Goal: Task Accomplishment & Management: Complete application form

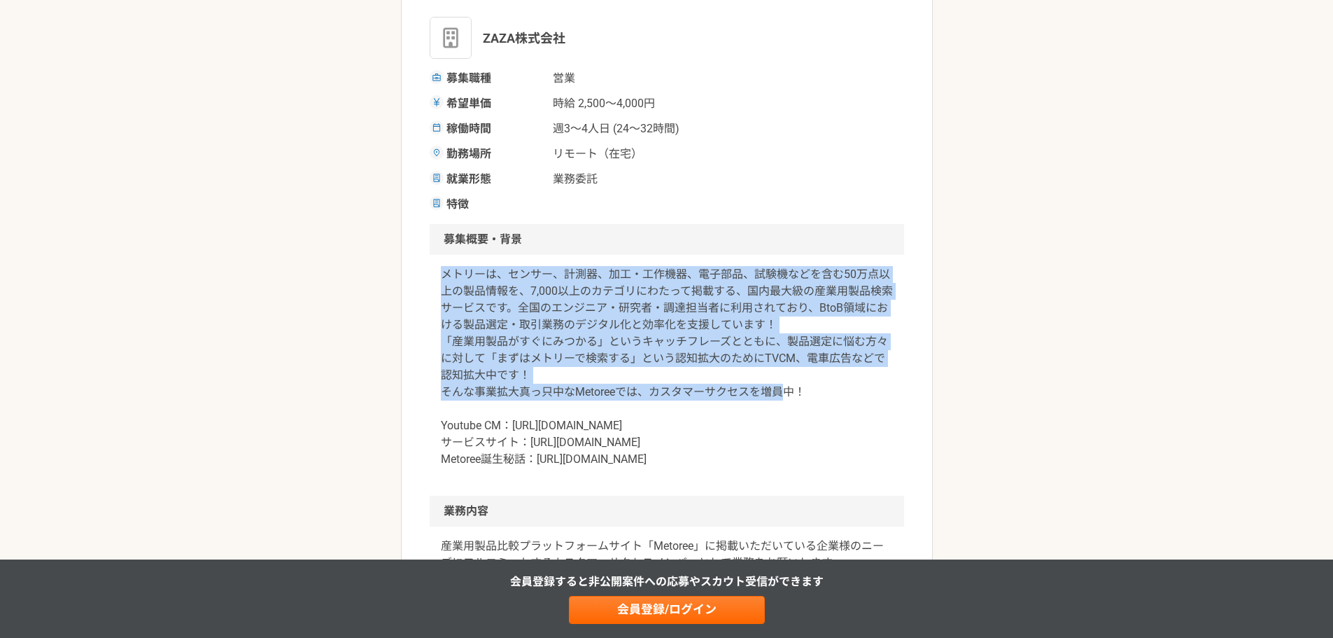
drag, startPoint x: 449, startPoint y: 281, endPoint x: 781, endPoint y: 397, distance: 351.5
click at [781, 397] on p "メトリーは、センサー、計測器、加工・工作機器、電子部品、試験機などを含む50万点以上の製品情報を、7,000以上のカテゴリにわたって掲載する、国内最大級の産業…" at bounding box center [667, 367] width 452 height 202
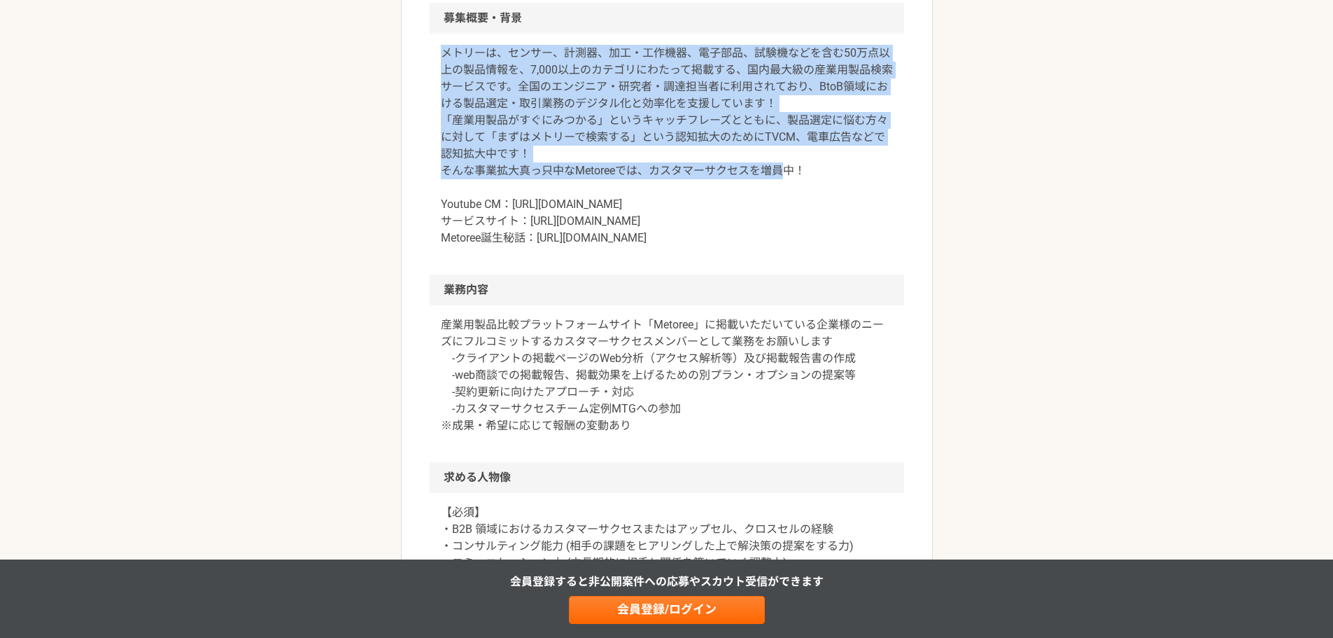
scroll to position [467, 0]
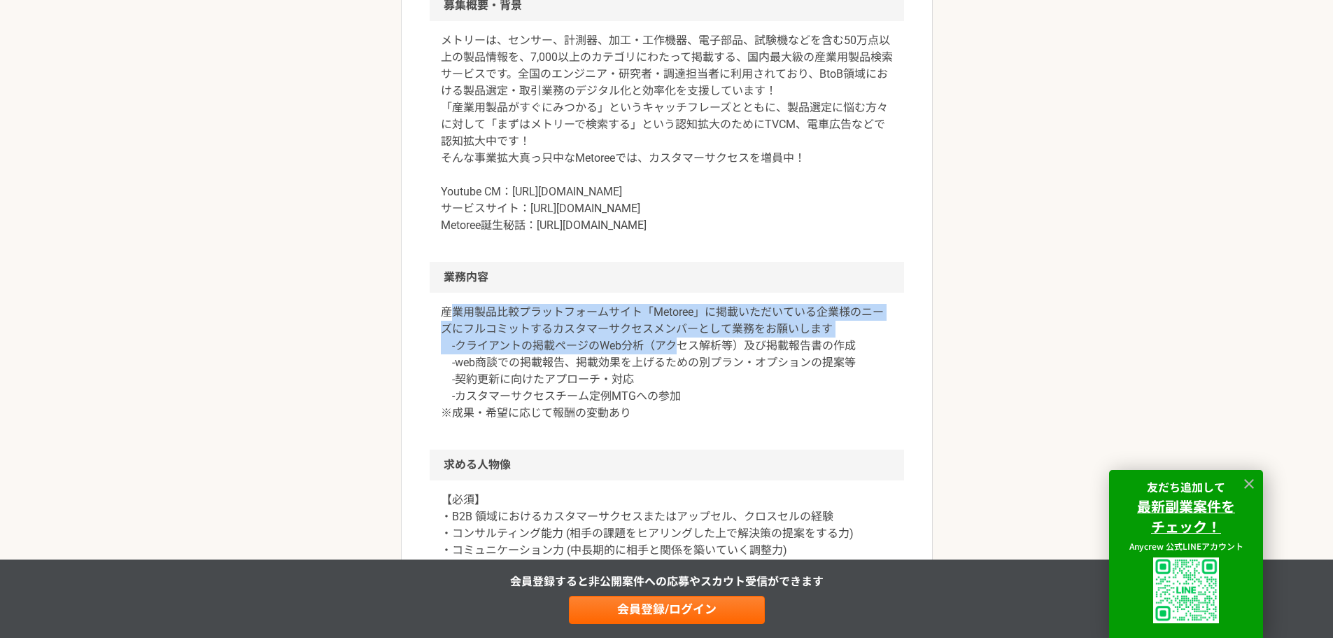
drag, startPoint x: 458, startPoint y: 331, endPoint x: 680, endPoint y: 370, distance: 225.3
click at [676, 371] on p "産業用製品比較プラットフォームサイト「Metoree」に掲載いただいている企業様のニーズにフルコミットするカスタマーサクセスメンバーとして業務をお願いします …" at bounding box center [667, 363] width 452 height 118
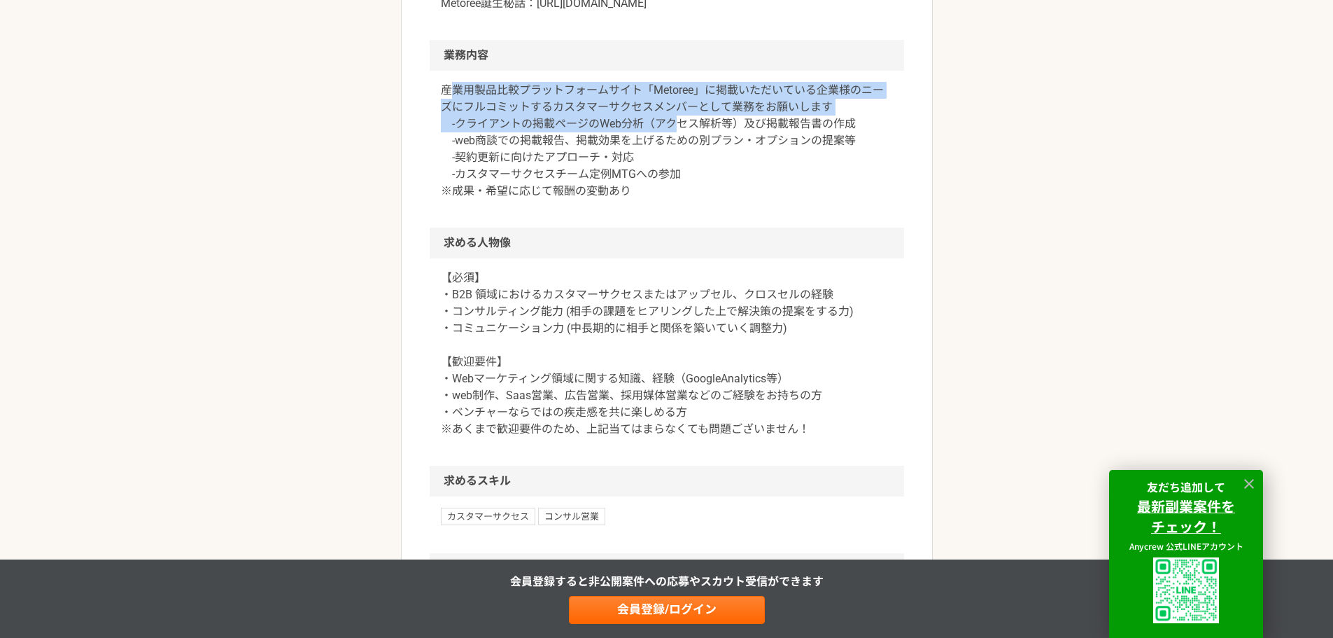
scroll to position [700, 0]
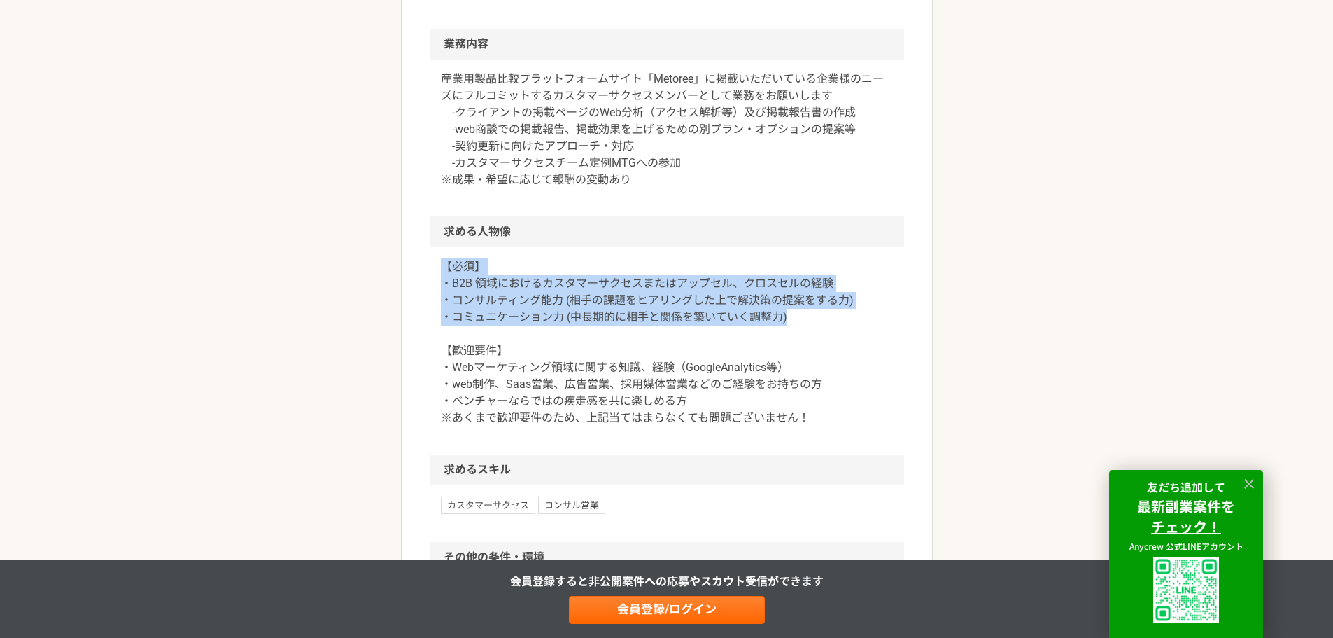
drag, startPoint x: 465, startPoint y: 290, endPoint x: 843, endPoint y: 334, distance: 379.8
click at [843, 334] on p "【必須】 ・B2B 領域におけるカスタマーサクセスまたはアップセル、クロスセルの経験 ・コンサルティング能力 (相手の課題をヒアリングした上で解決策の提案をす…" at bounding box center [667, 342] width 452 height 168
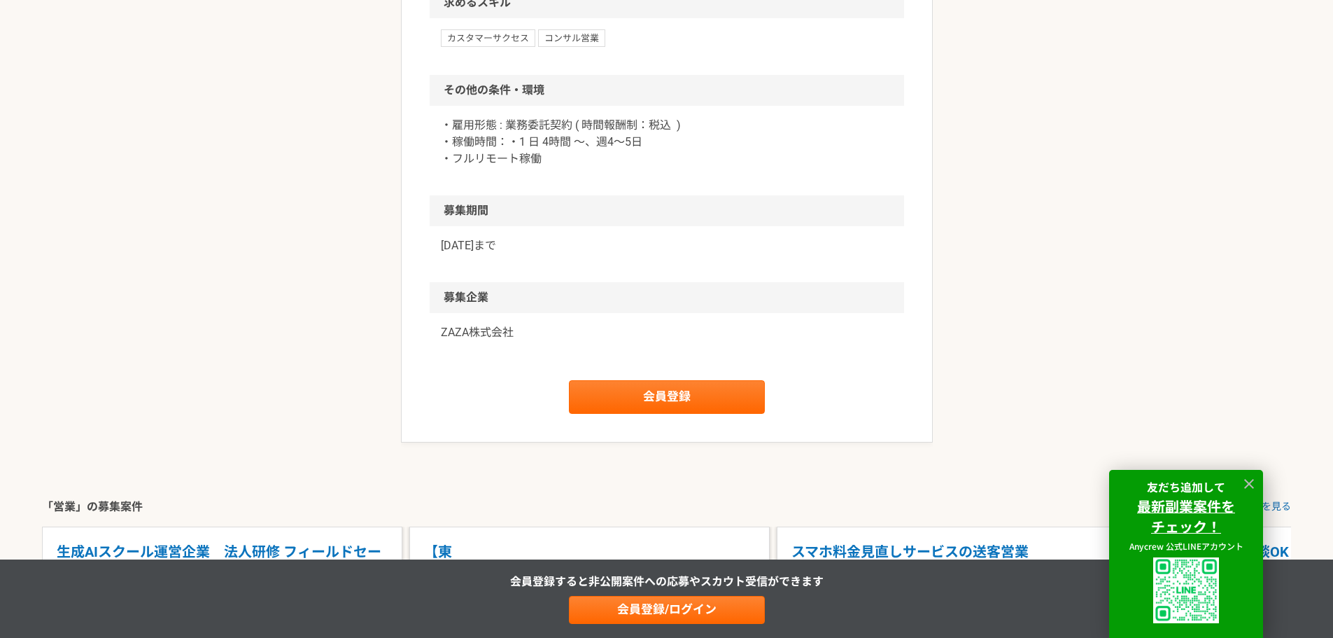
scroll to position [233, 0]
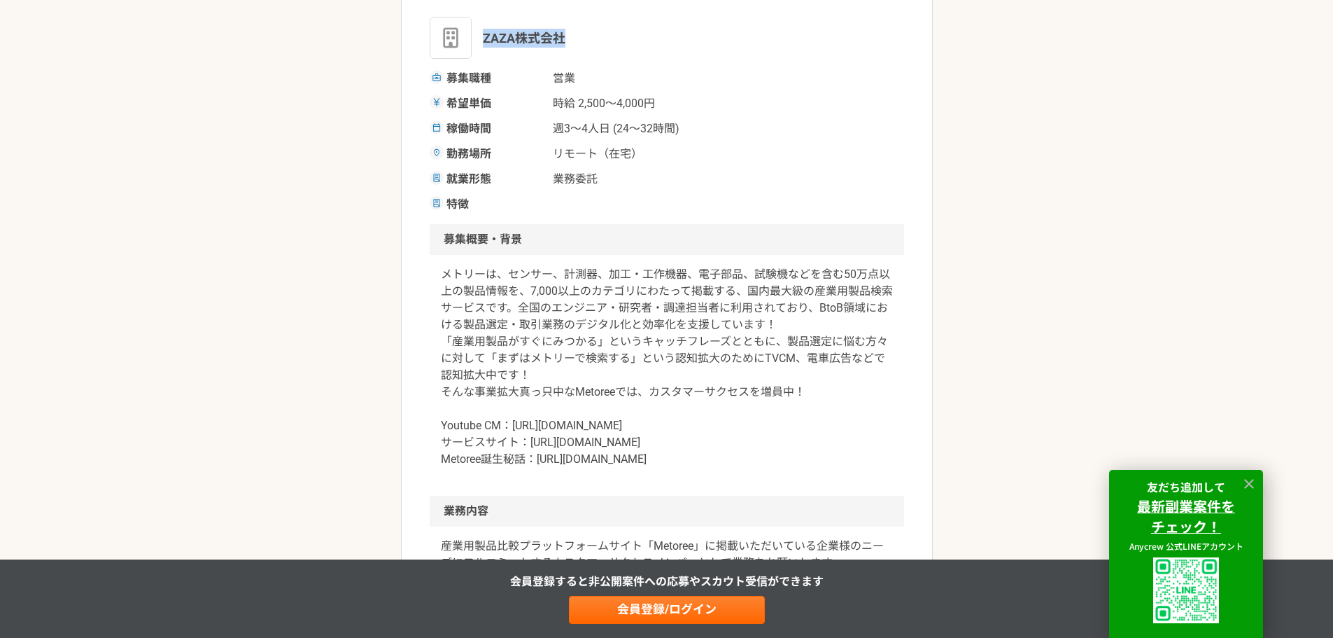
drag, startPoint x: 595, startPoint y: 43, endPoint x: 480, endPoint y: 43, distance: 114.8
click at [481, 43] on div "ZAZA株式会社" at bounding box center [667, 38] width 474 height 42
copy span "ZAZA株式会社"
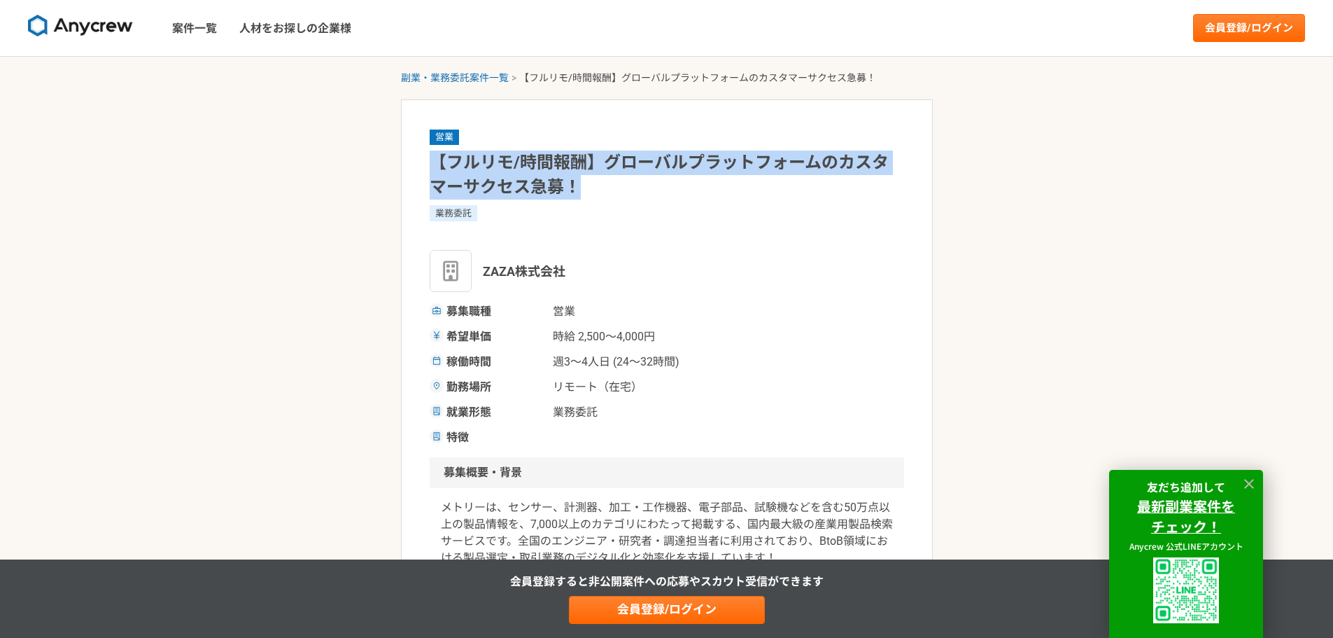
drag, startPoint x: 437, startPoint y: 163, endPoint x: 605, endPoint y: 183, distance: 169.9
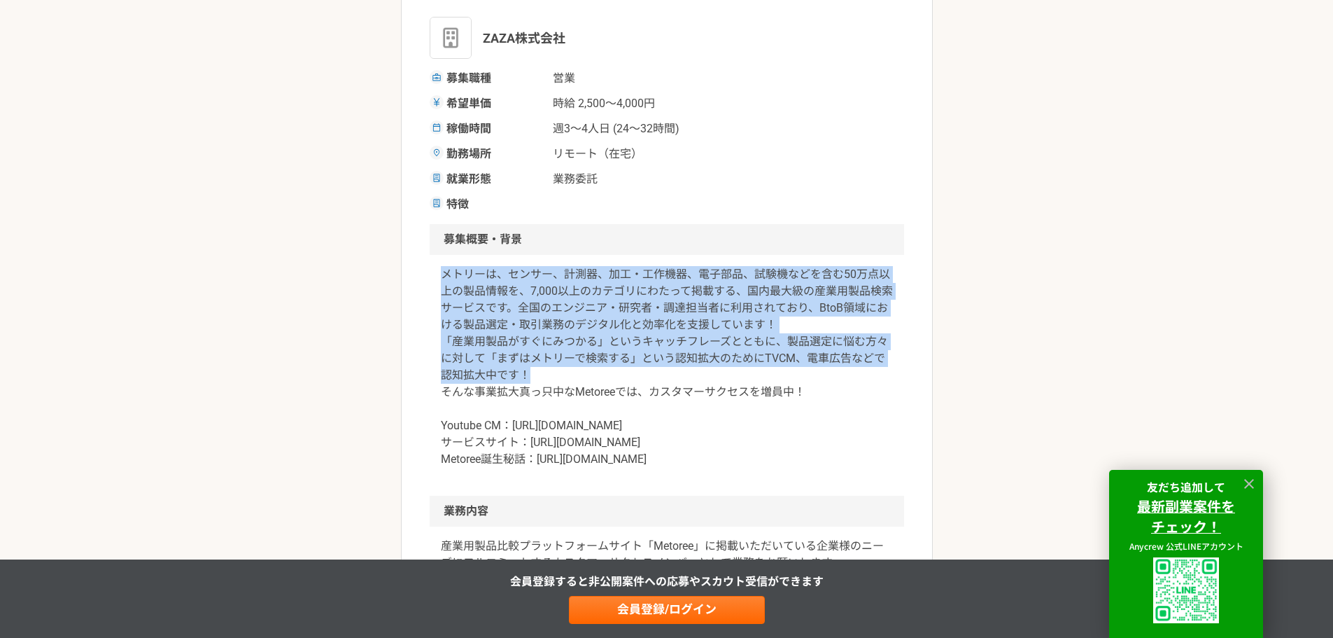
drag, startPoint x: 437, startPoint y: 276, endPoint x: 914, endPoint y: 377, distance: 487.1
click at [914, 377] on article "営業 【フルリモ/時間報酬】グローバルプラットフォームのカスタマーサクセス急募！ 業務委託 ZAZA株式会社 募集職種 営業 希望単価 時給 2,500〜4,…" at bounding box center [667, 620] width 532 height 1509
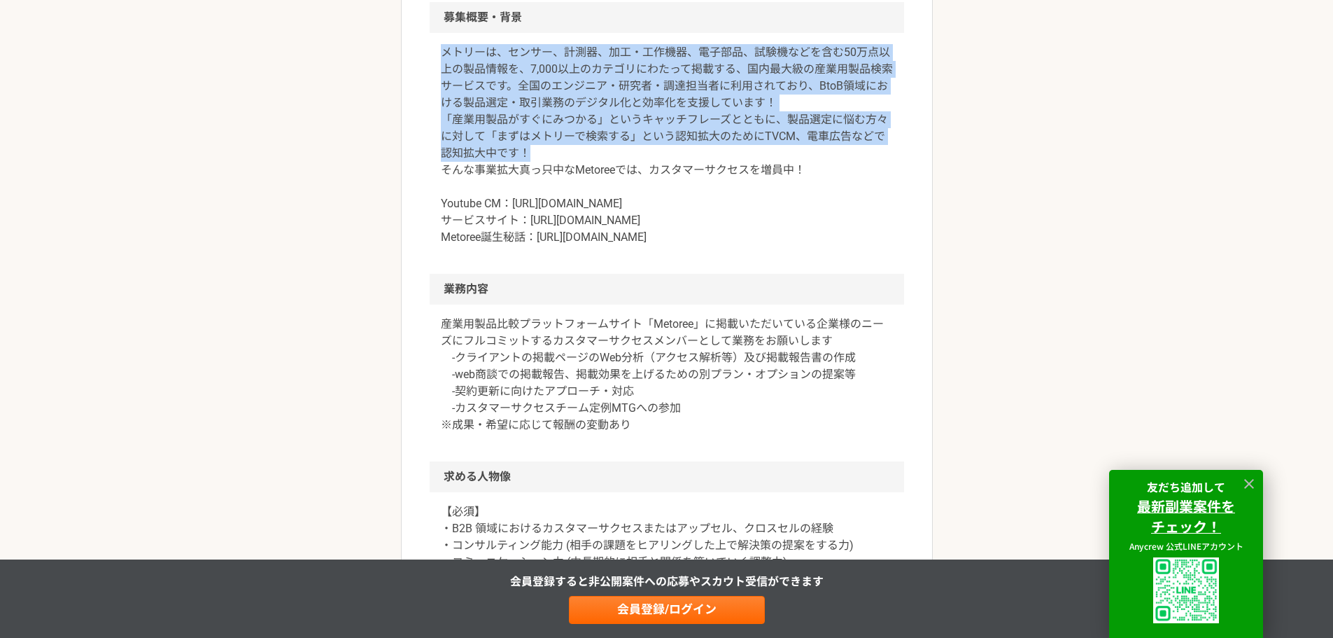
scroll to position [467, 0]
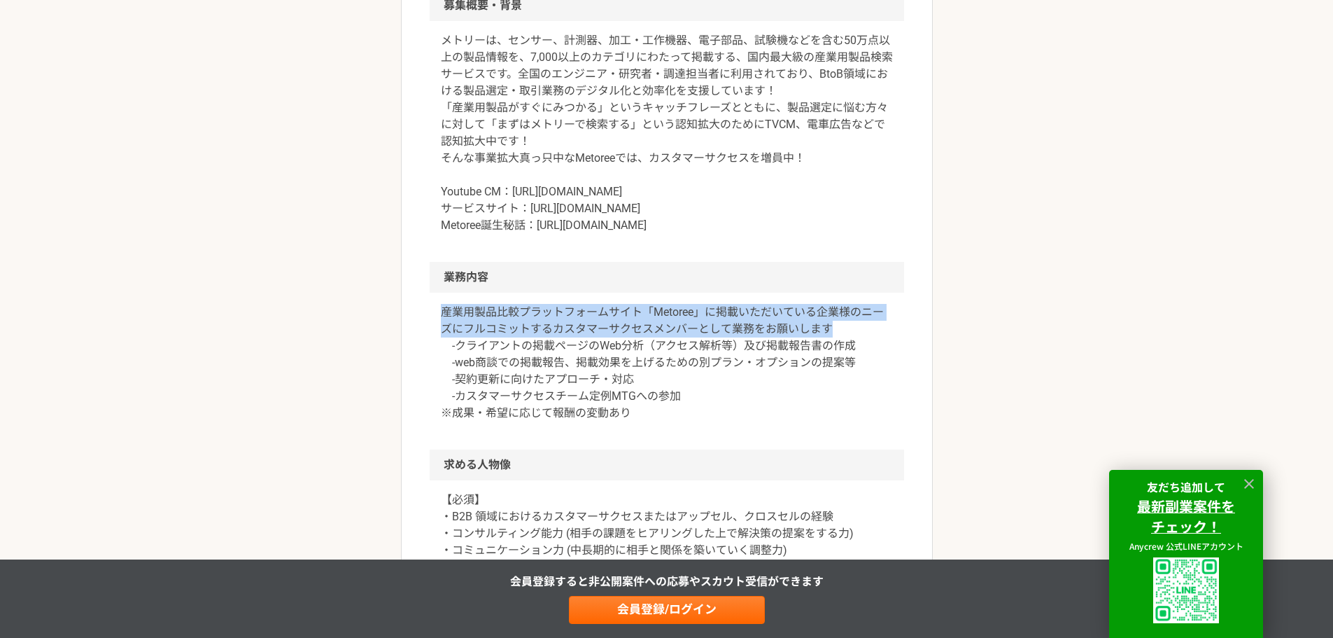
drag, startPoint x: 442, startPoint y: 328, endPoint x: 850, endPoint y: 346, distance: 408.4
click at [850, 346] on p "産業用製品比較プラットフォームサイト「Metoree」に掲載いただいている企業様のニーズにフルコミットするカスタマーサクセスメンバーとして業務をお願いします …" at bounding box center [667, 363] width 452 height 118
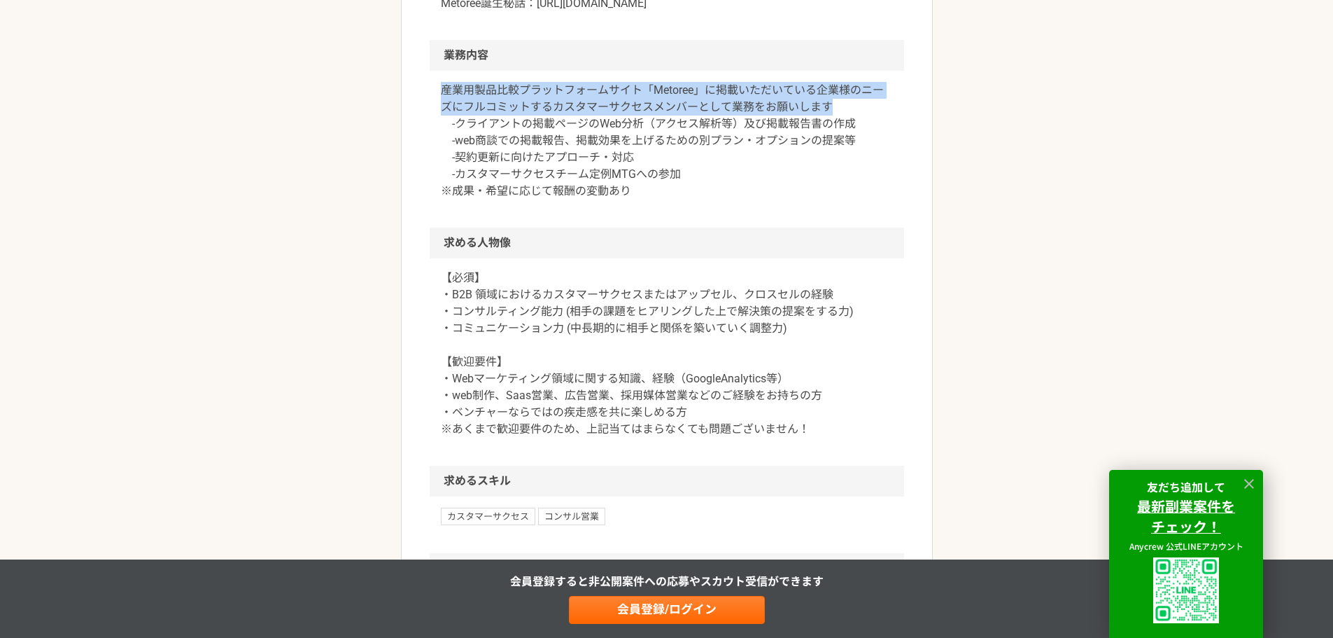
scroll to position [700, 0]
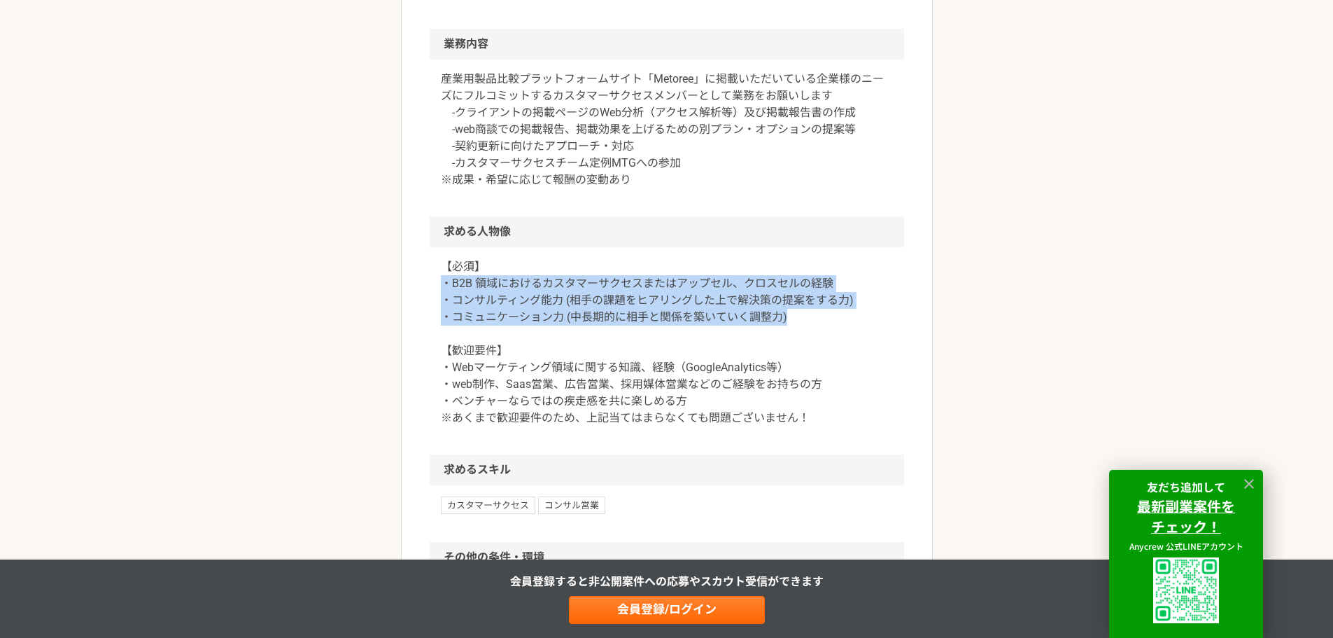
drag, startPoint x: 451, startPoint y: 305, endPoint x: 854, endPoint y: 332, distance: 404.7
click at [854, 332] on div "【必須】 ・B2B 領域におけるカスタマーサクセスまたはアップセル、クロスセルの経験 ・コンサルティング能力 (相手の課題をヒアリングした上で解決策の提案をす…" at bounding box center [667, 350] width 474 height 207
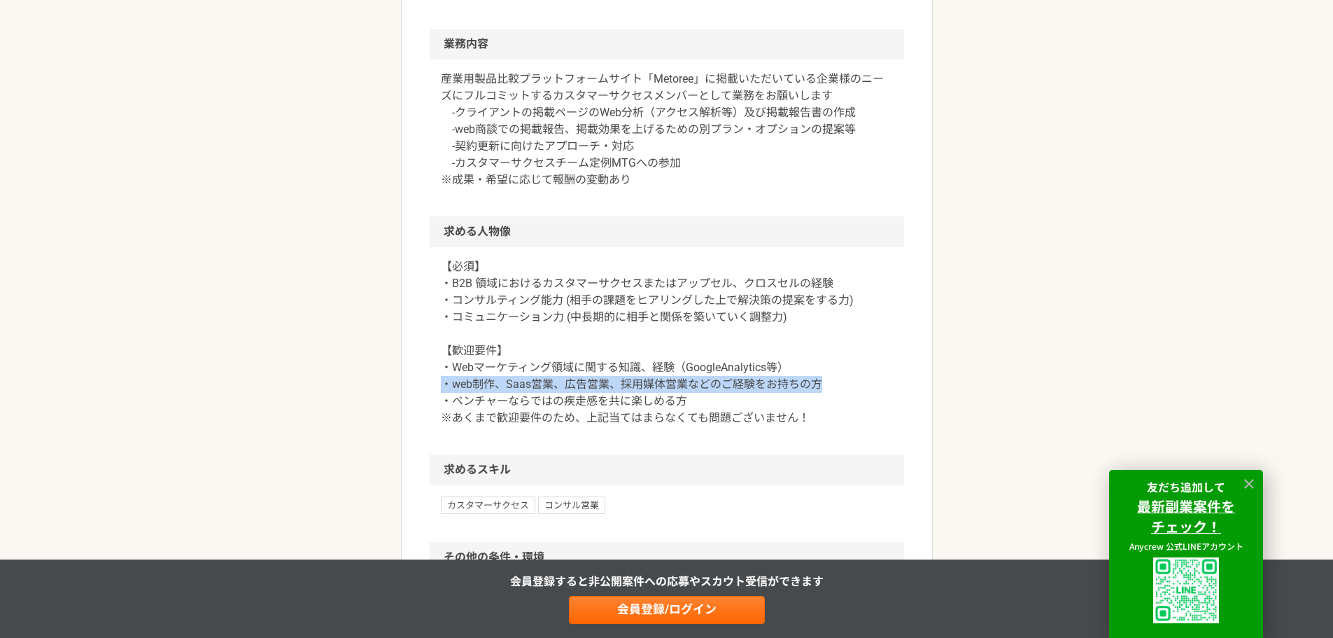
drag, startPoint x: 526, startPoint y: 404, endPoint x: 832, endPoint y: 405, distance: 306.5
click at [832, 405] on p "【必須】 ・B2B 領域におけるカスタマーサクセスまたはアップセル、クロスセルの経験 ・コンサルティング能力 (相手の課題をヒアリングした上で解決策の提案をす…" at bounding box center [667, 342] width 452 height 168
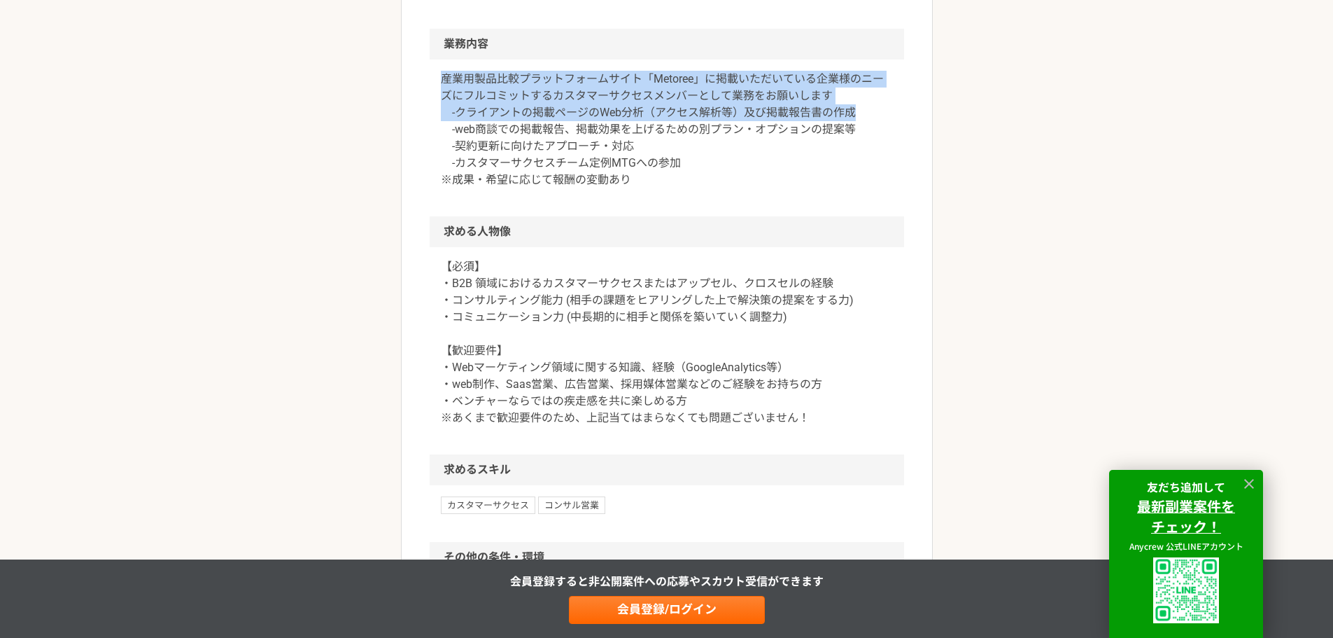
drag, startPoint x: 444, startPoint y: 99, endPoint x: 864, endPoint y: 125, distance: 420.0
click at [864, 125] on p "産業用製品比較プラットフォームサイト「Metoree」に掲載いただいている企業様のニーズにフルコミットするカスタマーサクセスメンバーとして業務をお願いします …" at bounding box center [667, 130] width 452 height 118
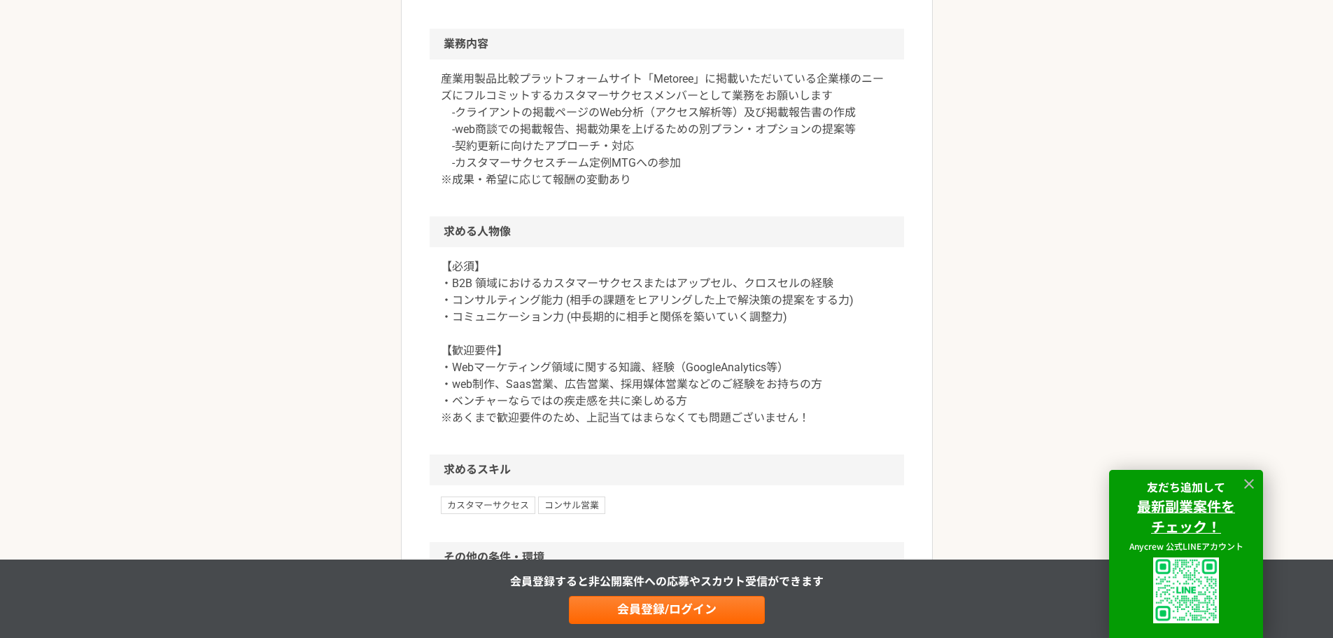
click at [866, 139] on p "産業用製品比較プラットフォームサイト「Metoree」に掲載いただいている企業様のニーズにフルコミットするカスタマーサクセスメンバーとして業務をお願いします …" at bounding box center [667, 130] width 452 height 118
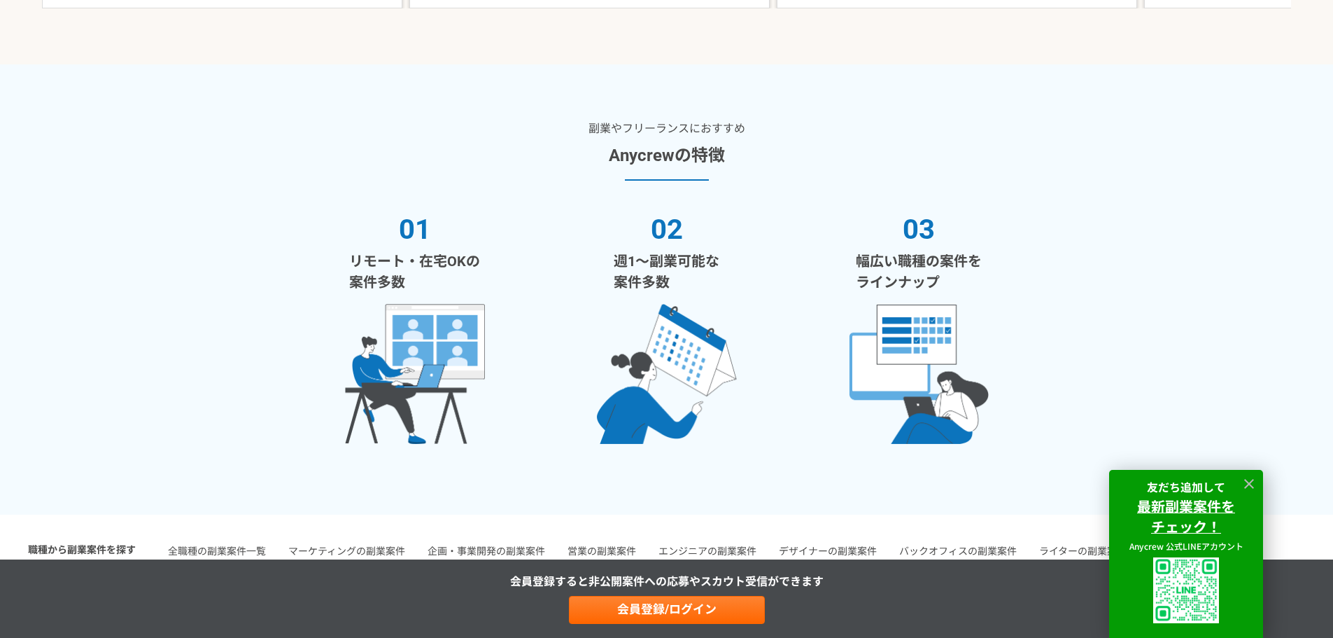
scroll to position [1400, 0]
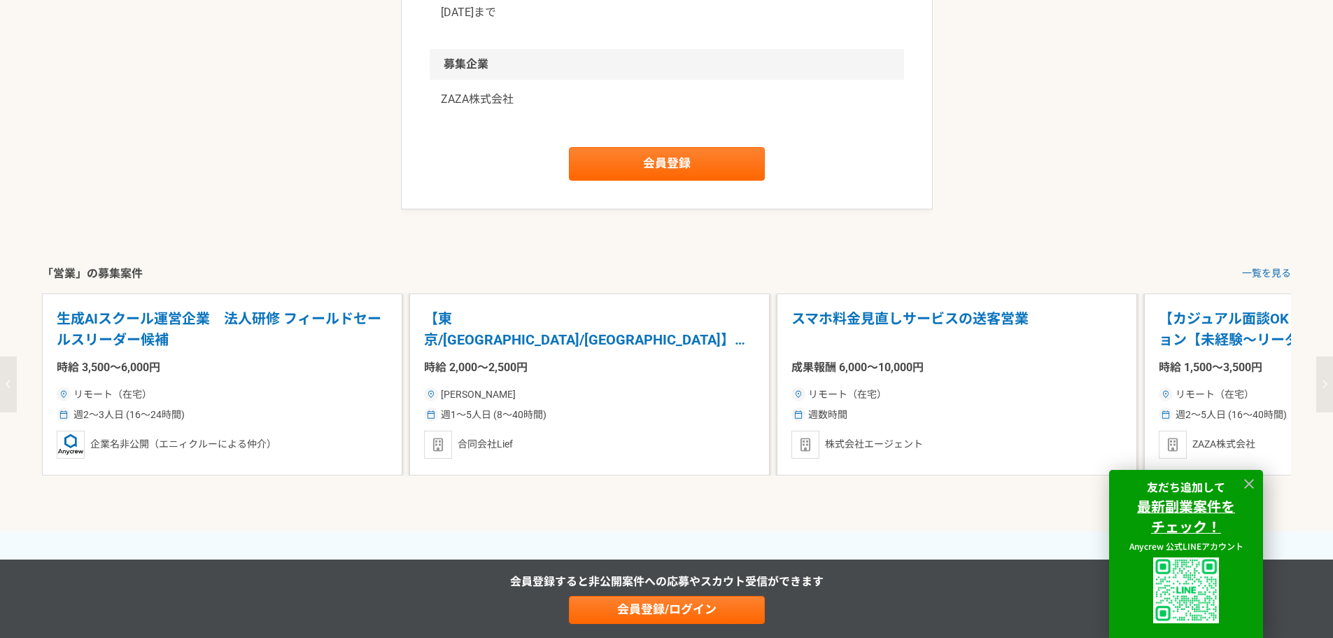
drag, startPoint x: 232, startPoint y: 336, endPoint x: 694, endPoint y: 530, distance: 501.2
click at [694, 530] on div "生成AIスクール運営企業　法人研修 フィールドセールスリーダー候補 時給 3,500〜6,000円 リモート（在宅） 週2〜3人日 (16〜24時間) 企業名…" at bounding box center [666, 406] width 1333 height 249
click at [1262, 281] on link "一覧を見る" at bounding box center [1266, 273] width 49 height 15
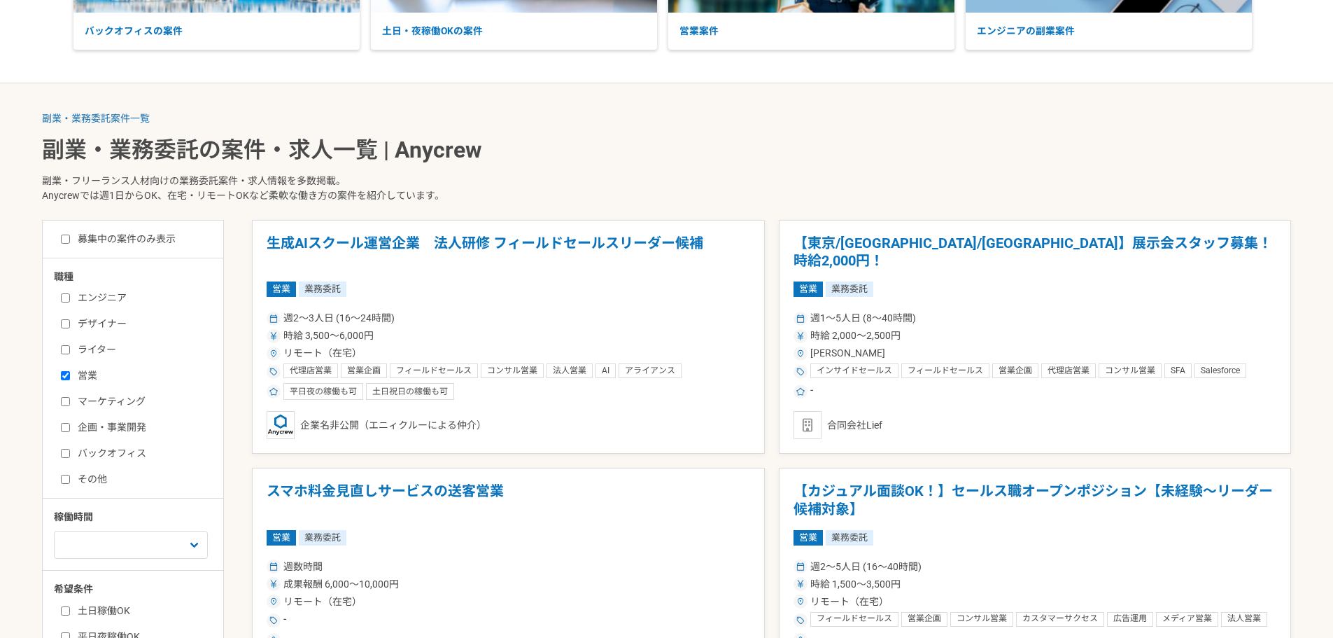
scroll to position [467, 0]
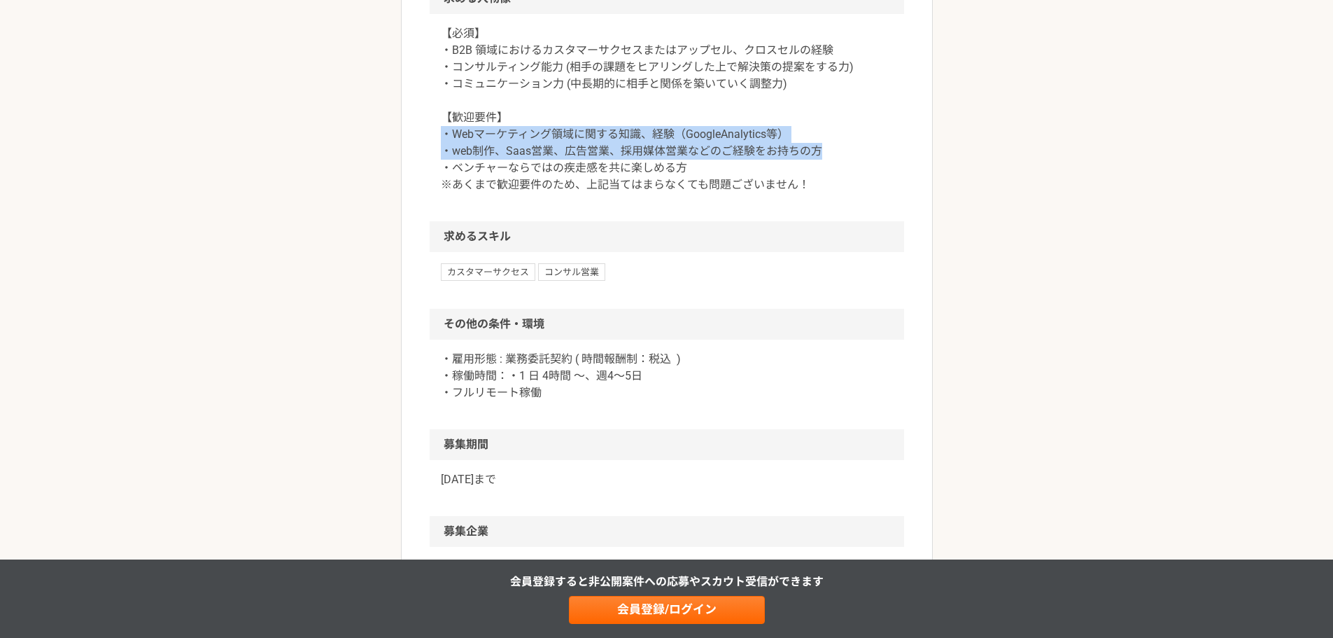
drag, startPoint x: 448, startPoint y: 146, endPoint x: 835, endPoint y: 173, distance: 387.9
click at [835, 173] on p "【必須】 ・B2B 領域におけるカスタマーサクセスまたはアップセル、クロスセルの経験 ・コンサルティング能力 (相手の課題をヒアリングした上で解決策の提案をす…" at bounding box center [667, 109] width 452 height 168
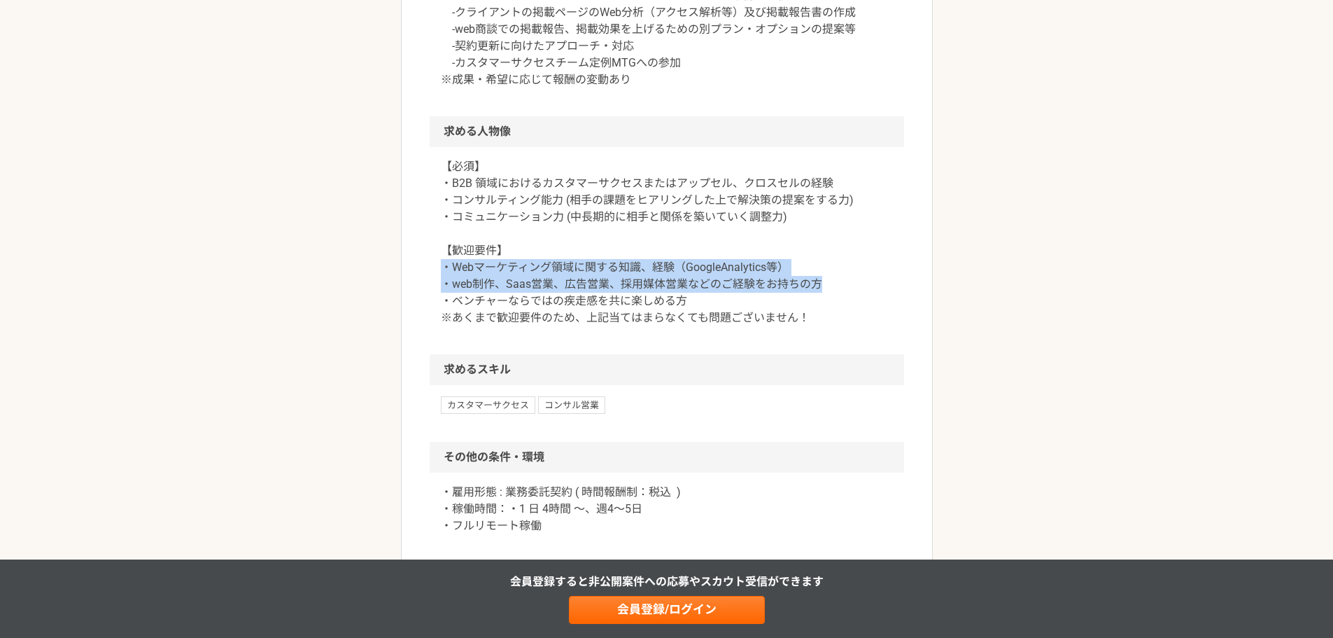
scroll to position [700, 0]
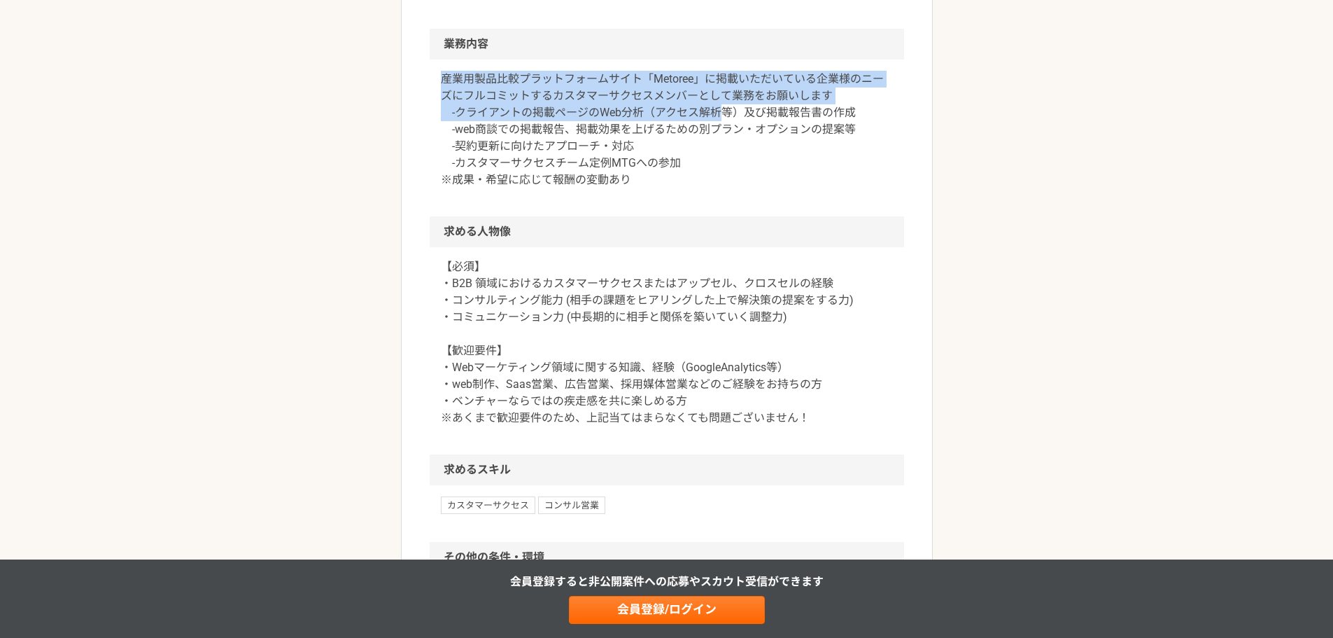
drag, startPoint x: 440, startPoint y: 97, endPoint x: 726, endPoint y: 132, distance: 288.4
click at [726, 132] on p "産業用製品比較プラットフォームサイト「Metoree」に掲載いただいている企業様のニーズにフルコミットするカスタマーサクセスメンバーとして業務をお願いします …" at bounding box center [667, 130] width 452 height 118
click at [615, 137] on p "産業用製品比較プラットフォームサイト「Metoree」に掲載いただいている企業様のニーズにフルコミットするカスタマーサクセスメンバーとして業務をお願いします …" at bounding box center [667, 130] width 452 height 118
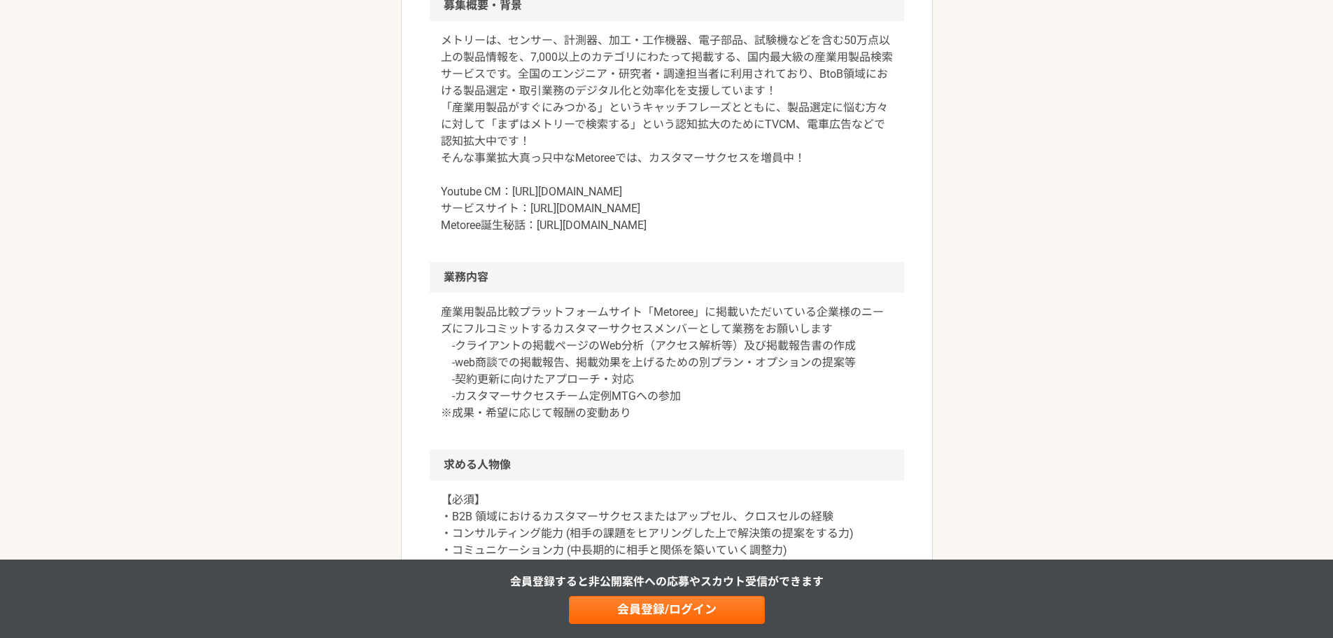
scroll to position [1400, 0]
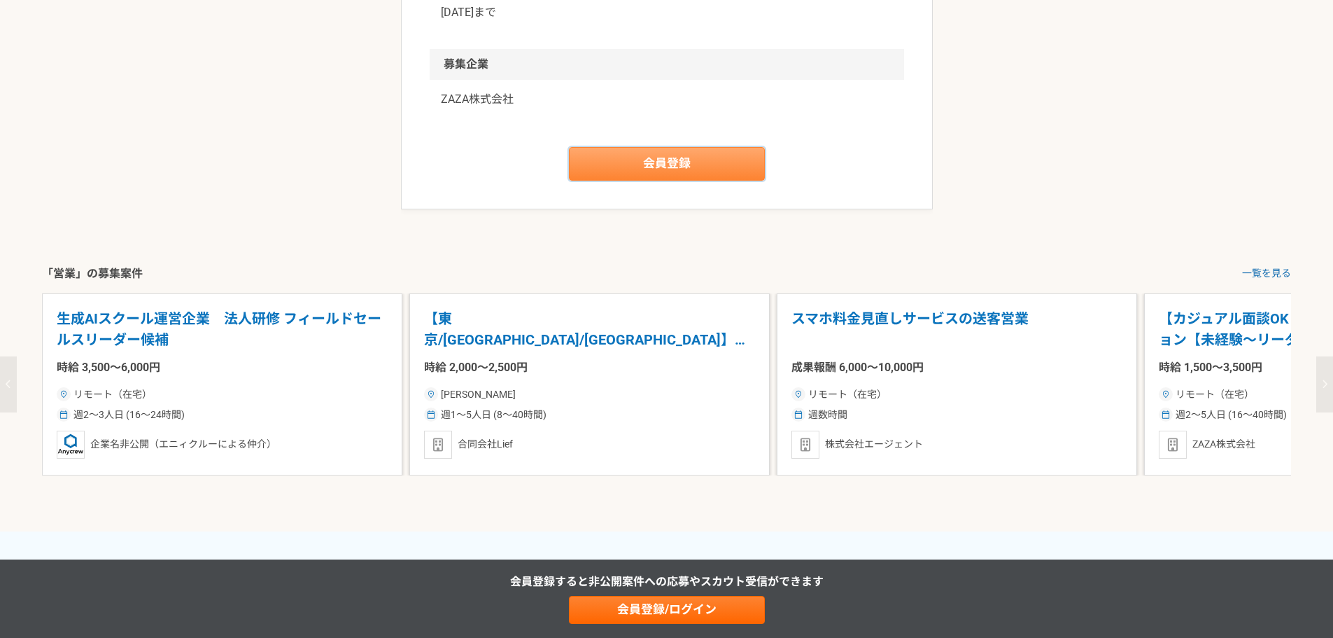
click at [673, 176] on link "会員登録" at bounding box center [667, 164] width 196 height 34
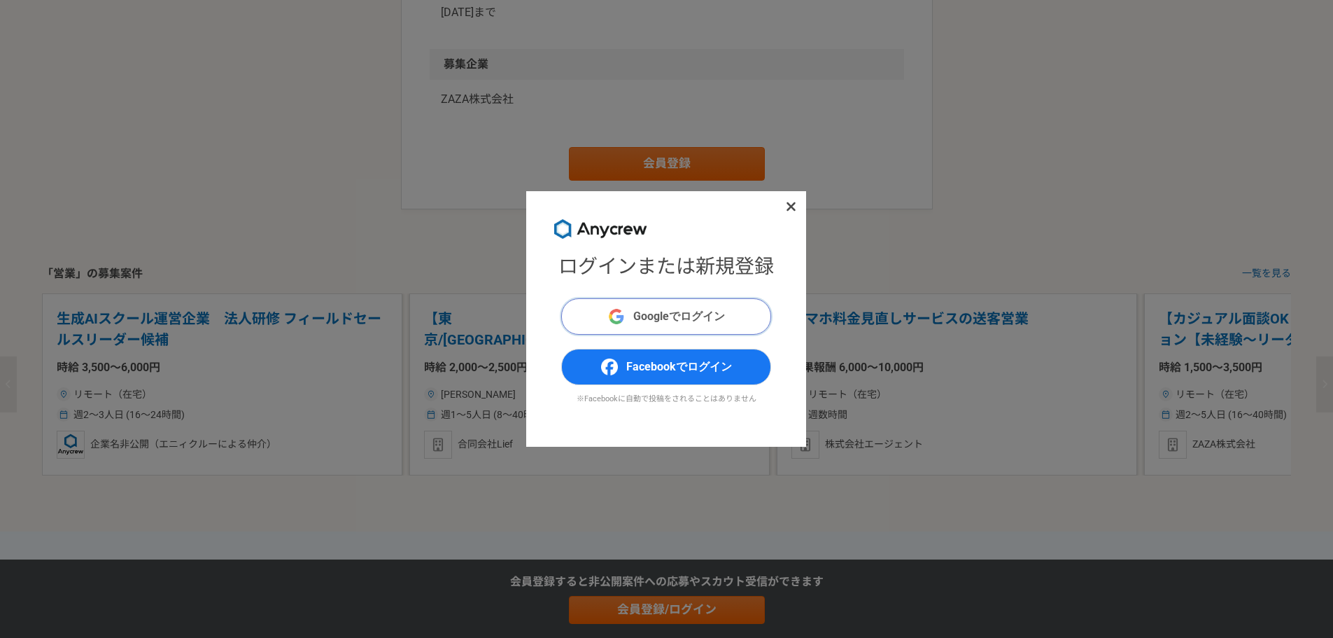
click at [651, 314] on span "Googleでログイン" at bounding box center [679, 316] width 92 height 17
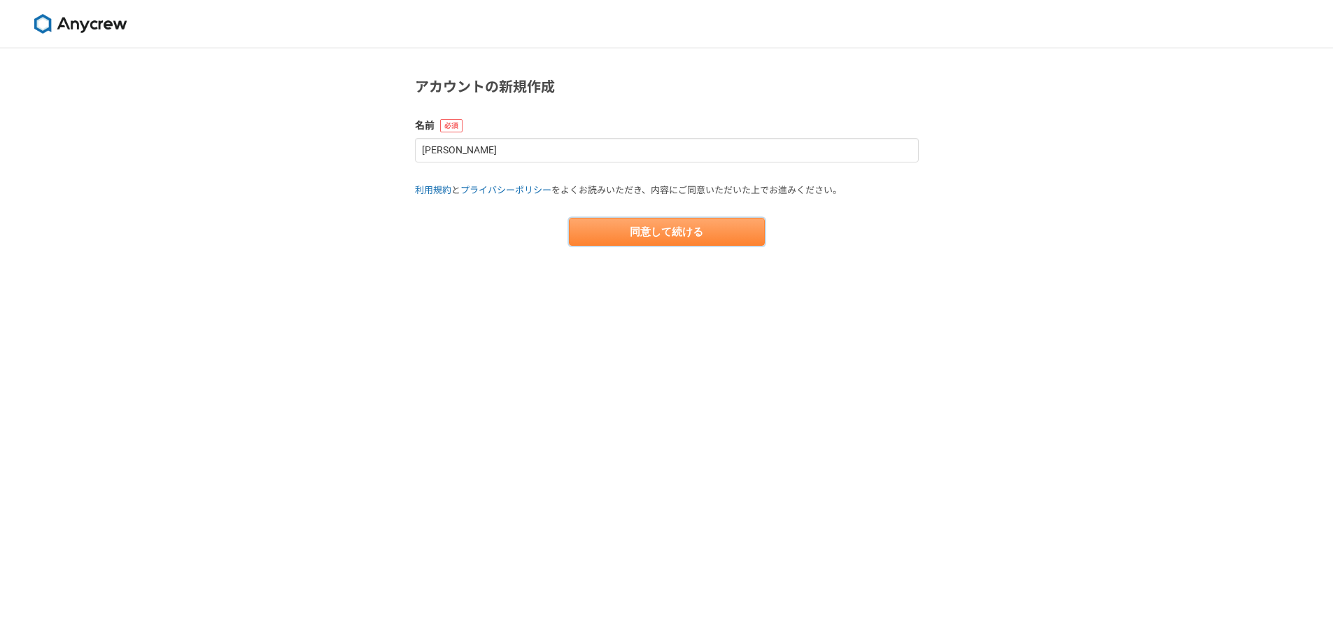
click at [674, 232] on button "同意して続ける" at bounding box center [667, 232] width 196 height 28
select select "13"
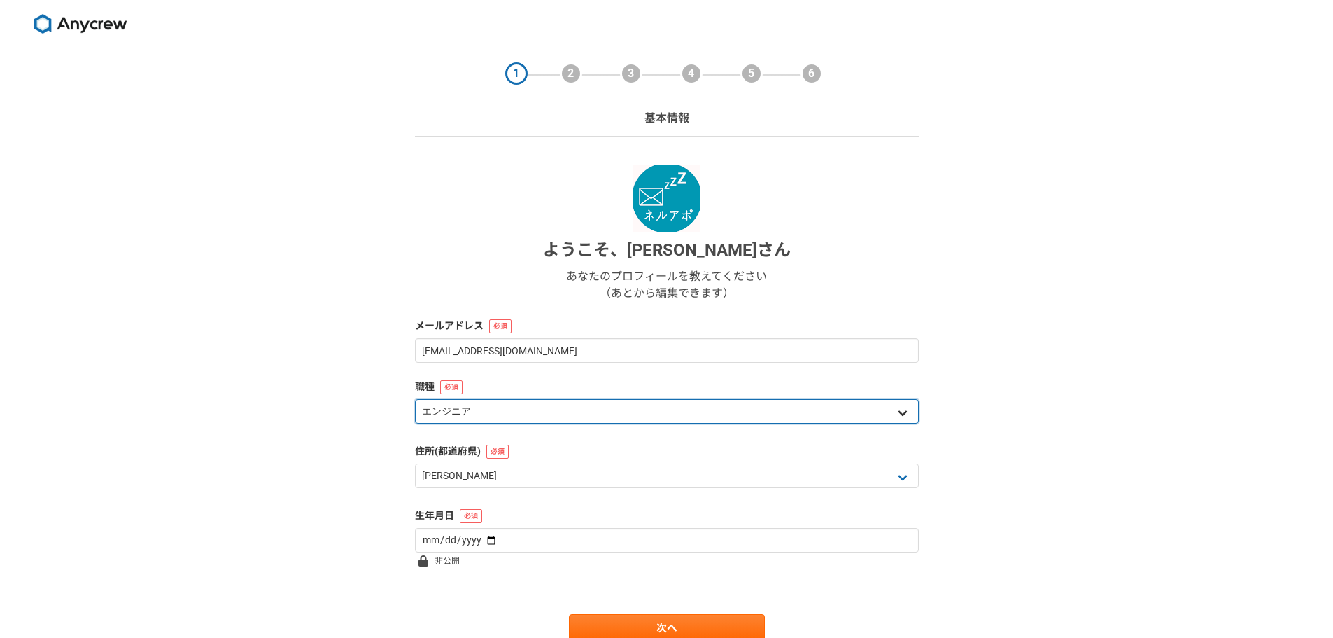
click at [542, 413] on select "エンジニア デザイナー ライター 営業 マーケティング 企画・事業開発 バックオフィス その他" at bounding box center [667, 411] width 504 height 24
select select "4"
click at [415, 399] on select "エンジニア デザイナー ライター 営業 マーケティング 企画・事業開発 バックオフィス その他" at bounding box center [667, 411] width 504 height 24
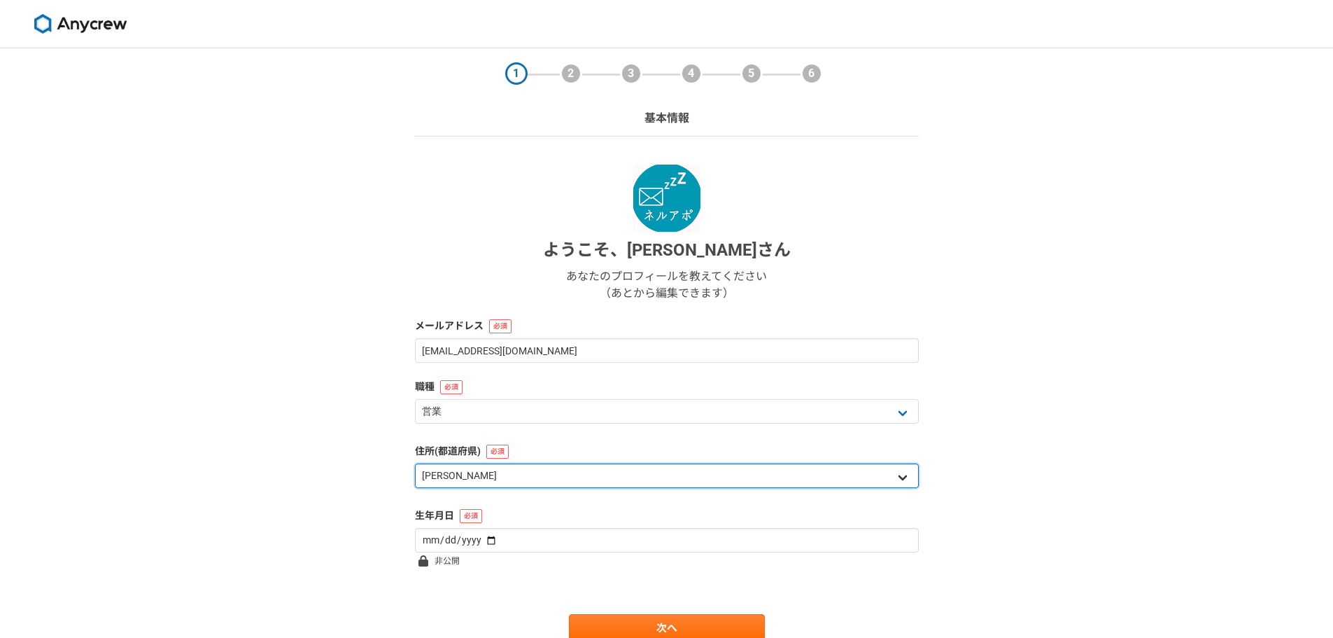
click at [585, 474] on select "北海道 青森県 岩手県 宮城県 秋田県 山形県 福島県 茨城県 栃木県 群馬県 埼玉県 千葉県 東京都 神奈川県 新潟県 富山県 石川県 福井県 山梨県 長野…" at bounding box center [667, 475] width 504 height 24
select select "12"
click at [415, 463] on select "北海道 青森県 岩手県 宮城県 秋田県 山形県 福島県 茨城県 栃木県 群馬県 埼玉県 千葉県 東京都 神奈川県 新潟県 富山県 石川県 福井県 山梨県 長野…" at bounding box center [667, 475] width 504 height 24
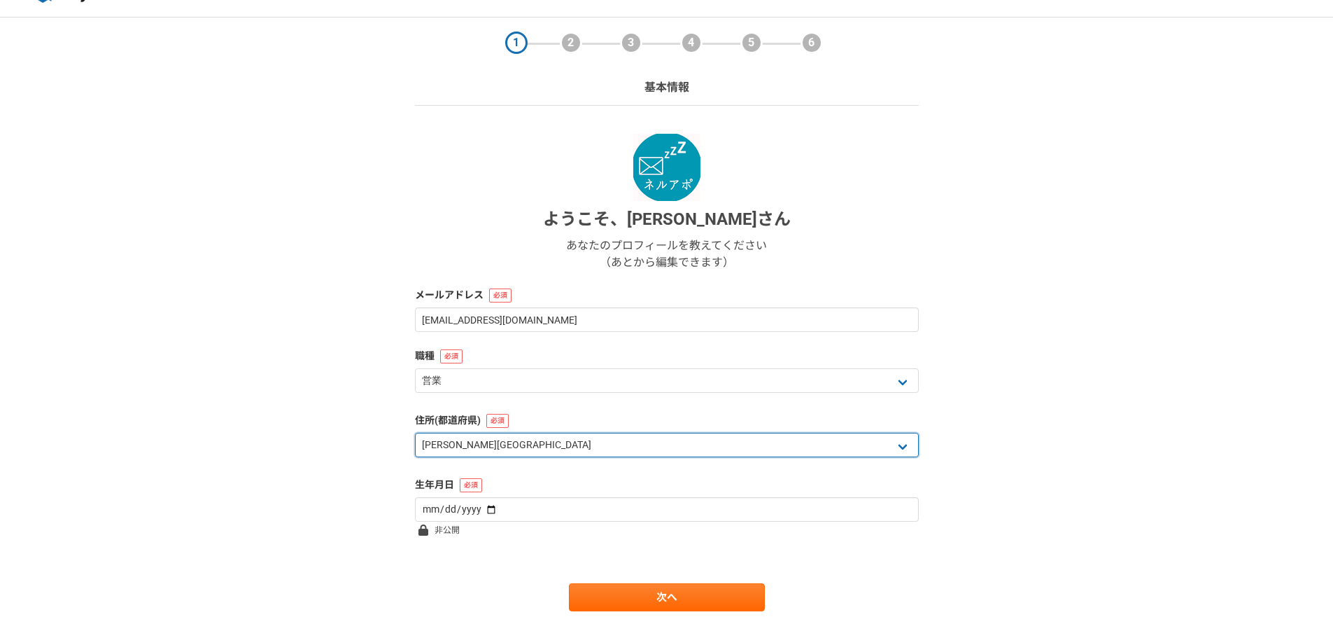
scroll to position [60, 0]
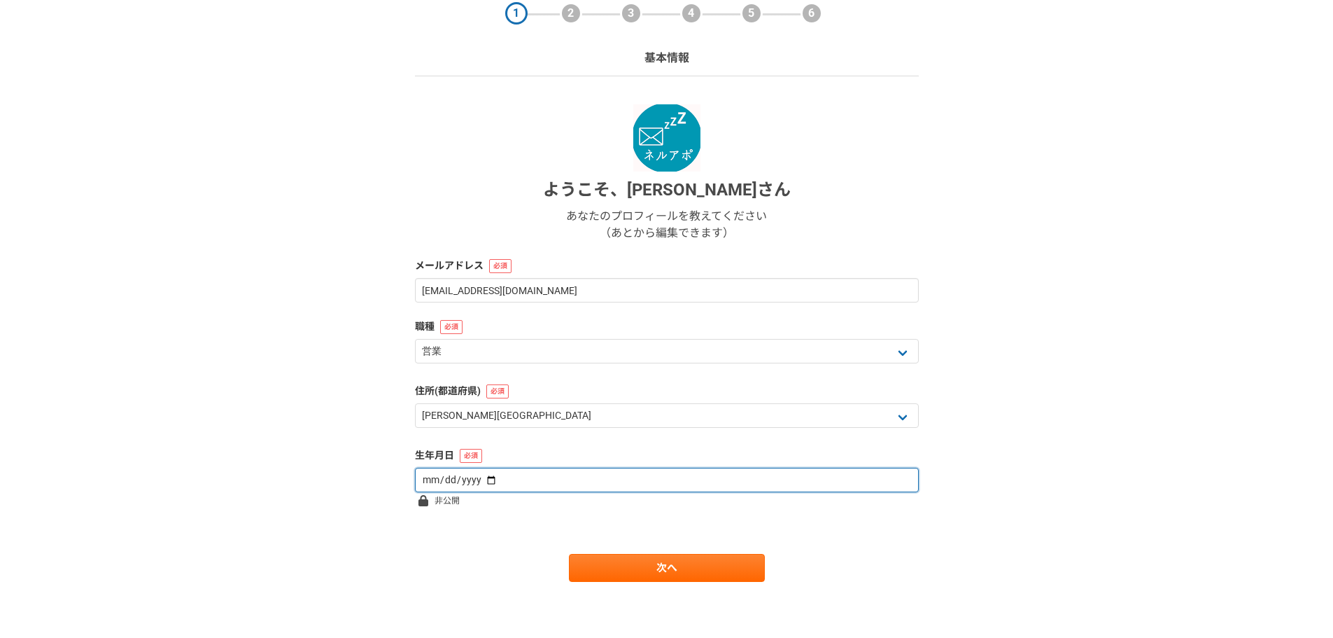
click at [504, 486] on input "date" at bounding box center [667, 479] width 504 height 24
click at [477, 479] on input "date" at bounding box center [667, 479] width 504 height 24
type input "[DATE]"
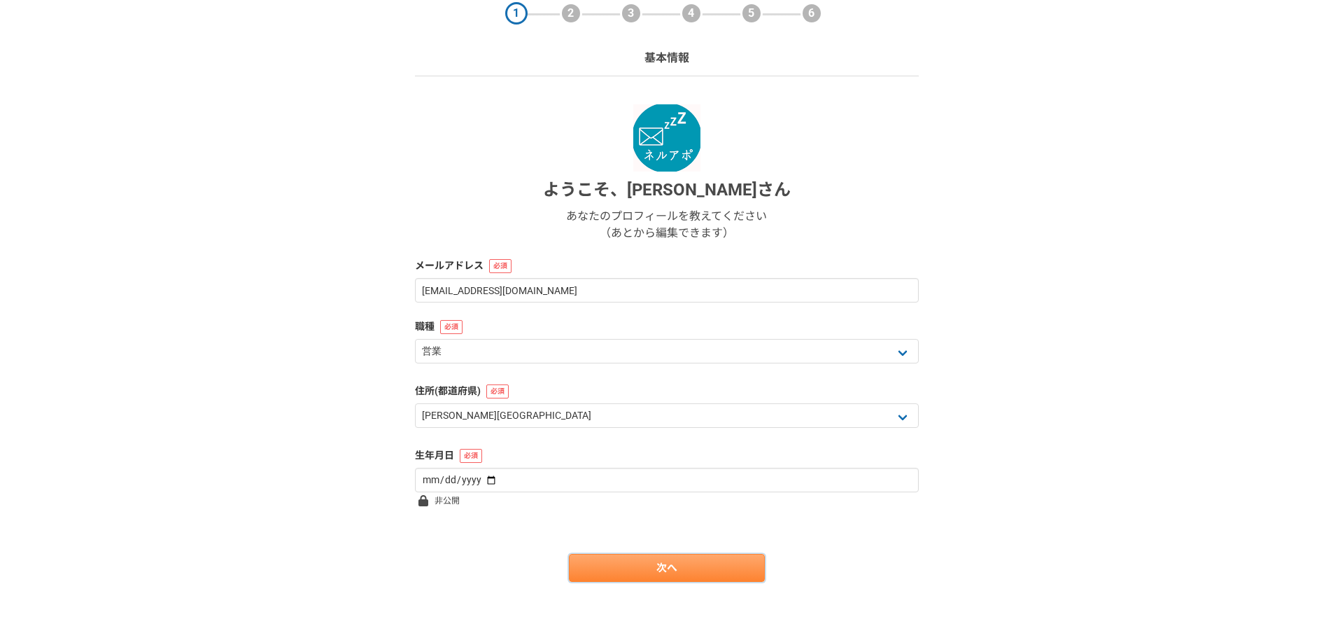
click at [648, 561] on link "次へ" at bounding box center [667, 568] width 196 height 28
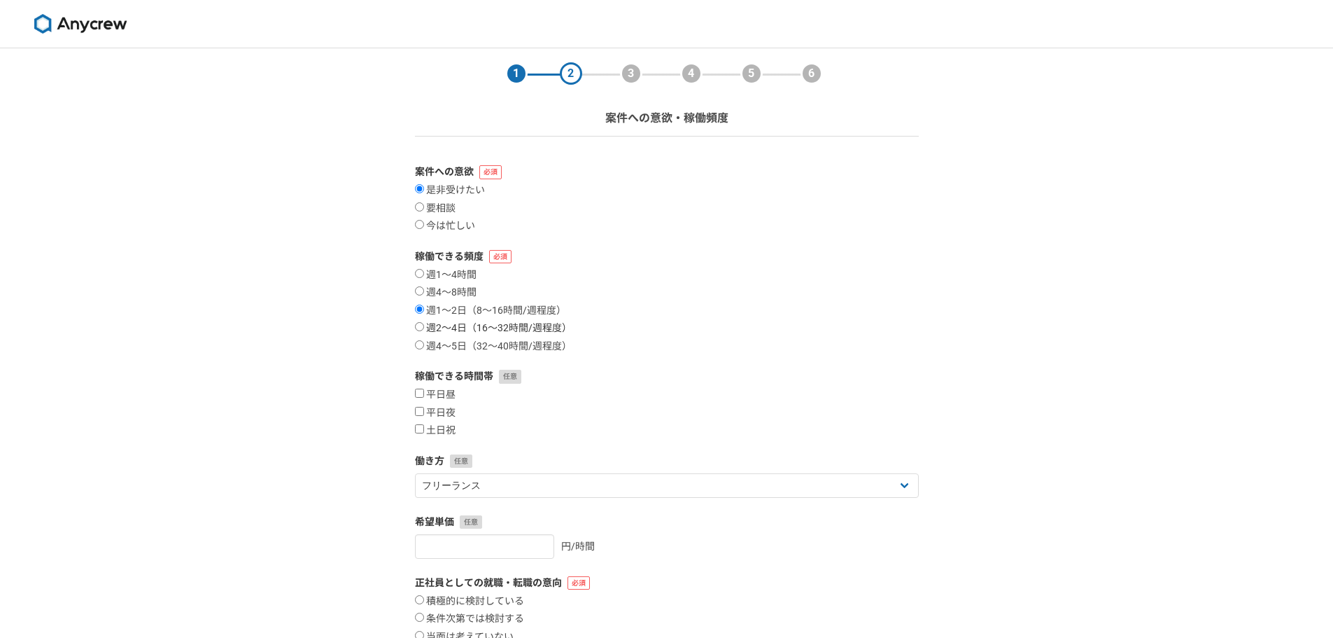
click at [460, 326] on label "週2〜4日（16〜32時間/週程度）" at bounding box center [493, 328] width 157 height 13
click at [424, 326] on input "週2〜4日（16〜32時間/週程度）" at bounding box center [419, 326] width 9 height 9
radio input "true"
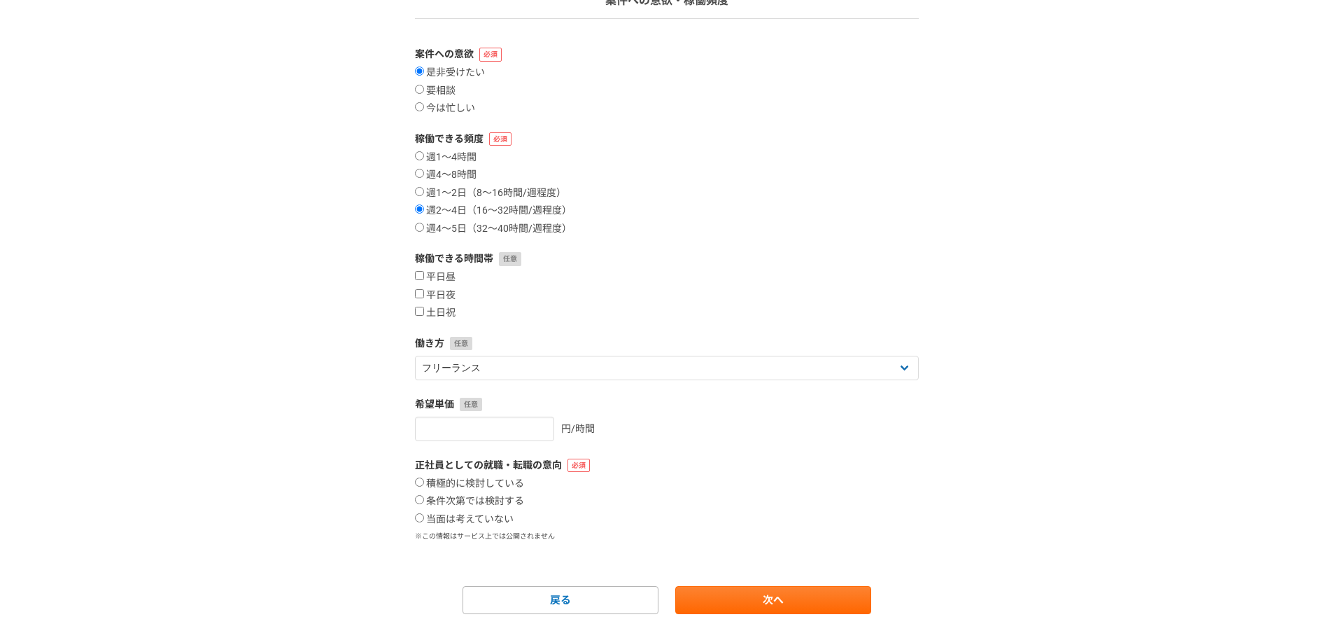
scroll to position [150, 0]
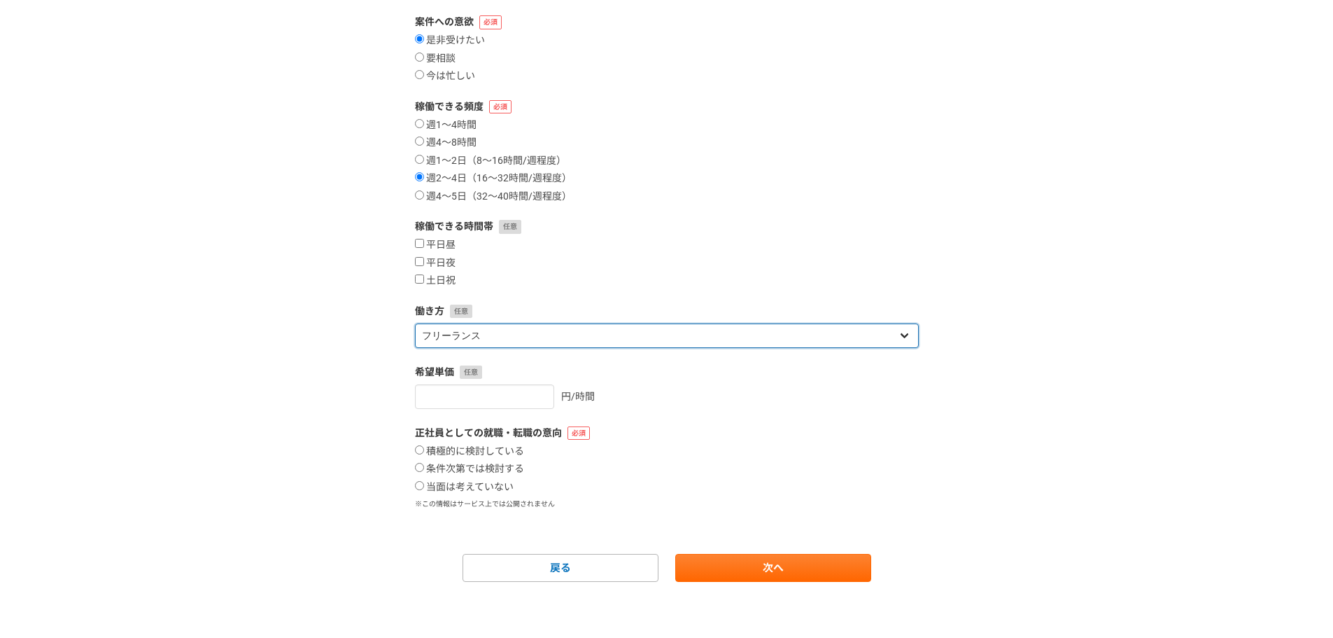
click at [595, 337] on select "フリーランス 副業 その他" at bounding box center [667, 335] width 504 height 24
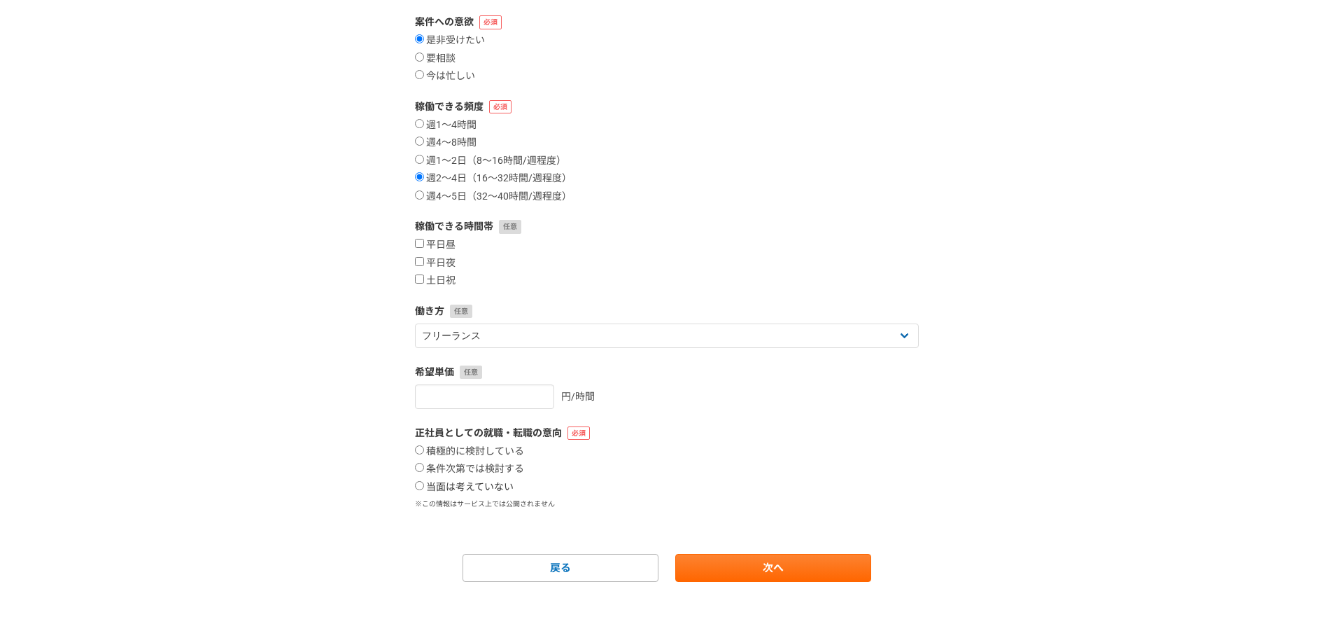
click at [486, 487] on label "当面は考えていない" at bounding box center [464, 487] width 99 height 13
click at [424, 487] on input "当面は考えていない" at bounding box center [419, 485] width 9 height 9
radio input "true"
click at [743, 565] on link "次へ" at bounding box center [773, 568] width 196 height 28
select select
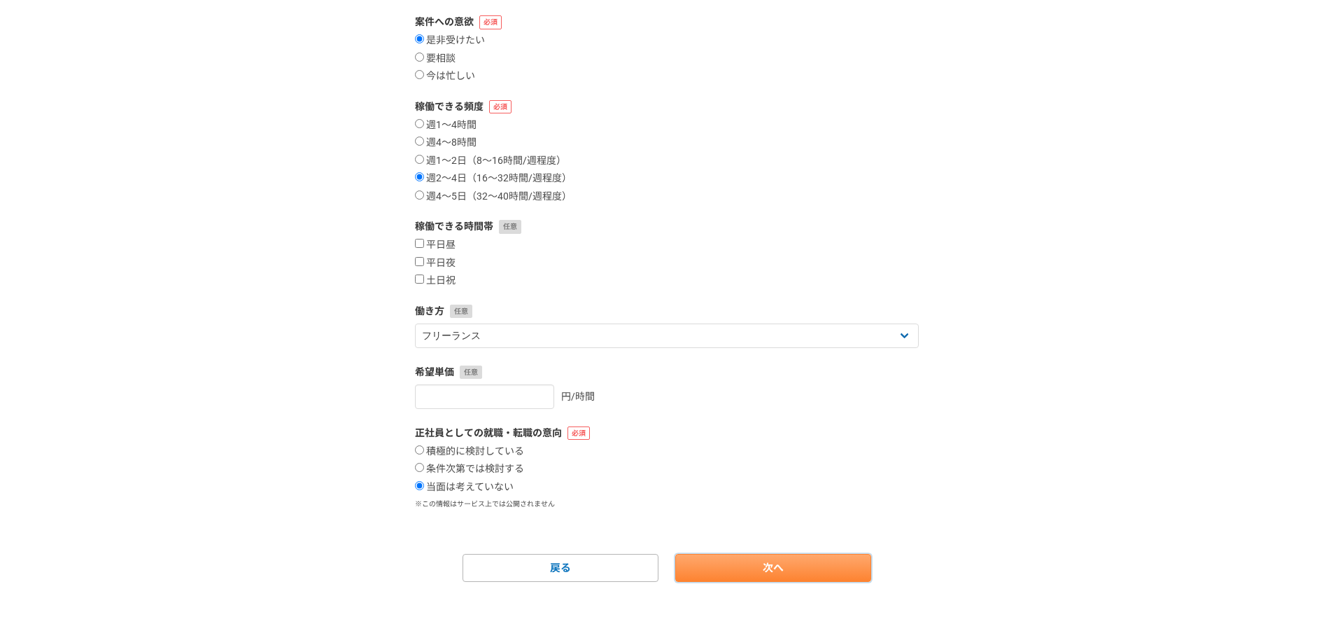
select select
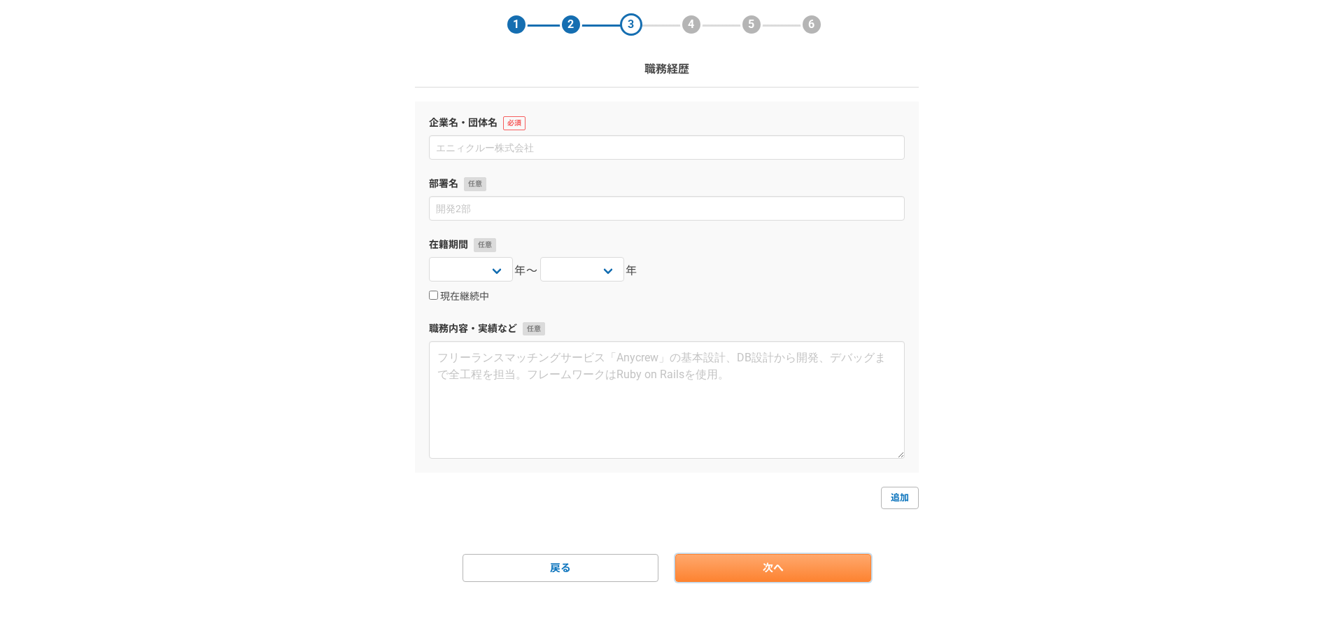
scroll to position [0, 0]
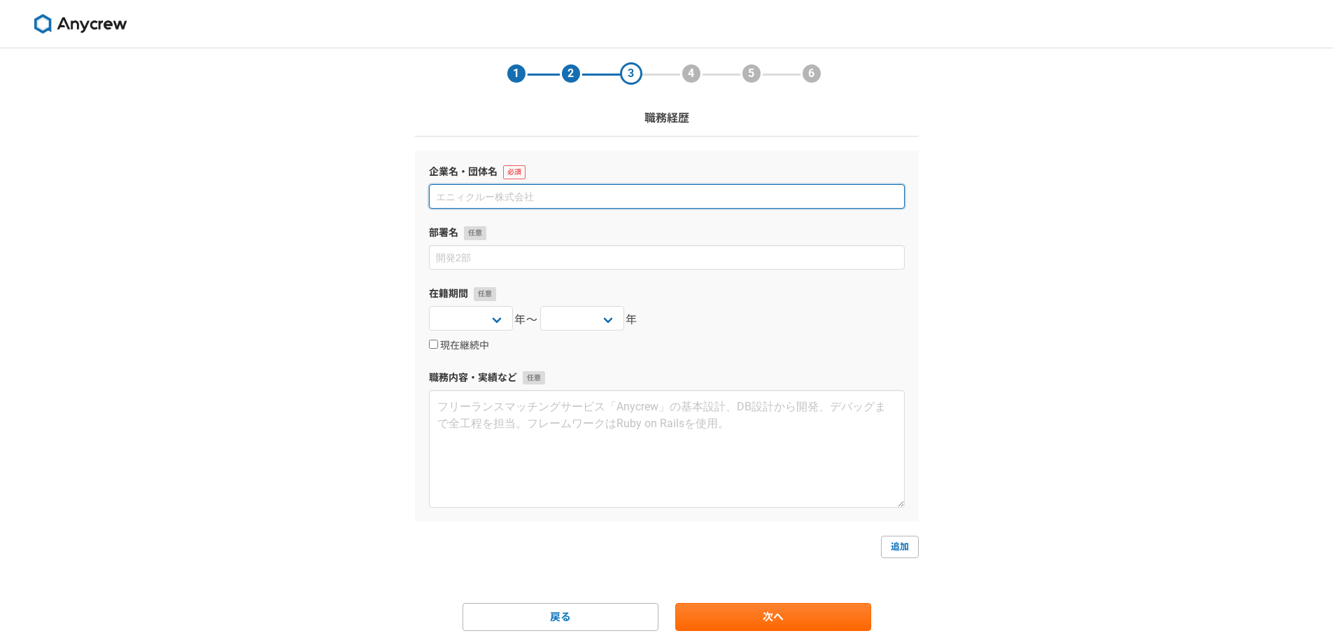
click at [498, 199] on input at bounding box center [667, 196] width 476 height 24
type input "株式会社顧問名鑑"
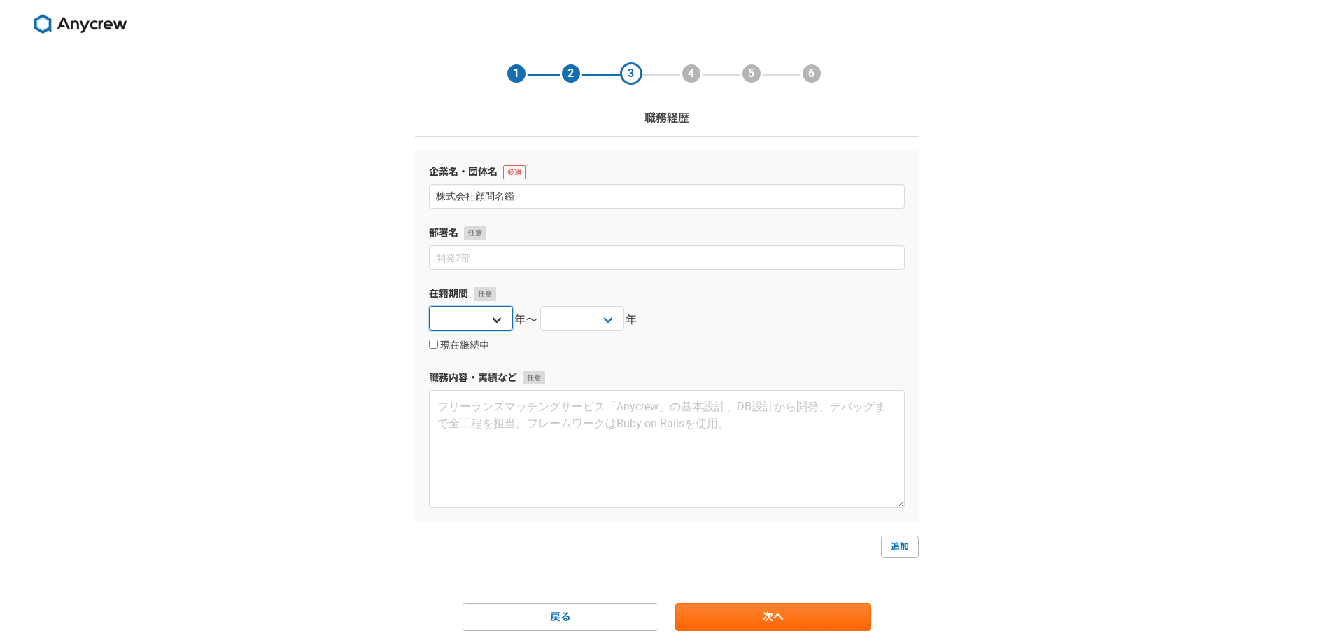
click at [508, 318] on select "2025 2024 2023 2022 2021 2020 2019 2018 2017 2016 2015 2014 2013 2012 2011 2010…" at bounding box center [471, 318] width 84 height 24
select select "2020"
click at [429, 306] on select "2025 2024 2023 2022 2021 2020 2019 2018 2017 2016 2015 2014 2013 2012 2011 2010…" at bounding box center [471, 318] width 84 height 24
click at [603, 314] on select "2025 2024 2023 2022 2021 2020 2019 2018 2017 2016 2015 2014 2013 2012 2011 2010…" at bounding box center [582, 318] width 84 height 24
select select "2025"
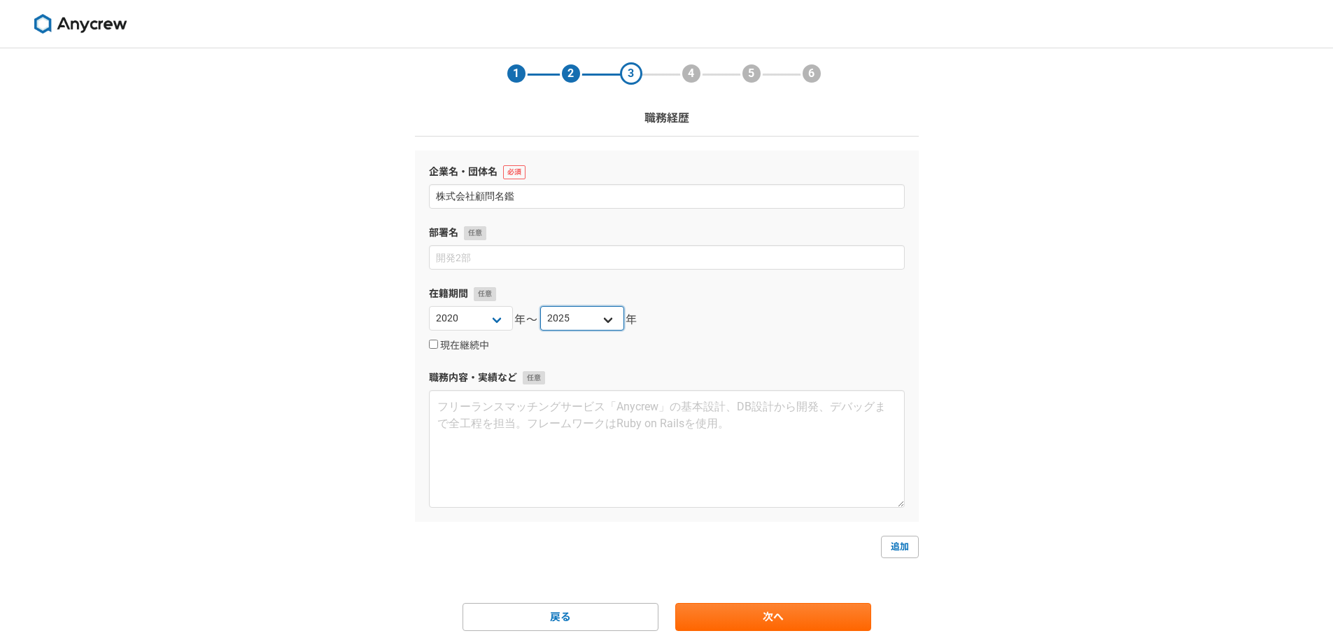
click at [540, 306] on select "2025 2024 2023 2022 2021 2020 2019 2018 2017 2016 2015 2014 2013 2012 2011 2010…" at bounding box center [582, 318] width 84 height 24
click at [493, 454] on textarea at bounding box center [667, 449] width 476 height 118
paste textarea "■職務要約 約5年間、企業の経営者をターゲットとし、顧問名鑑サービスの新規開拓営業に従事をしています。自身で開拓をした数十社の顧客に対して、担当としてアップセ…"
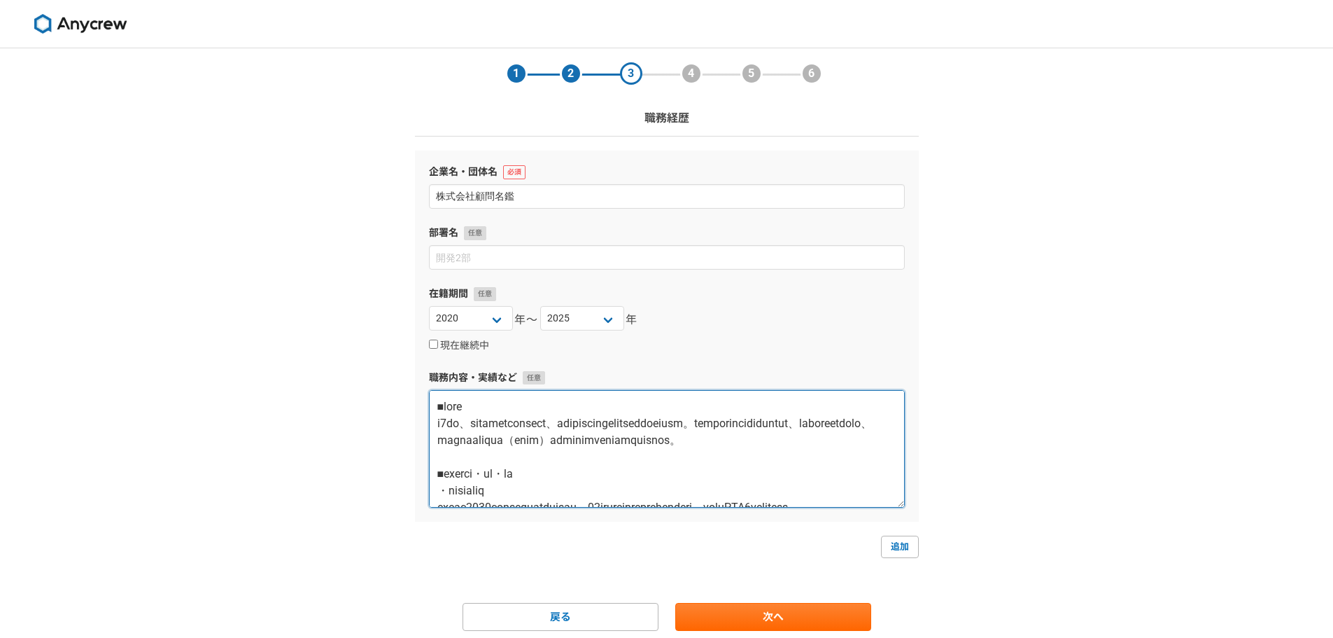
scroll to position [49, 0]
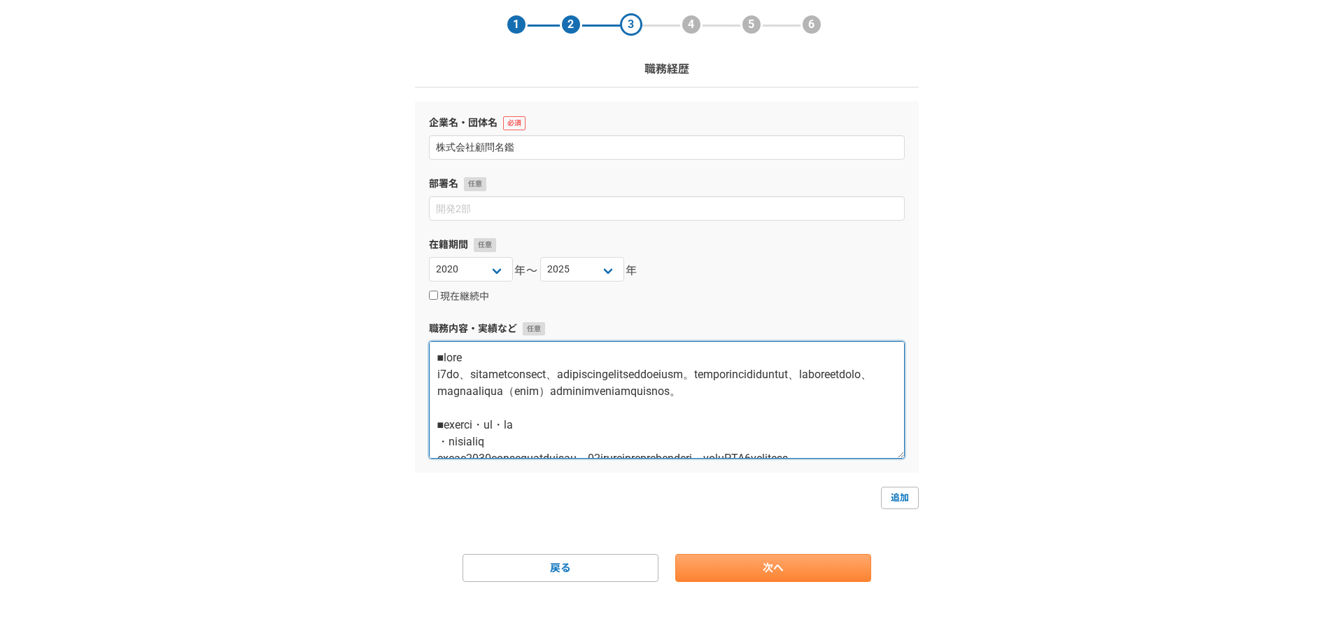
type textarea "■職務要約 約5年間、企業の経営者をターゲットとし、顧問名鑑サービスの新規開拓営業に従事をしています。自身で開拓をした数十社の顧客に対して、担当としてアップセ…"
click at [770, 557] on link "次へ" at bounding box center [773, 568] width 196 height 28
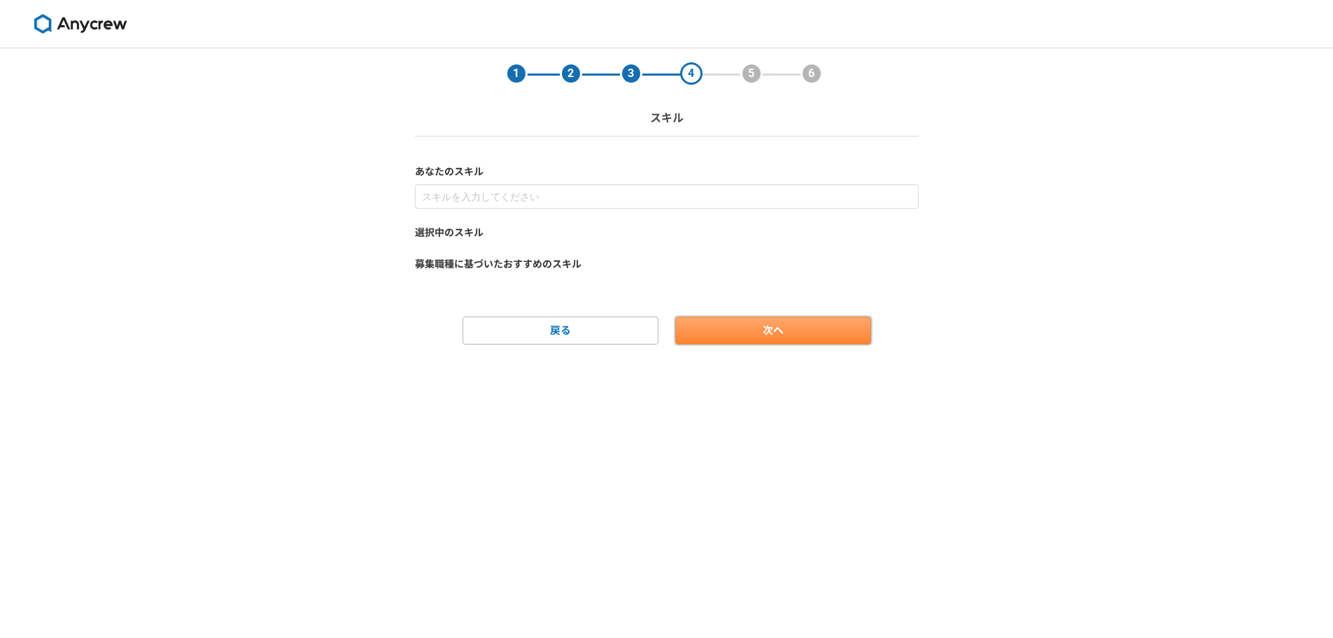
scroll to position [0, 0]
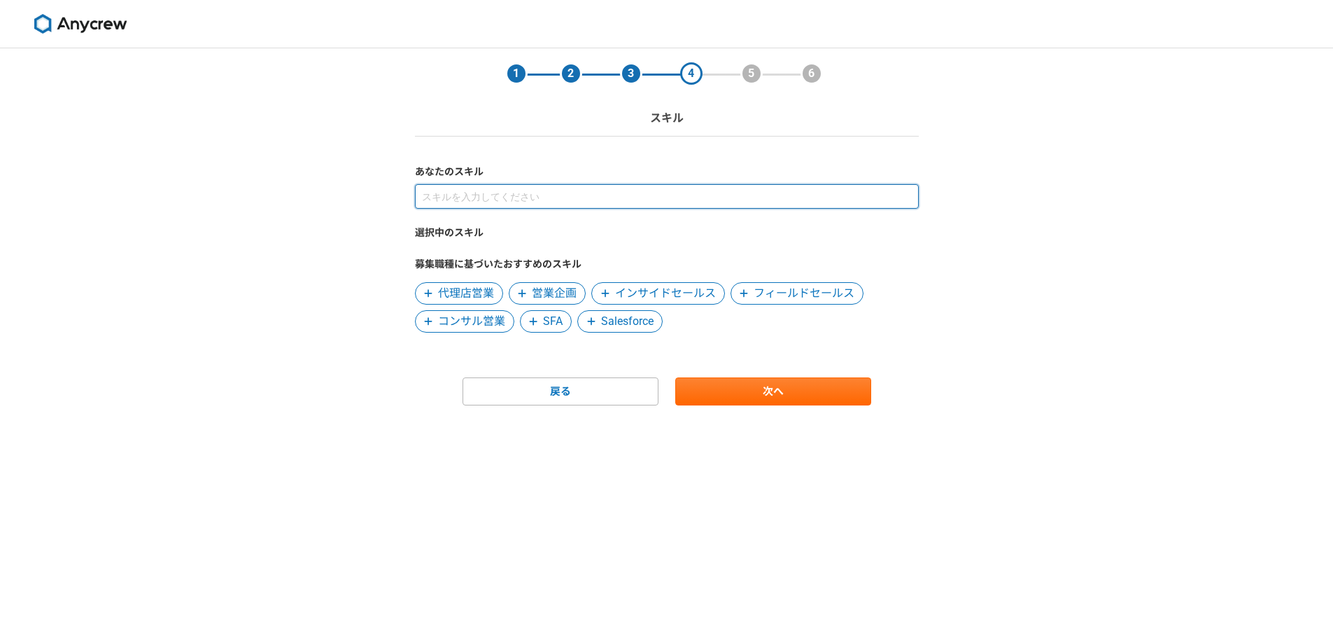
click at [525, 192] on input at bounding box center [667, 196] width 504 height 24
type input "営業"
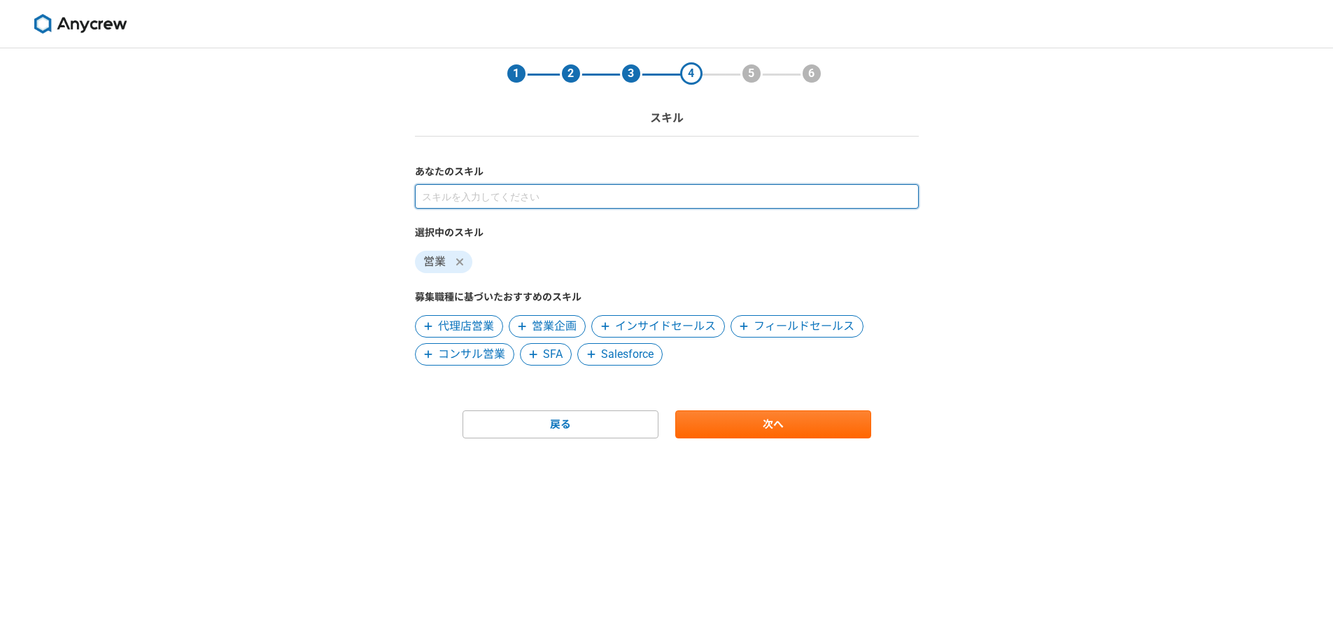
click at [498, 199] on input at bounding box center [667, 196] width 504 height 24
type input "新"
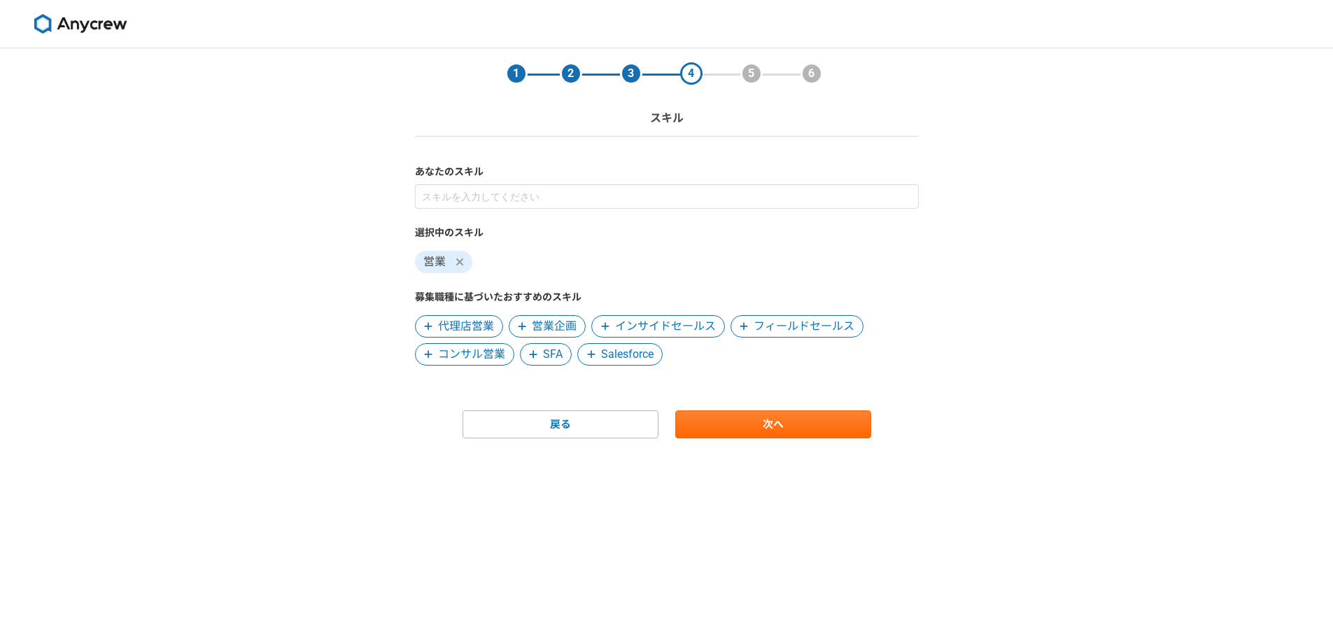
click at [544, 321] on span "営業企画" at bounding box center [554, 326] width 45 height 17
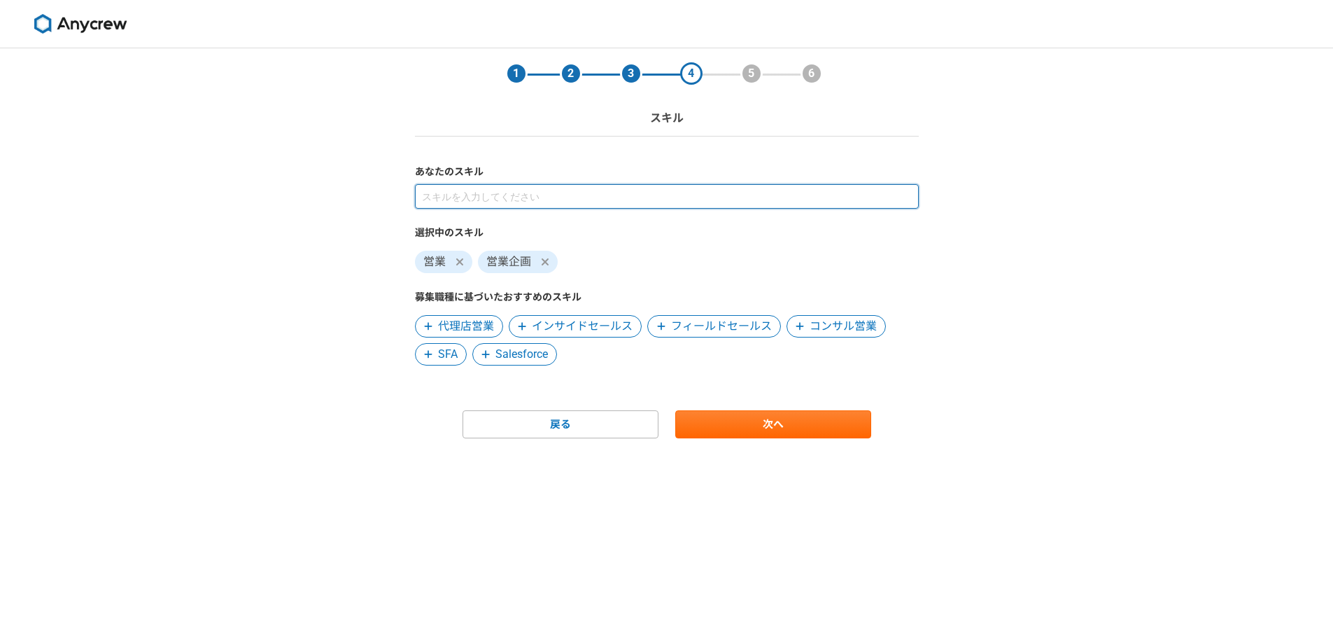
click at [533, 190] on input at bounding box center [667, 196] width 504 height 24
type input "法人"
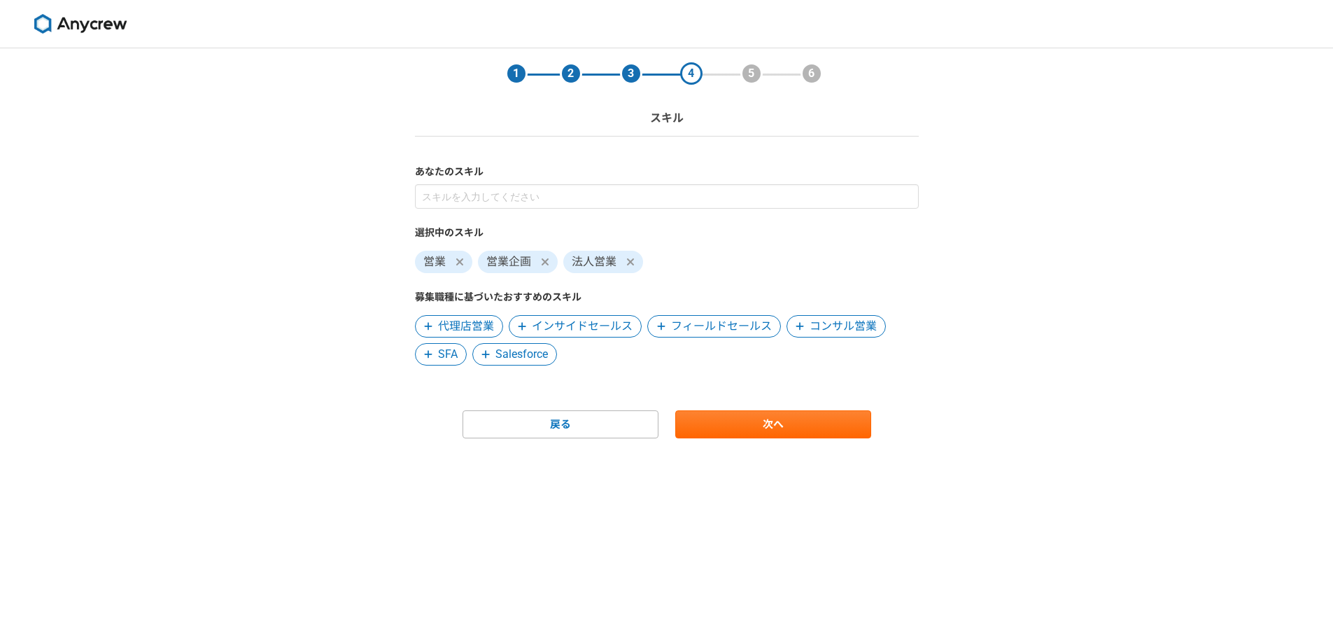
click at [457, 260] on icon at bounding box center [459, 261] width 7 height 7
click at [719, 326] on span "フィールドセールス" at bounding box center [721, 326] width 101 height 17
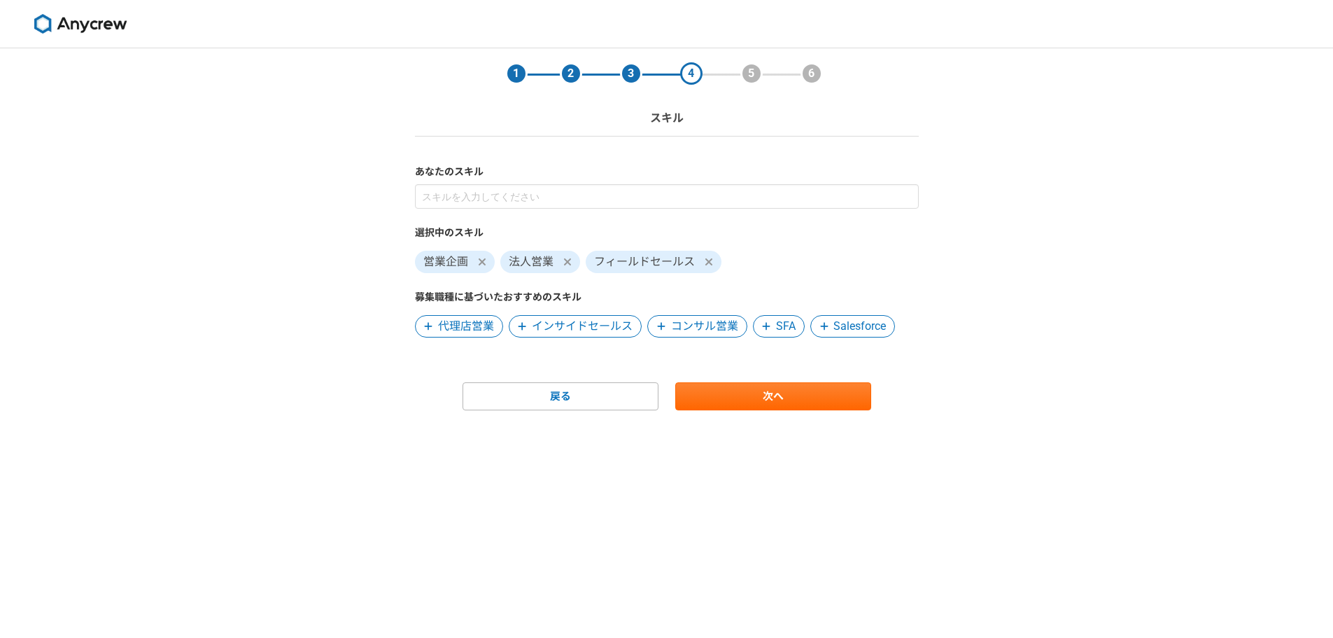
click at [593, 321] on span "インサイドセールス" at bounding box center [582, 326] width 101 height 17
click at [561, 328] on span "コンサル営業" at bounding box center [565, 326] width 67 height 17
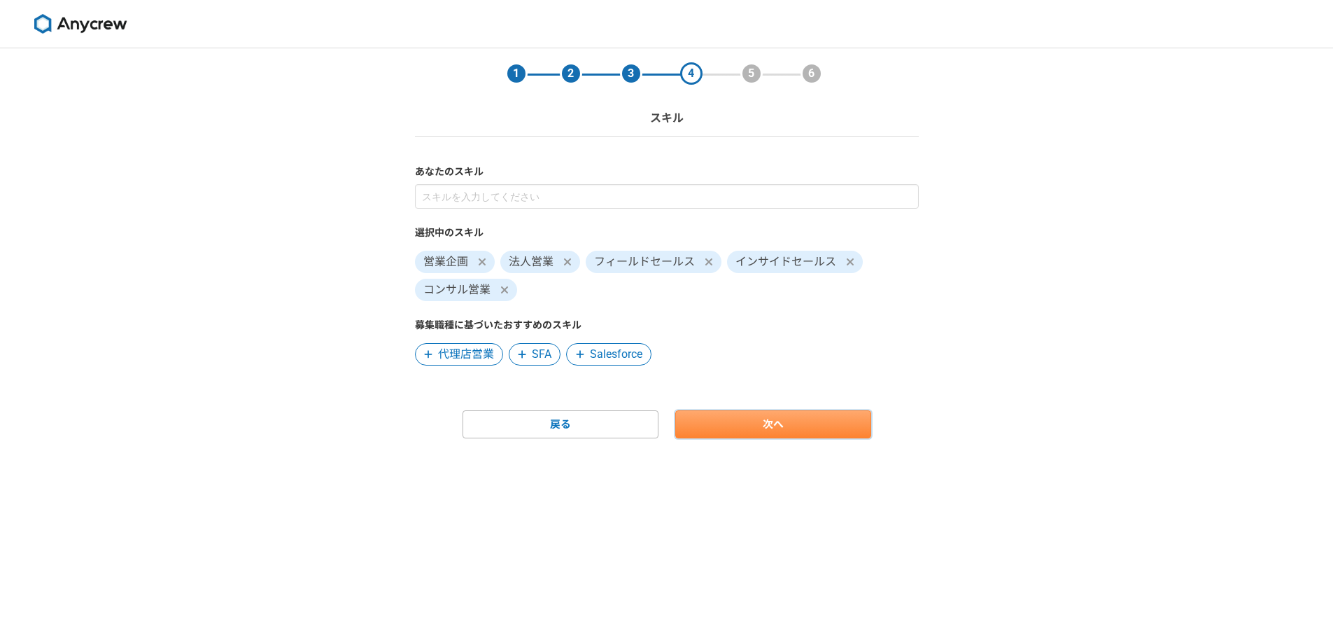
click at [723, 424] on link "次へ" at bounding box center [773, 424] width 196 height 28
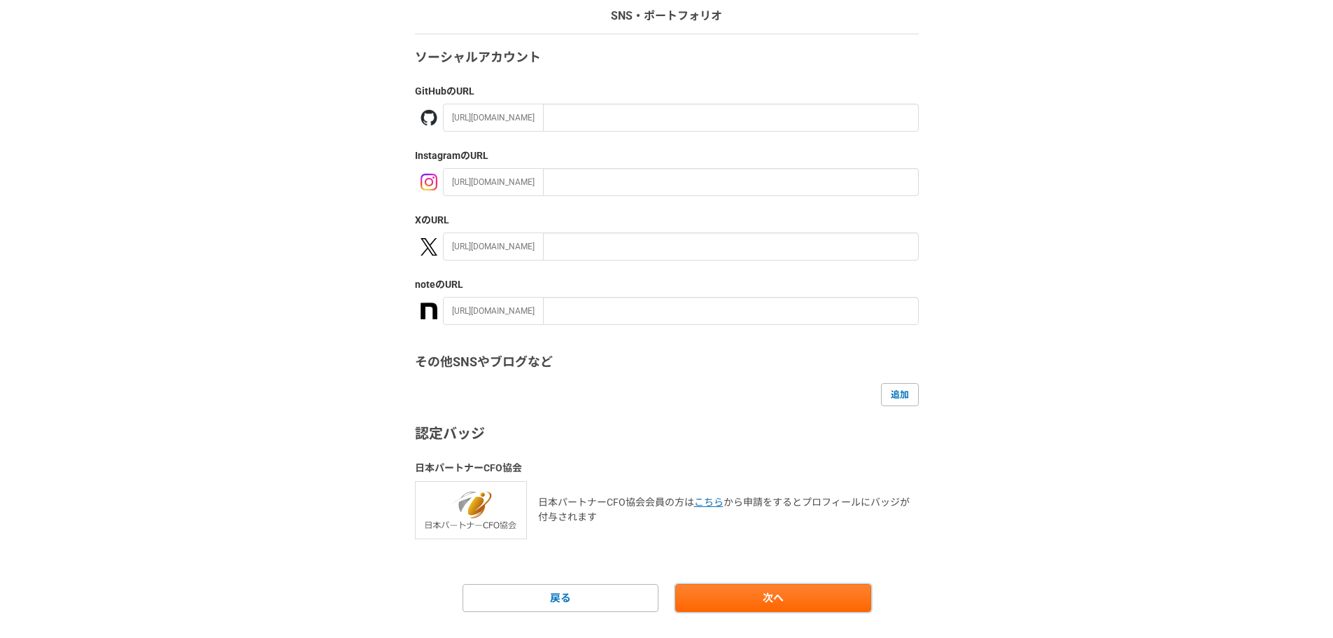
scroll to position [132, 0]
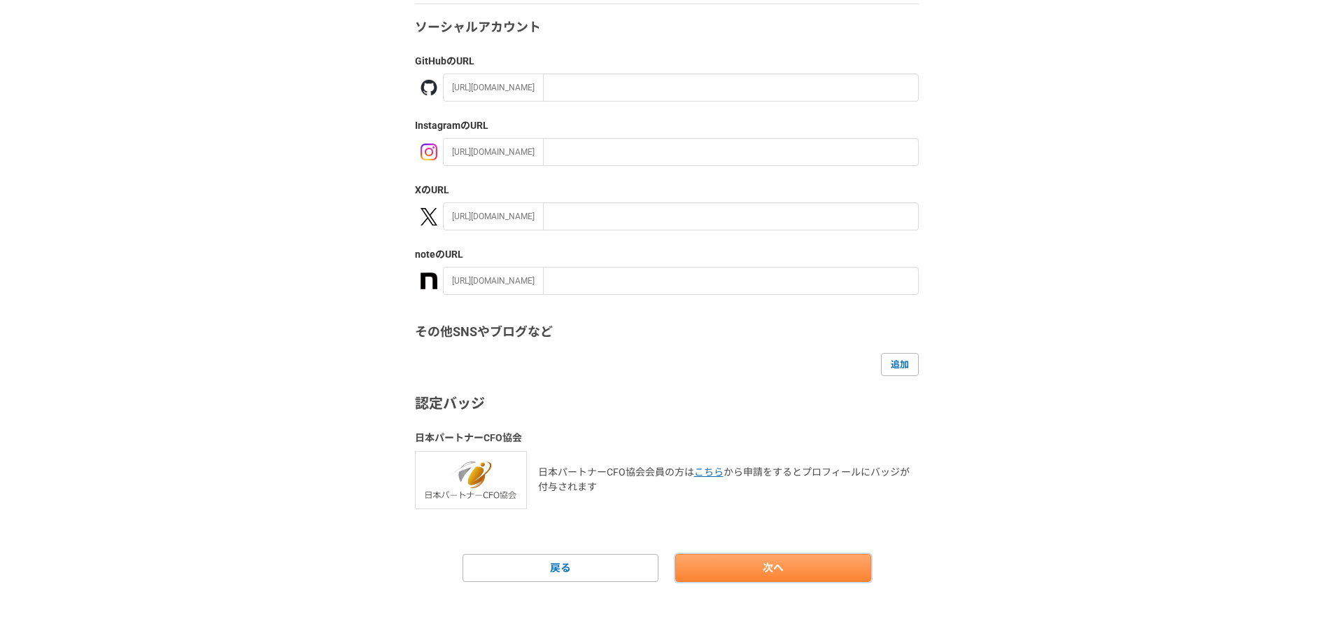
click at [726, 573] on link "次へ" at bounding box center [773, 568] width 196 height 28
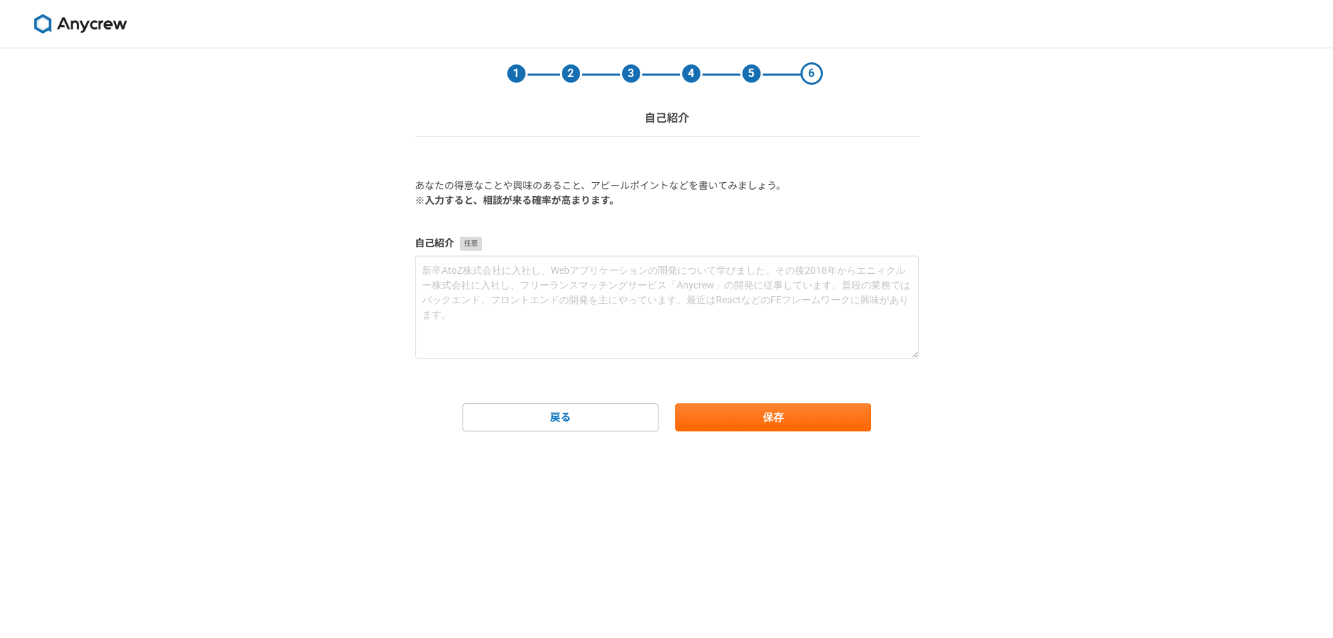
scroll to position [0, 0]
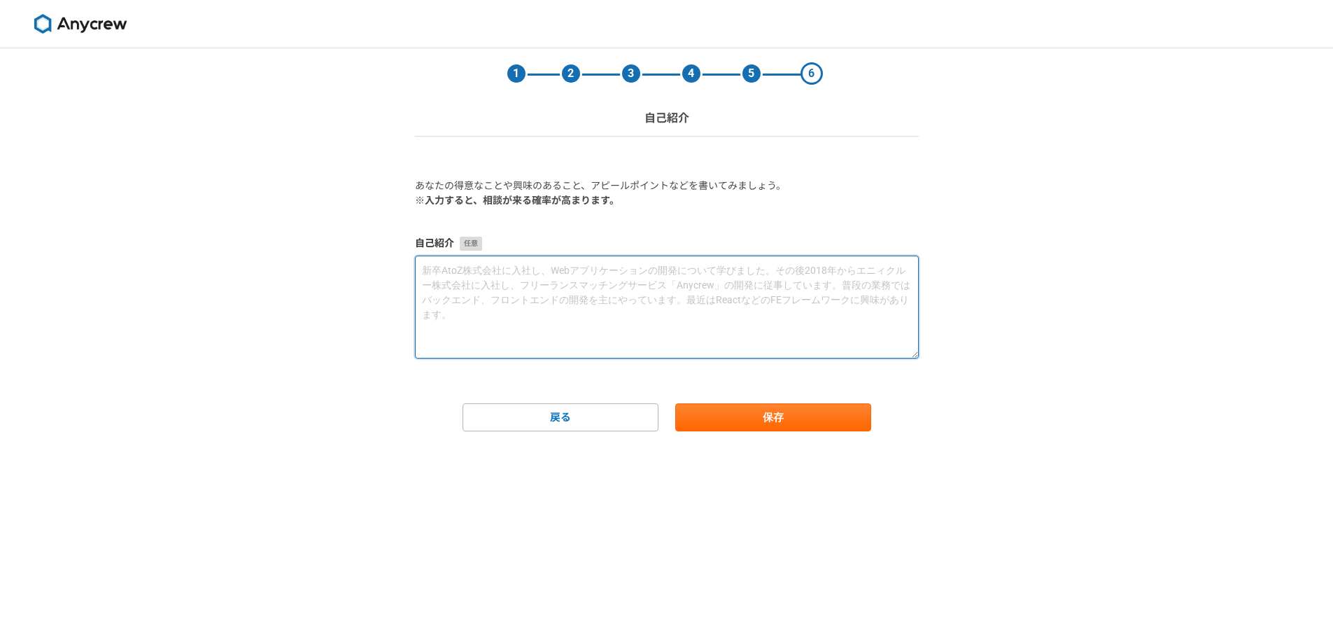
click at [589, 305] on textarea at bounding box center [667, 306] width 504 height 103
click at [617, 291] on textarea at bounding box center [667, 306] width 504 height 103
paste textarea "エンタープライズの開拓（営業）について 株式会社顧問名鑑にて約5年間、新規開拓営業に従事をしていました。 その間（主に最後の2年間）、 ・50社以上のエンター…"
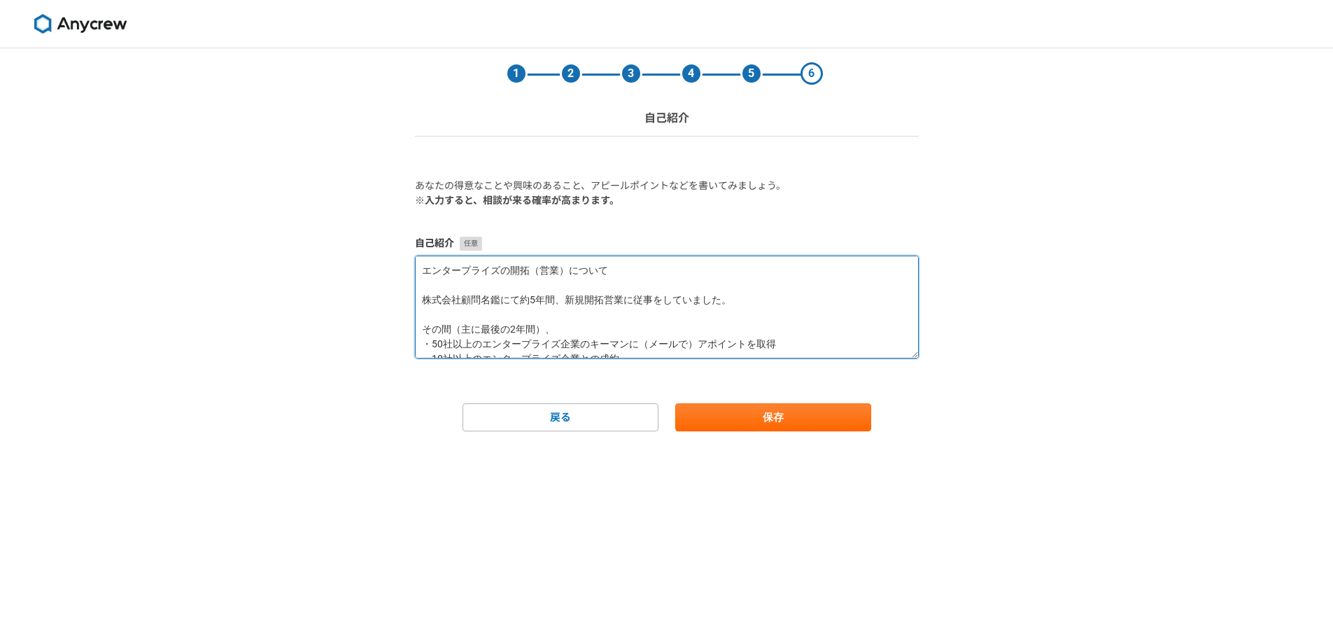
click at [607, 304] on textarea "エンタープライズの開拓（営業）について 株式会社顧問名鑑にて約5年間、新規開拓営業に従事をしていました。 その間（主に最後の2年間）、 ・50社以上のエンター…" at bounding box center [667, 306] width 504 height 103
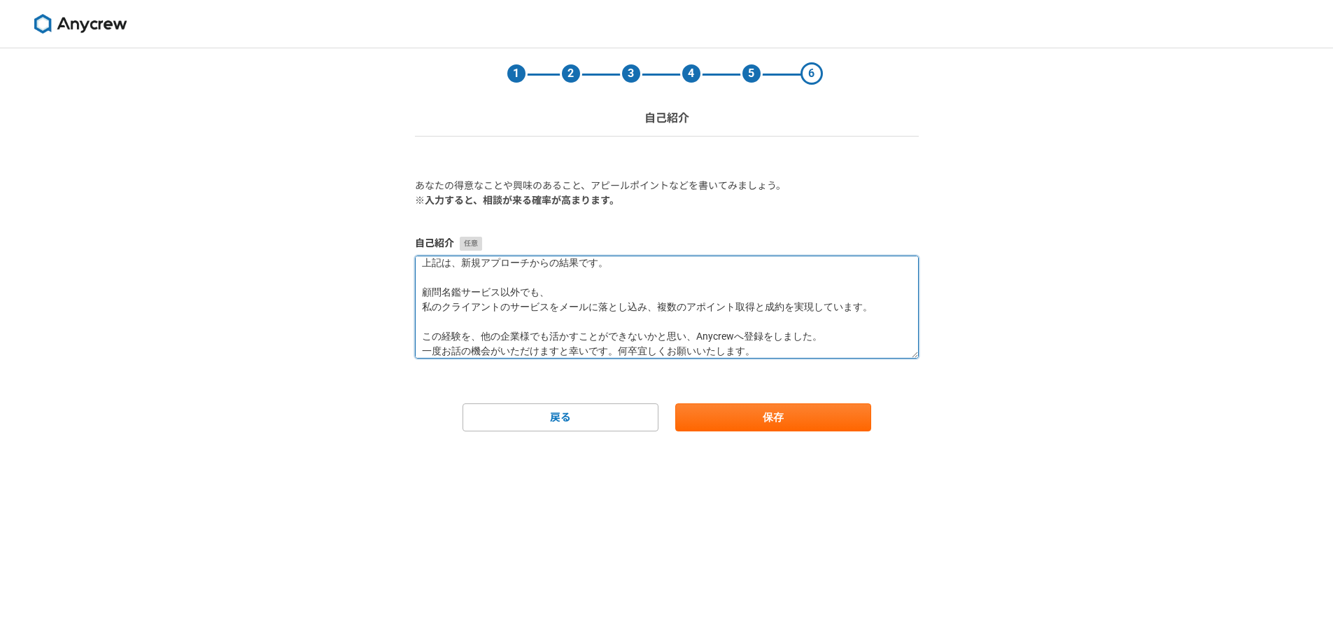
scroll to position [118, 0]
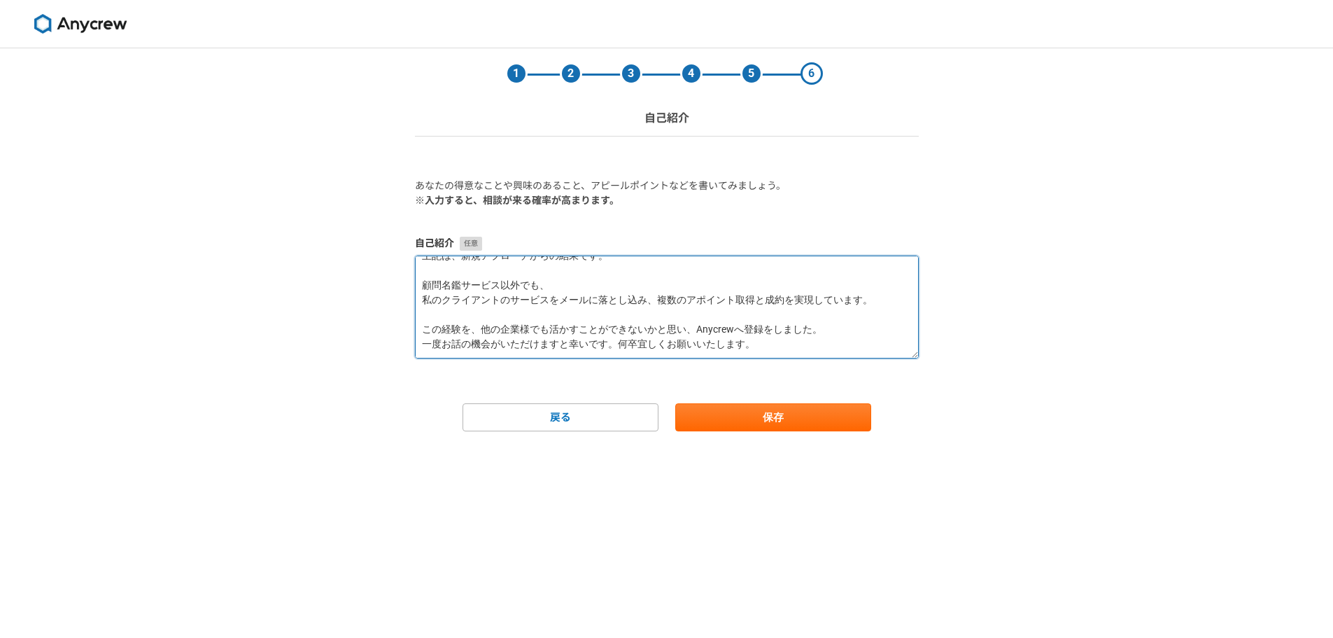
drag, startPoint x: 617, startPoint y: 351, endPoint x: 417, endPoint y: 340, distance: 200.4
click at [417, 340] on textarea "エンタープライズの開拓（営業）について 株式会社顧問名鑑にて約5年間、新規開拓営業に従事をしていました。 その間（主に最後の2年間）、 ・50社以上のエンター…" at bounding box center [667, 306] width 504 height 103
click at [563, 330] on textarea "エンタープライズの開拓（営業）について 株式会社顧問名鑑にて約5年間、新規開拓営業に従事をしていました。 その間（主に最後の2年間）、 ・50社以上のエンター…" at bounding box center [667, 306] width 504 height 103
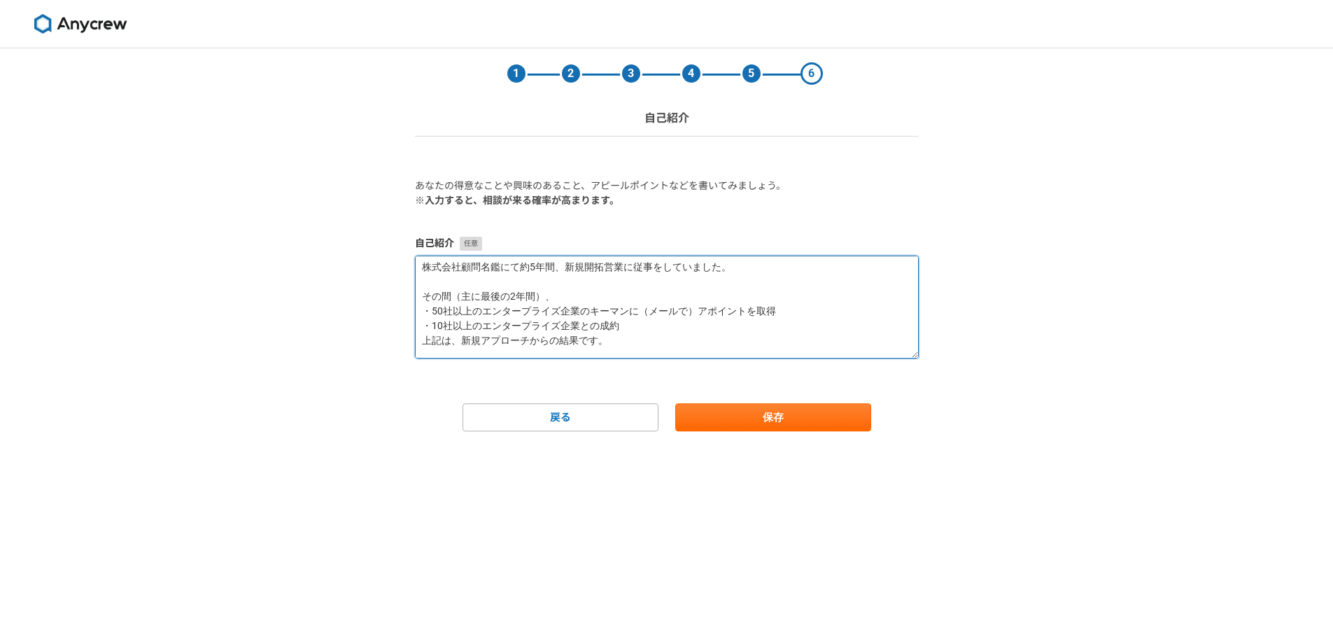
scroll to position [0, 0]
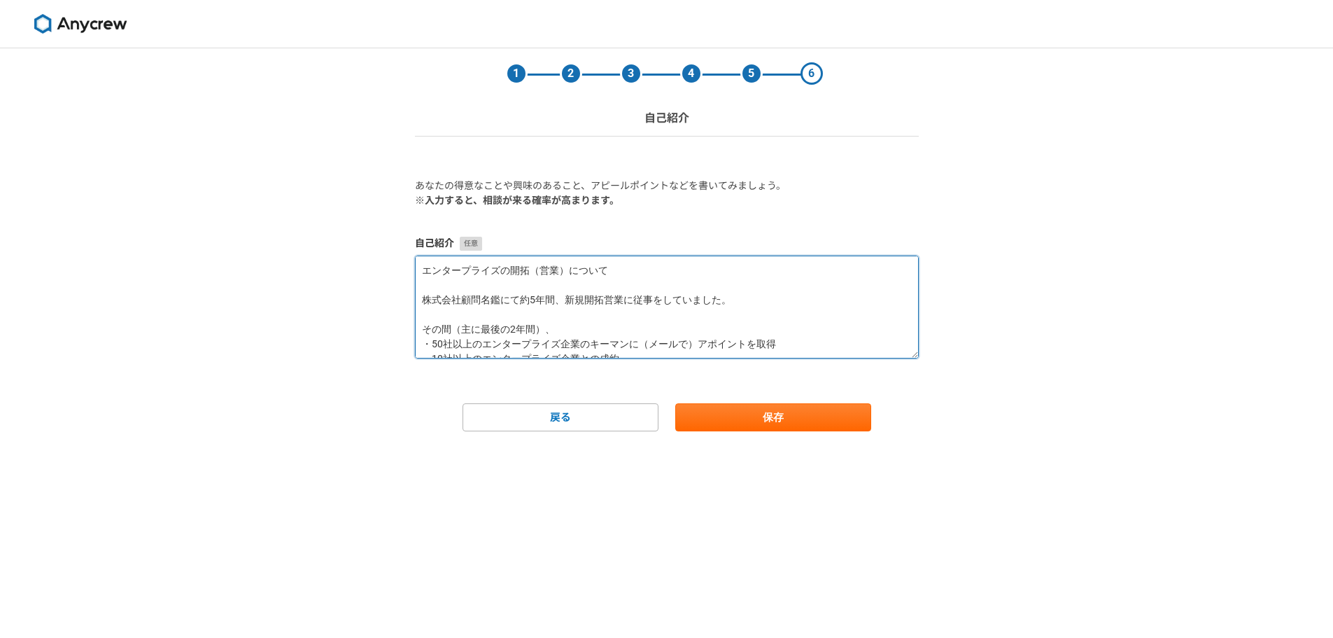
drag, startPoint x: 568, startPoint y: 271, endPoint x: 605, endPoint y: 271, distance: 37.8
click at [605, 271] on textarea "エンタープライズの開拓（営業）について 株式会社顧問名鑑にて約5年間、新規開拓営業に従事をしていました。 その間（主に最後の2年間）、 ・50社以上のエンター…" at bounding box center [667, 306] width 504 height 103
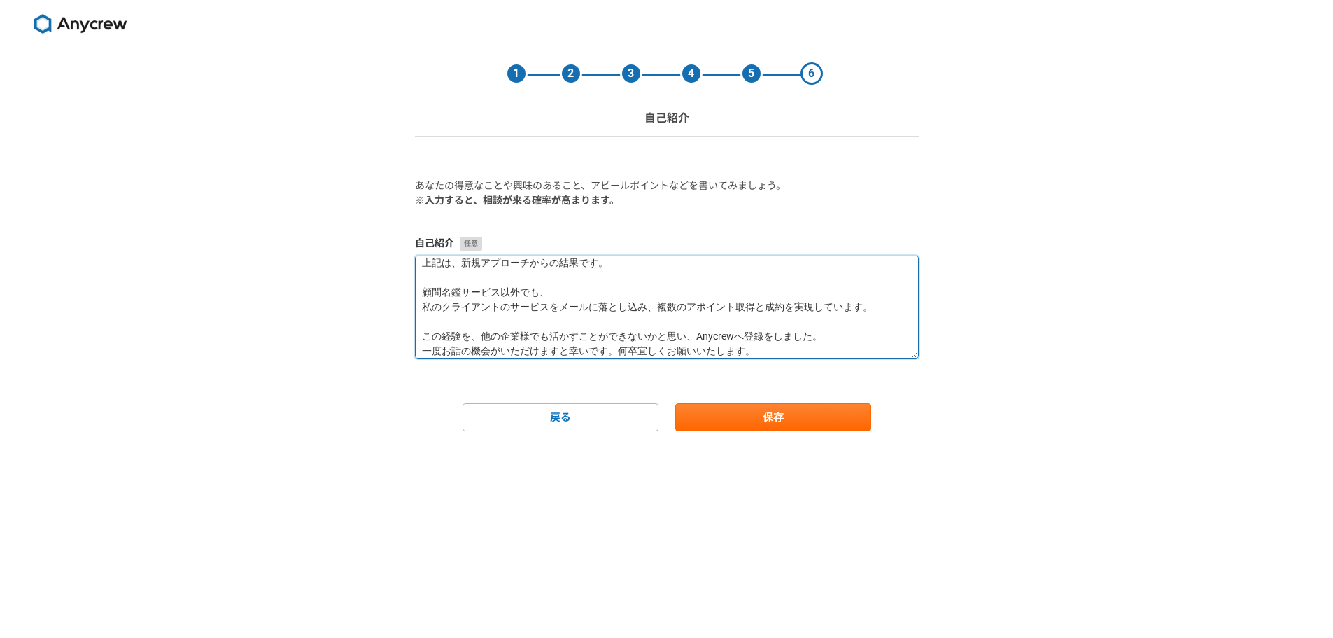
scroll to position [118, 0]
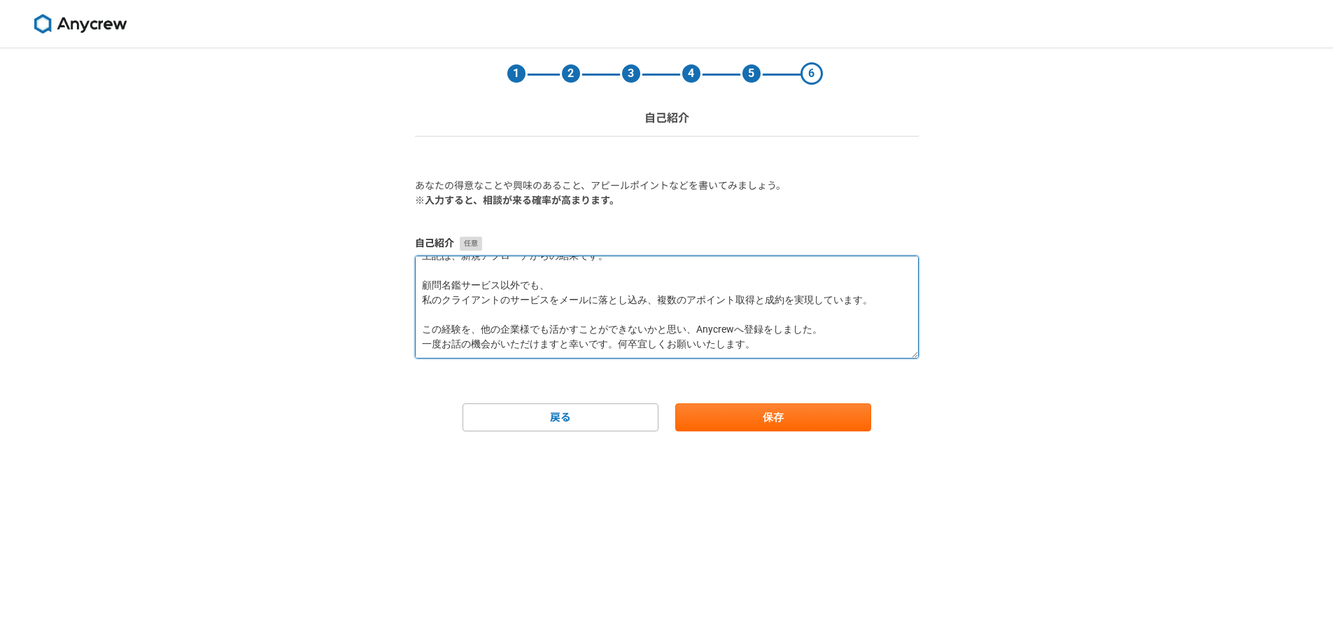
click at [804, 342] on textarea "エンタープライズの開拓（営業）が得意です。 株式会社顧問名鑑にて約5年間、新規開拓営業に従事をしていました。 その間（主に最後の2年間）、 ・50社以上のエン…" at bounding box center [667, 306] width 504 height 103
paste textarea "【補足】 以下一例ですが、アポイントを獲得したことのある企業一覧です。 ※企業 / 営業対象者 ・ブックオフコーポレーション / 社長 ・ハードオフコーポレー…"
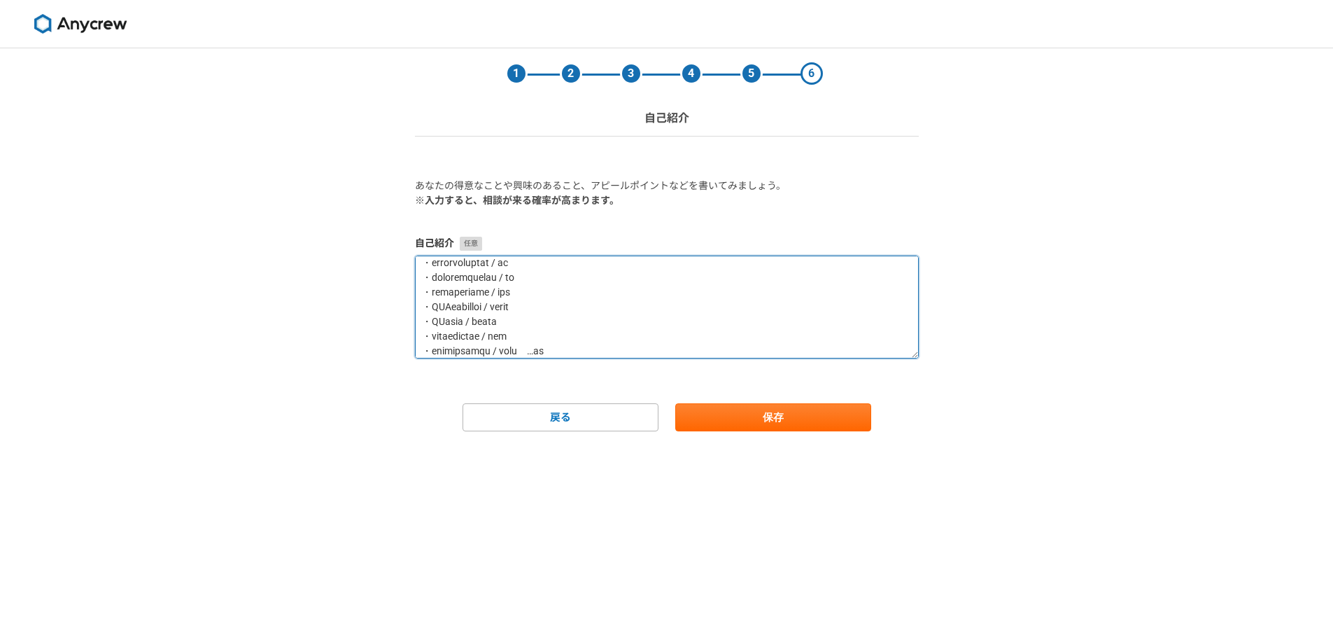
scroll to position [54, 0]
click at [488, 332] on textarea at bounding box center [667, 306] width 504 height 103
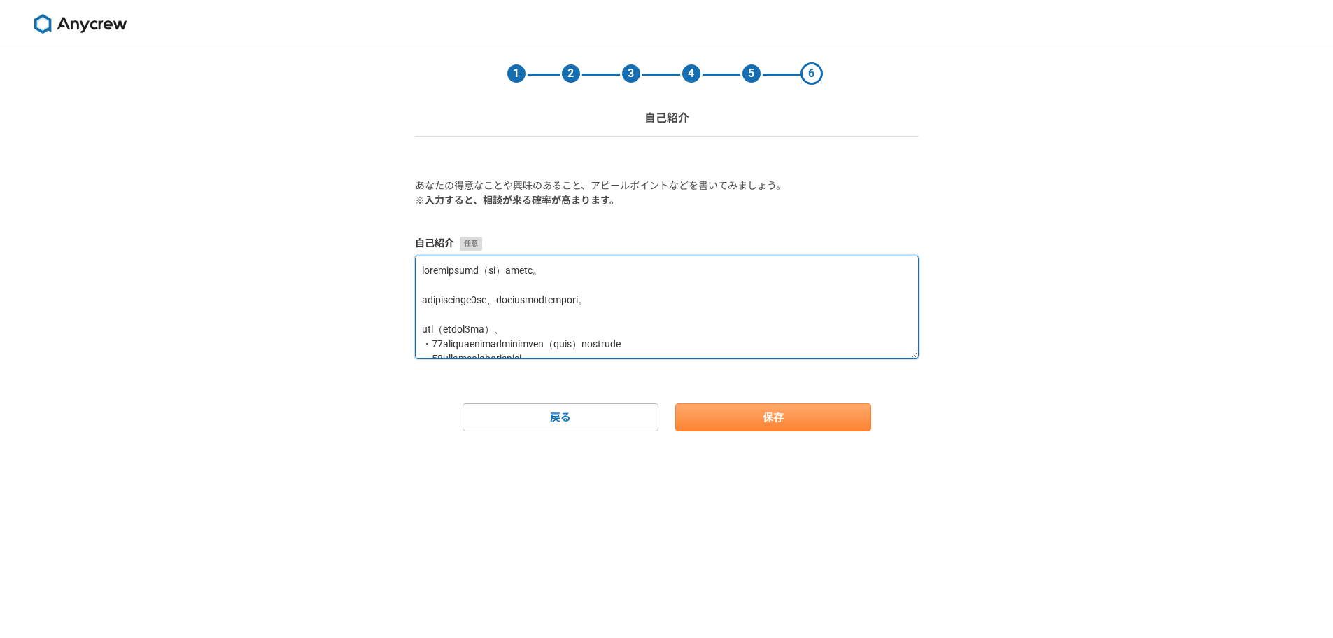
type textarea "エンタープライズの開拓（営業）が得意です。 株式会社顧問名鑑にて約5年間、新規開拓営業に従事をしていました。 その間（主に最後の2年間）、 ・50社以上のエン…"
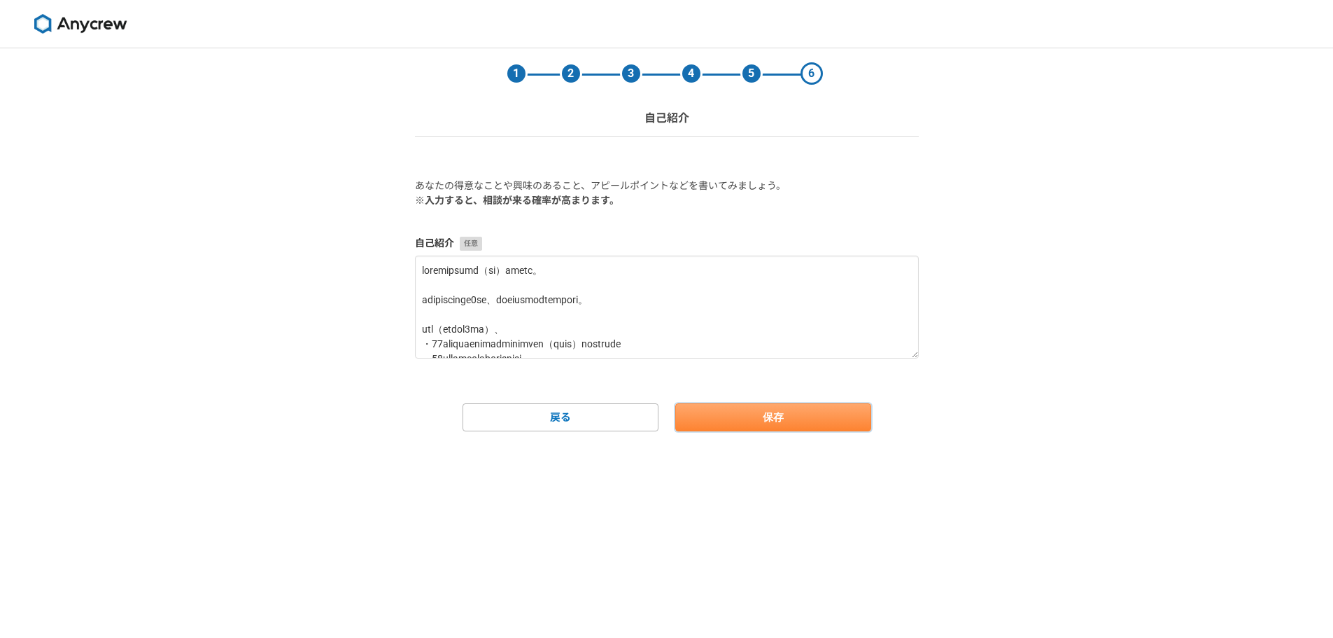
click at [791, 409] on button "保存" at bounding box center [773, 417] width 196 height 28
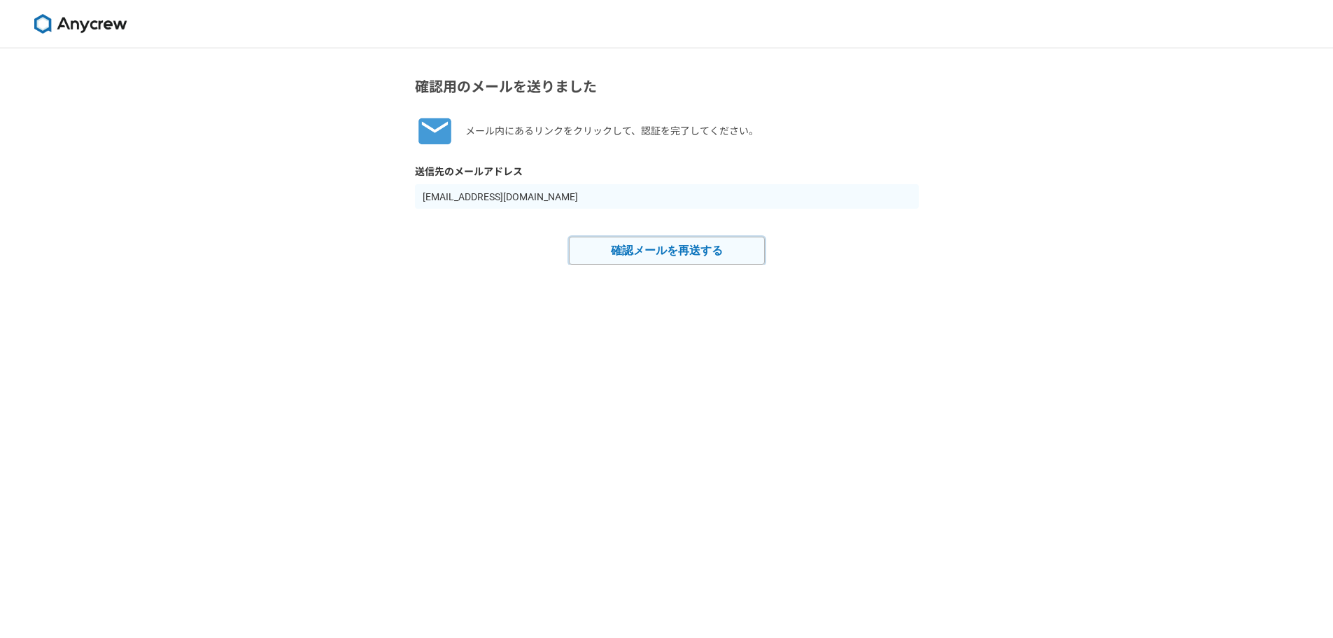
click at [673, 249] on button "確認メールを再送する" at bounding box center [667, 251] width 196 height 28
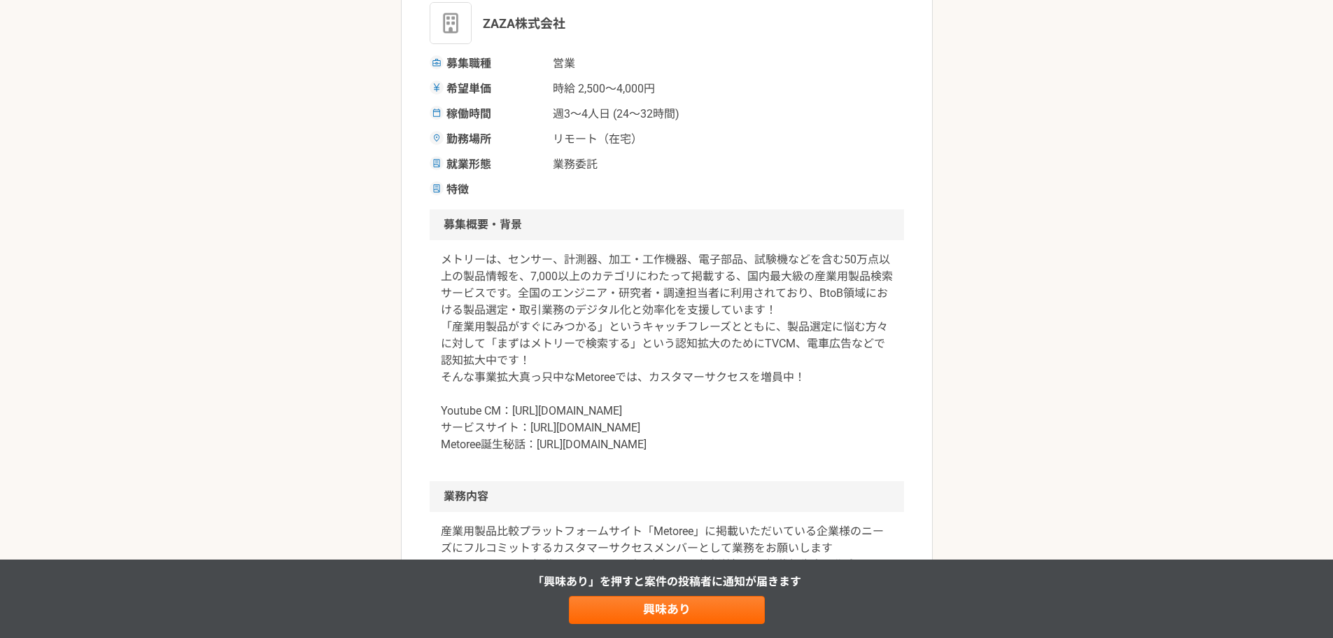
scroll to position [933, 0]
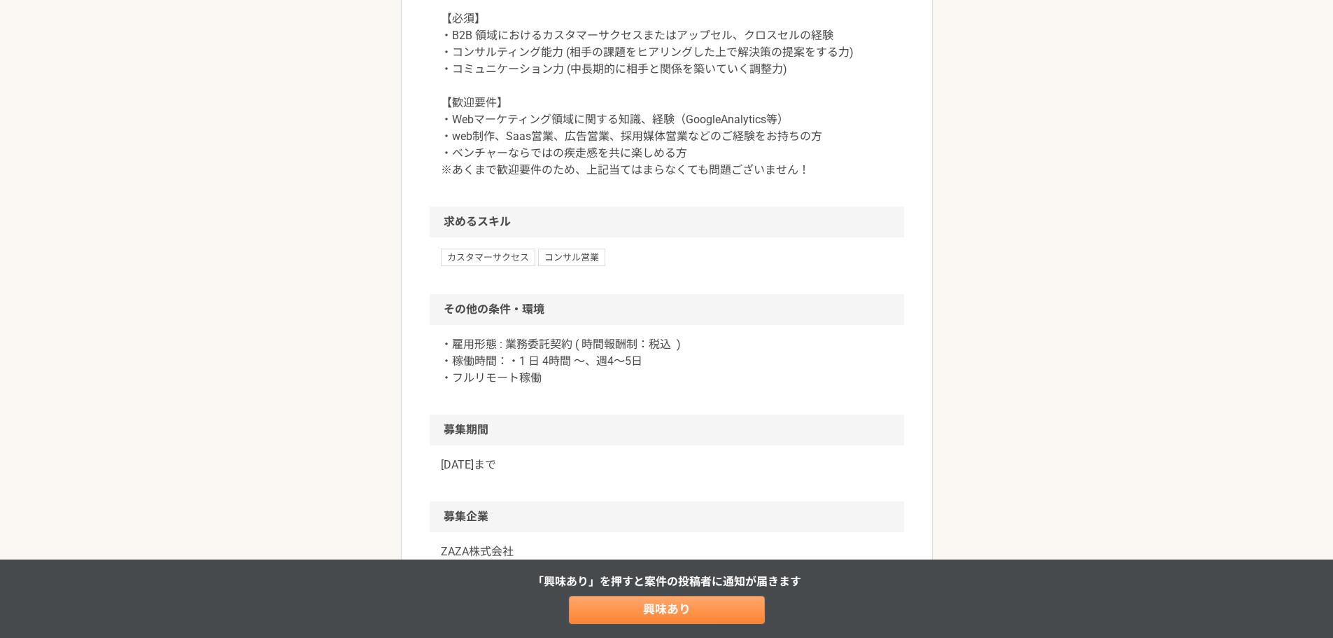
click at [633, 617] on link "興味あり" at bounding box center [667, 610] width 196 height 28
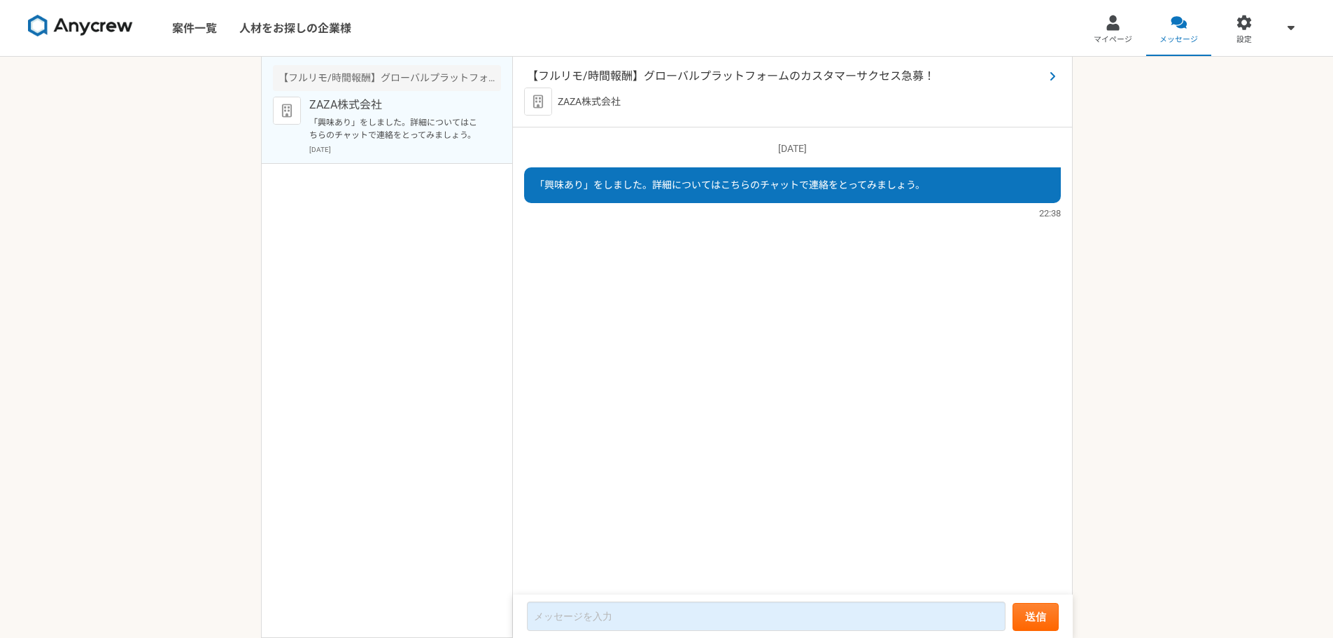
click at [615, 69] on span "【フルリモ/時間報酬】グローバルプラットフォームのカスタマーサクセス急募！" at bounding box center [785, 76] width 517 height 17
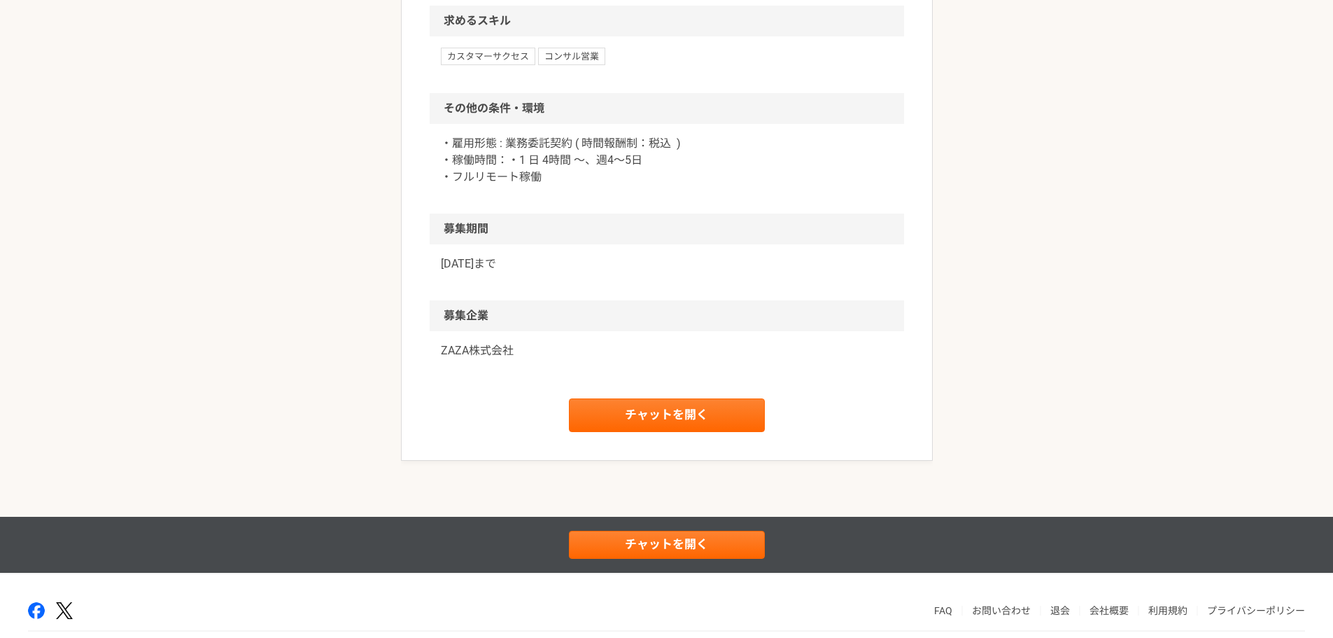
scroll to position [1151, 0]
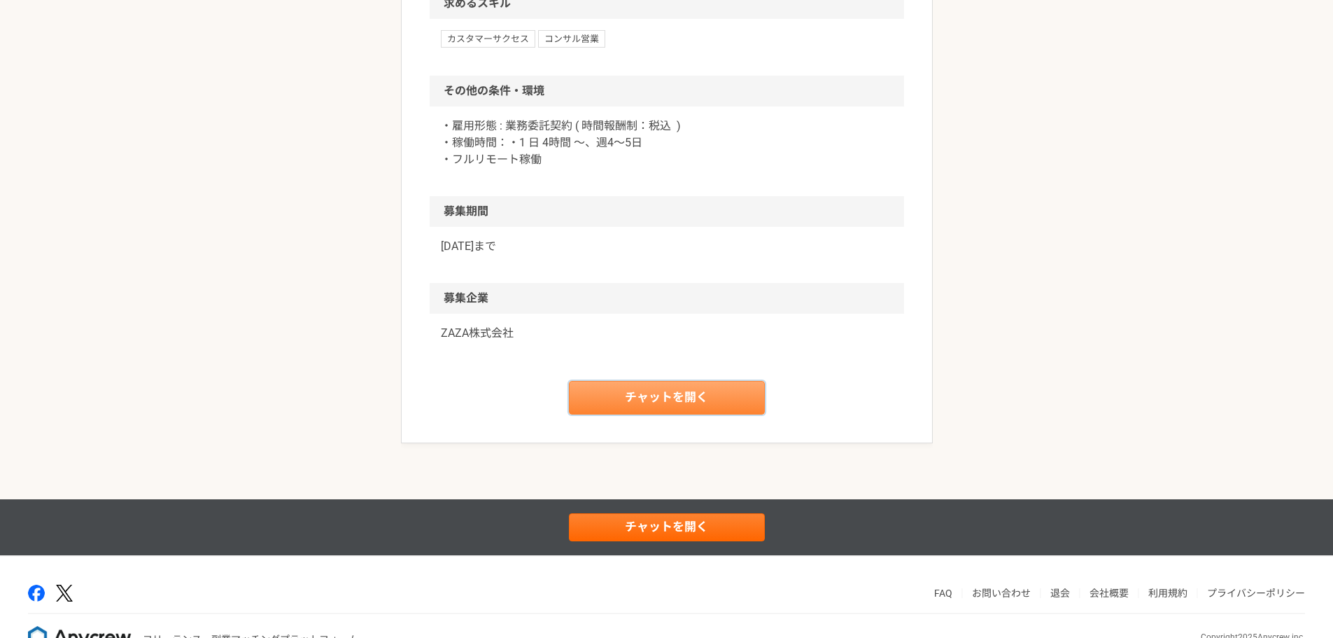
click at [635, 400] on link "チャットを開く" at bounding box center [667, 398] width 196 height 34
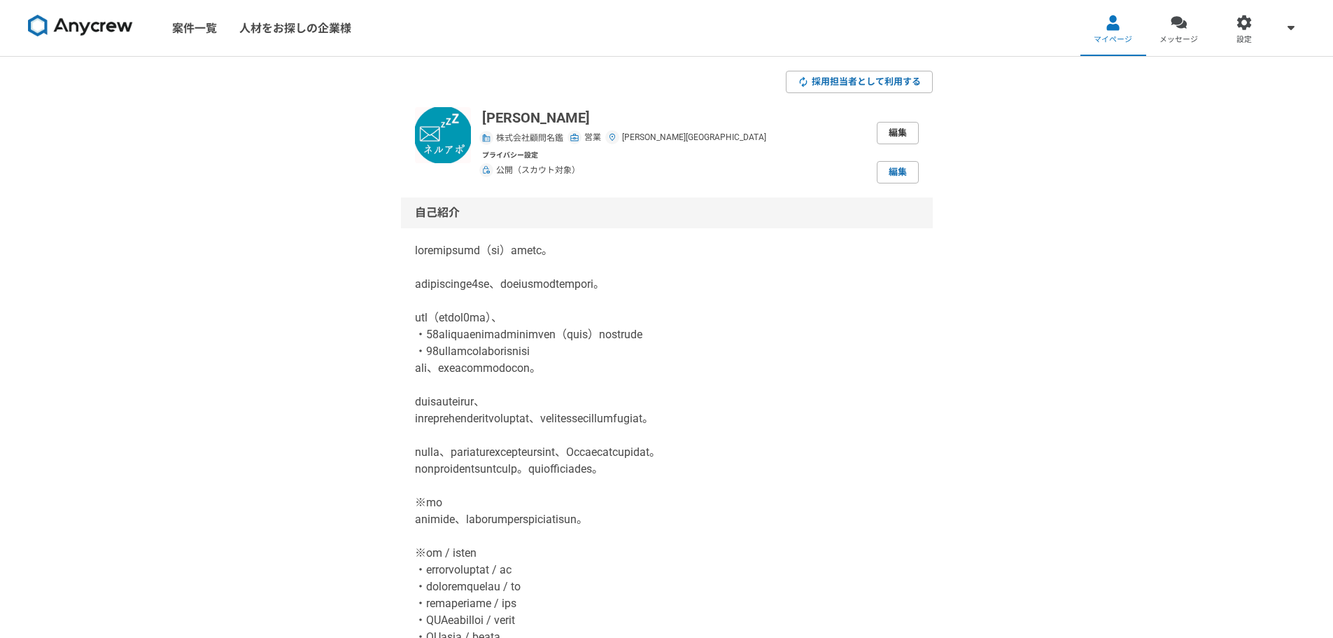
click at [906, 139] on link "編集" at bounding box center [898, 133] width 42 height 22
select select "12"
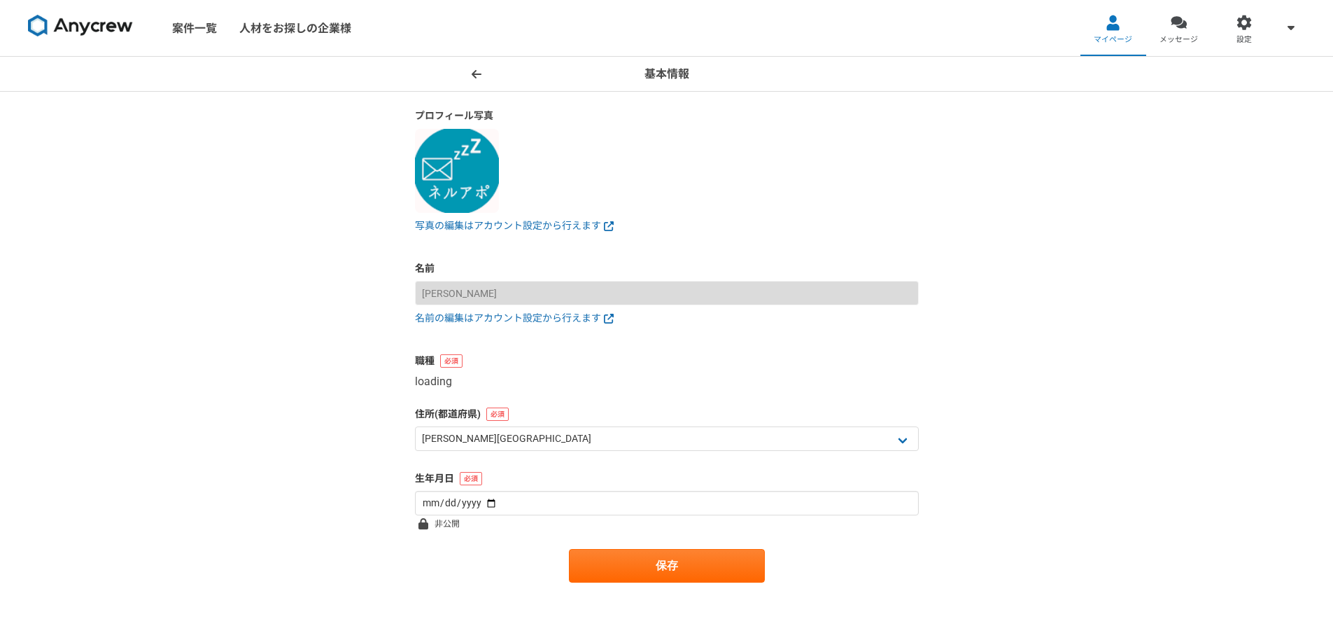
select select "4"
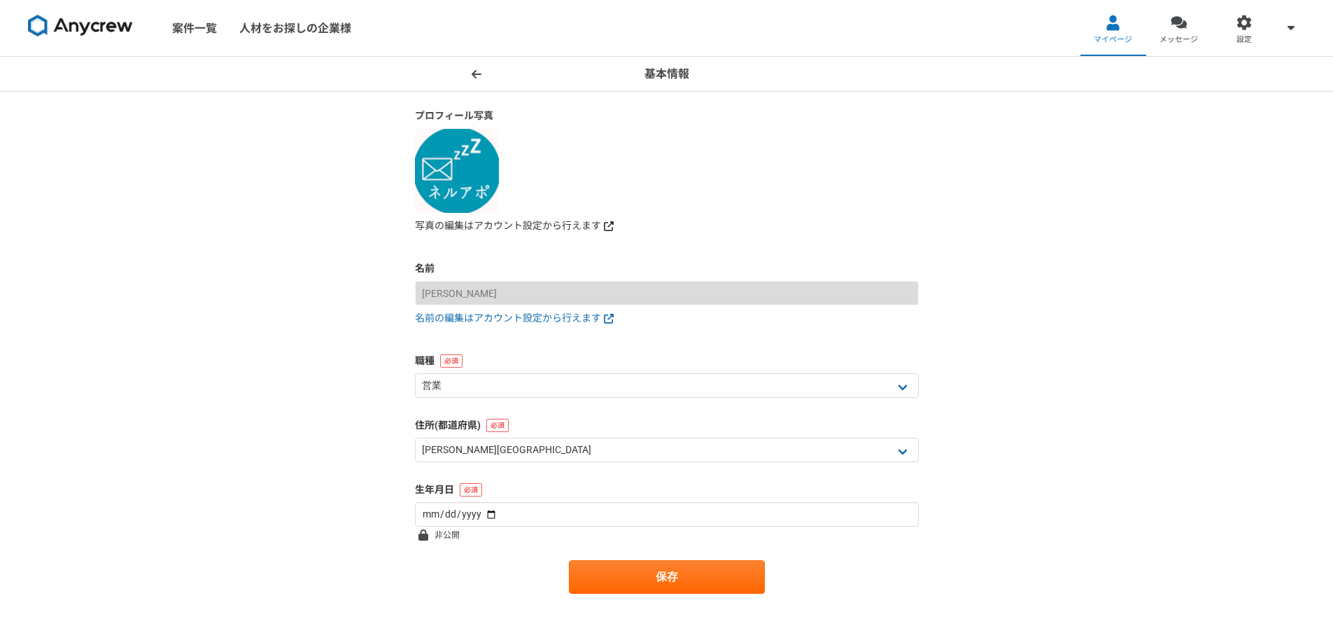
click at [536, 226] on link "写真の編集はアカウント設定から行えます" at bounding box center [667, 225] width 504 height 15
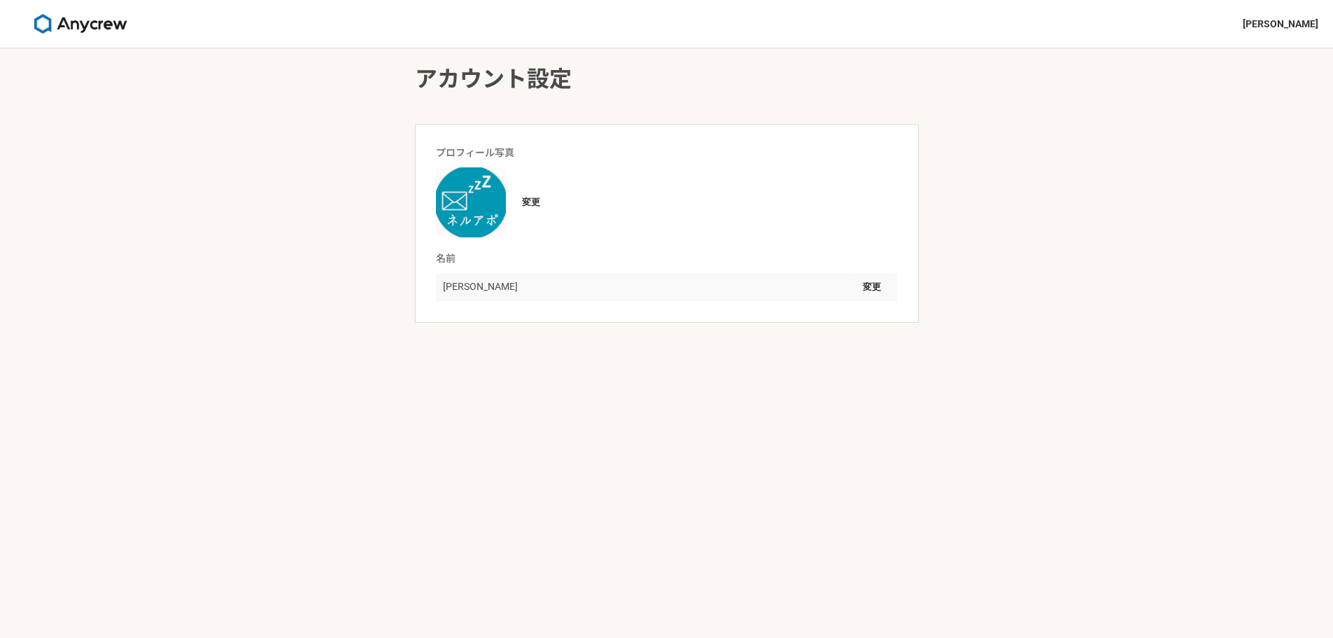
click at [464, 198] on img at bounding box center [471, 202] width 70 height 70
click at [875, 288] on button "変更" at bounding box center [872, 287] width 36 height 22
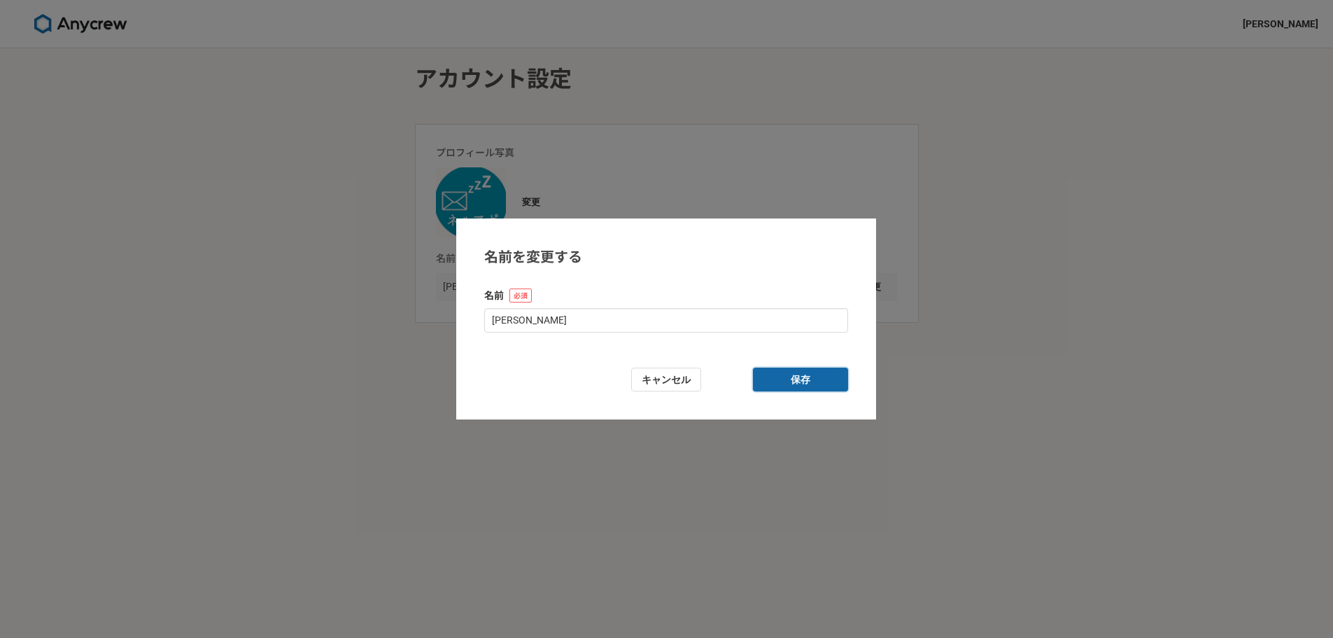
click at [789, 381] on button "保存" at bounding box center [800, 379] width 95 height 24
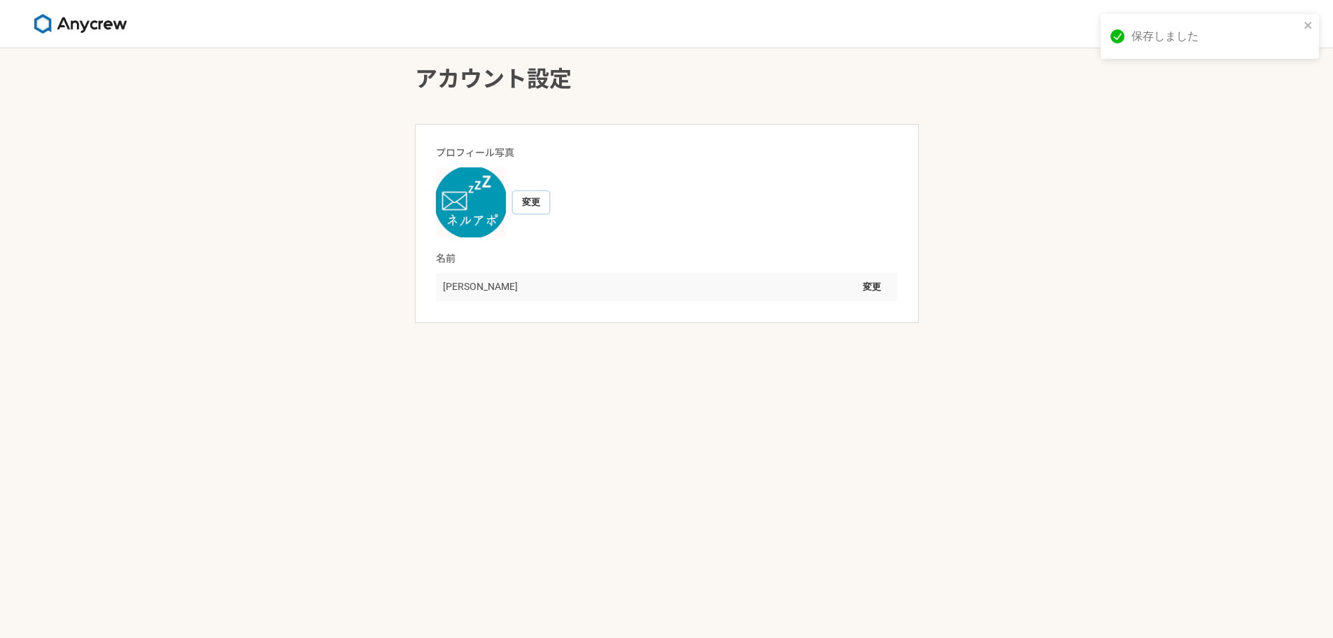
click at [536, 203] on button "変更" at bounding box center [531, 202] width 36 height 22
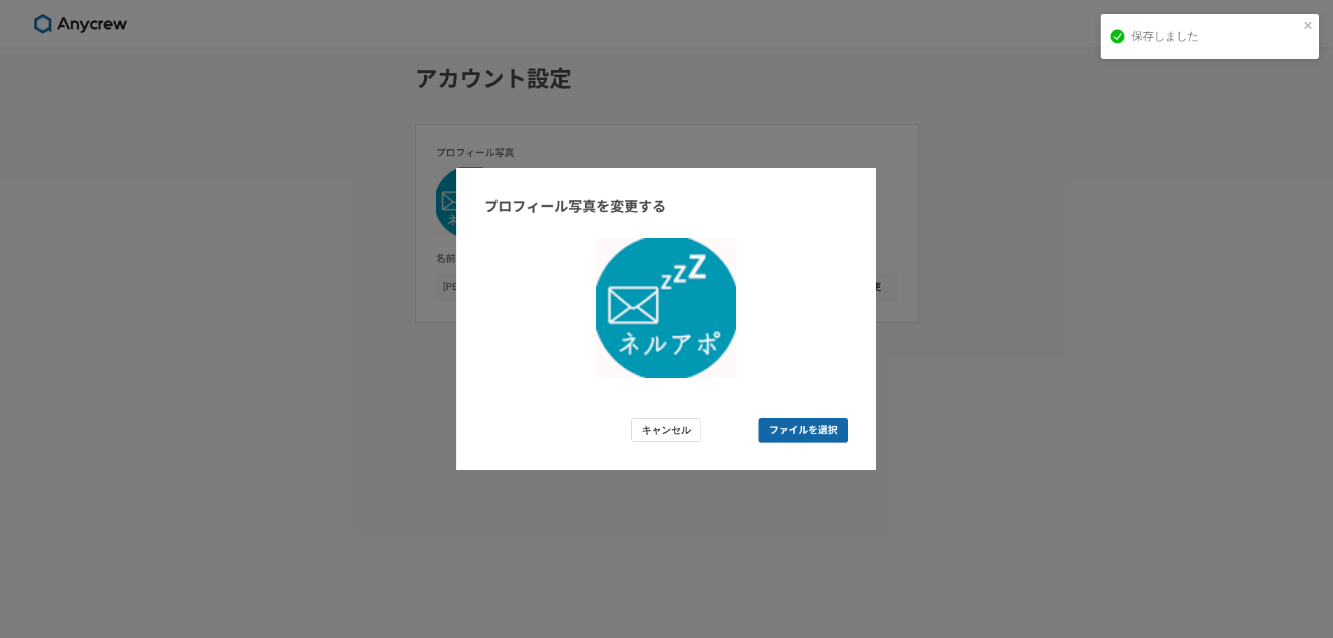
click at [794, 430] on span "ファイルを選択" at bounding box center [803, 430] width 69 height 15
click at [794, 430] on input "ファイルを選択" at bounding box center [804, 430] width 90 height 24
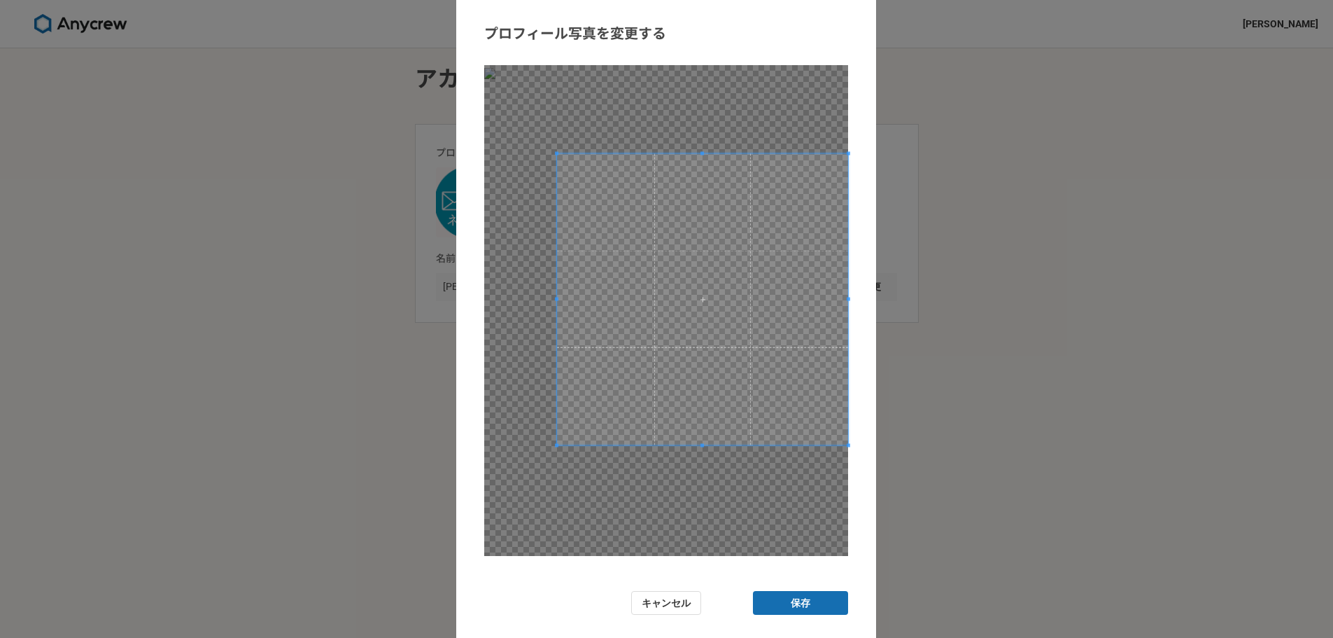
click at [756, 291] on span at bounding box center [702, 298] width 291 height 291
click at [812, 602] on button "保存" at bounding box center [800, 603] width 95 height 24
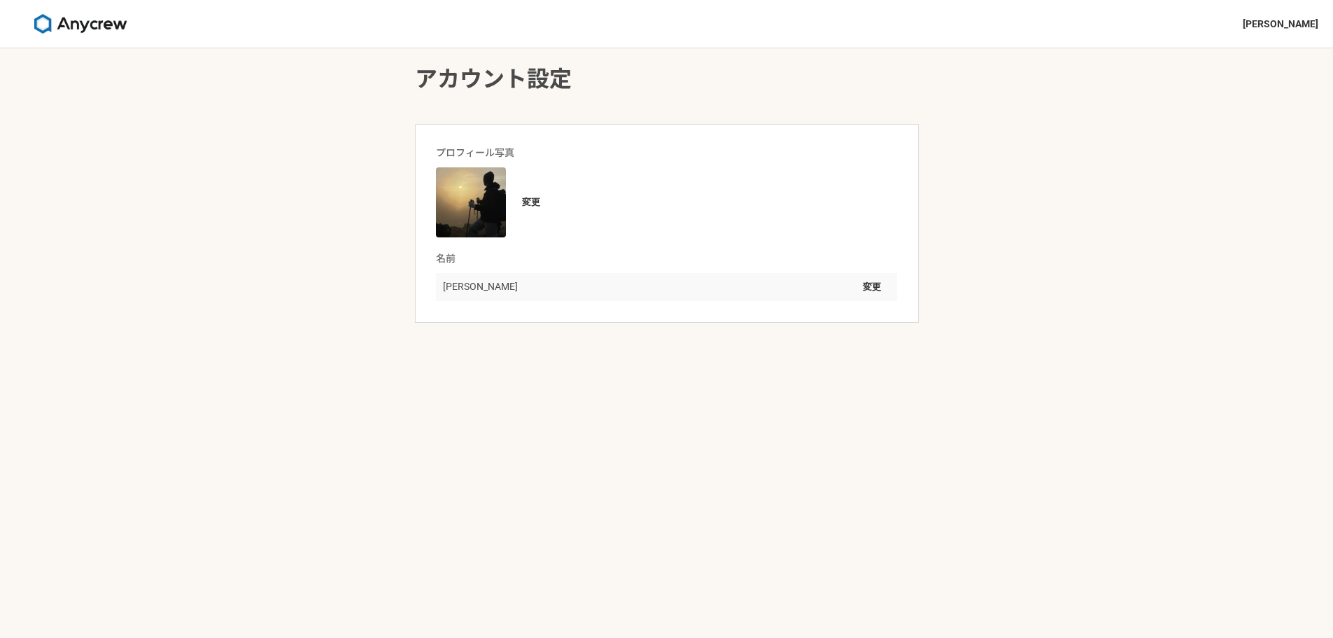
click at [120, 29] on img at bounding box center [80, 24] width 105 height 20
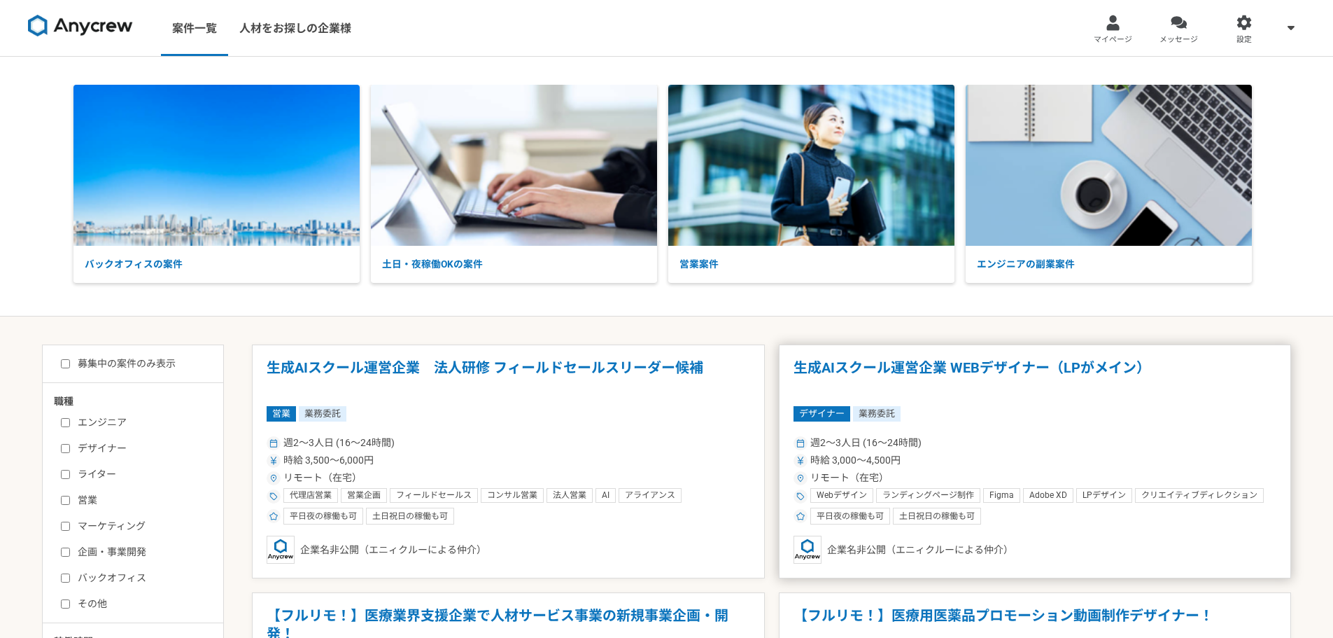
scroll to position [233, 0]
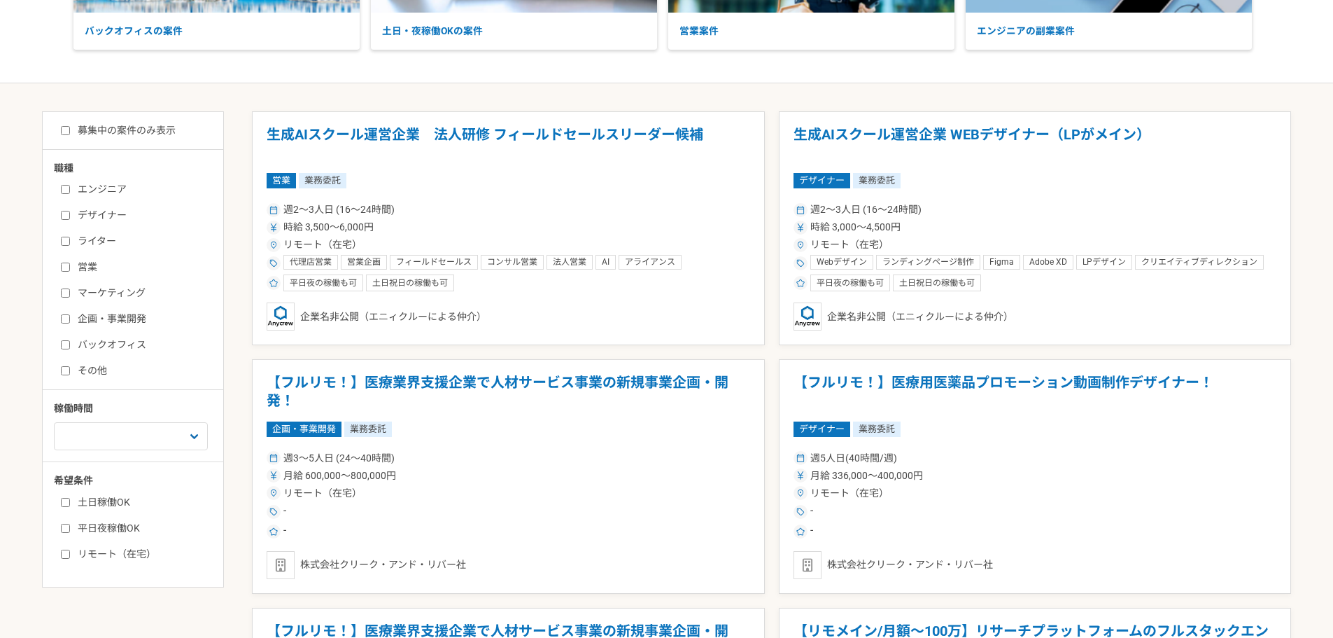
click at [88, 269] on label "営業" at bounding box center [141, 267] width 161 height 15
click at [70, 269] on input "営業" at bounding box center [65, 266] width 9 height 9
checkbox input "true"
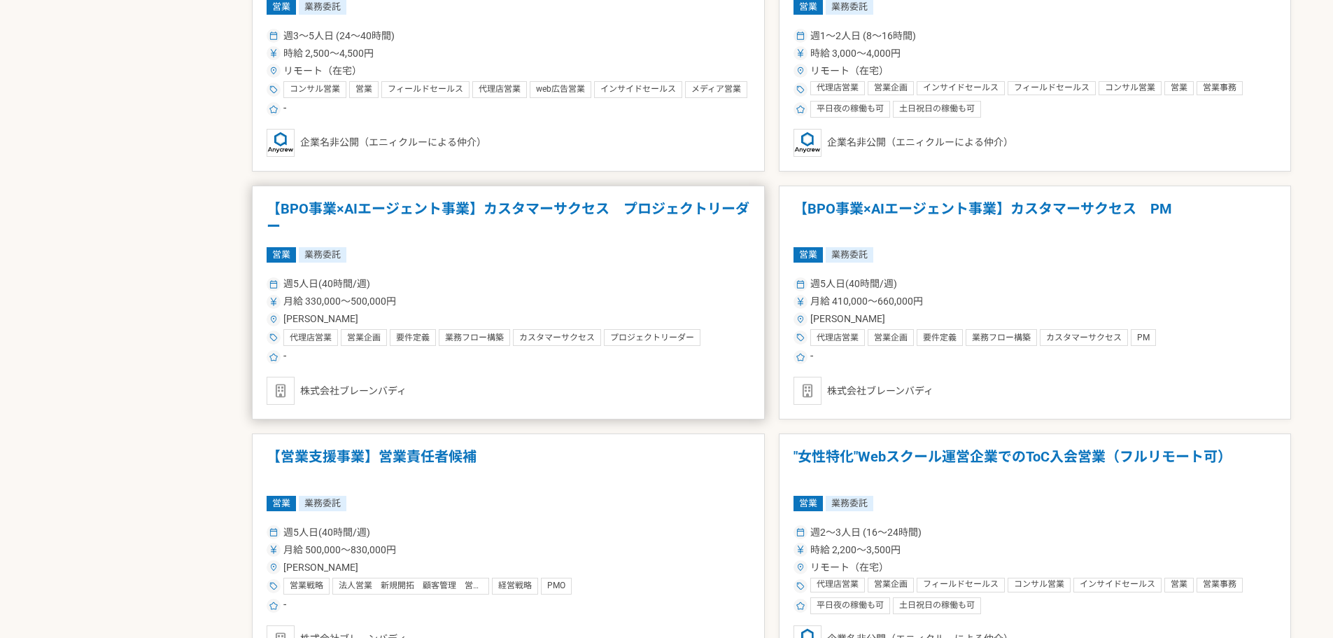
scroll to position [1633, 0]
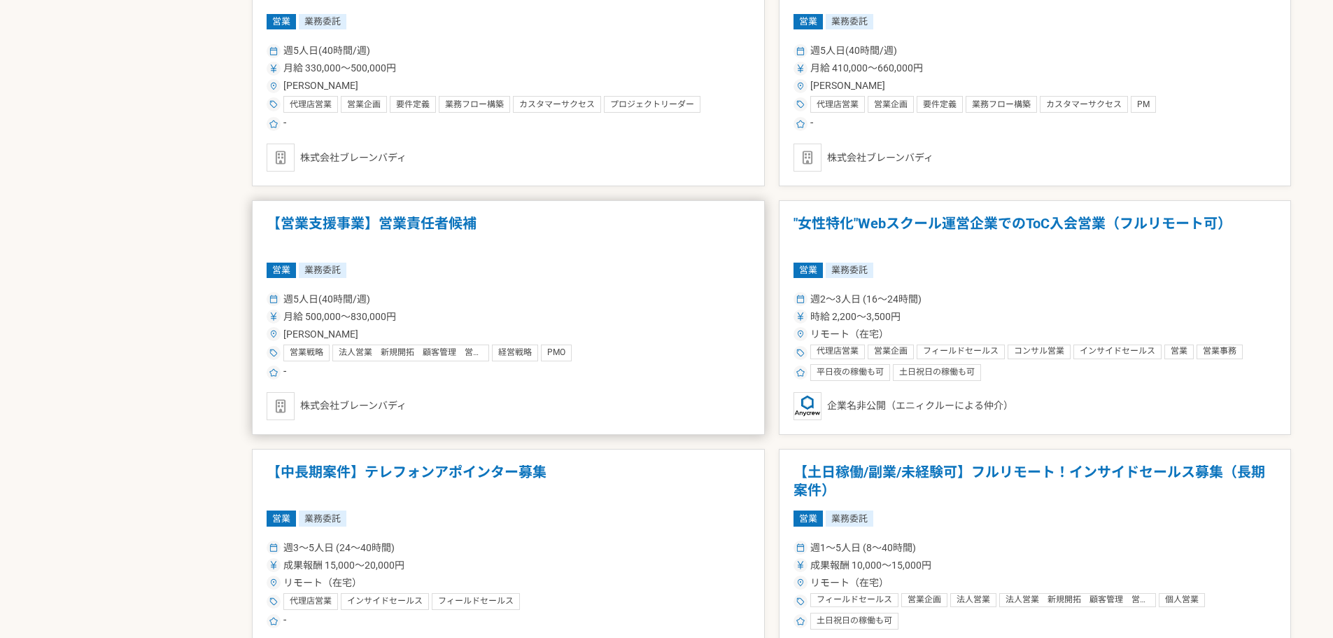
drag, startPoint x: 416, startPoint y: 225, endPoint x: 365, endPoint y: 221, distance: 51.2
click at [365, 221] on h1 "【営業支援事業】営業責任者候補" at bounding box center [509, 233] width 484 height 36
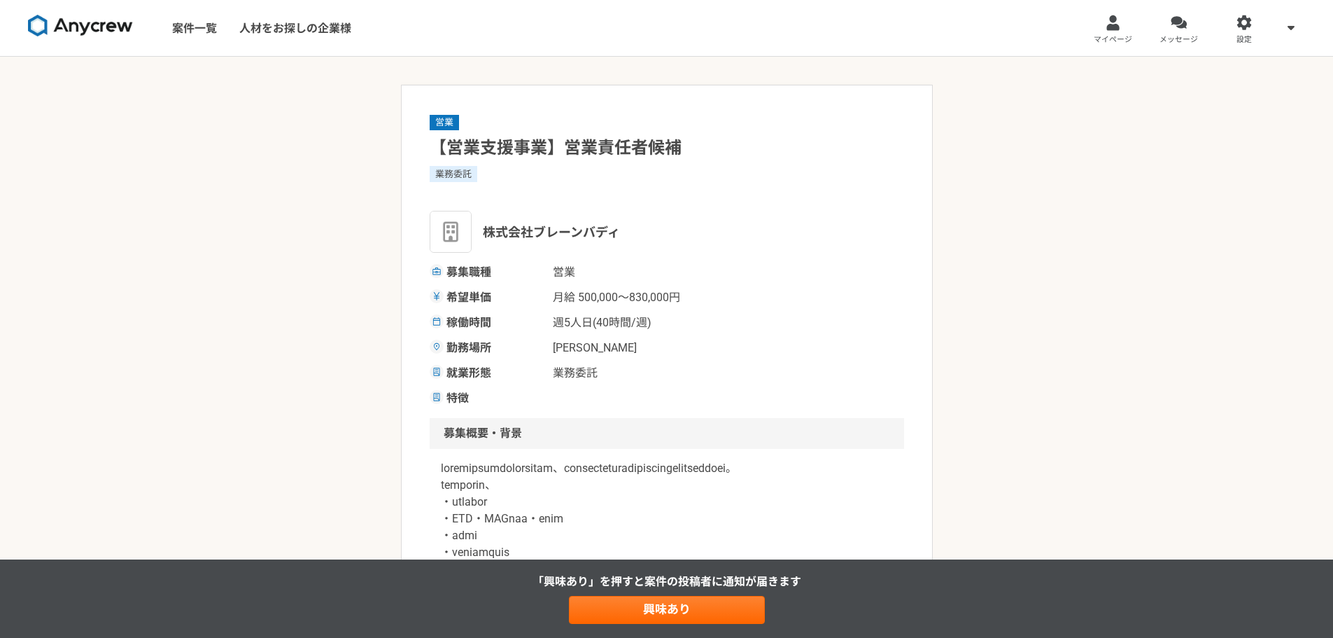
scroll to position [233, 0]
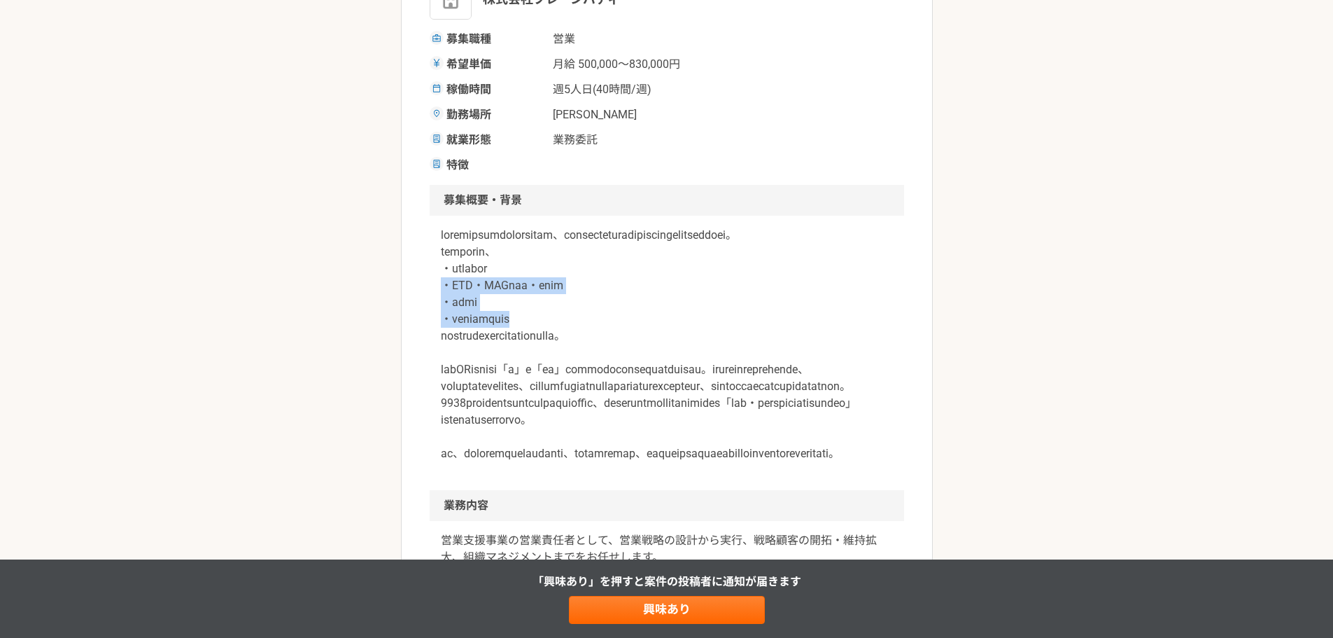
drag, startPoint x: 439, startPoint y: 304, endPoint x: 668, endPoint y: 341, distance: 231.8
click at [668, 341] on div at bounding box center [667, 353] width 474 height 274
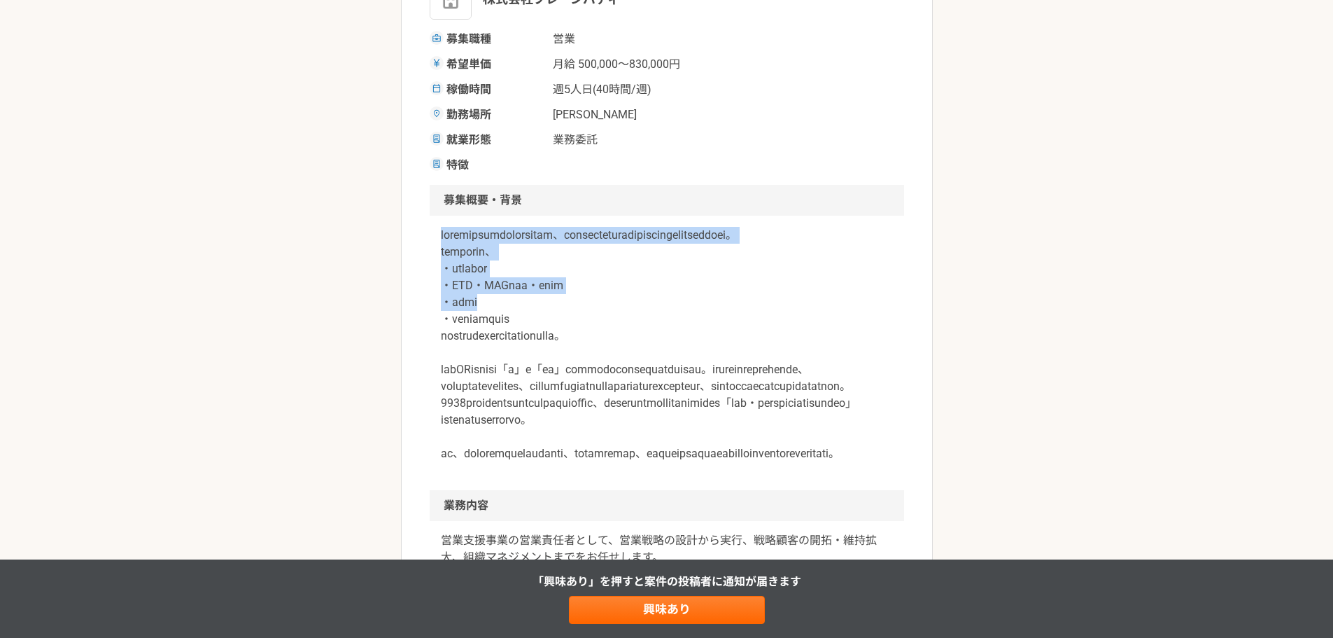
drag, startPoint x: 436, startPoint y: 233, endPoint x: 749, endPoint y: 324, distance: 325.8
click at [749, 324] on div at bounding box center [667, 353] width 474 height 274
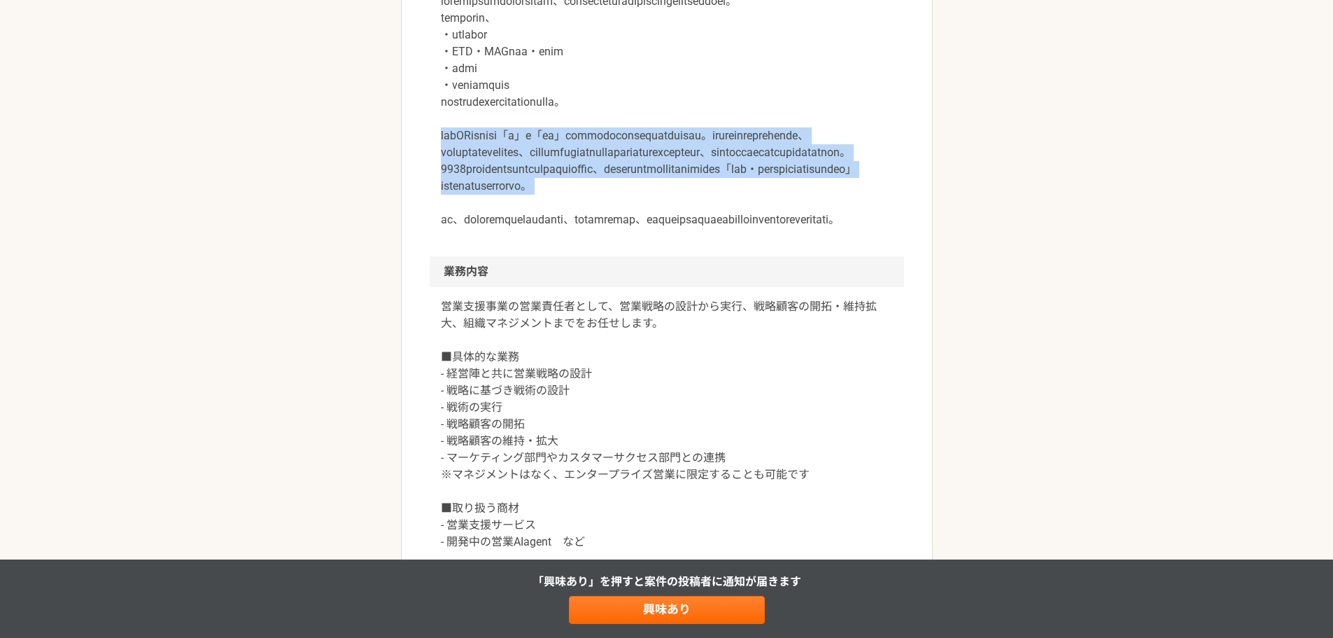
drag, startPoint x: 432, startPoint y: 150, endPoint x: 779, endPoint y: 261, distance: 363.6
click at [779, 261] on article "営業 【営業支援事業】営業責任者候補 業務委託 株式会社ブレーンバディ 募集職種 営業 希望単価 月給 500,000〜830,000円 稼働時間 週5人日(…" at bounding box center [667, 553] width 532 height 1871
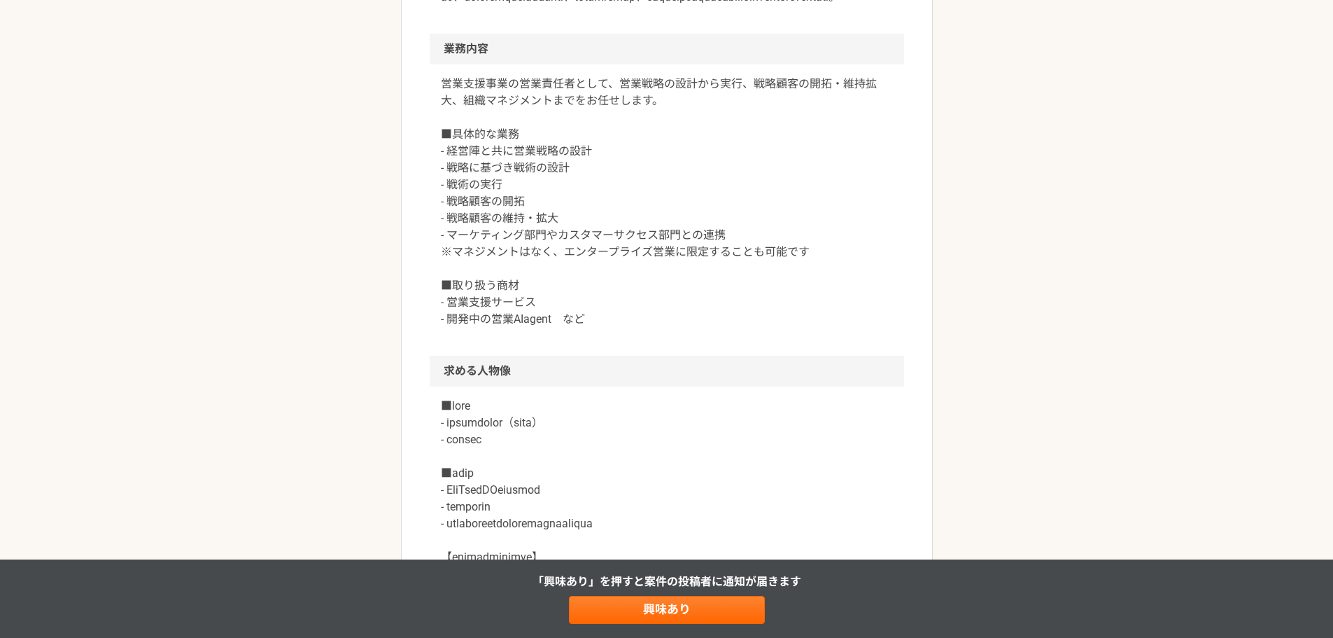
scroll to position [700, 0]
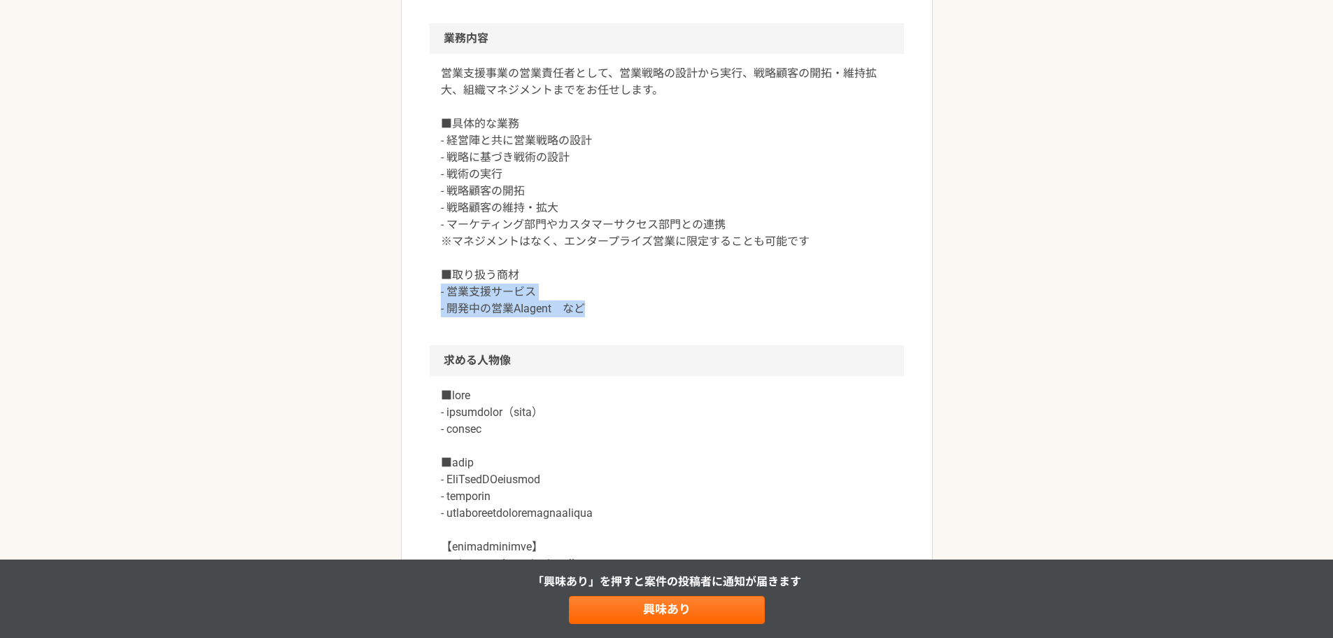
drag, startPoint x: 430, startPoint y: 379, endPoint x: 617, endPoint y: 397, distance: 187.7
click at [617, 397] on article "営業 【営業支援事業】営業責任者候補 業務委託 株式会社ブレーンバディ 募集職種 営業 希望単価 月給 500,000〜830,000円 稼働時間 週5人日(…" at bounding box center [667, 320] width 532 height 1871
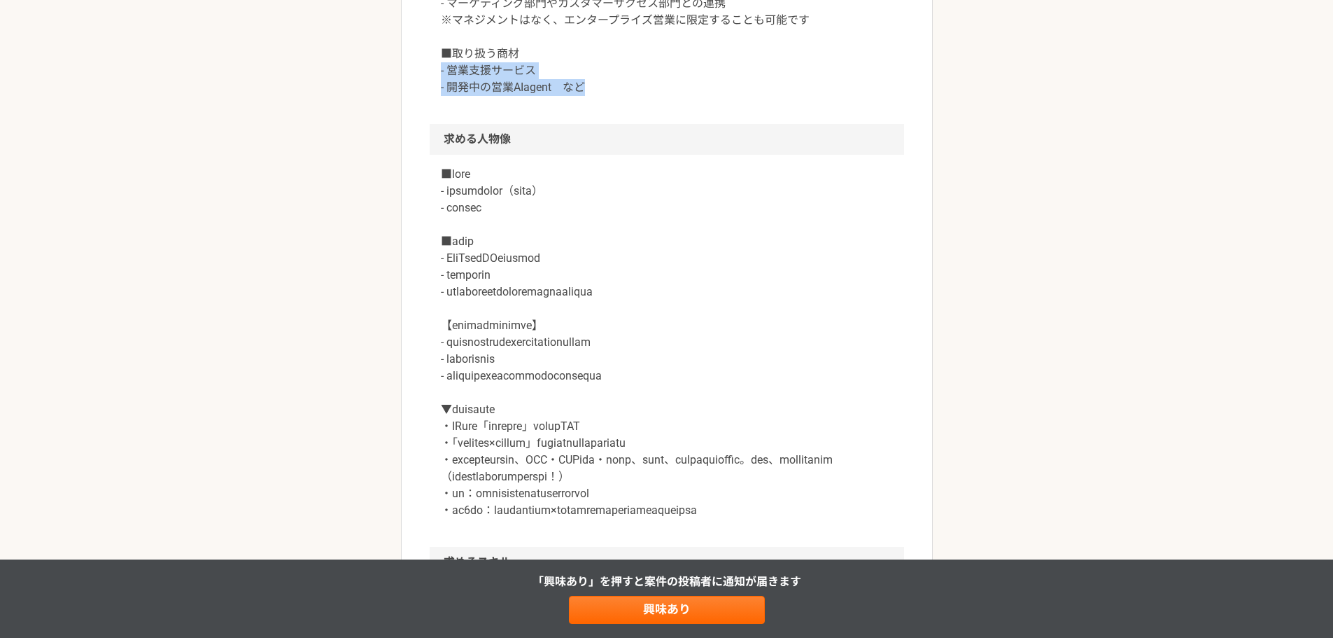
scroll to position [933, 0]
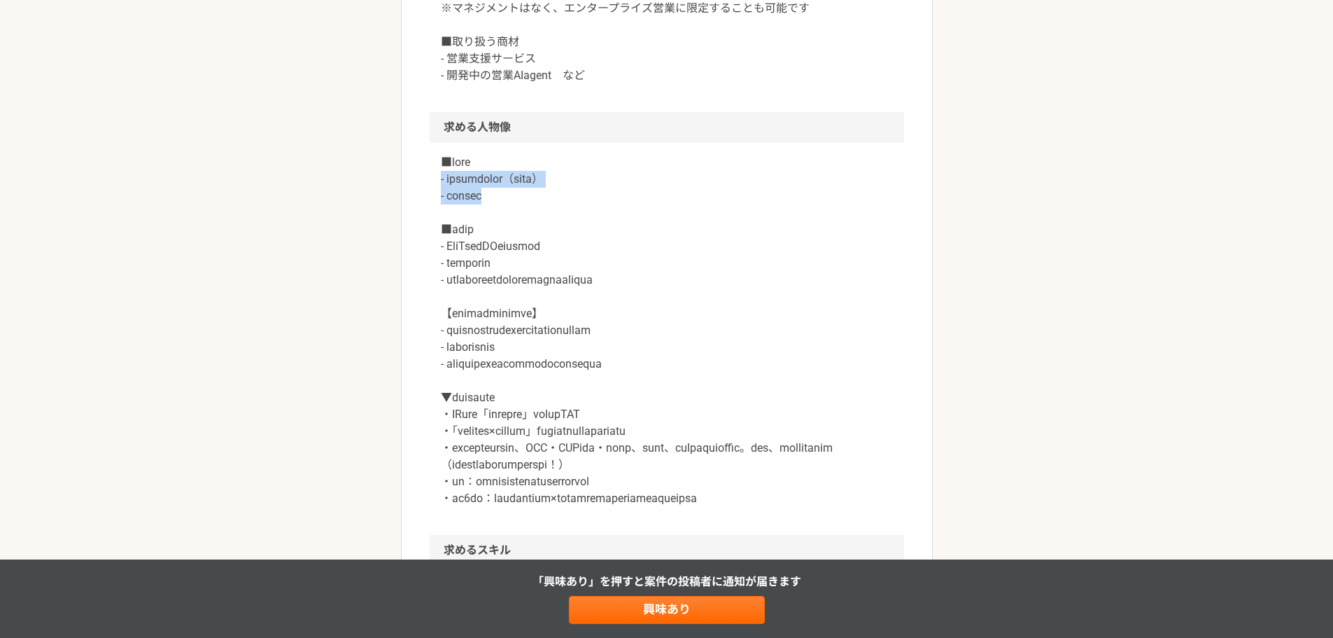
drag, startPoint x: 440, startPoint y: 265, endPoint x: 526, endPoint y: 287, distance: 88.9
click at [526, 287] on p at bounding box center [667, 330] width 452 height 353
drag, startPoint x: 616, startPoint y: 335, endPoint x: 439, endPoint y: 329, distance: 176.4
click at [439, 329] on div at bounding box center [667, 339] width 474 height 392
drag, startPoint x: 436, startPoint y: 344, endPoint x: 761, endPoint y: 368, distance: 325.6
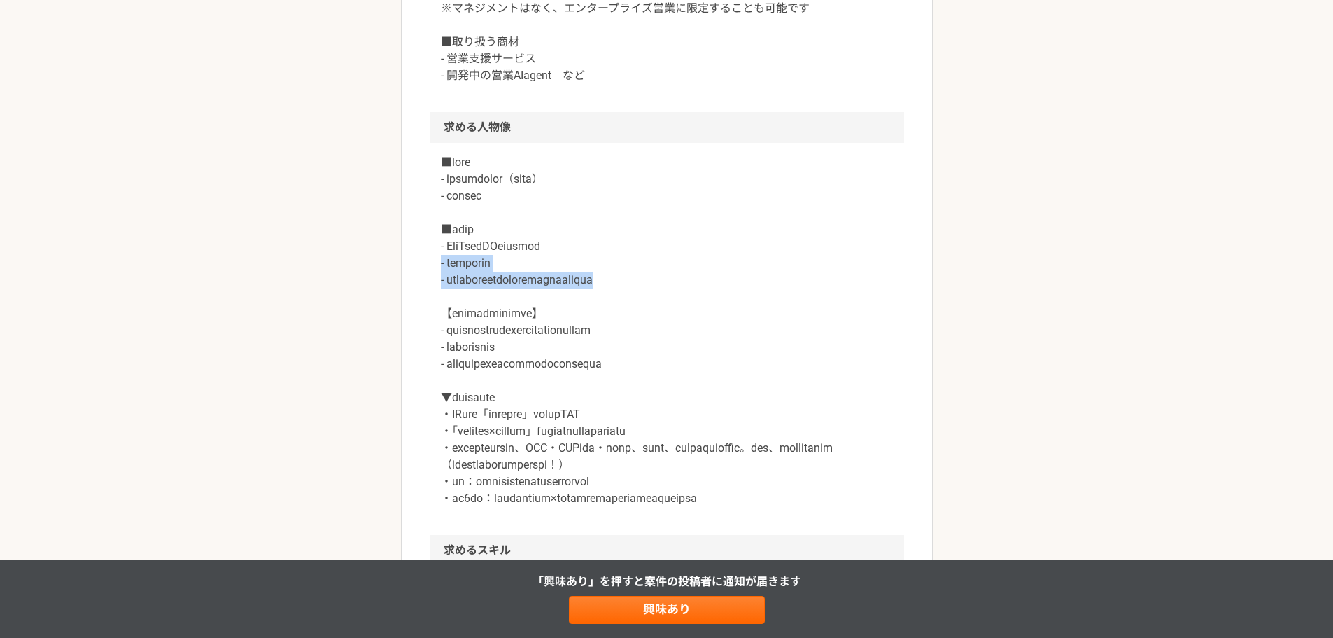
click at [761, 368] on div at bounding box center [667, 339] width 474 height 392
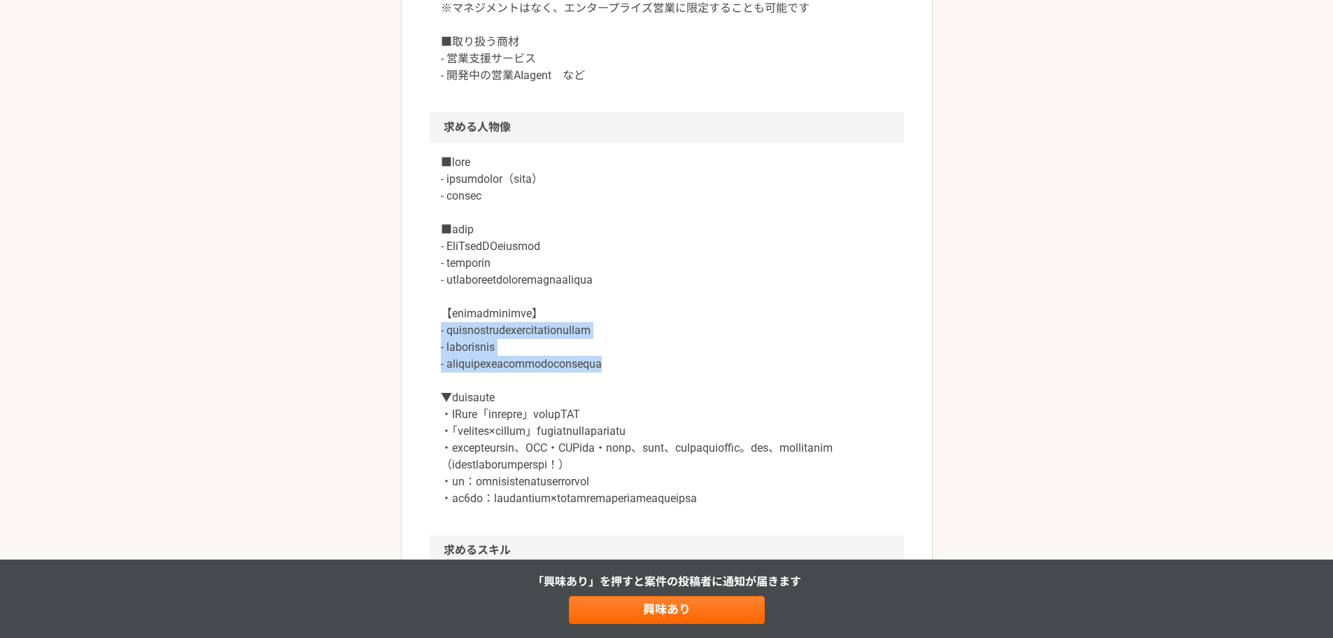
drag, startPoint x: 472, startPoint y: 414, endPoint x: 763, endPoint y: 444, distance: 293.4
click at [763, 444] on div at bounding box center [667, 339] width 474 height 392
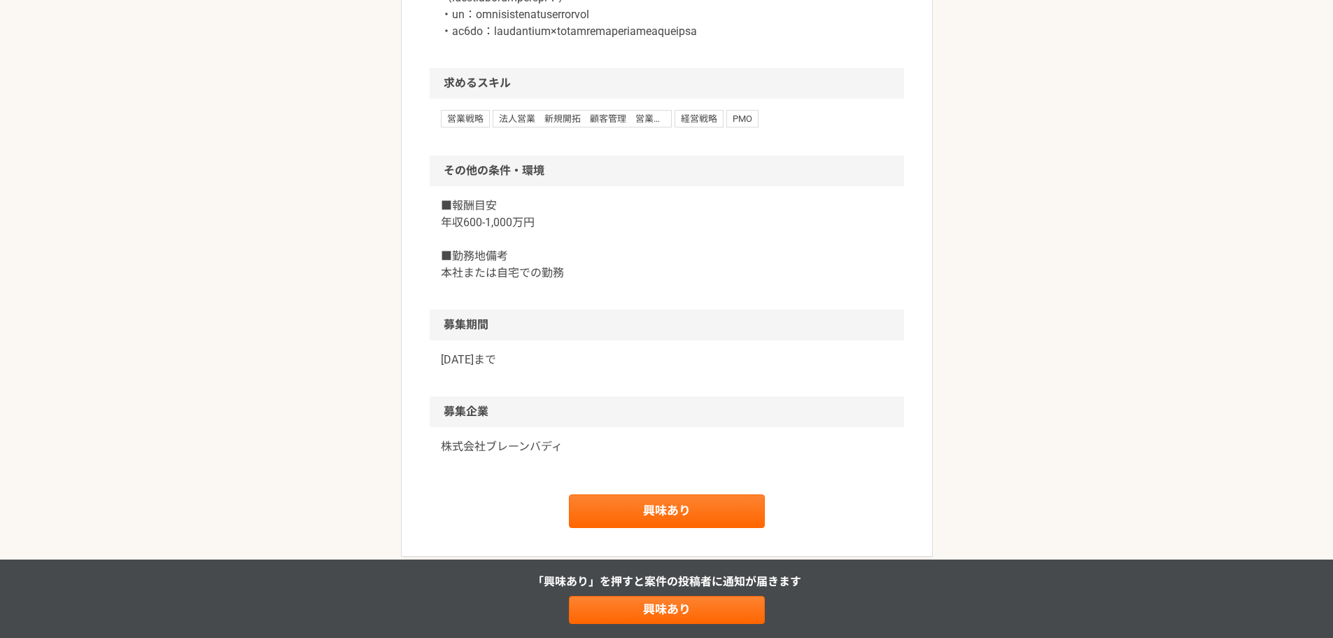
scroll to position [1614, 0]
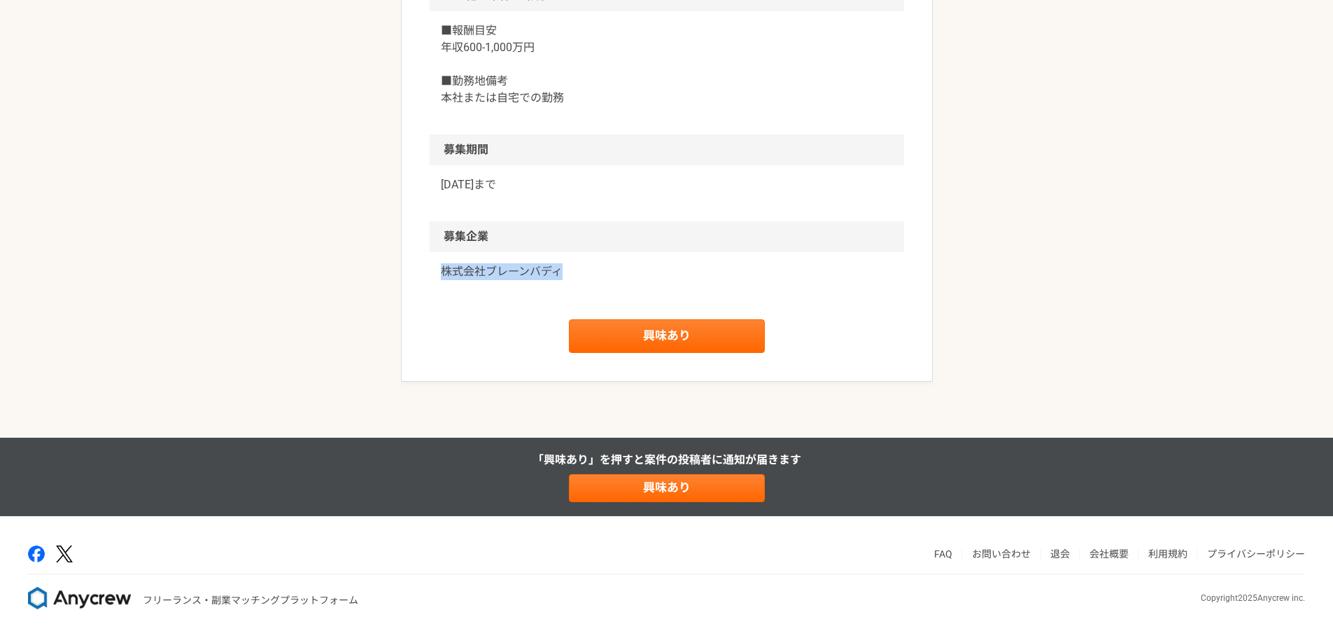
drag, startPoint x: 447, startPoint y: 346, endPoint x: 593, endPoint y: 351, distance: 145.6
copy p "株式会社ブレーンバディ"
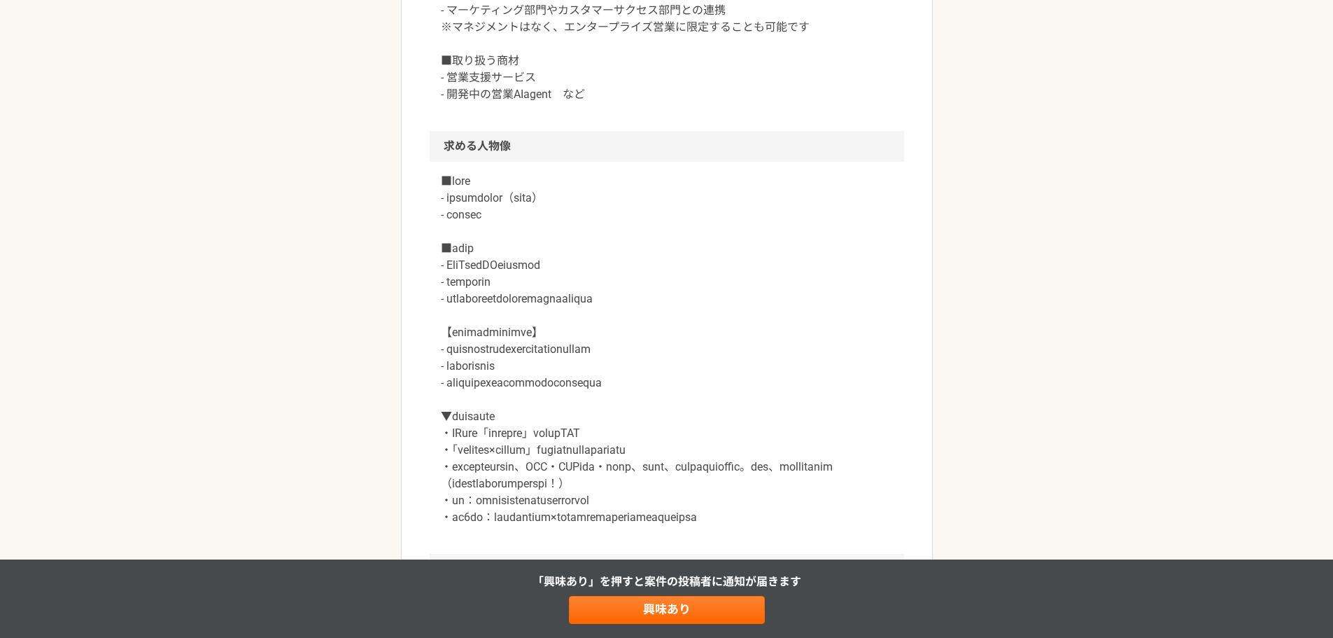
scroll to position [681, 0]
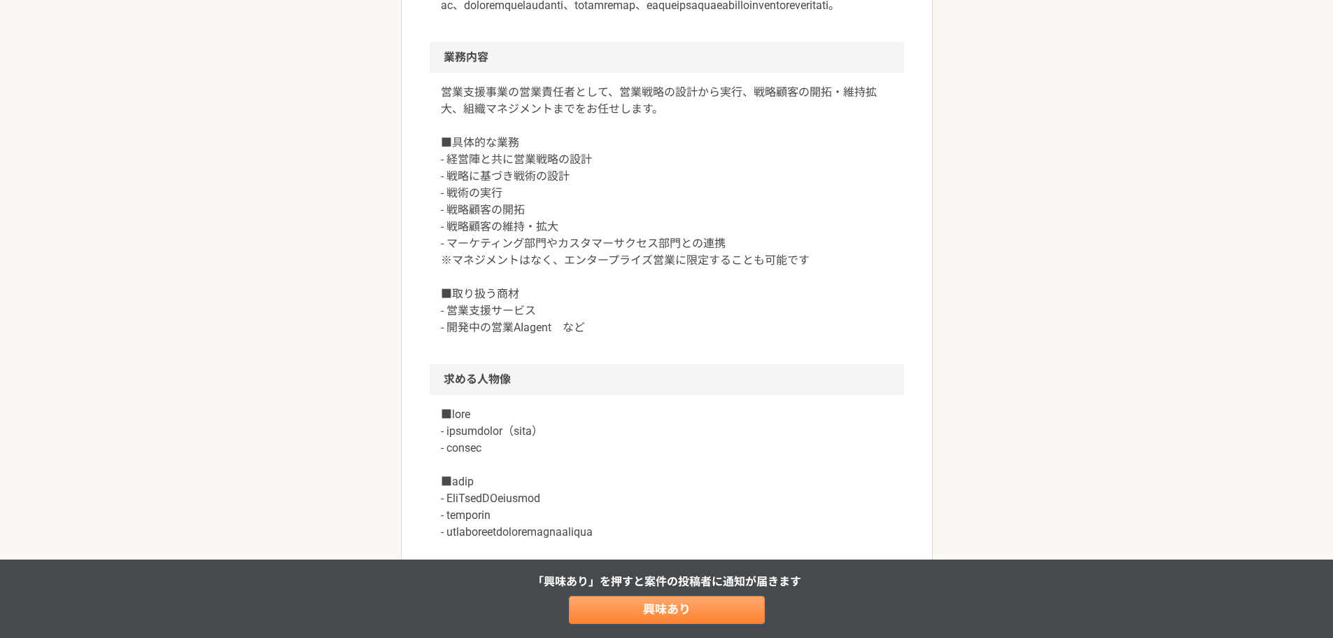
click at [683, 623] on link "興味あり" at bounding box center [667, 610] width 196 height 28
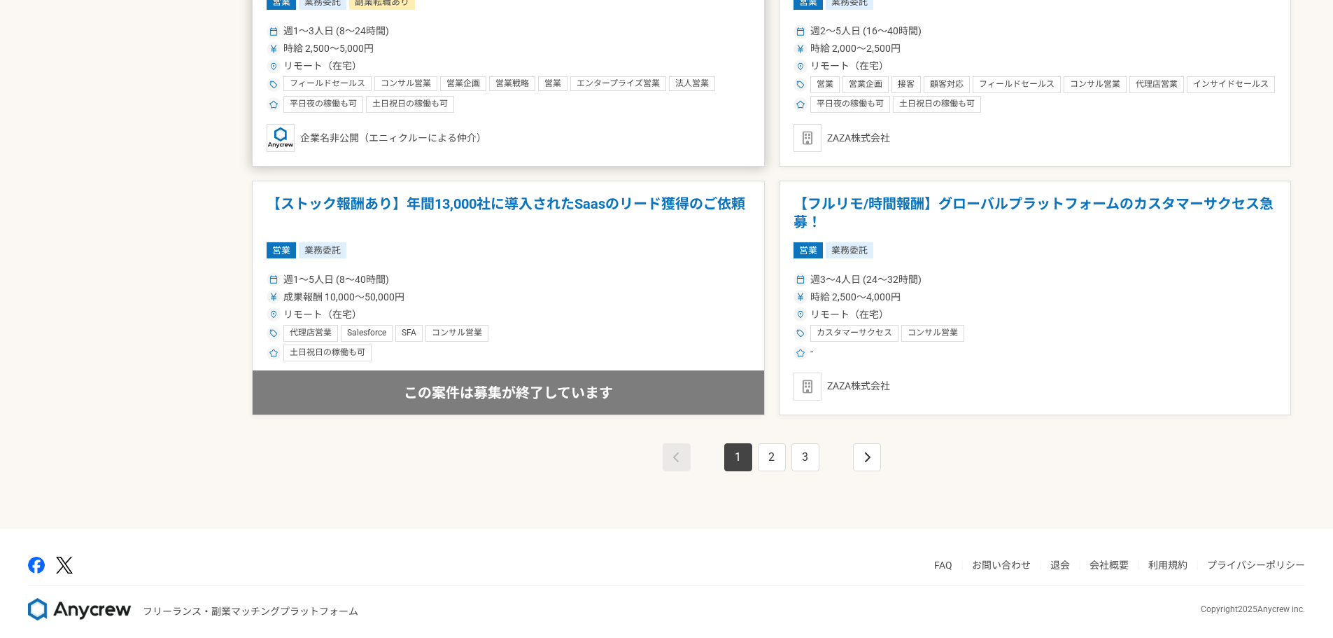
scroll to position [2408, 0]
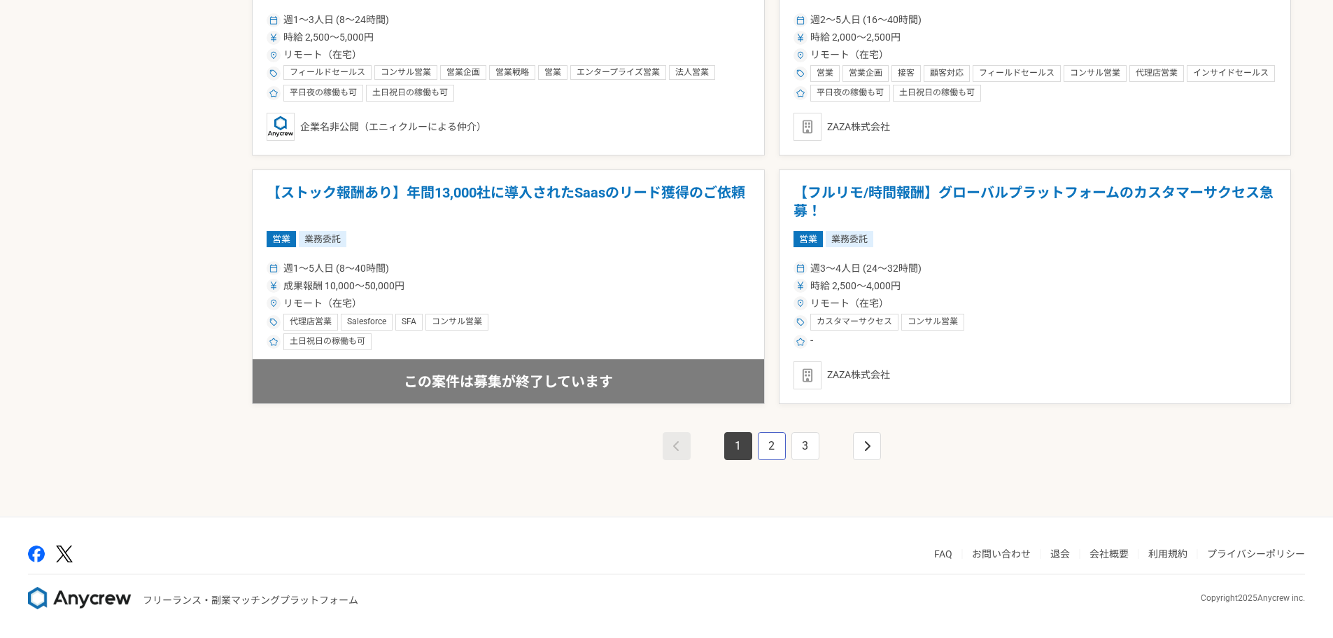
click at [774, 446] on link "2" at bounding box center [772, 446] width 28 height 28
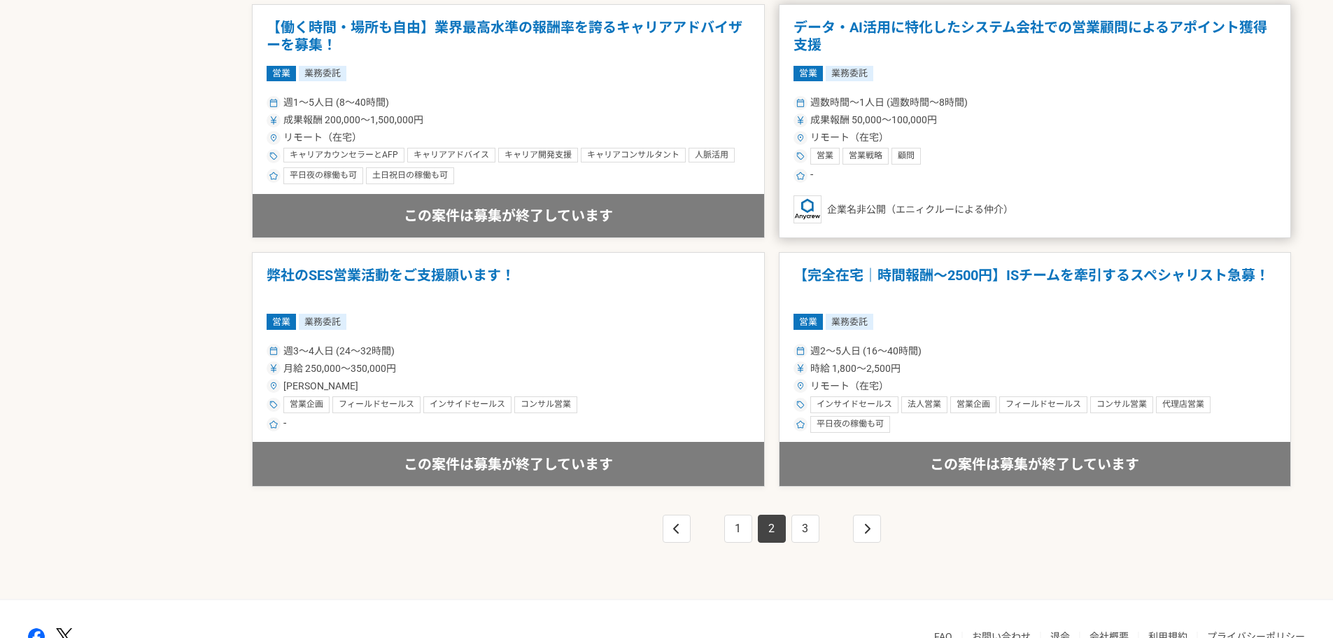
scroll to position [2099, 0]
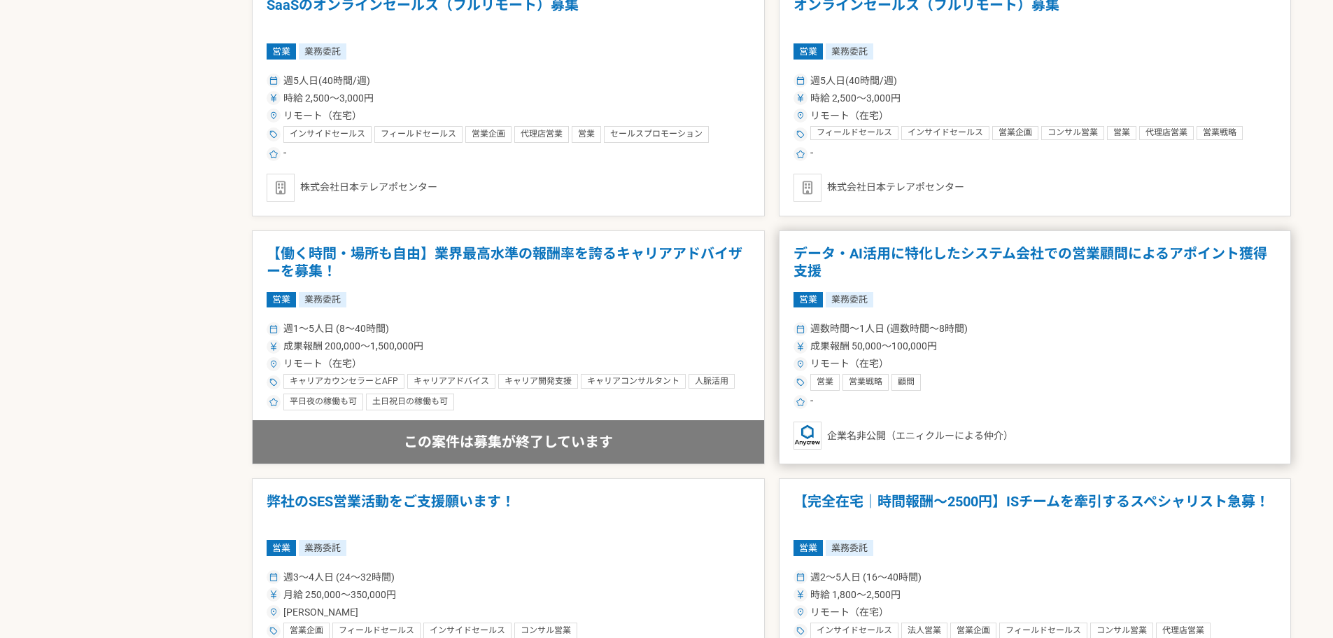
click at [915, 257] on h1 "データ・AI活用に特化したシステム会社での営業顧問によるアポイント獲得支援" at bounding box center [1036, 263] width 484 height 36
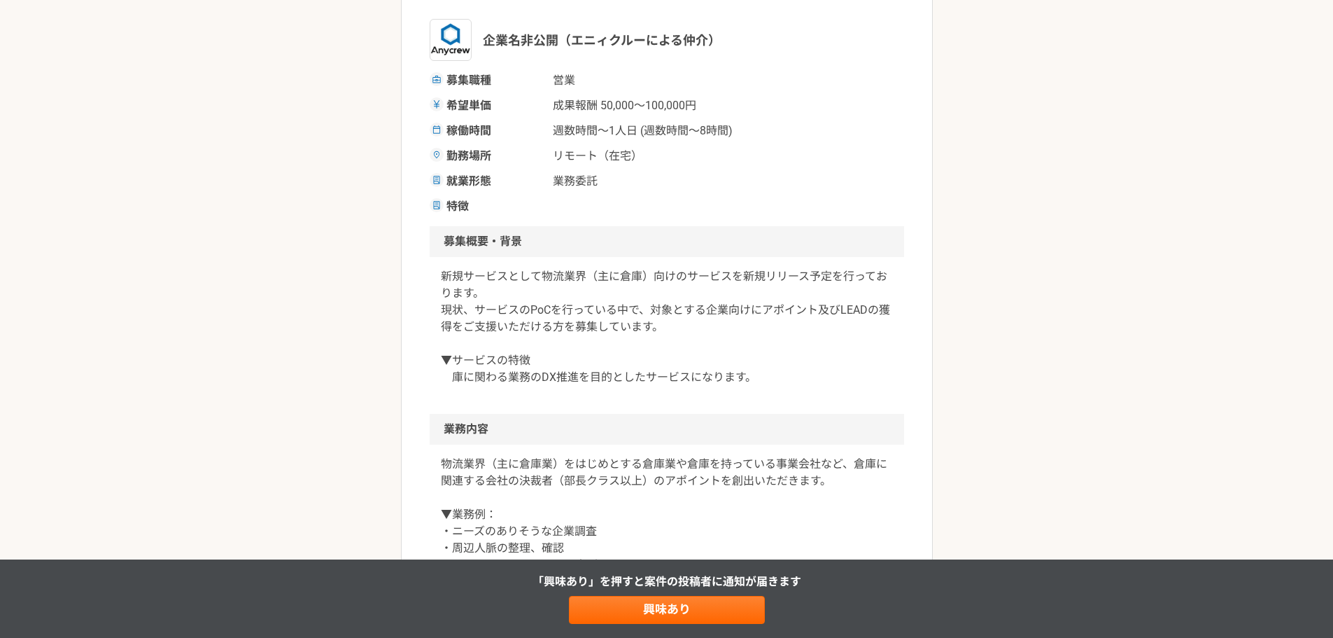
scroll to position [233, 0]
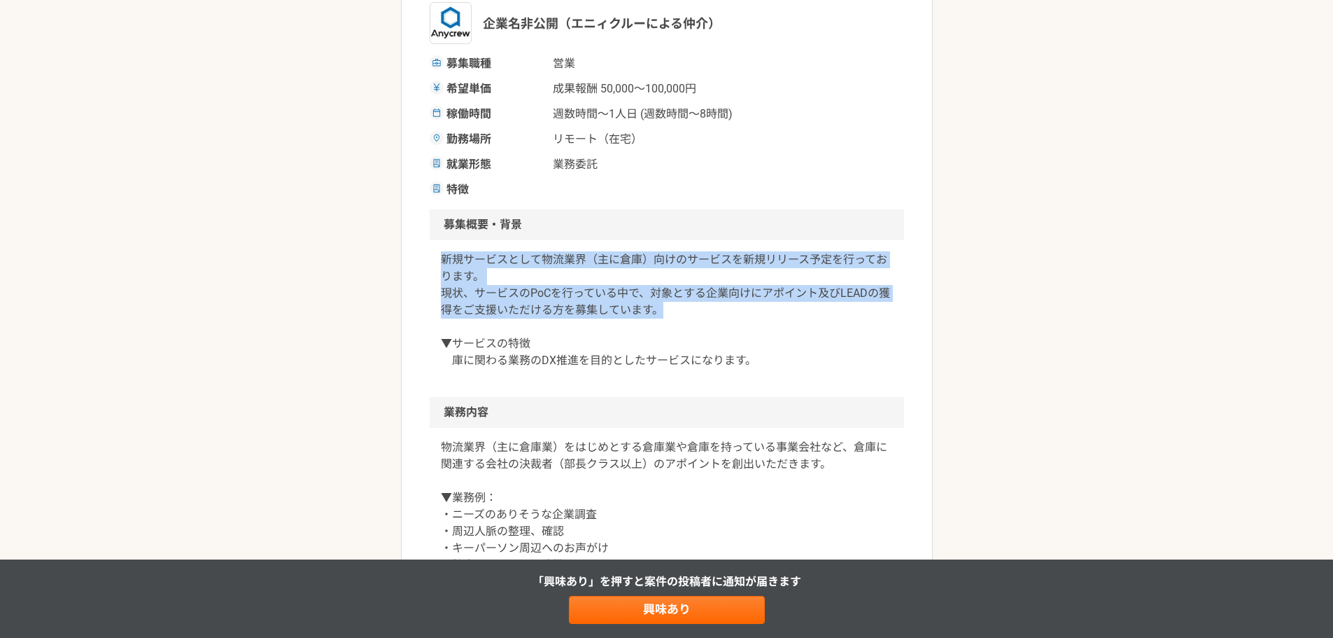
drag, startPoint x: 437, startPoint y: 259, endPoint x: 740, endPoint y: 298, distance: 305.5
click at [740, 298] on div "新規サービスとして物流業界（主に倉庫）向けのサービスを新規リリース予定を行っております。 現状、サービスのPoCを行っている中で、対象とする企業向けにアポイン…" at bounding box center [667, 318] width 474 height 157
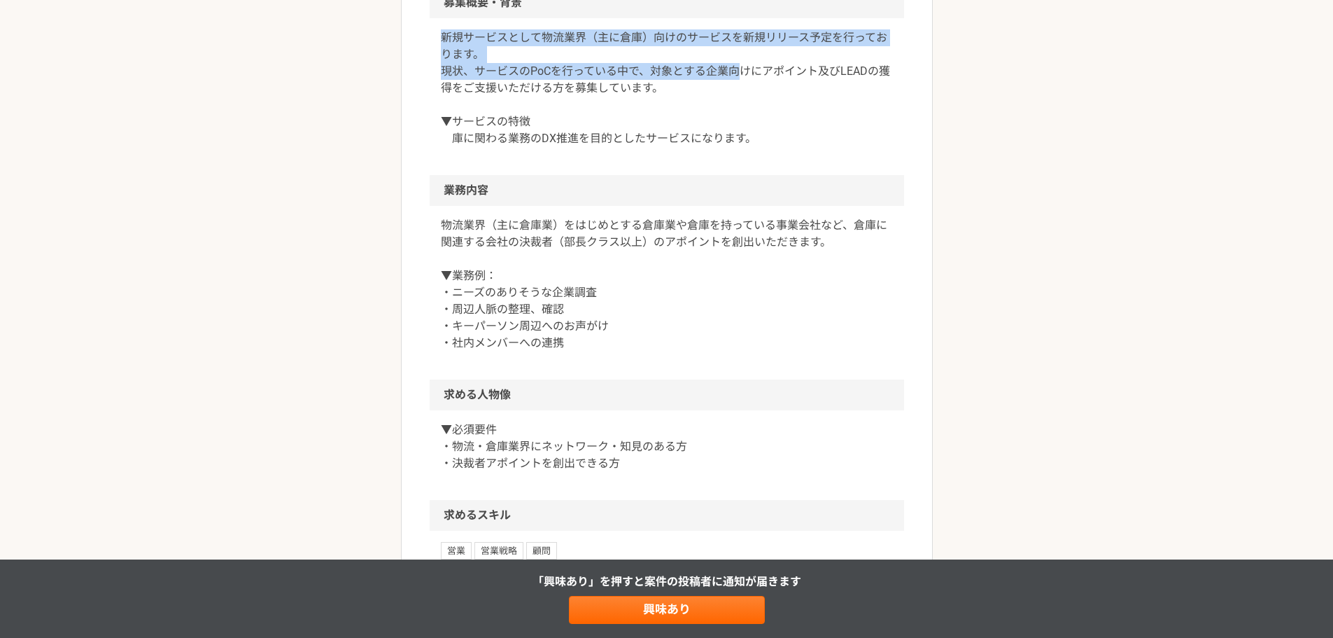
scroll to position [467, 0]
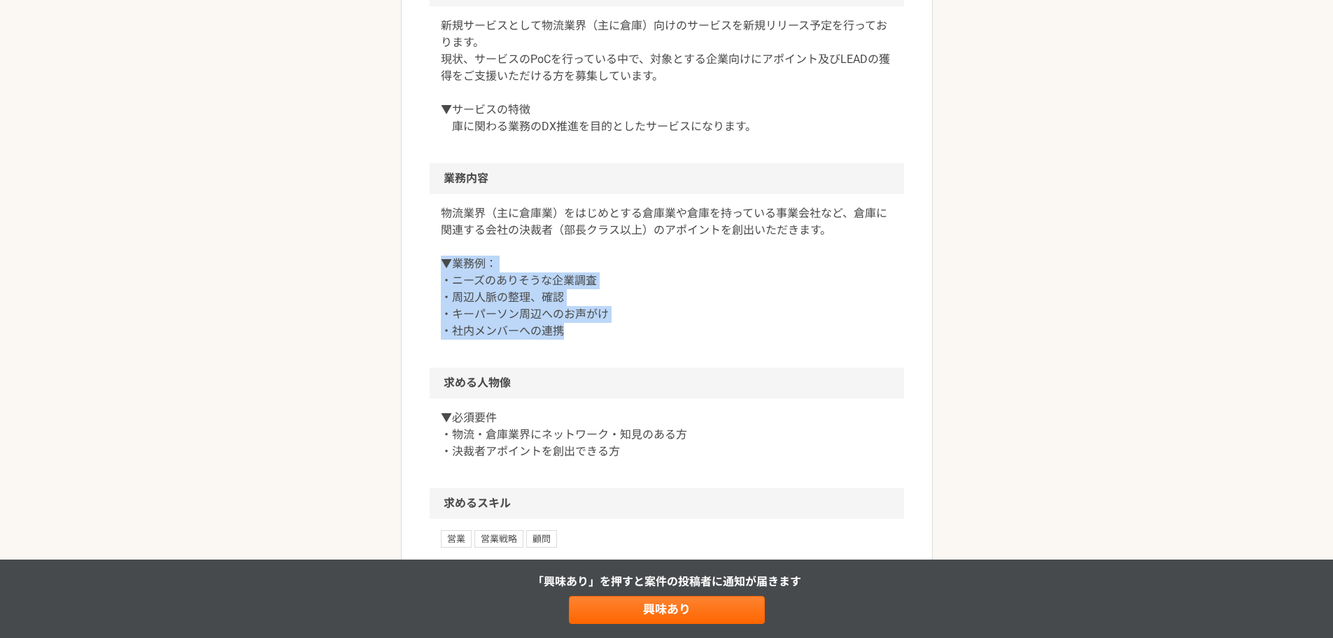
drag, startPoint x: 477, startPoint y: 276, endPoint x: 633, endPoint y: 332, distance: 166.5
click at [633, 332] on div "物流業界（主に倉庫業）をはじめとする倉庫業や倉庫を持っている事業会社など、倉庫に関連する会社の決裁者（部長クラス以上）のアポイントを創出いただきます。 ▼業務…" at bounding box center [667, 281] width 474 height 174
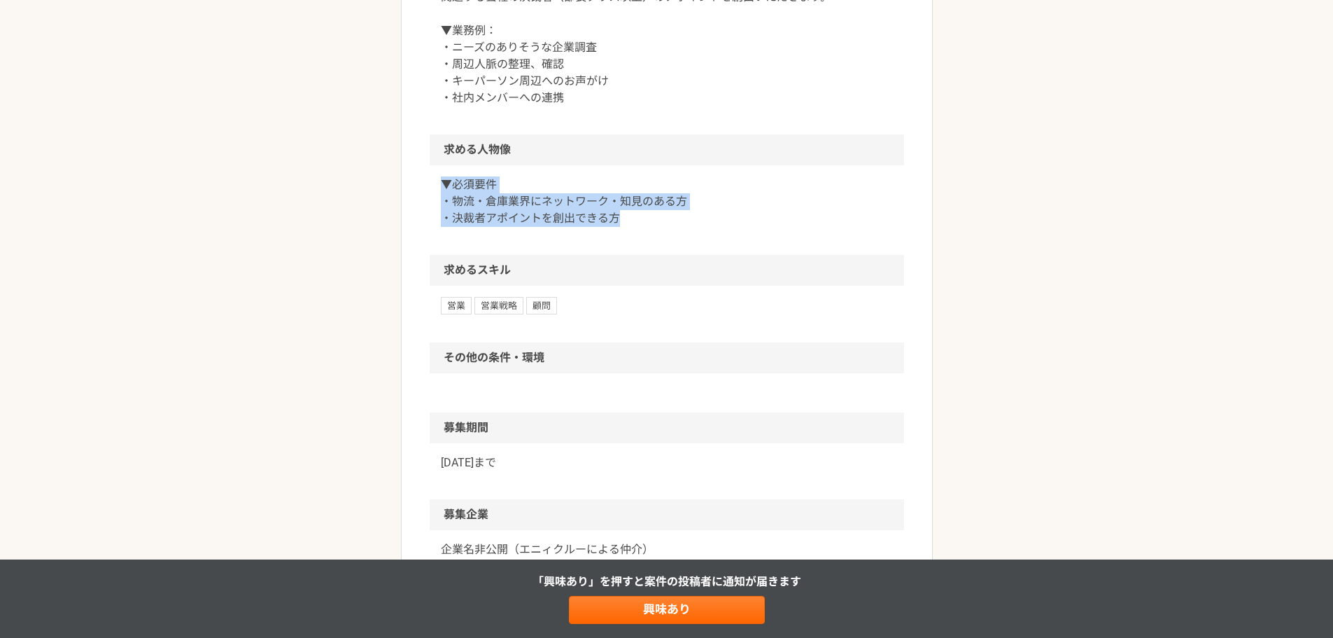
drag, startPoint x: 431, startPoint y: 180, endPoint x: 684, endPoint y: 218, distance: 256.2
click at [684, 218] on div "▼必須要件 ・物流・倉庫業界にネットワーク・知見のある方 ・決裁者アポイントを創出できる方" at bounding box center [667, 210] width 474 height 90
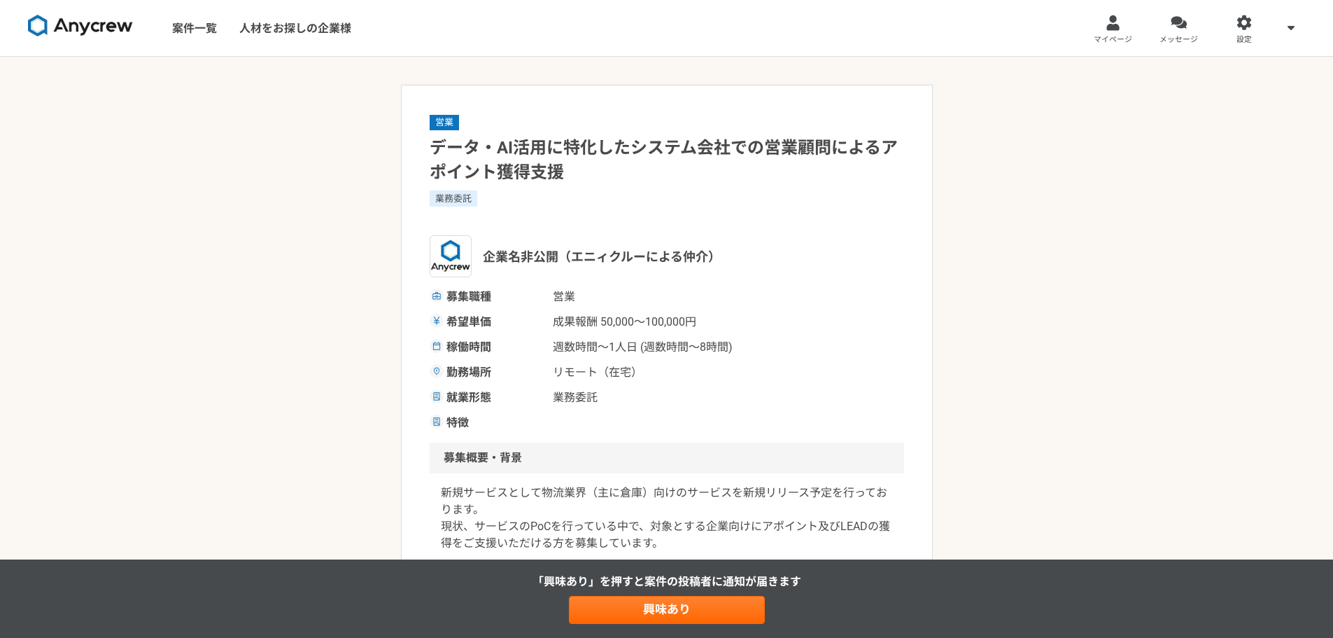
scroll to position [899, 0]
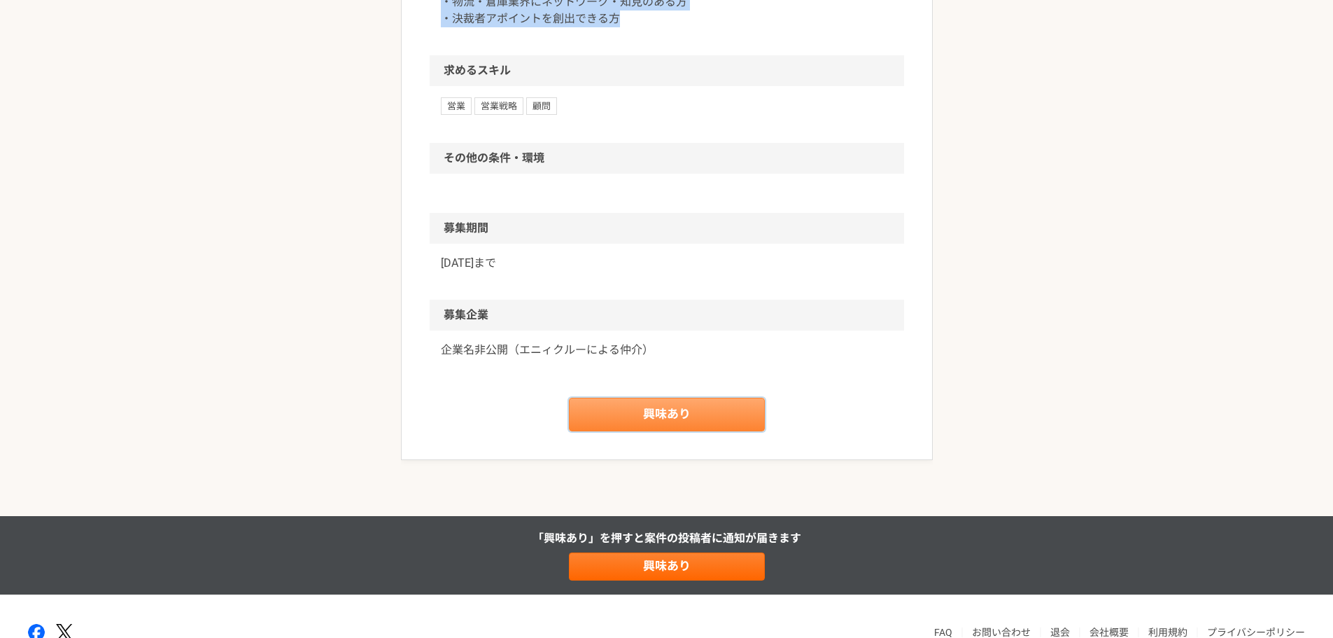
click at [680, 418] on link "興味あり" at bounding box center [667, 414] width 196 height 34
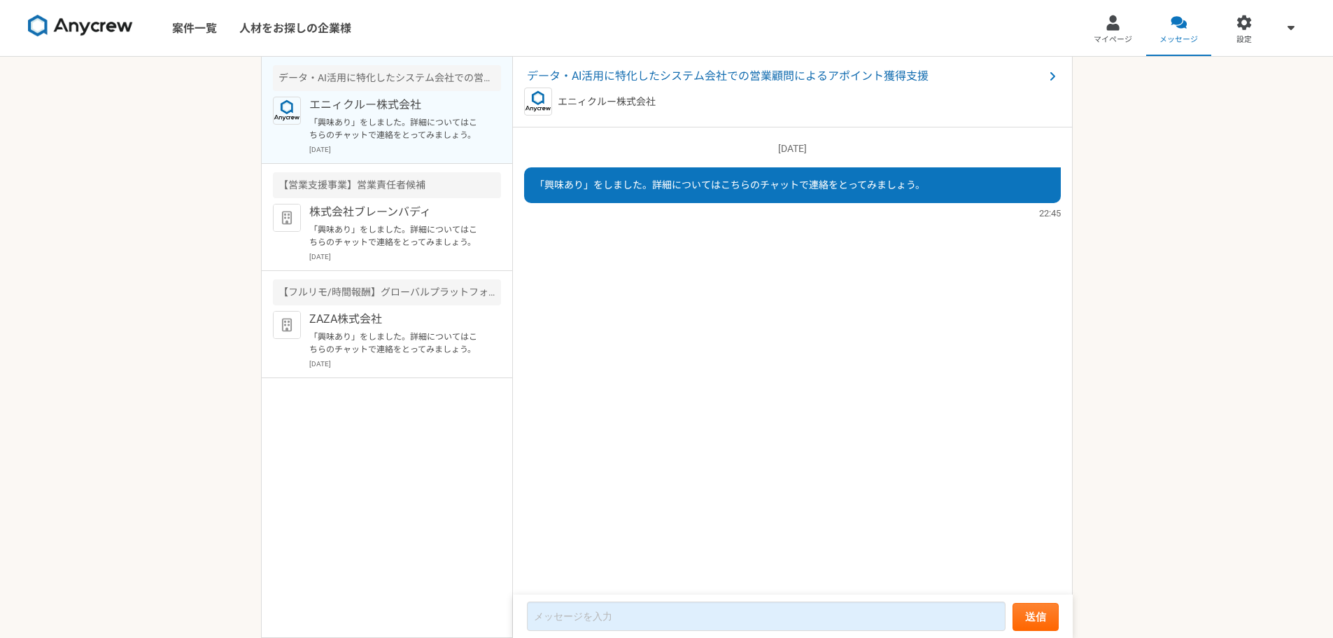
click at [80, 24] on img at bounding box center [80, 26] width 105 height 22
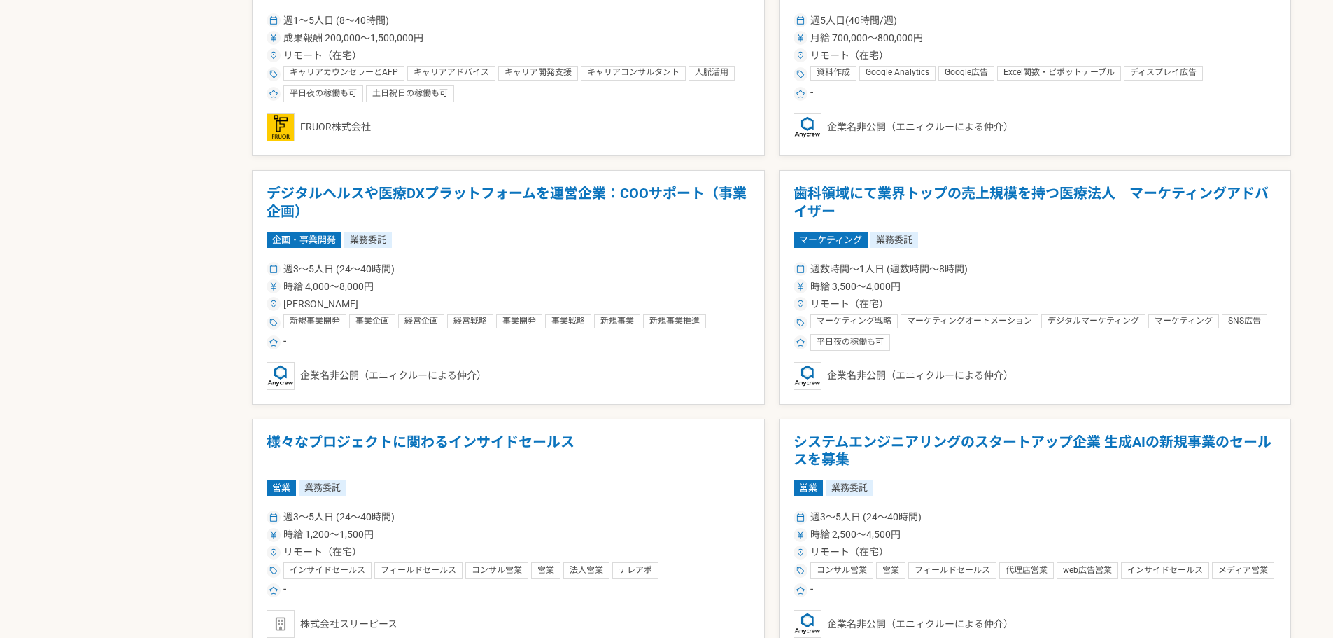
scroll to position [2408, 0]
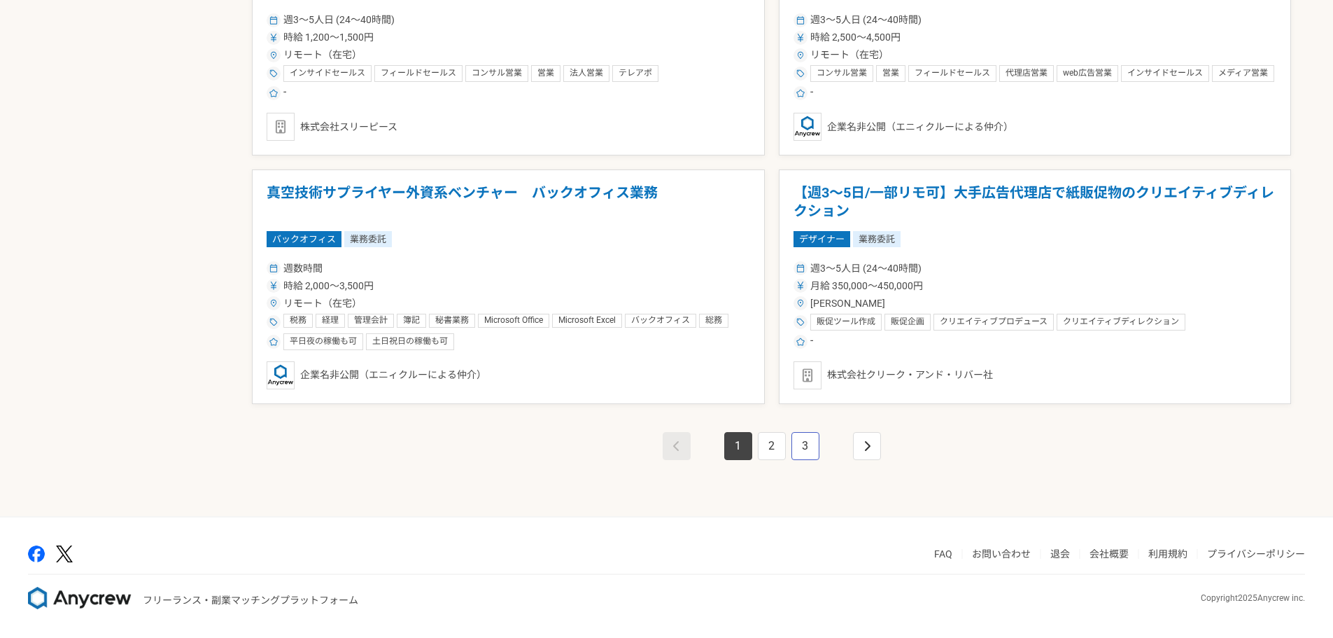
click at [804, 444] on link "3" at bounding box center [805, 446] width 28 height 28
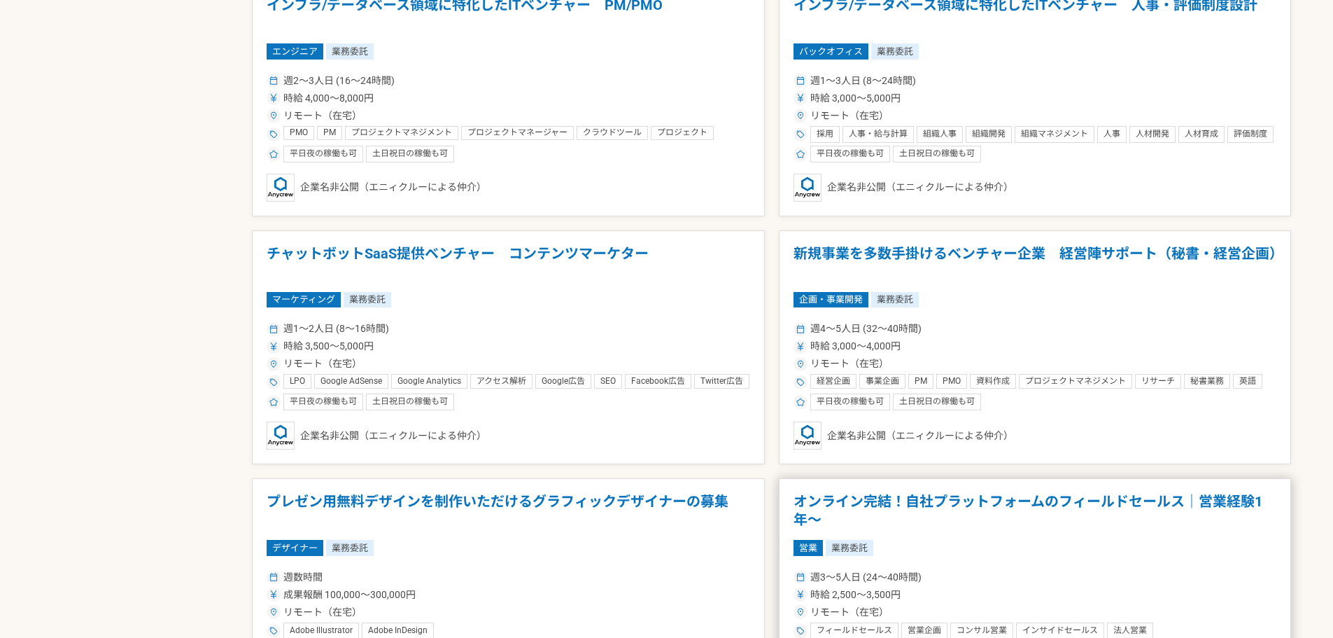
scroll to position [2332, 0]
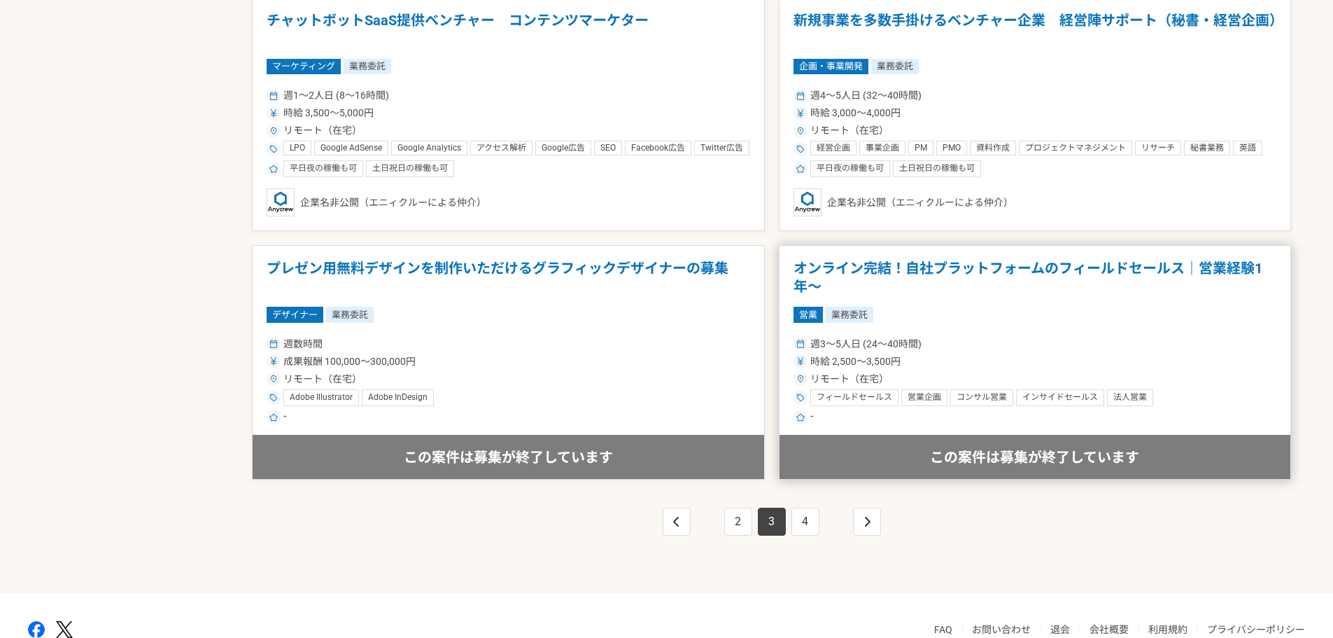
click at [1007, 265] on h1 "オンライン完結！自社プラットフォームのフィールドセールス｜営業経験1年〜" at bounding box center [1036, 278] width 484 height 36
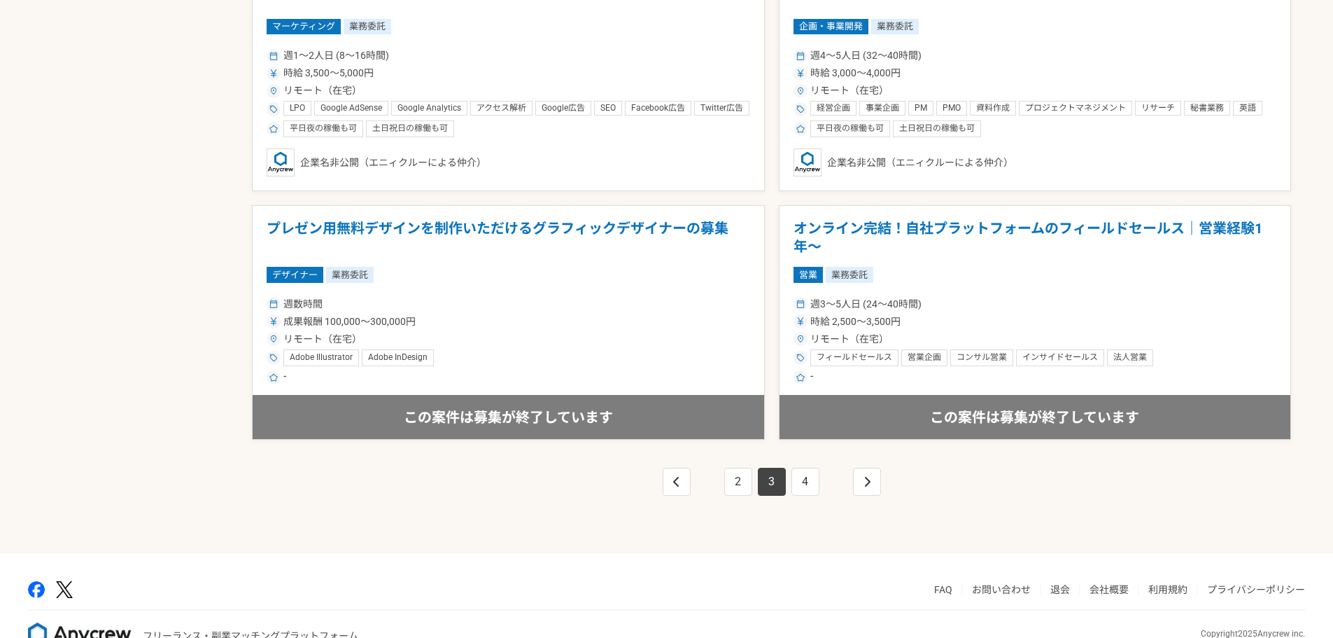
scroll to position [2408, 0]
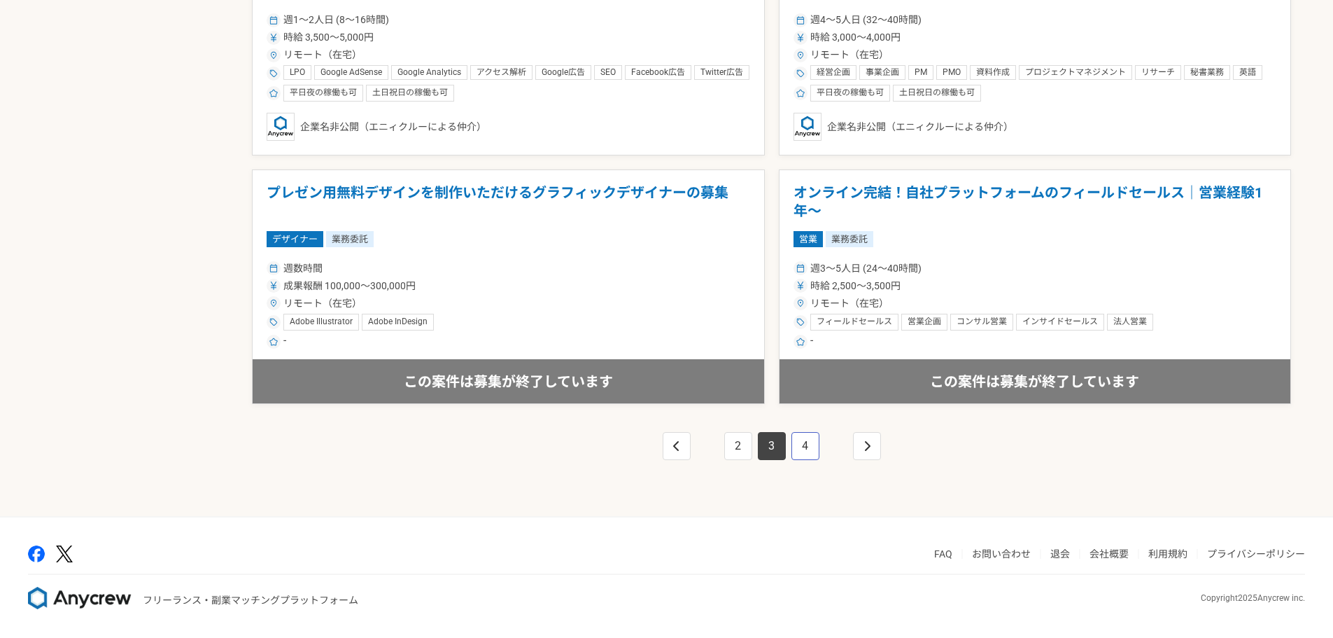
click at [808, 448] on link "4" at bounding box center [805, 446] width 28 height 28
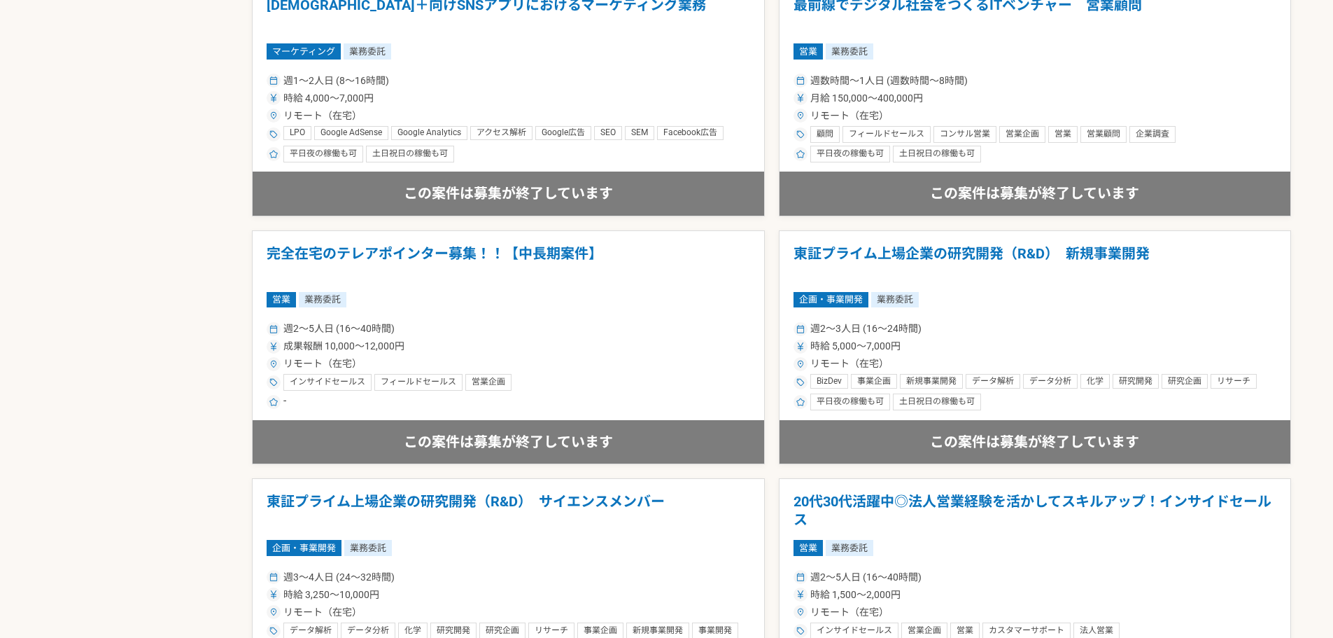
scroll to position [2408, 0]
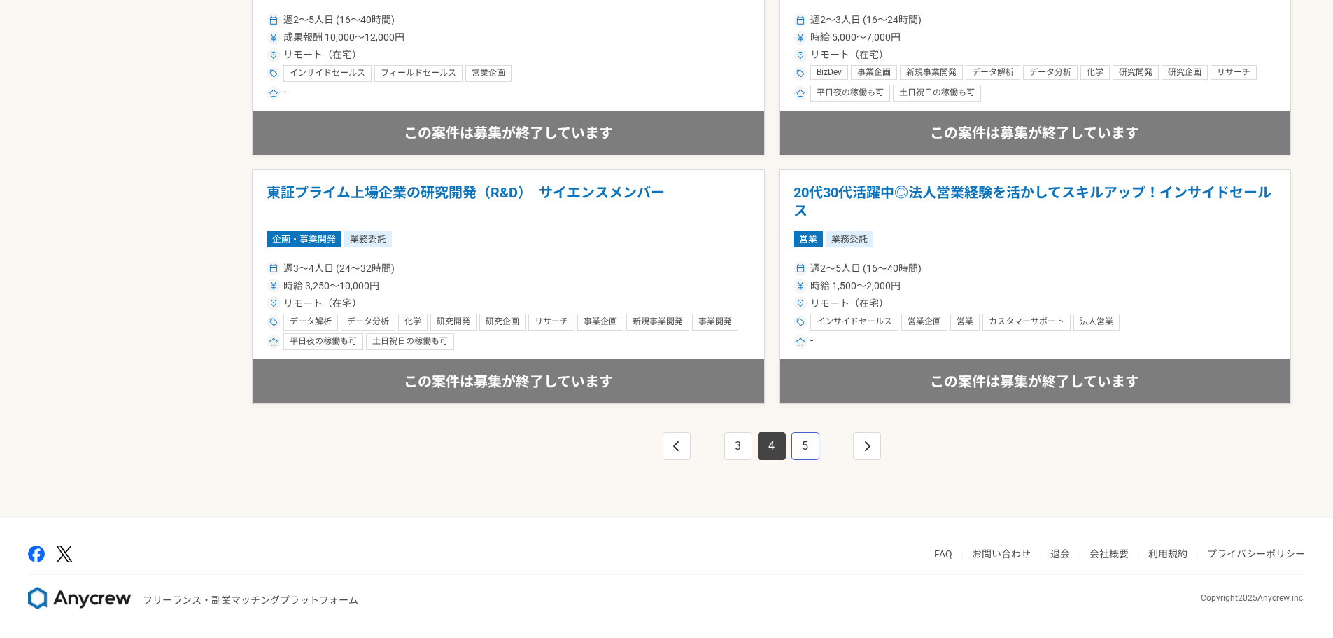
click at [810, 446] on link "5" at bounding box center [805, 446] width 28 height 28
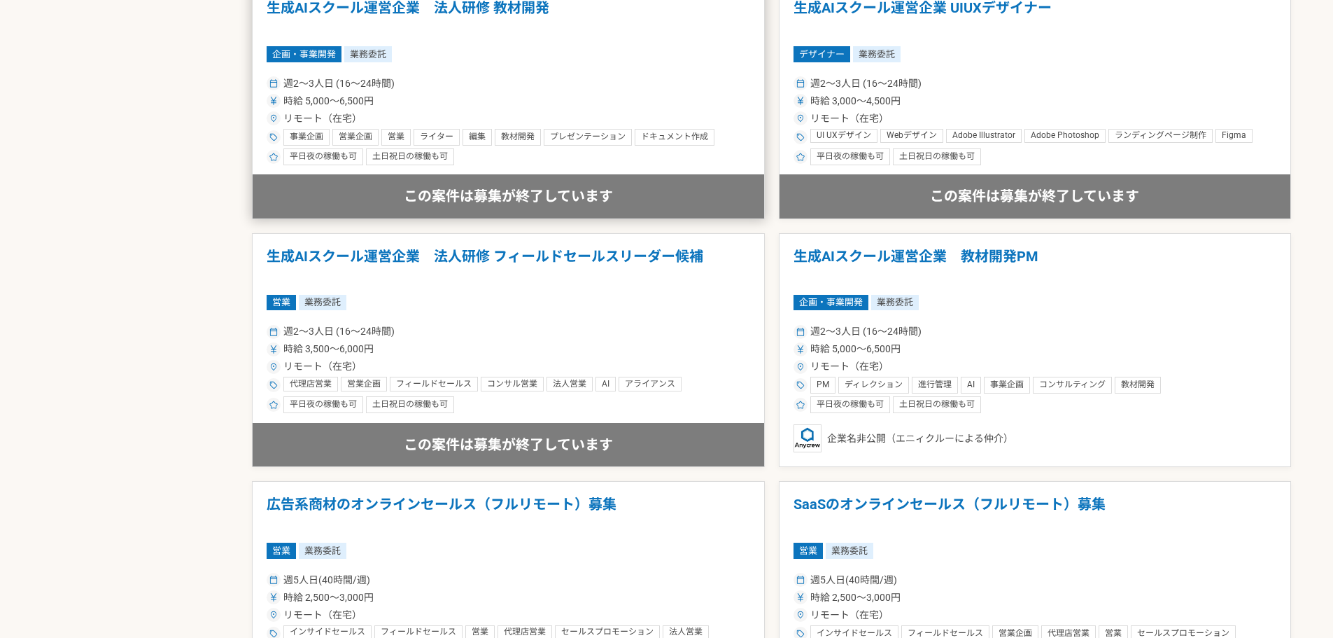
scroll to position [2332, 0]
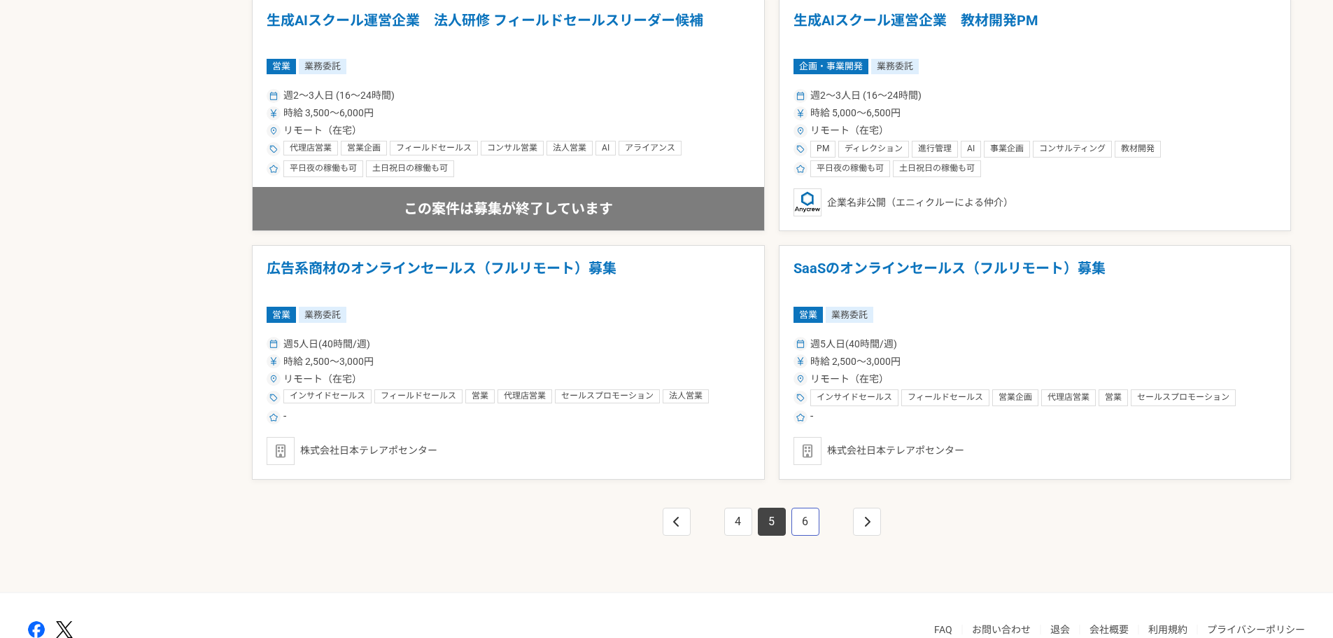
click at [811, 520] on link "6" at bounding box center [805, 521] width 28 height 28
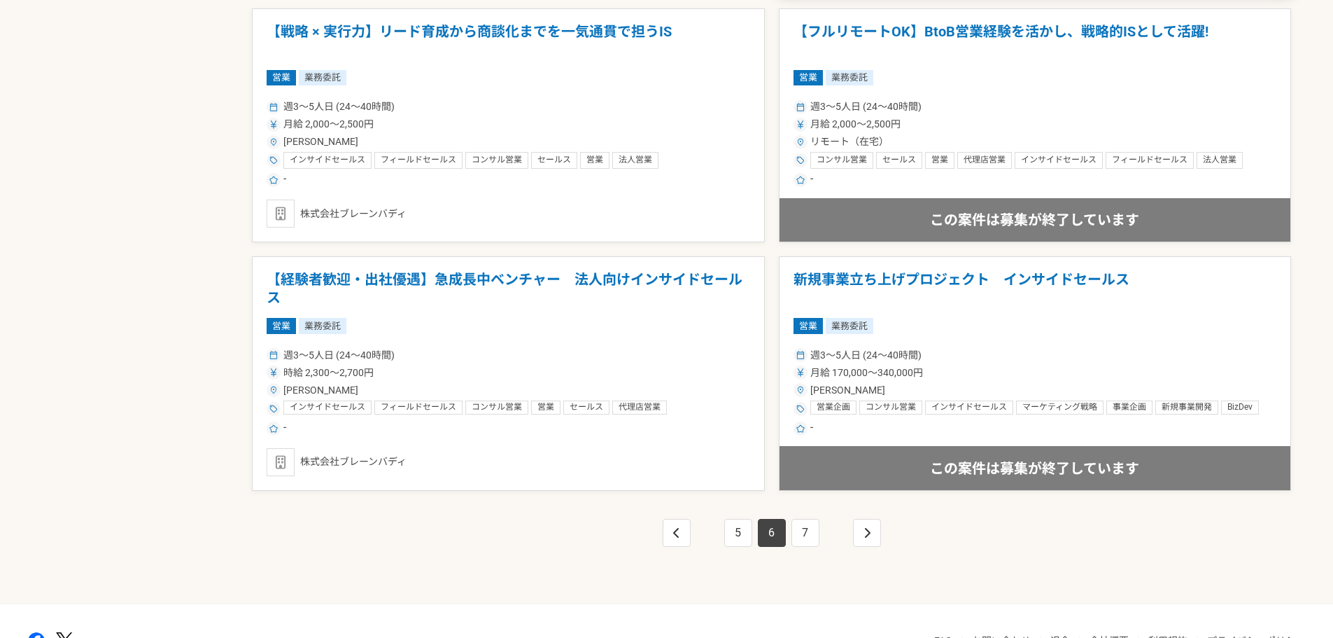
scroll to position [2333, 0]
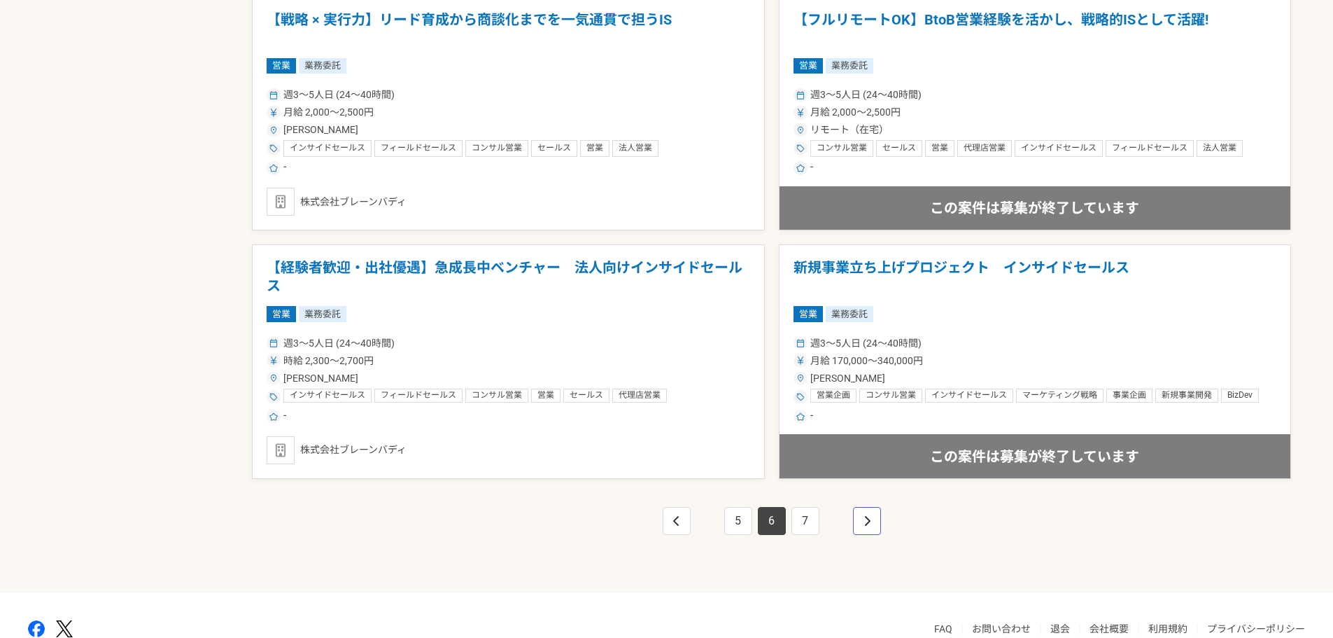
click at [864, 523] on icon "pagination" at bounding box center [867, 520] width 7 height 11
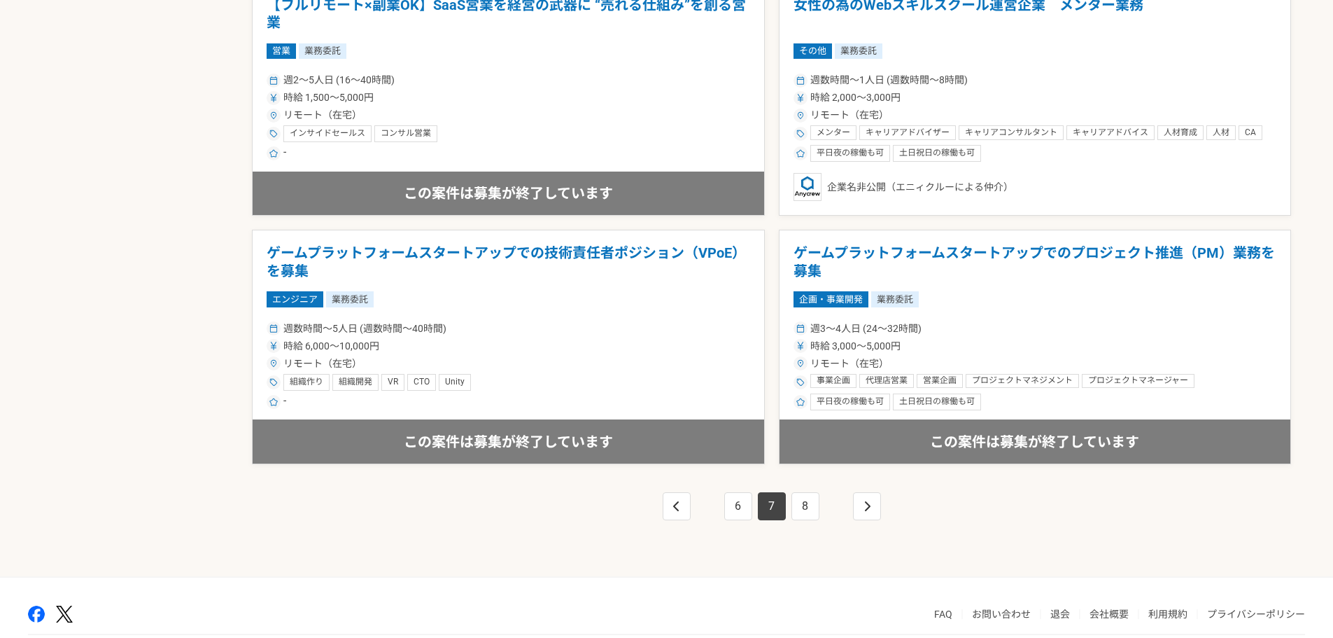
scroll to position [2408, 0]
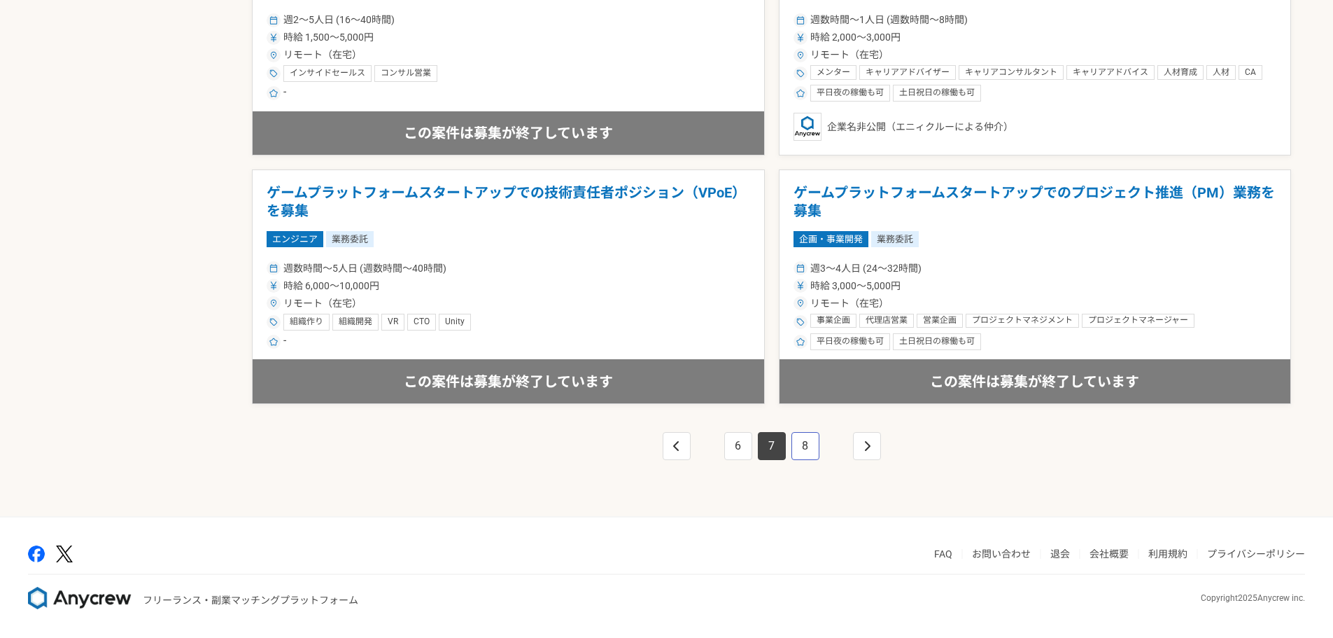
click at [810, 434] on link "8" at bounding box center [805, 446] width 28 height 28
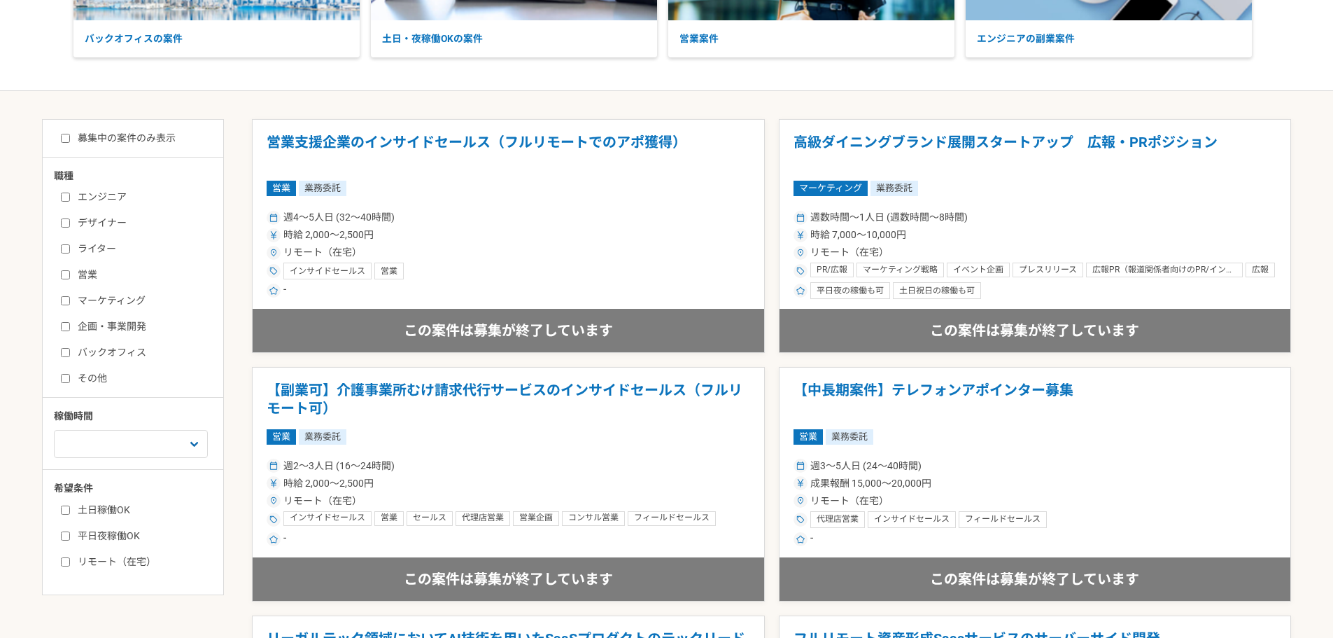
scroll to position [233, 0]
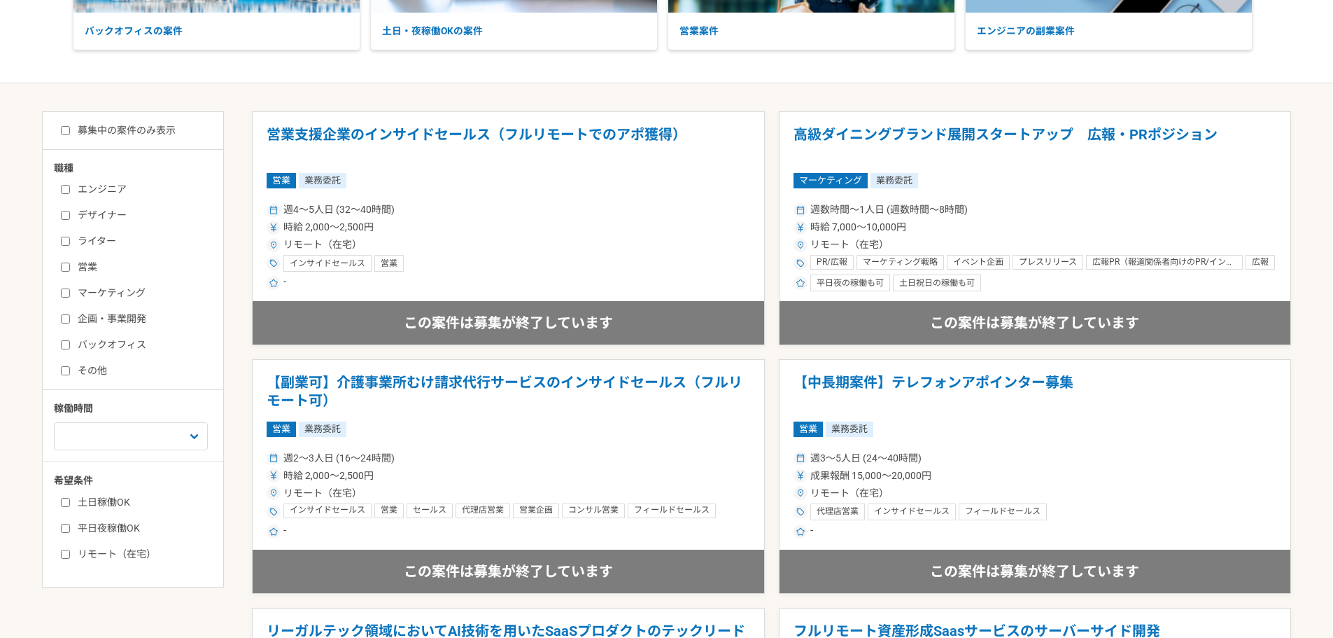
click at [87, 269] on label "営業" at bounding box center [141, 267] width 161 height 15
click at [70, 269] on input "営業" at bounding box center [65, 266] width 9 height 9
checkbox input "true"
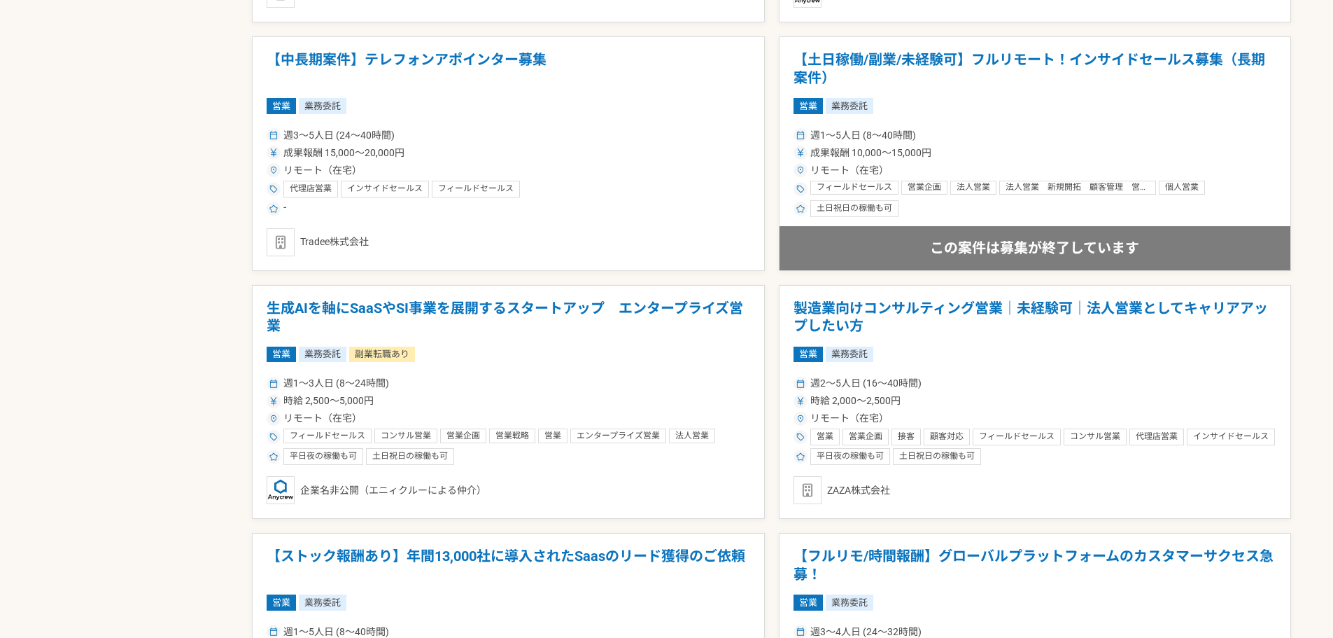
scroll to position [2408, 0]
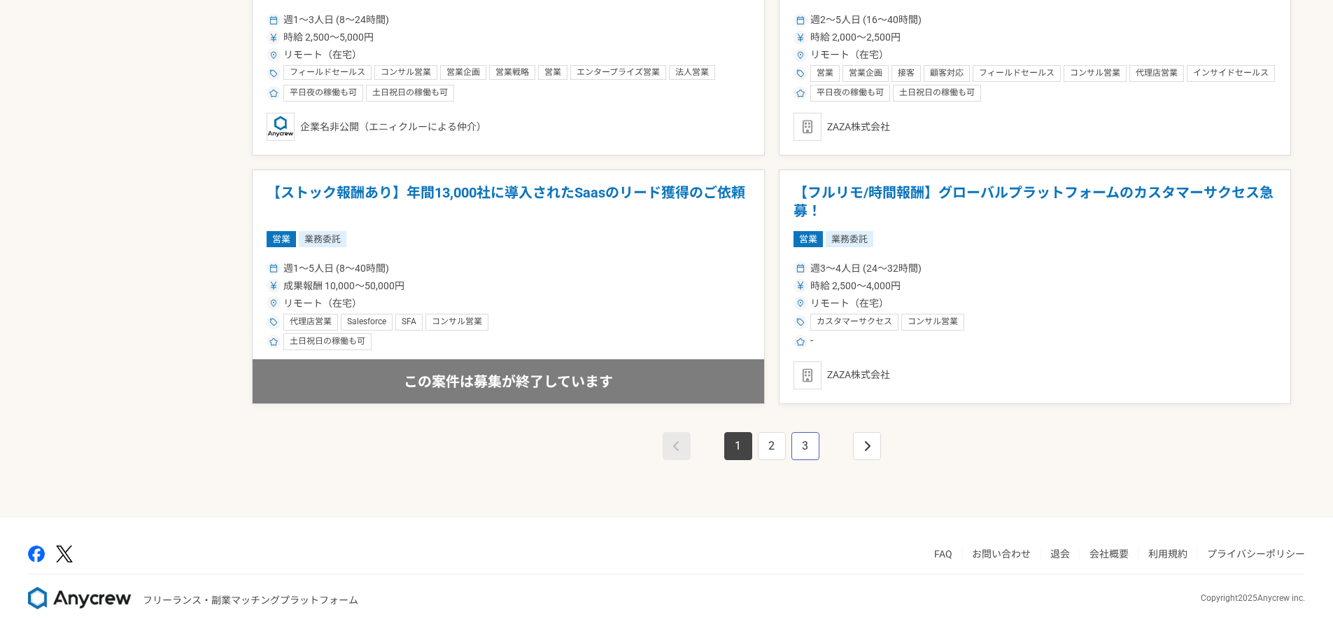
click at [813, 448] on link "3" at bounding box center [805, 446] width 28 height 28
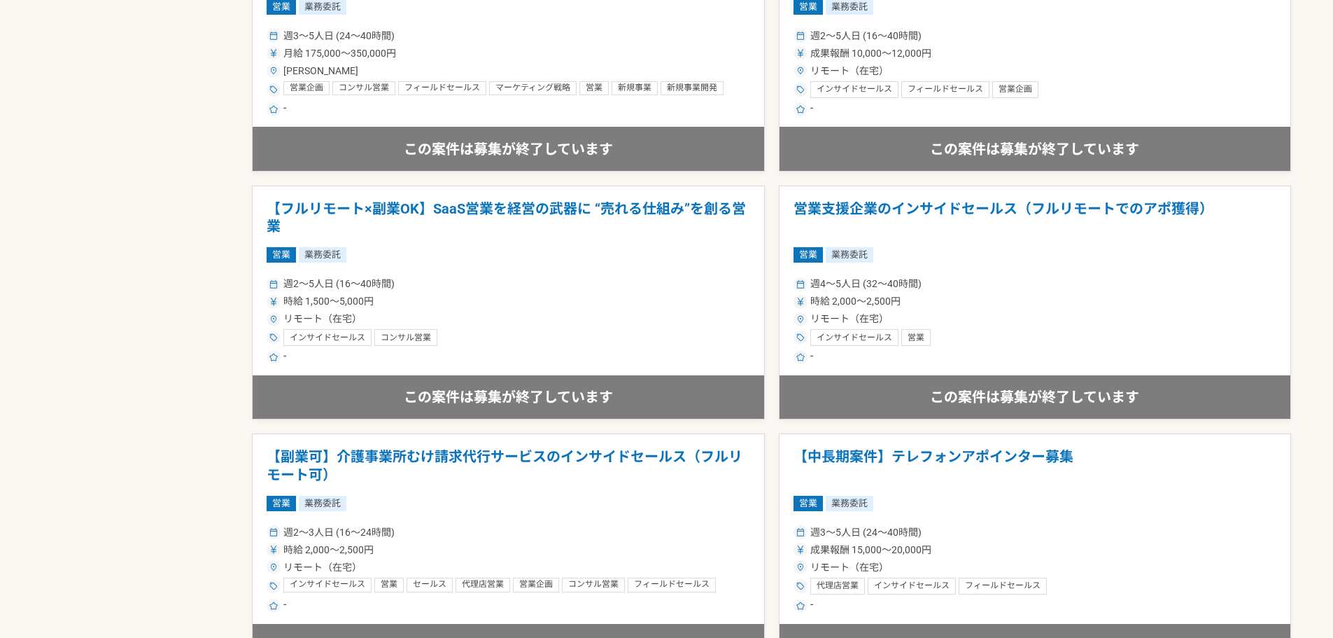
scroll to position [2408, 0]
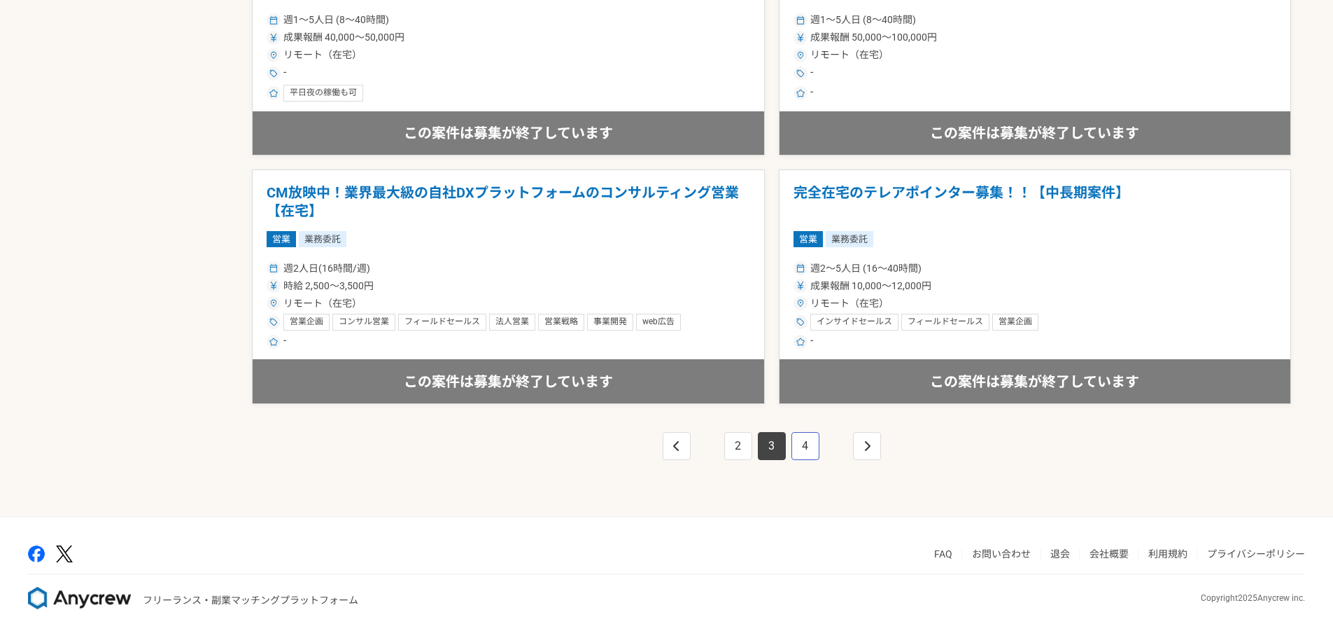
click at [806, 448] on link "4" at bounding box center [805, 446] width 28 height 28
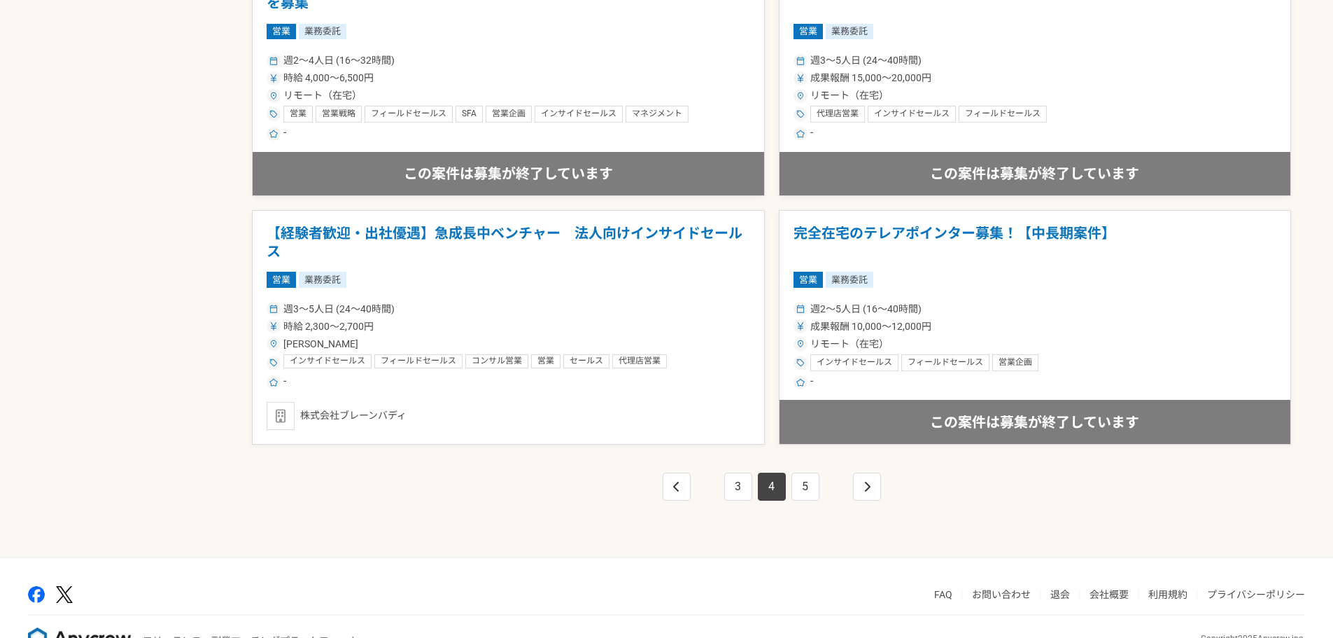
scroll to position [2408, 0]
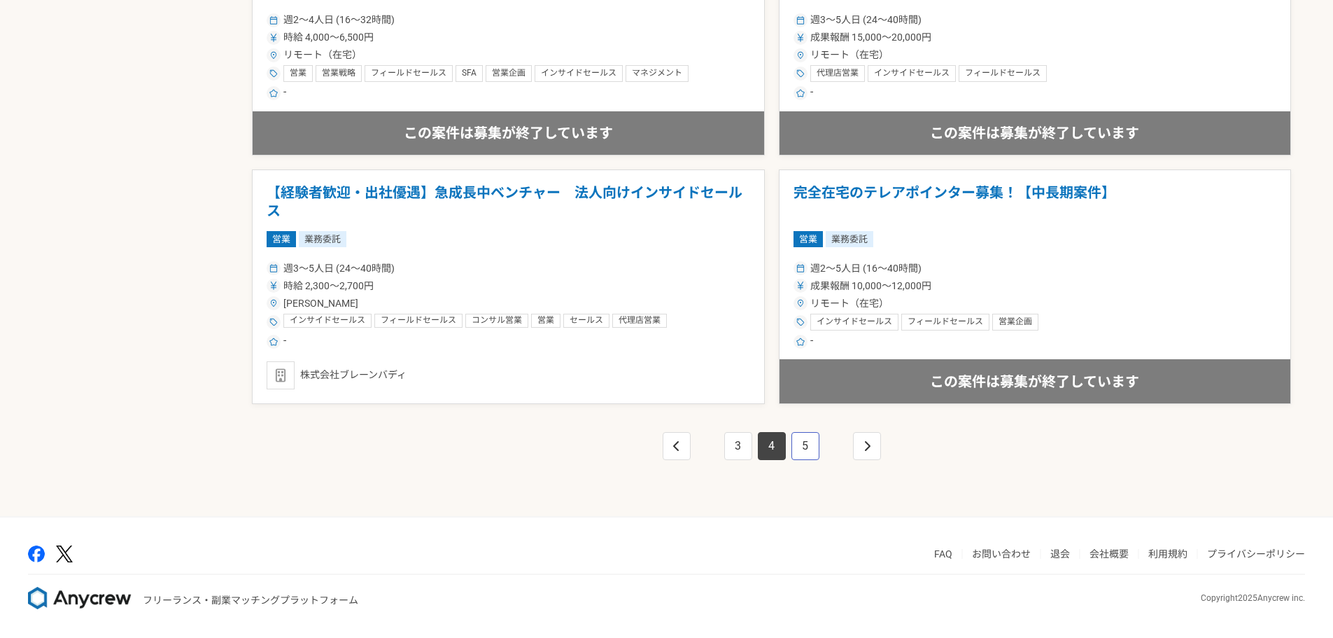
click at [802, 437] on link "5" at bounding box center [805, 446] width 28 height 28
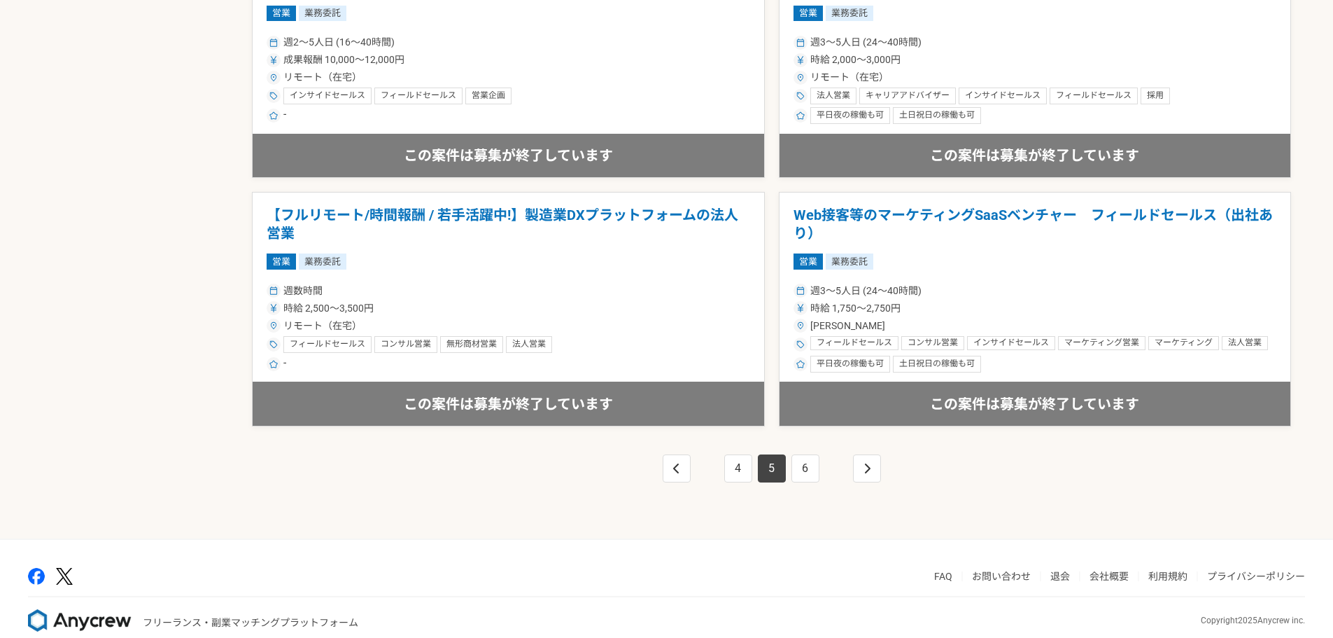
scroll to position [2408, 0]
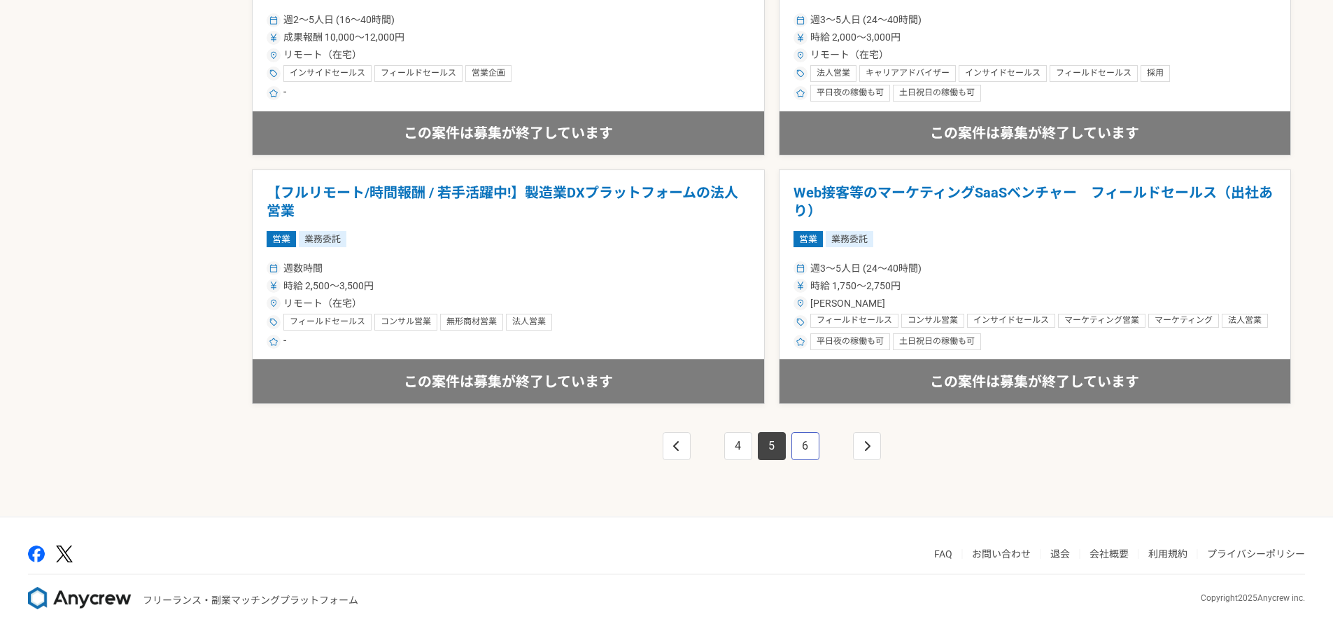
click at [803, 445] on link "6" at bounding box center [805, 446] width 28 height 28
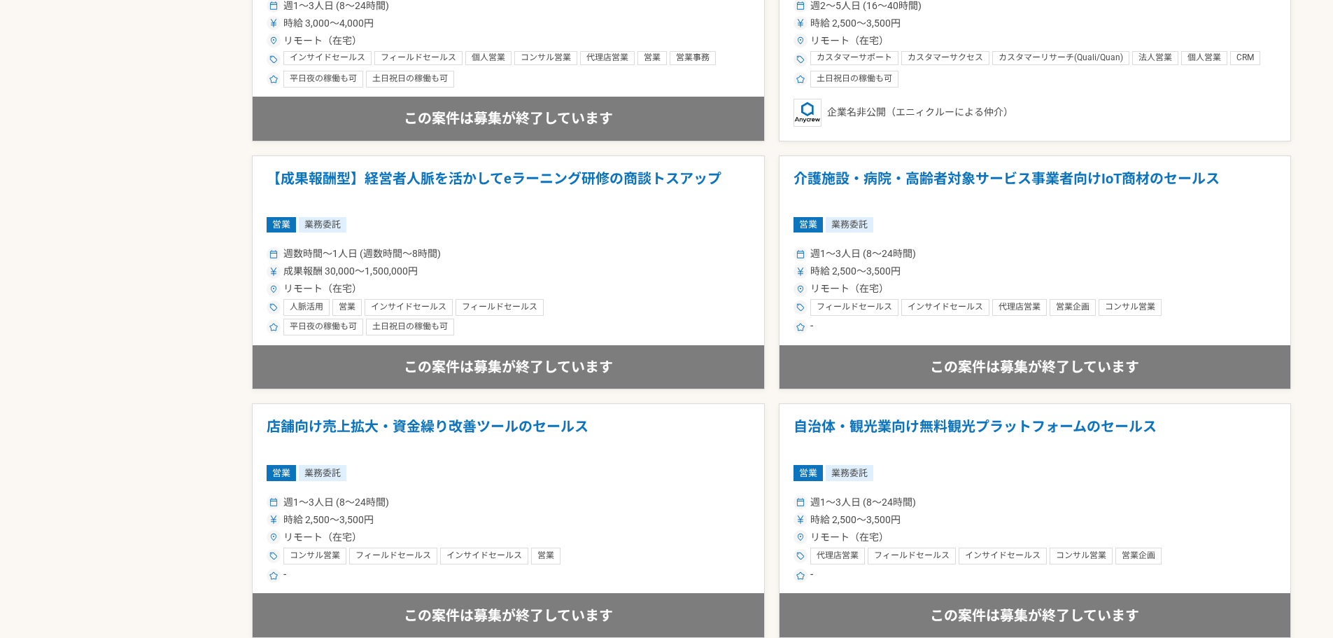
scroll to position [2408, 0]
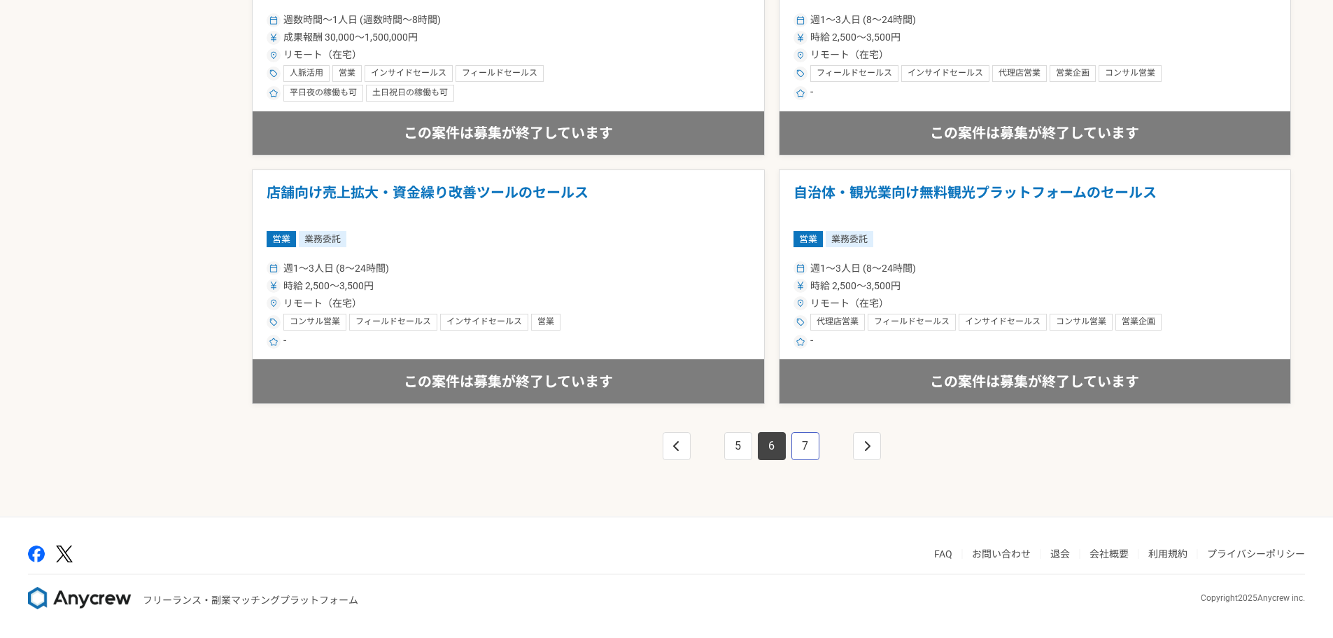
click at [804, 450] on link "7" at bounding box center [805, 446] width 28 height 28
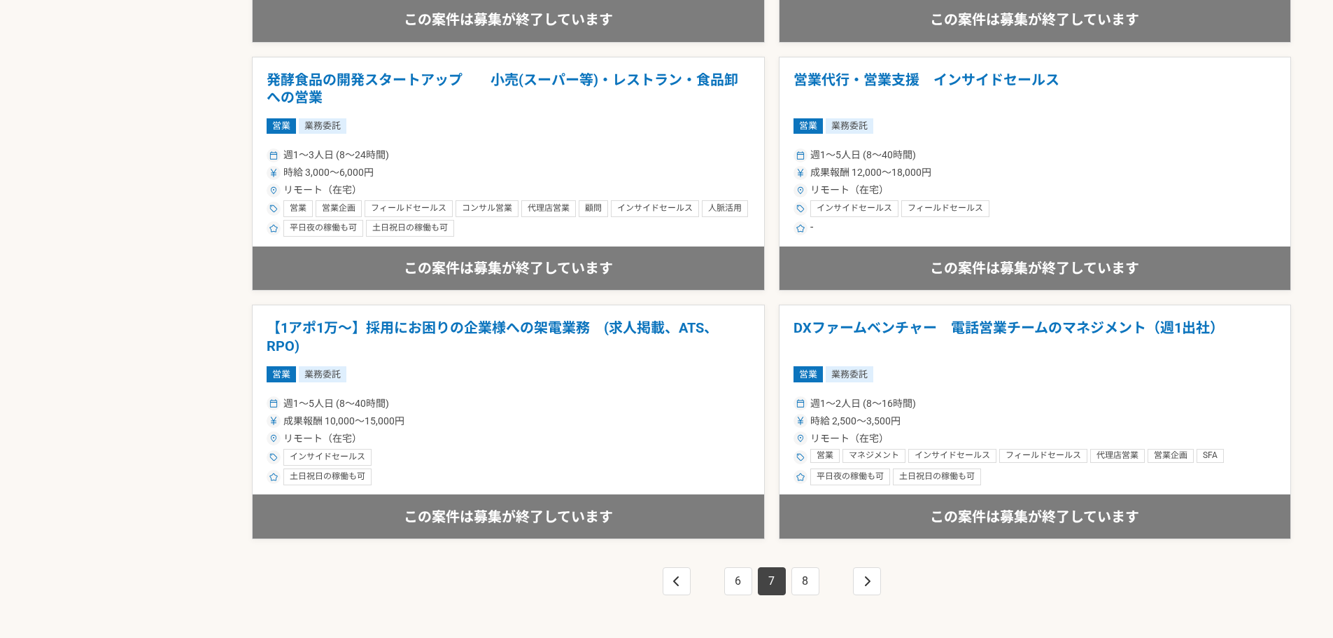
scroll to position [2408, 0]
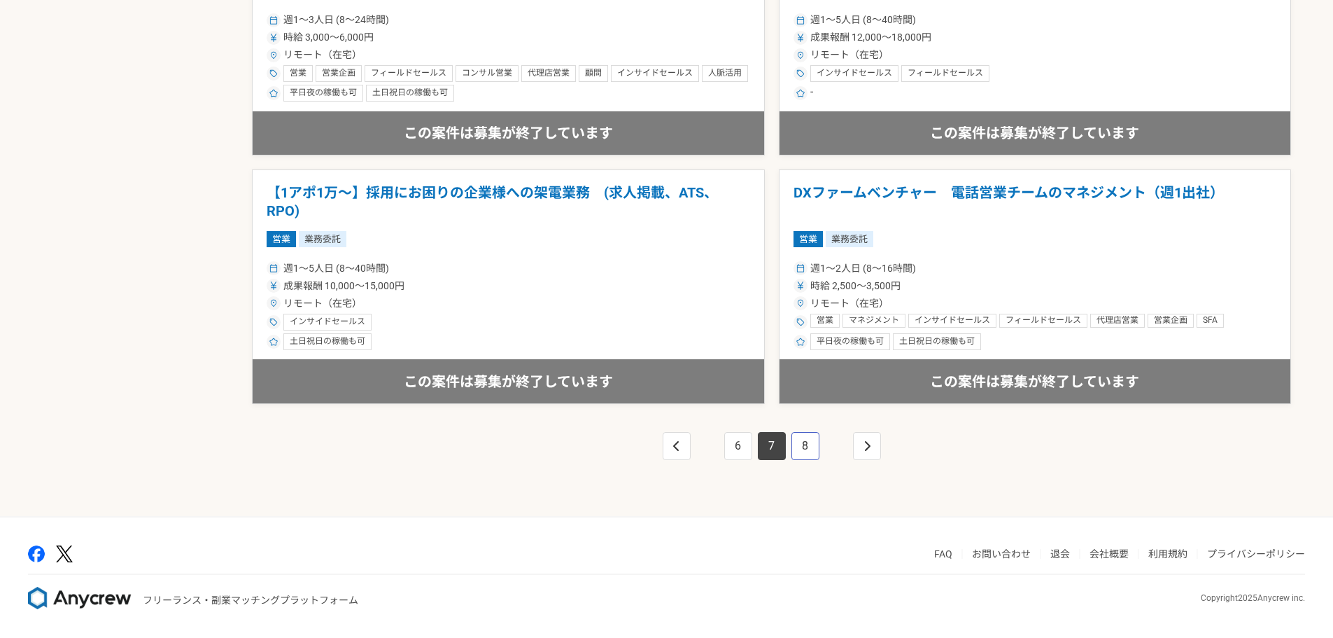
click at [817, 443] on link "8" at bounding box center [805, 446] width 28 height 28
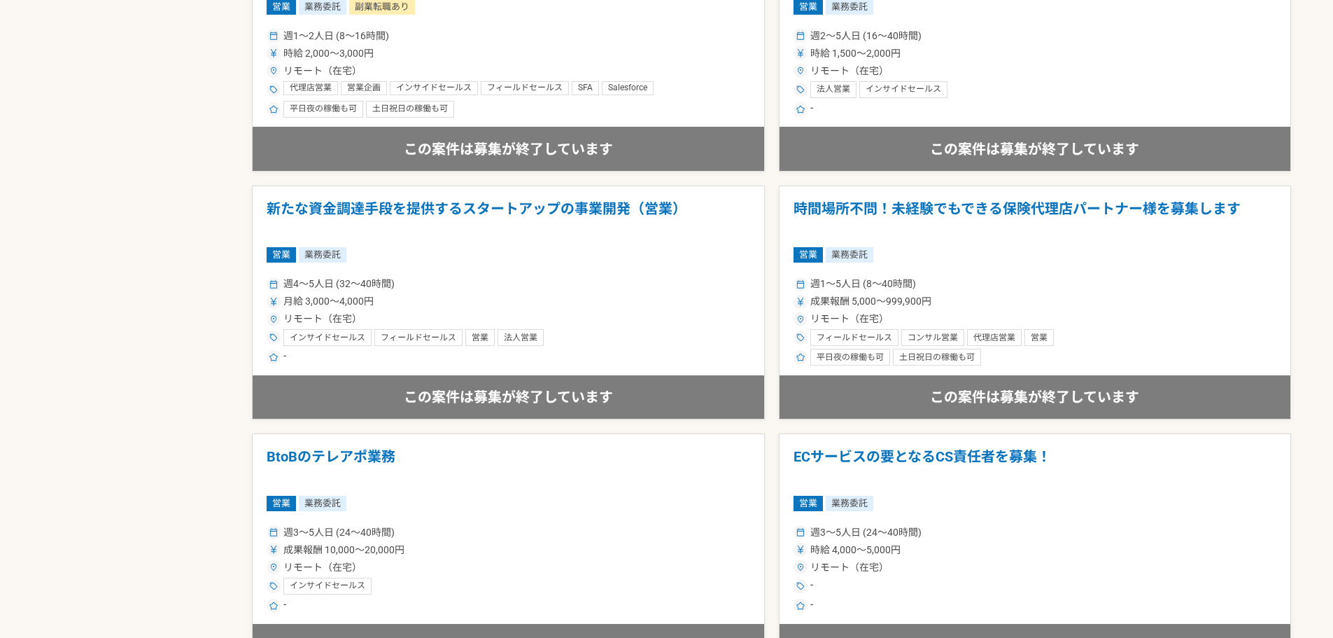
scroll to position [2332, 0]
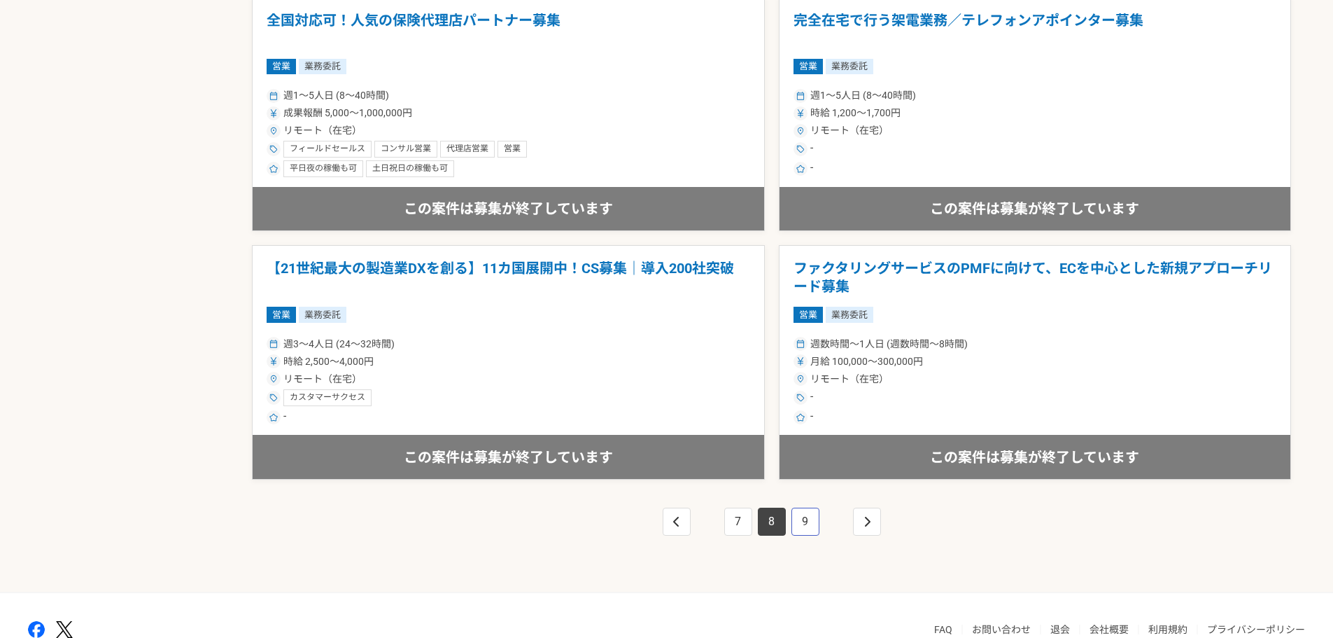
click at [807, 521] on link "9" at bounding box center [805, 521] width 28 height 28
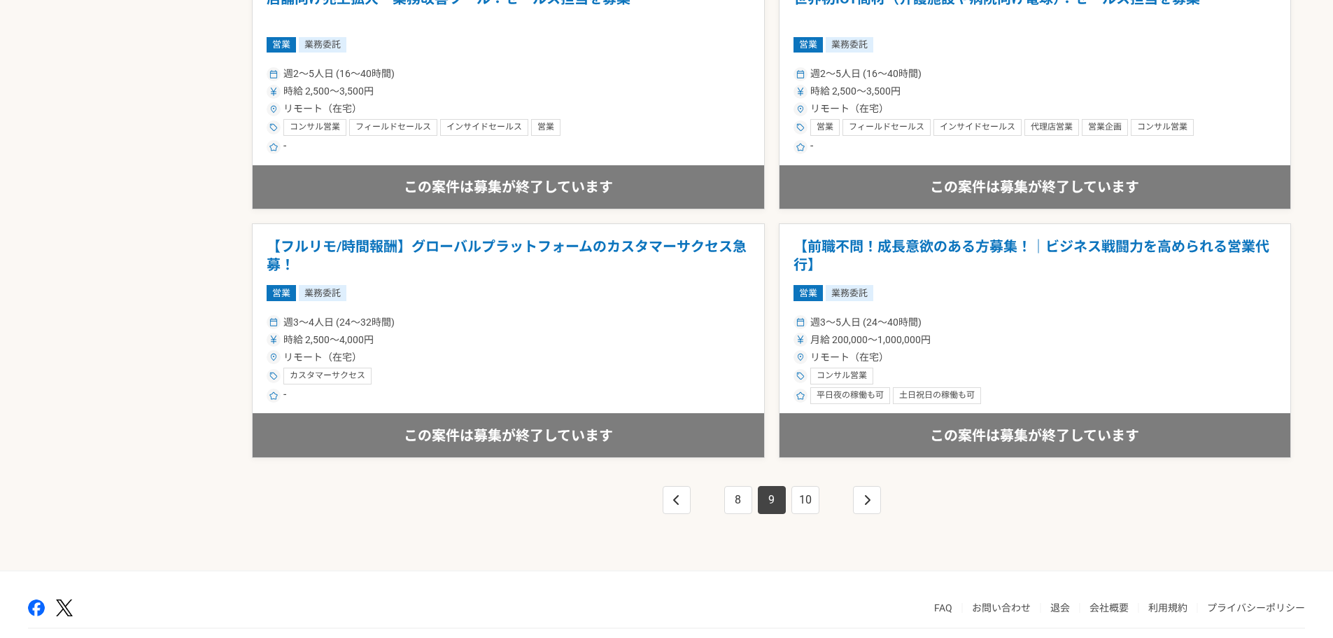
scroll to position [2408, 0]
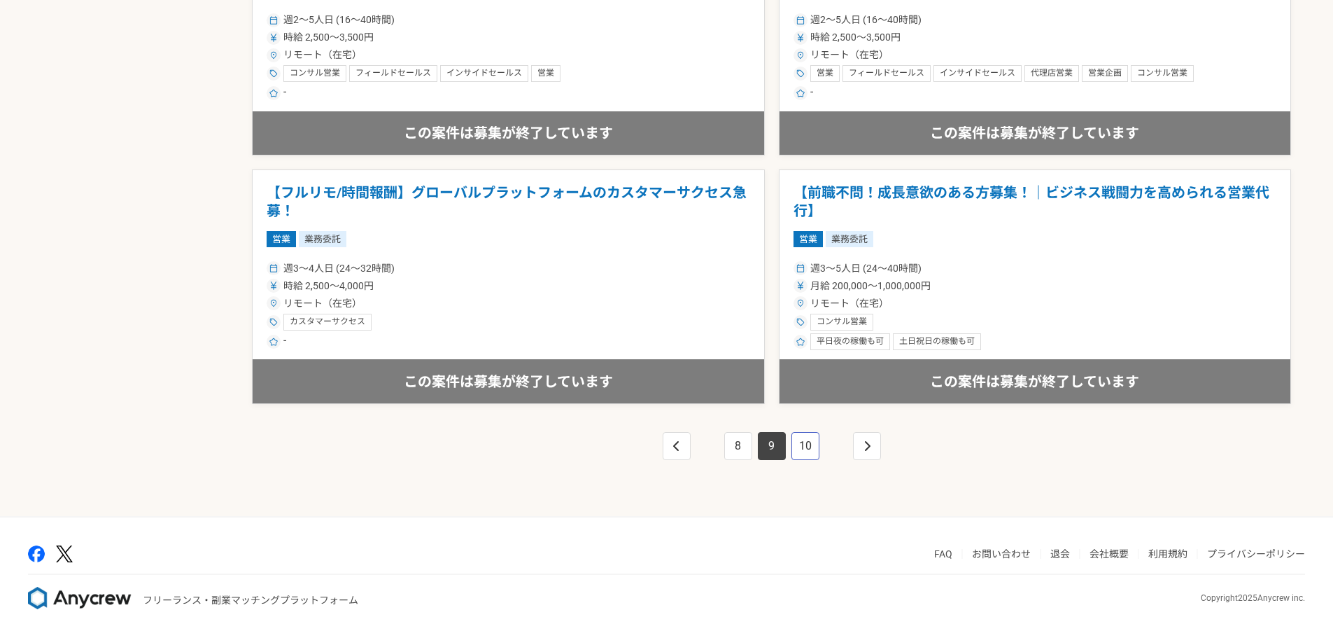
click at [806, 451] on link "10" at bounding box center [805, 446] width 28 height 28
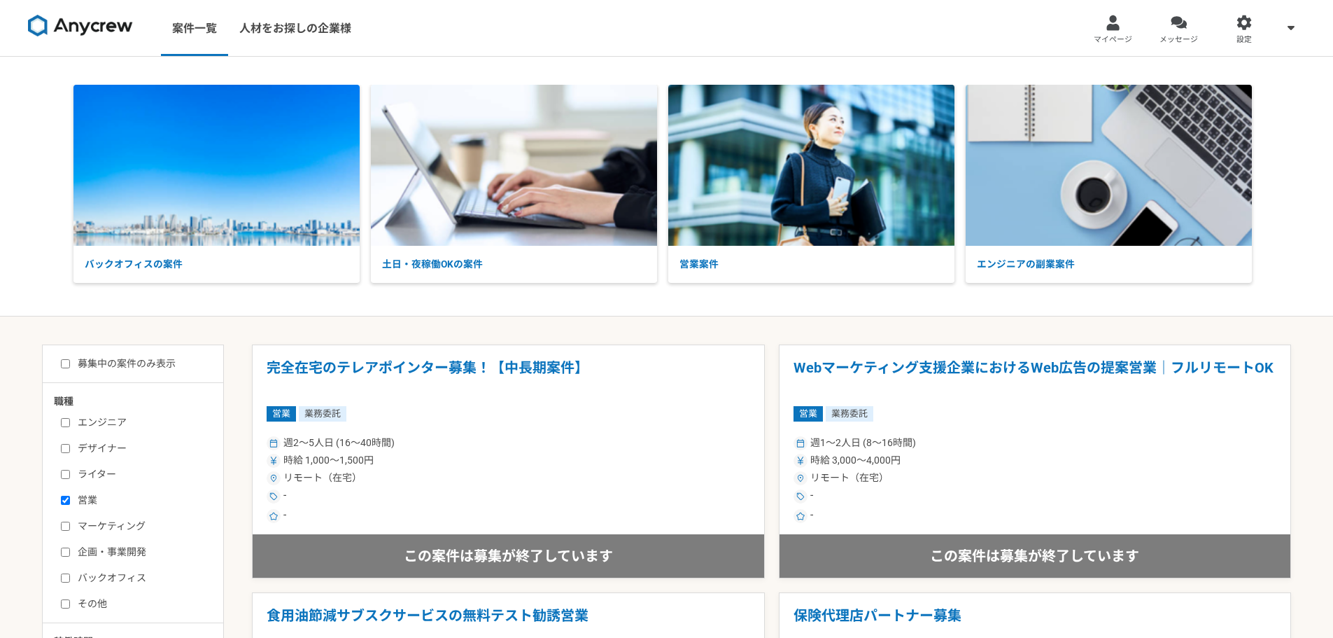
click at [119, 15] on img at bounding box center [80, 26] width 105 height 22
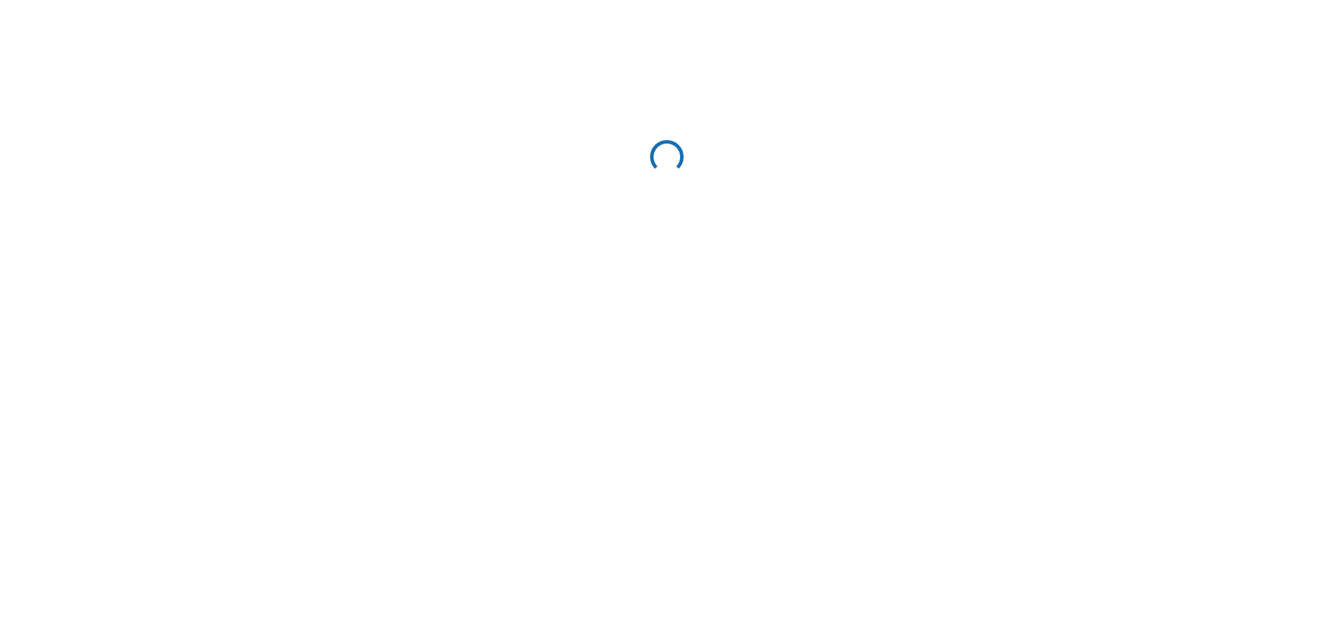
select select "12"
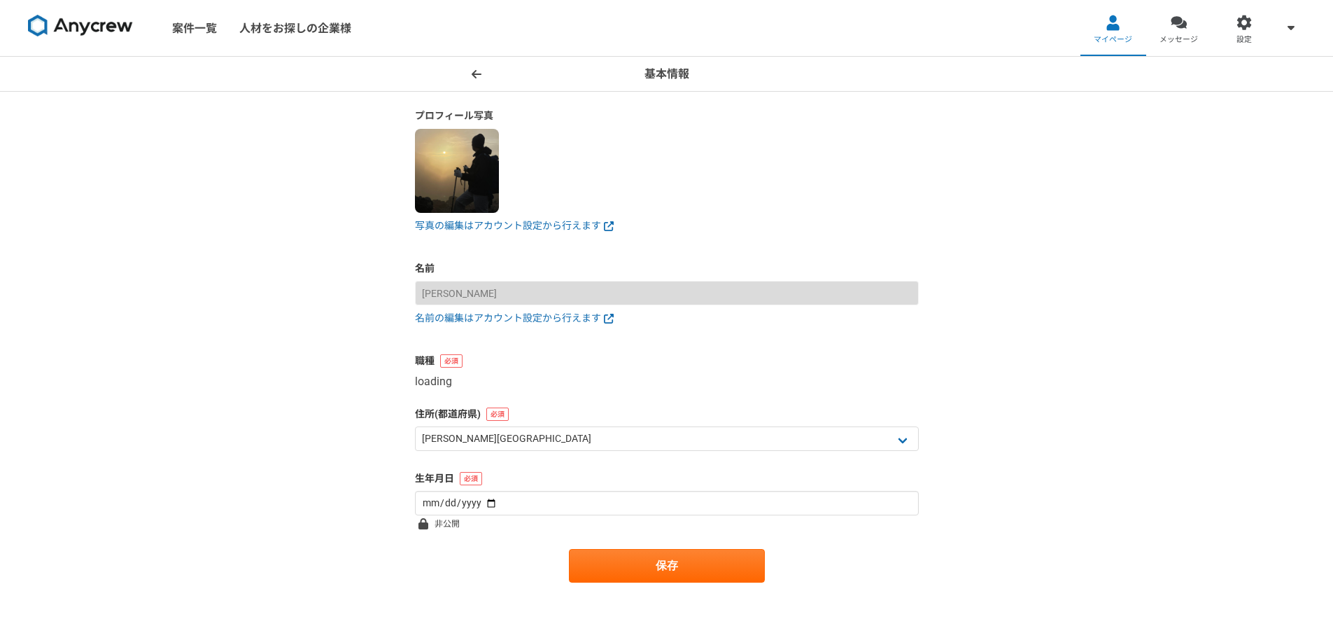
select select "4"
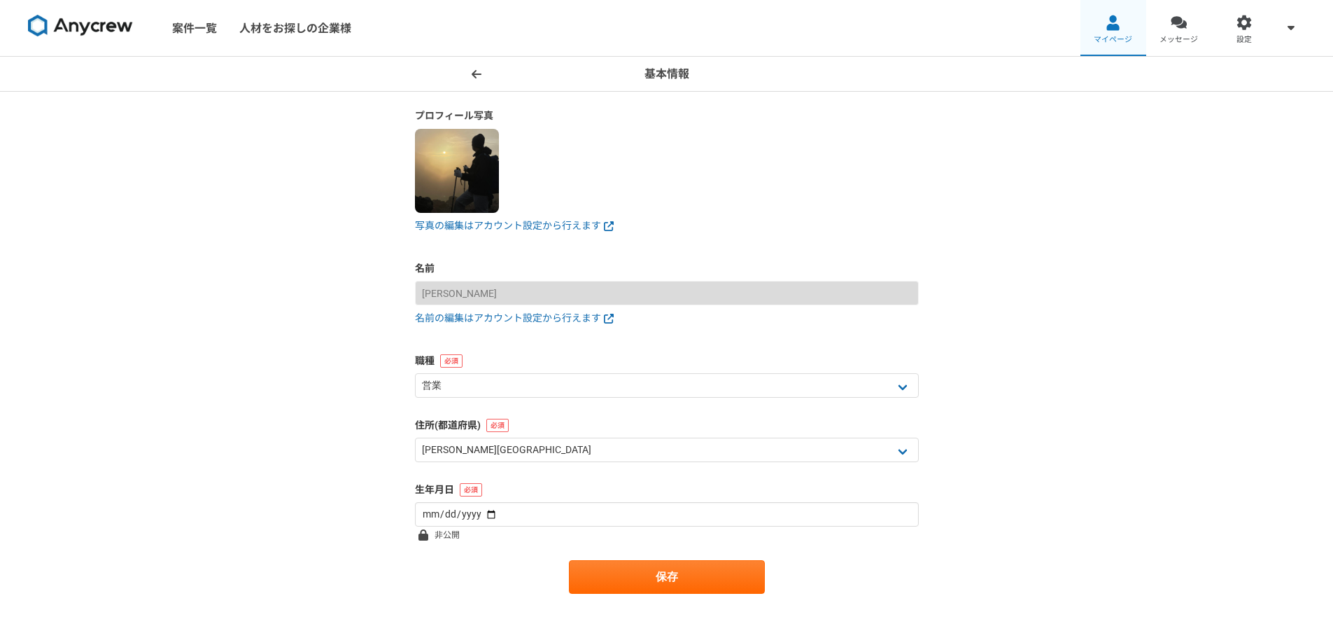
click at [1104, 27] on link "マイページ" at bounding box center [1114, 28] width 66 height 56
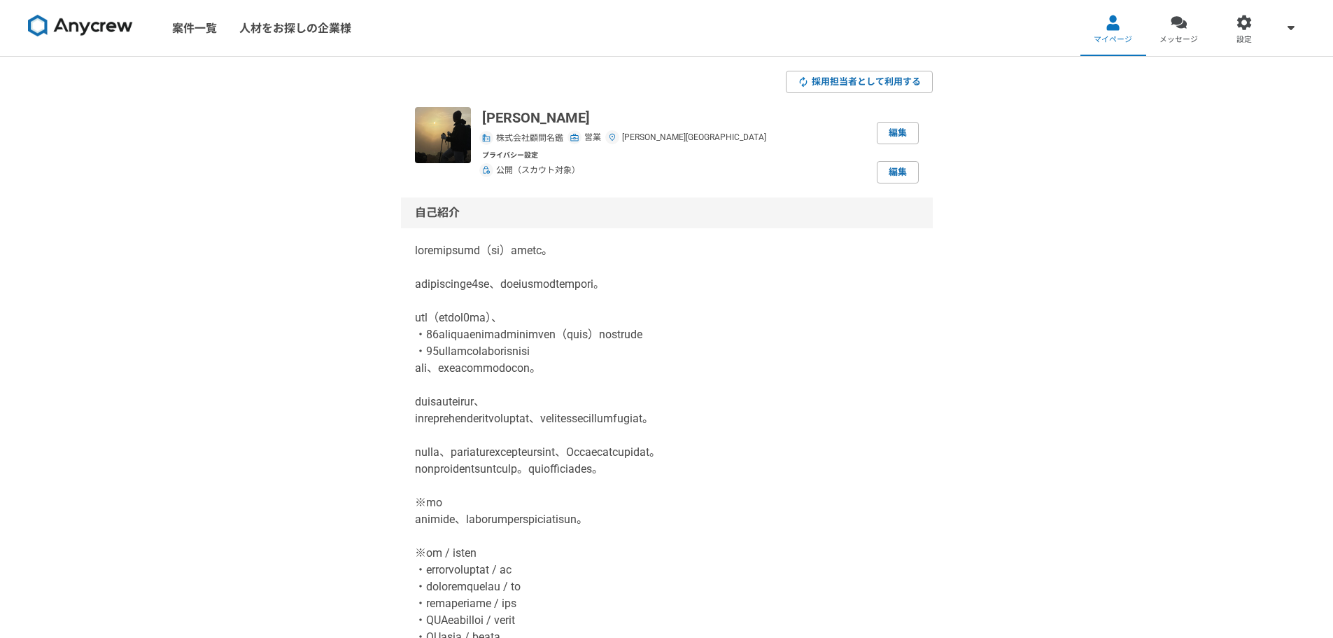
click at [526, 141] on span "株式会社顧問名鑑" at bounding box center [529, 138] width 67 height 13
click at [910, 125] on link "編集" at bounding box center [898, 133] width 42 height 22
select select "12"
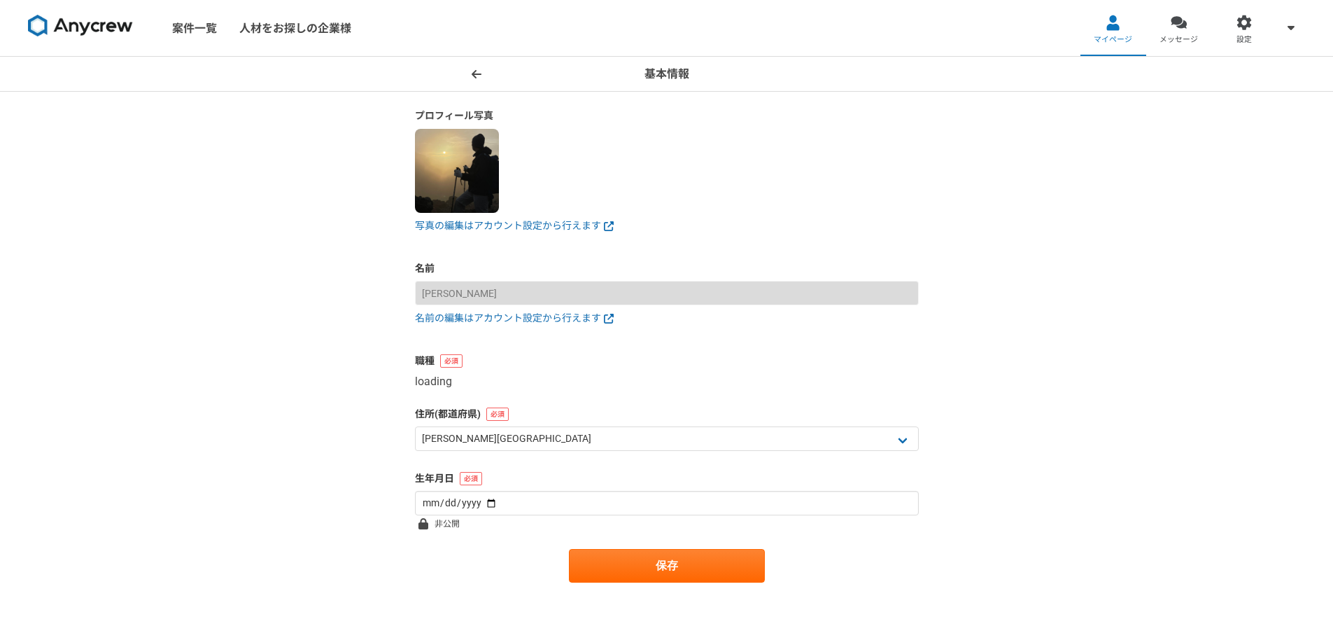
select select "4"
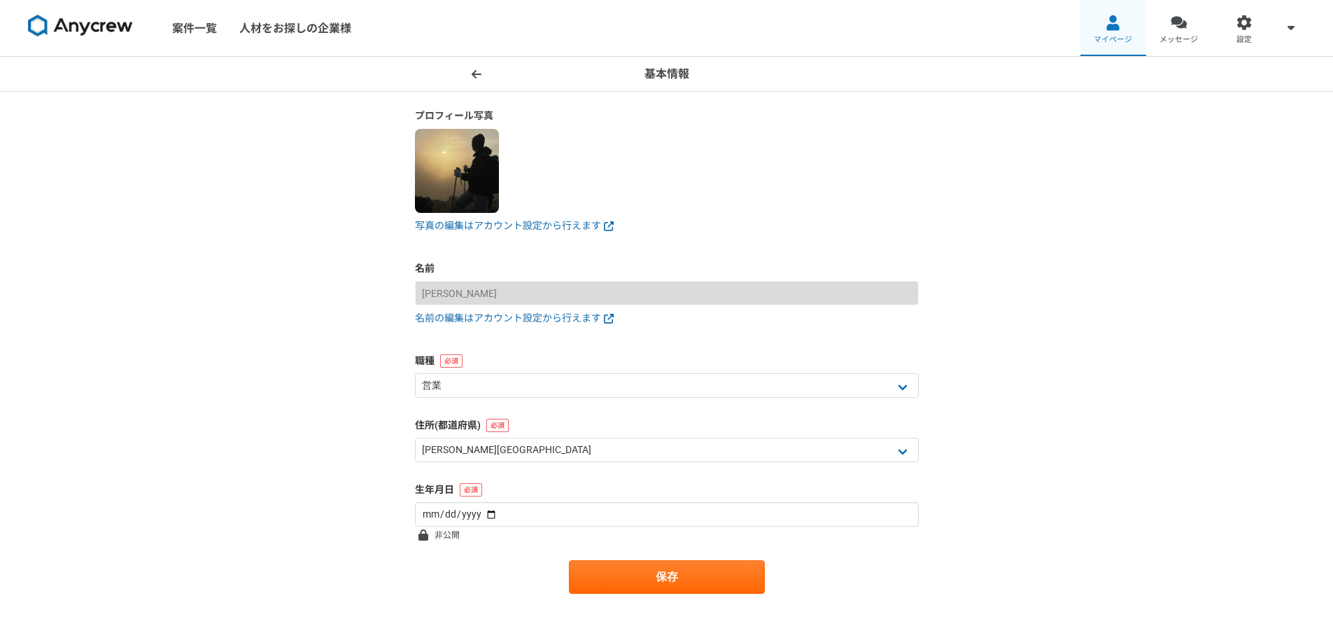
click at [1106, 29] on div at bounding box center [1113, 23] width 16 height 16
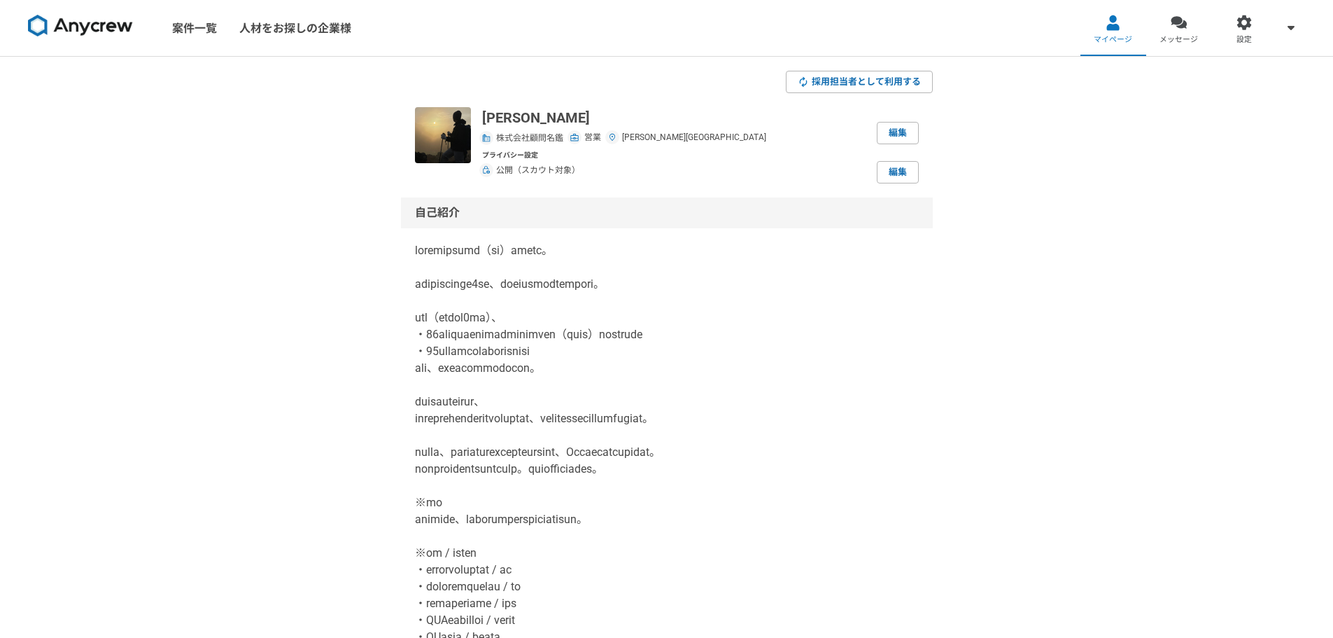
click at [485, 139] on img at bounding box center [486, 138] width 8 height 8
click at [495, 138] on div "株式会社顧問名鑑" at bounding box center [522, 138] width 81 height 13
click at [894, 135] on link "編集" at bounding box center [898, 133] width 42 height 22
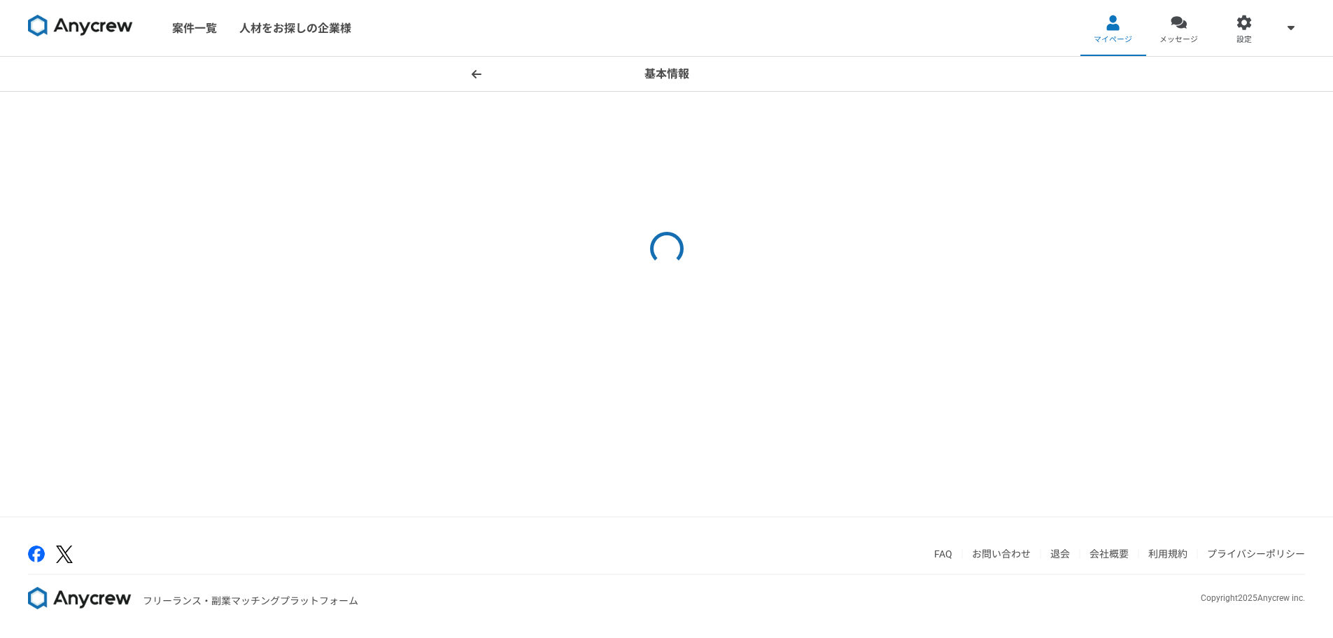
select select "4"
select select "12"
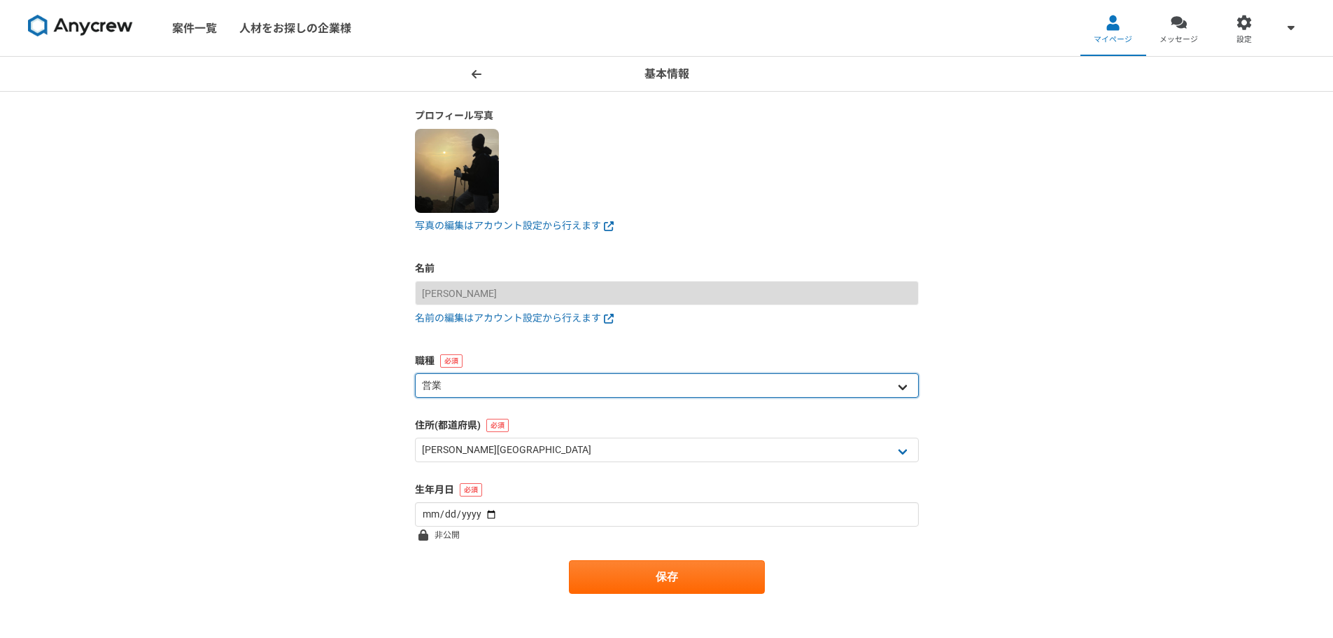
click at [476, 388] on select "エンジニア デザイナー ライター 営業 マーケティング 企画・事業開発 バックオフィス その他" at bounding box center [667, 385] width 504 height 24
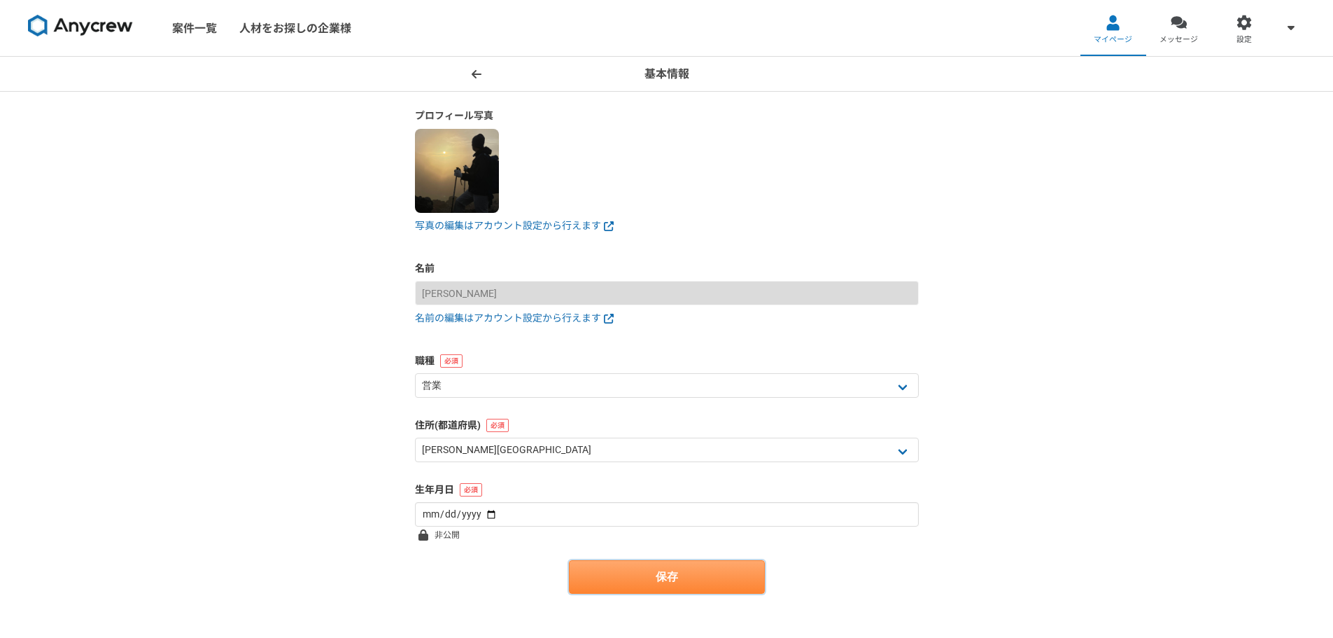
click at [645, 578] on button "保存" at bounding box center [667, 577] width 196 height 34
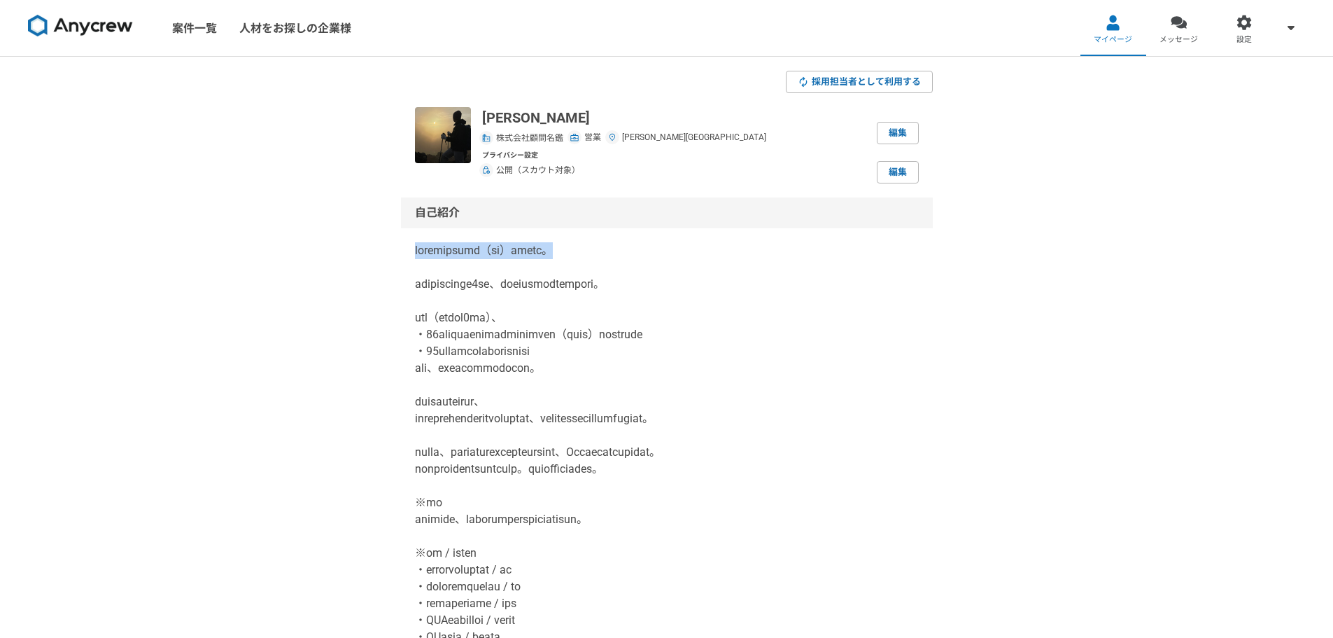
drag, startPoint x: 402, startPoint y: 250, endPoint x: 694, endPoint y: 253, distance: 291.1
click at [689, 253] on div "自己紹介 編集" at bounding box center [667, 454] width 532 height 515
click at [770, 268] on p at bounding box center [667, 460] width 504 height 437
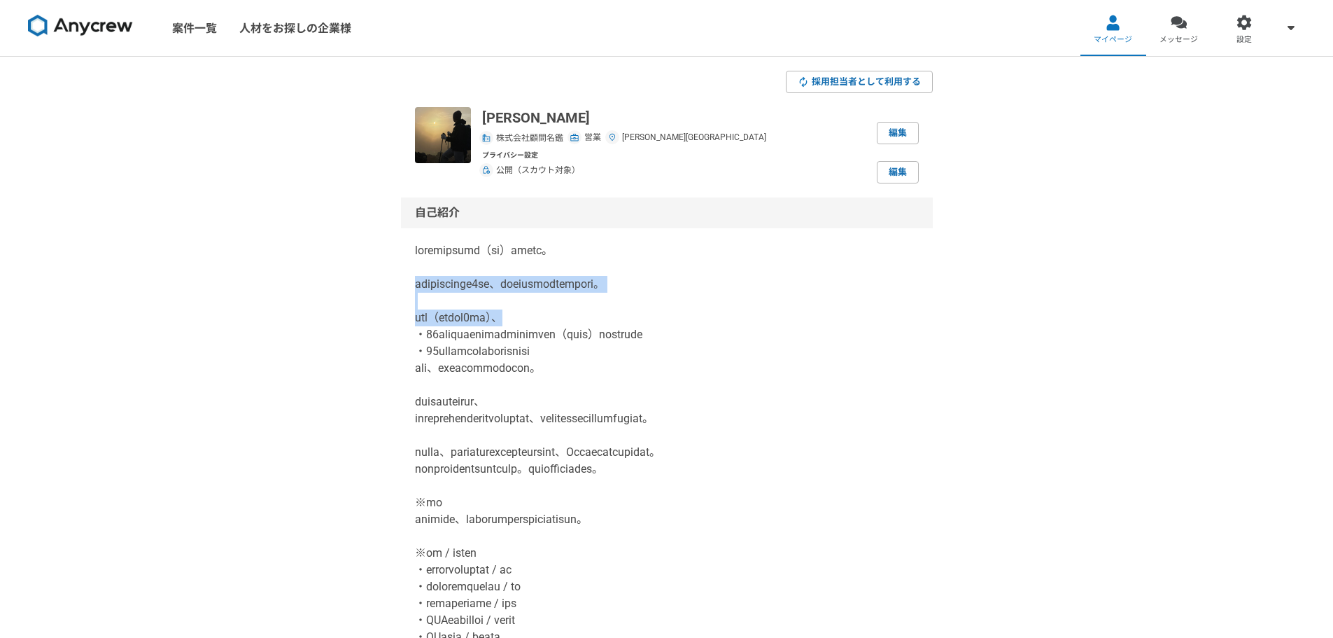
drag, startPoint x: 412, startPoint y: 281, endPoint x: 825, endPoint y: 314, distance: 414.2
click at [825, 314] on div "自己紹介 編集" at bounding box center [667, 454] width 532 height 515
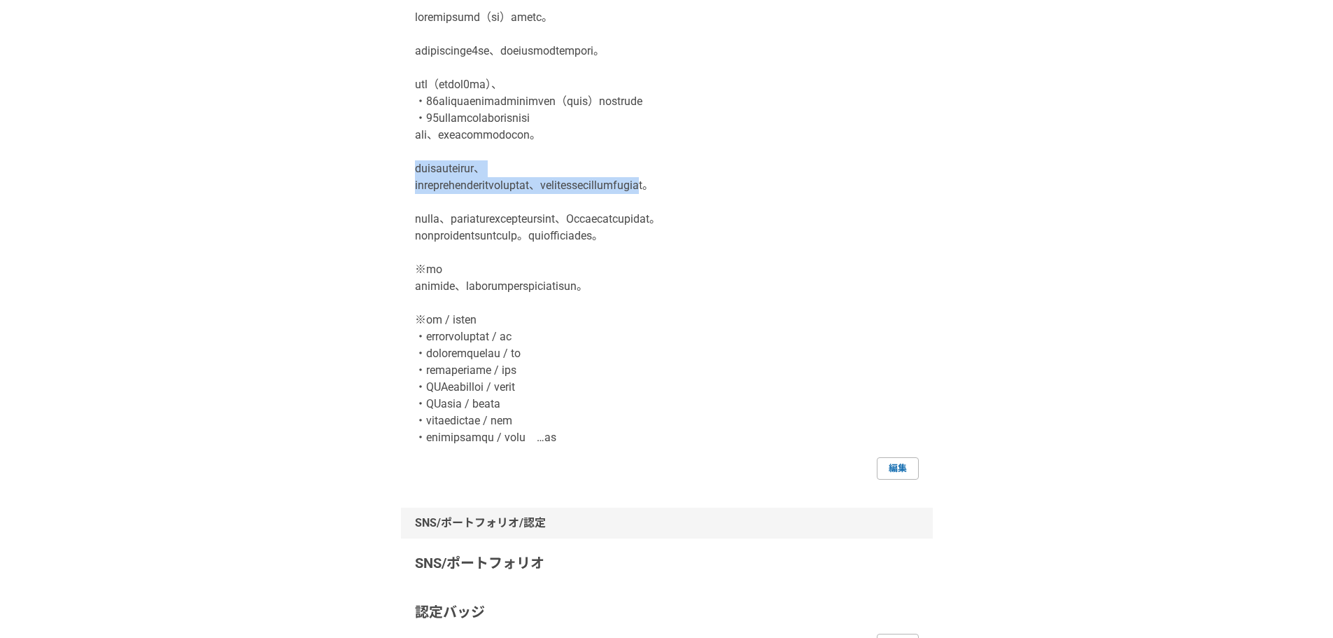
drag, startPoint x: 414, startPoint y: 166, endPoint x: 929, endPoint y: 189, distance: 515.6
click at [929, 189] on div "自己紹介 編集" at bounding box center [667, 221] width 532 height 515
click at [930, 190] on div "自己紹介 編集" at bounding box center [667, 221] width 532 height 515
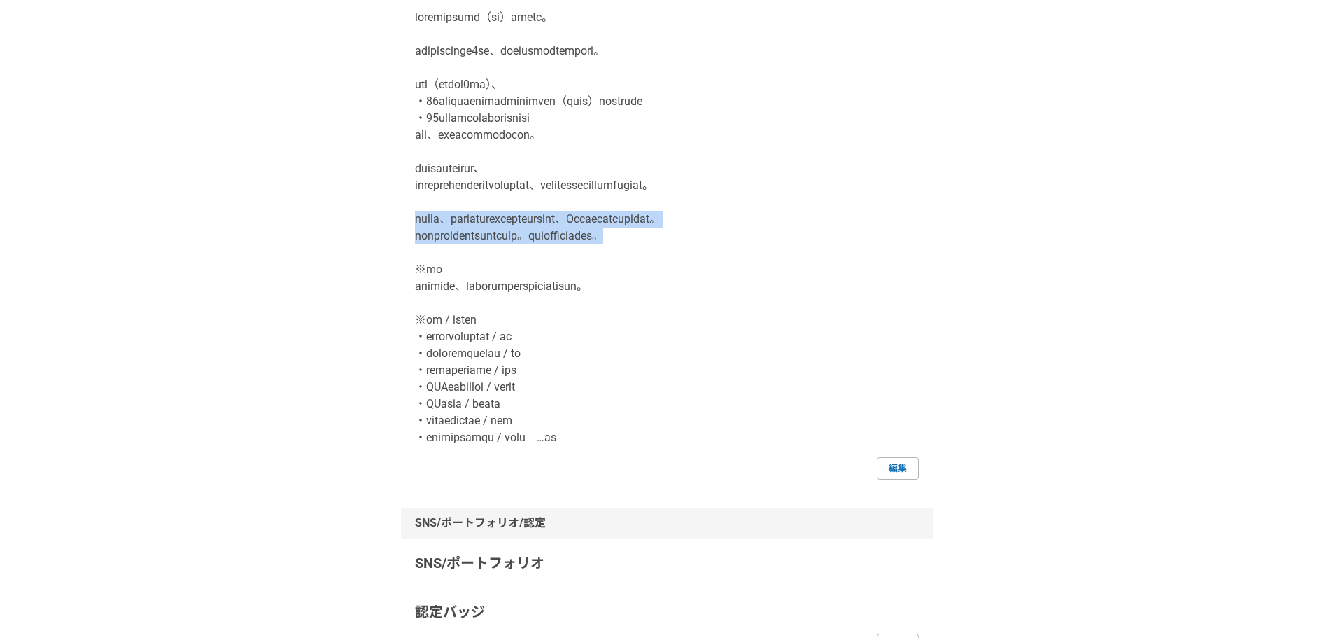
drag, startPoint x: 410, startPoint y: 230, endPoint x: 882, endPoint y: 253, distance: 472.2
click at [882, 253] on div "自己紹介 編集" at bounding box center [667, 221] width 532 height 515
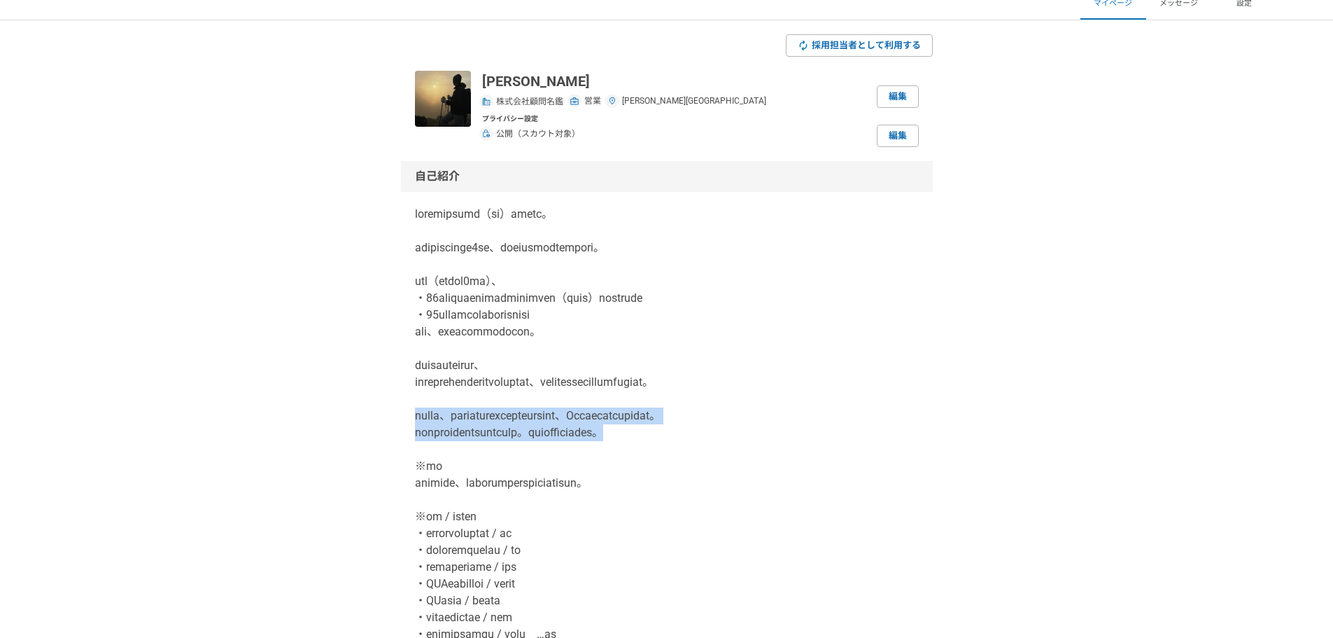
scroll to position [0, 0]
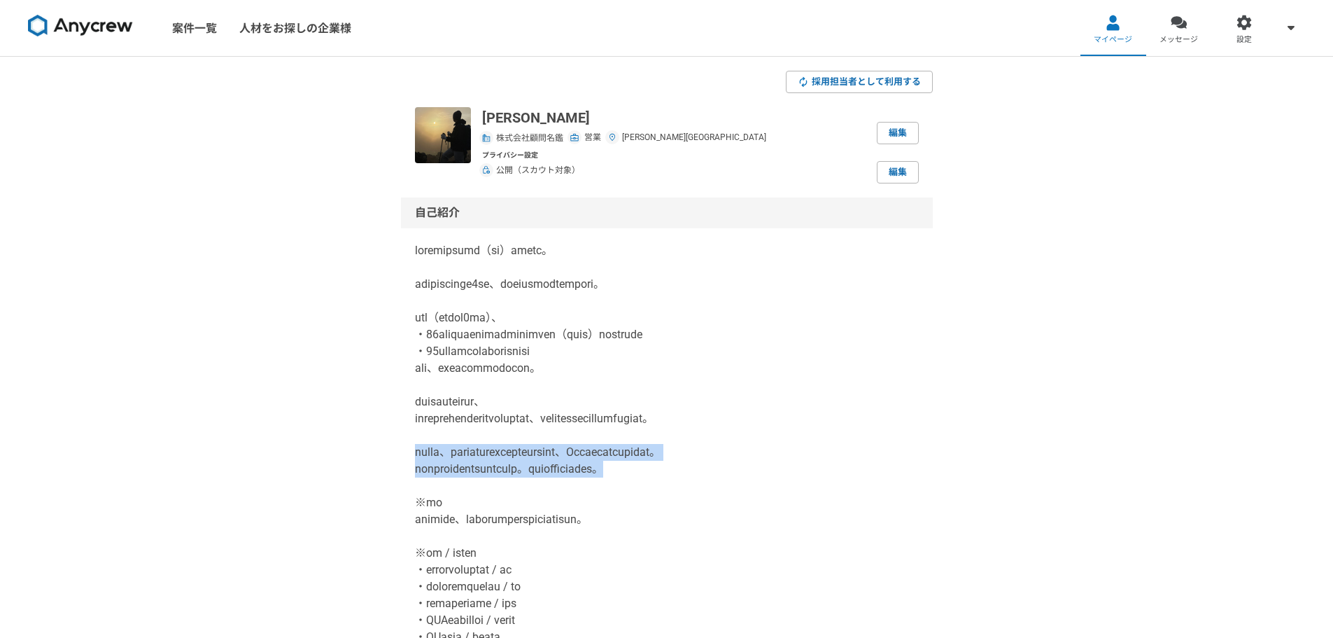
click at [110, 20] on img at bounding box center [80, 26] width 105 height 22
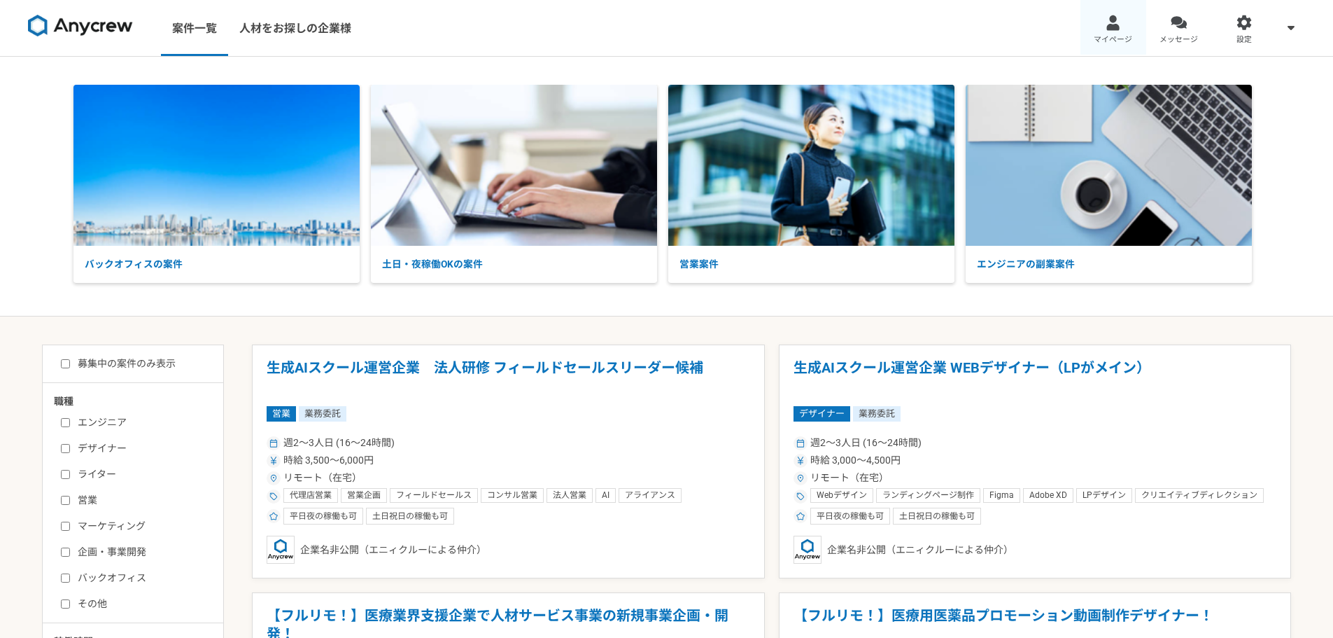
click at [1122, 25] on link "マイページ" at bounding box center [1114, 28] width 66 height 56
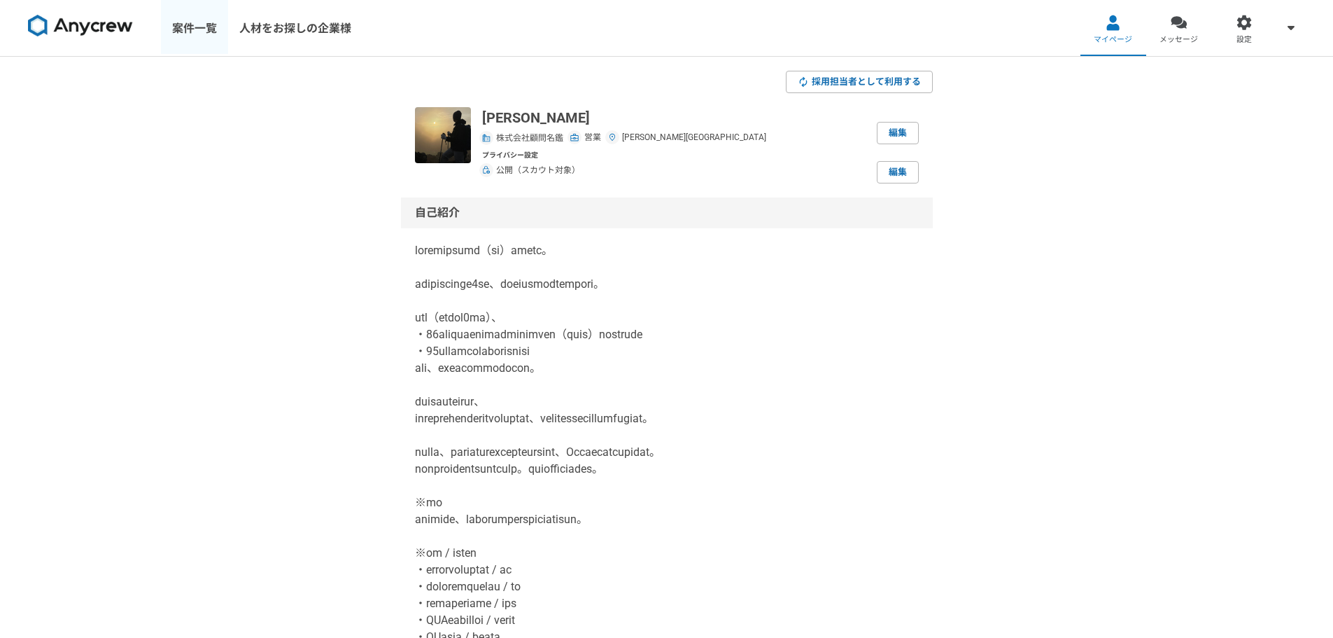
click at [193, 27] on link "案件一覧" at bounding box center [194, 28] width 67 height 56
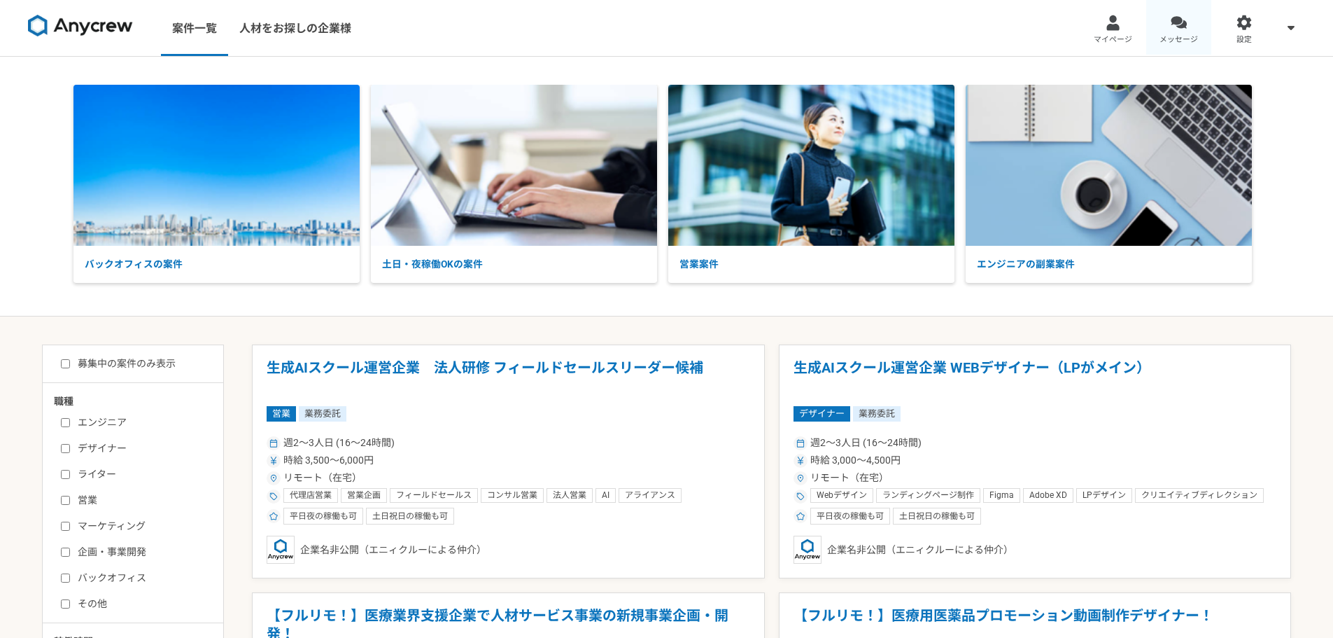
click at [1177, 31] on link "メッセージ" at bounding box center [1179, 28] width 66 height 56
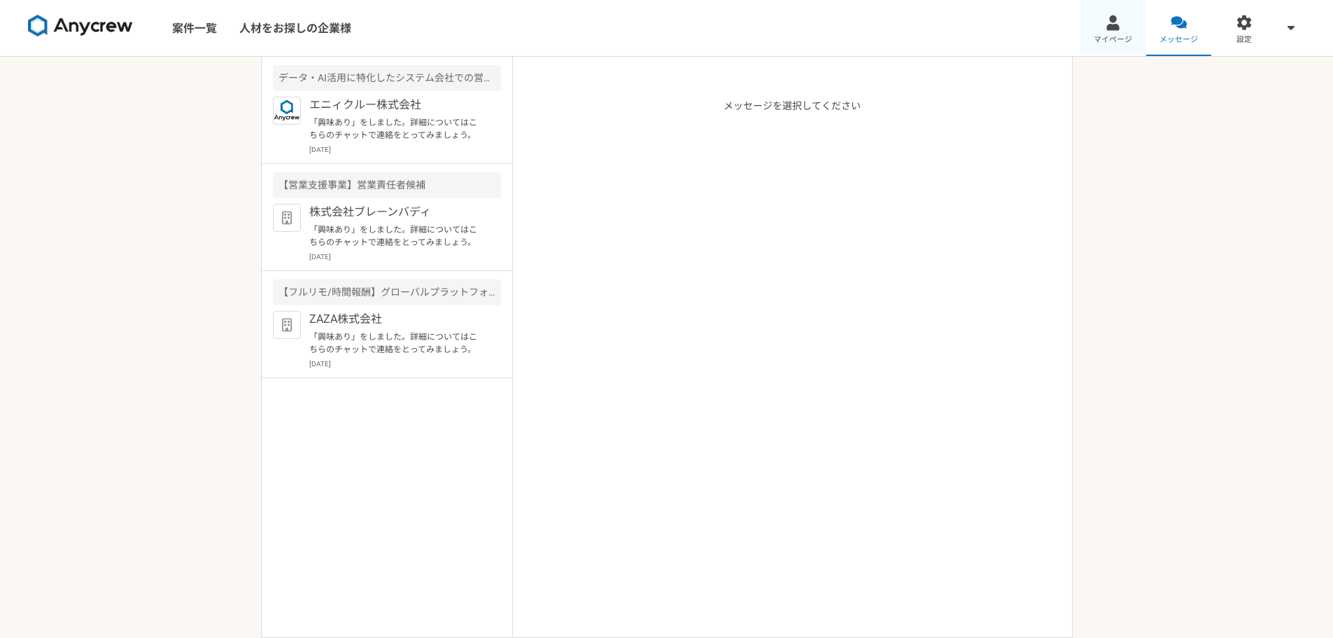
click at [1101, 17] on link "マイページ" at bounding box center [1114, 28] width 66 height 56
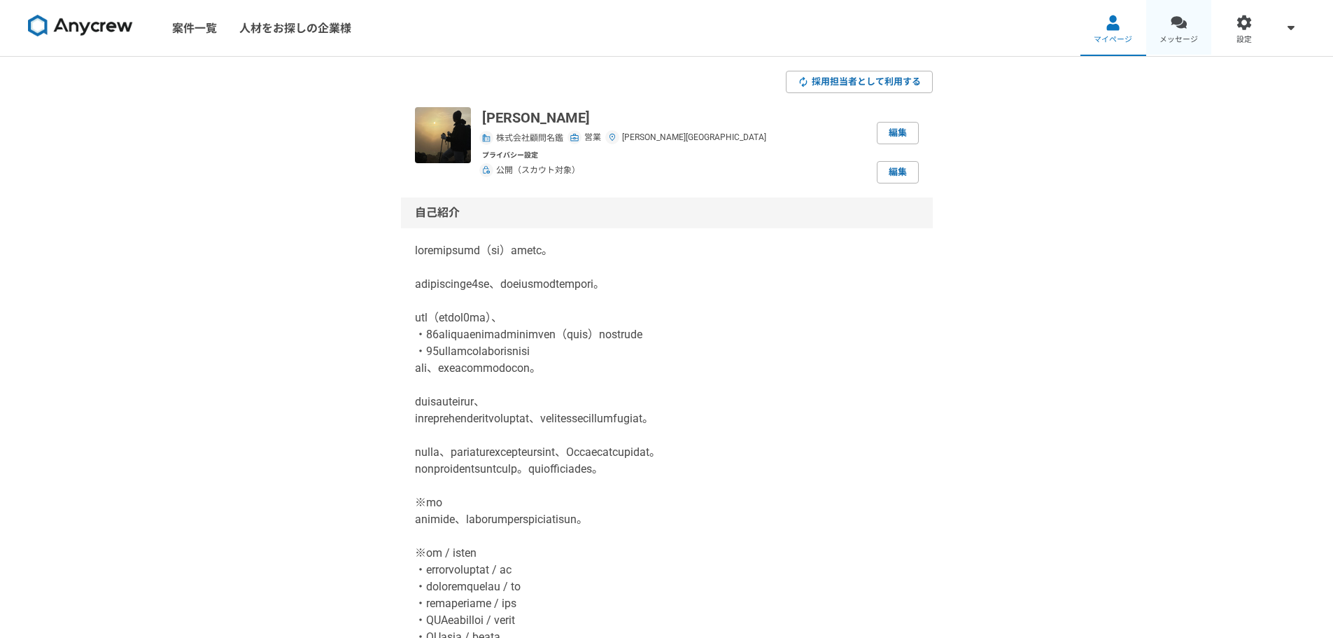
click at [1171, 38] on span "メッセージ" at bounding box center [1179, 39] width 38 height 11
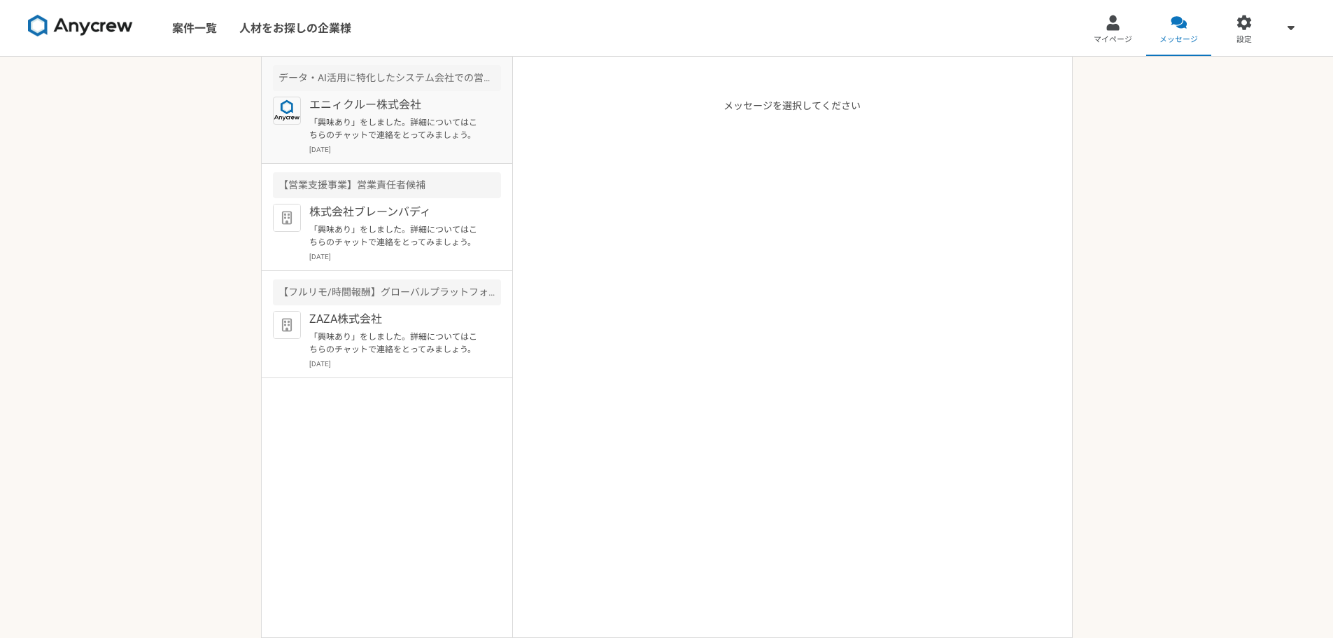
click at [390, 106] on p "エニィクルー株式会社" at bounding box center [395, 105] width 173 height 17
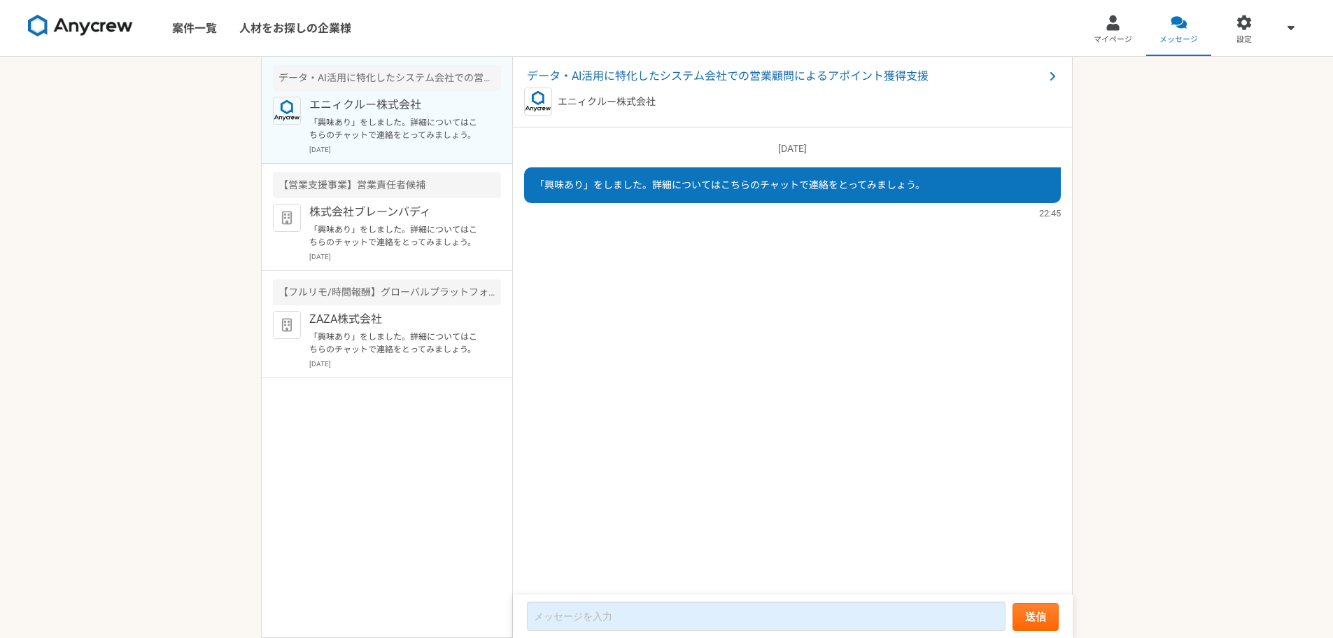
click at [542, 101] on img at bounding box center [538, 101] width 28 height 28
